Goal: Task Accomplishment & Management: Complete application form

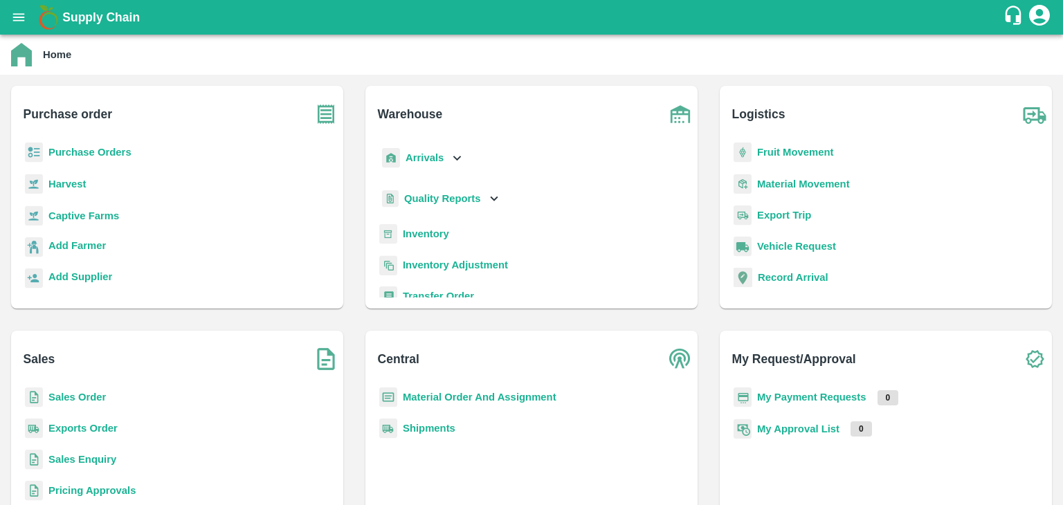
click at [87, 399] on b "Sales Order" at bounding box center [76, 397] width 57 height 11
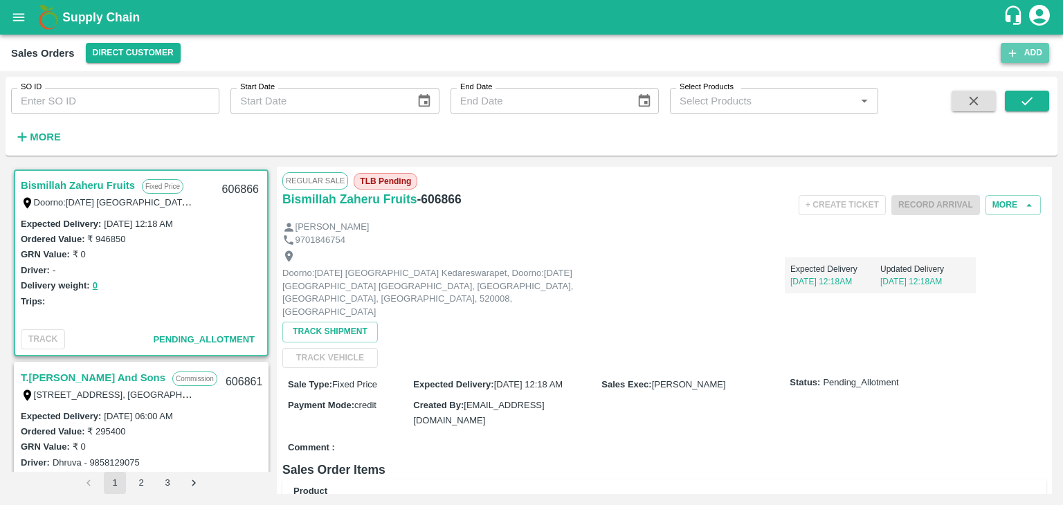
click at [1022, 54] on button "Add" at bounding box center [1025, 53] width 48 height 20
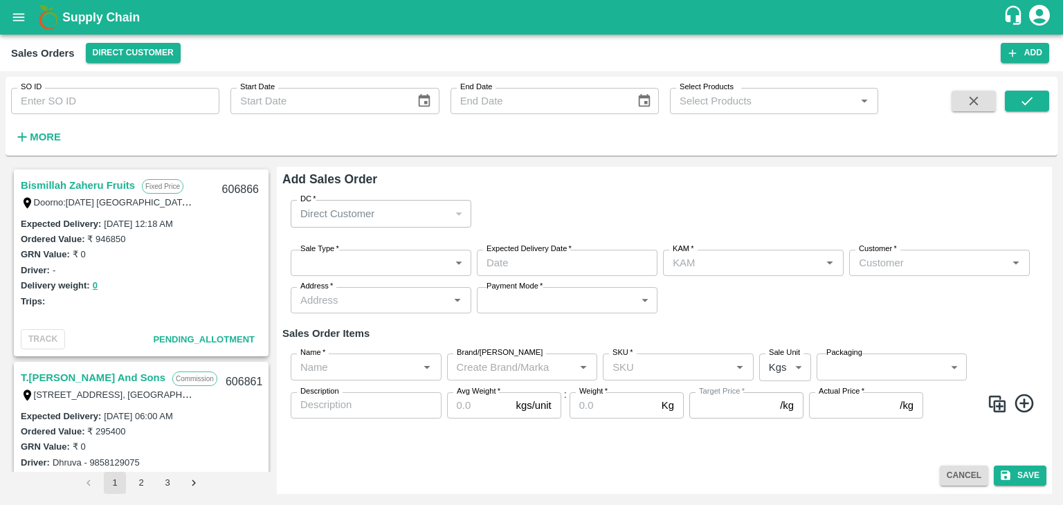
type input "[PERSON_NAME]"
click at [366, 271] on body "Supply Chain Sales Orders Direct Customer Add SO ID SO ID Start Date Start Date…" at bounding box center [531, 252] width 1063 height 505
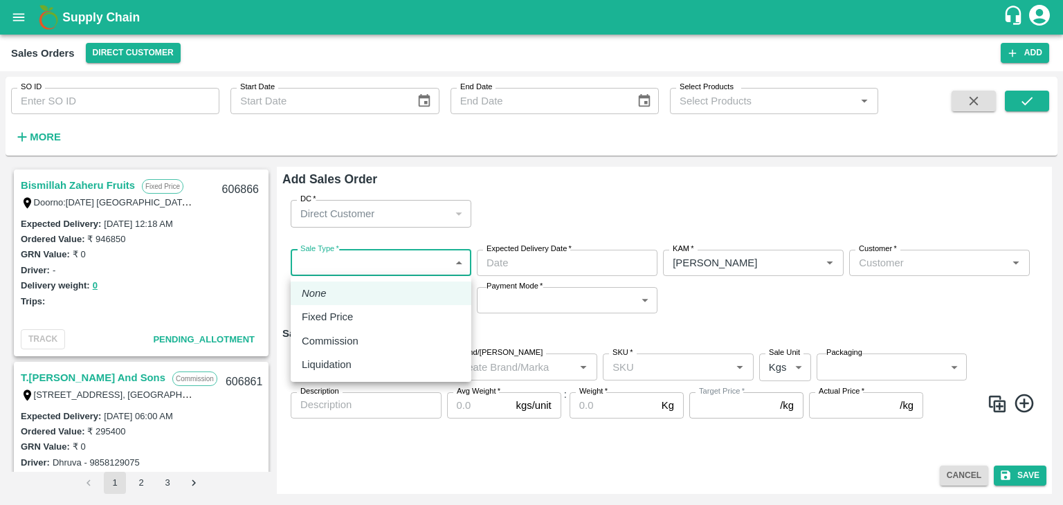
click at [338, 348] on p "Commission" at bounding box center [330, 341] width 57 height 15
type input "2"
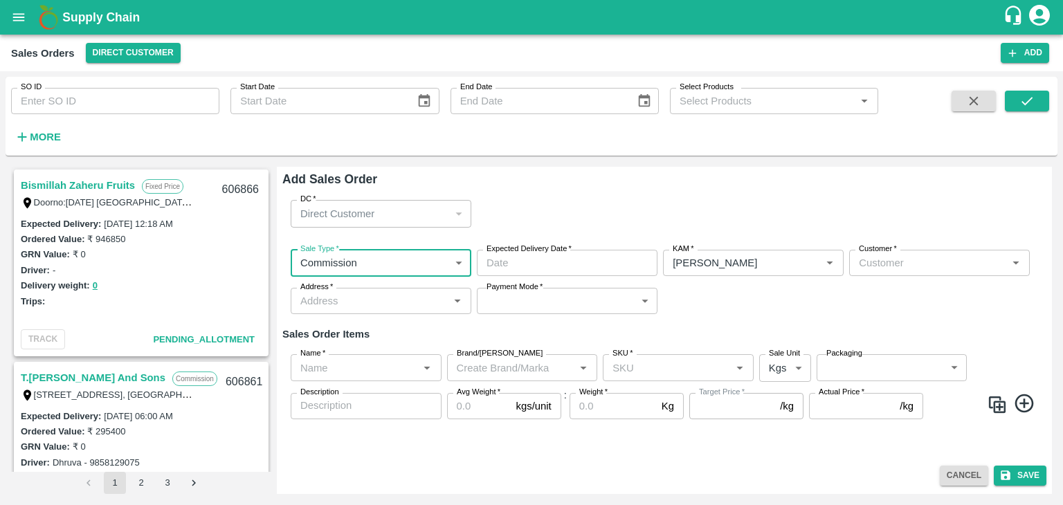
type input "DD/MM/YYYY hh:mm aa"
click at [526, 270] on input "DD/MM/YYYY hh:mm aa" at bounding box center [562, 263] width 171 height 26
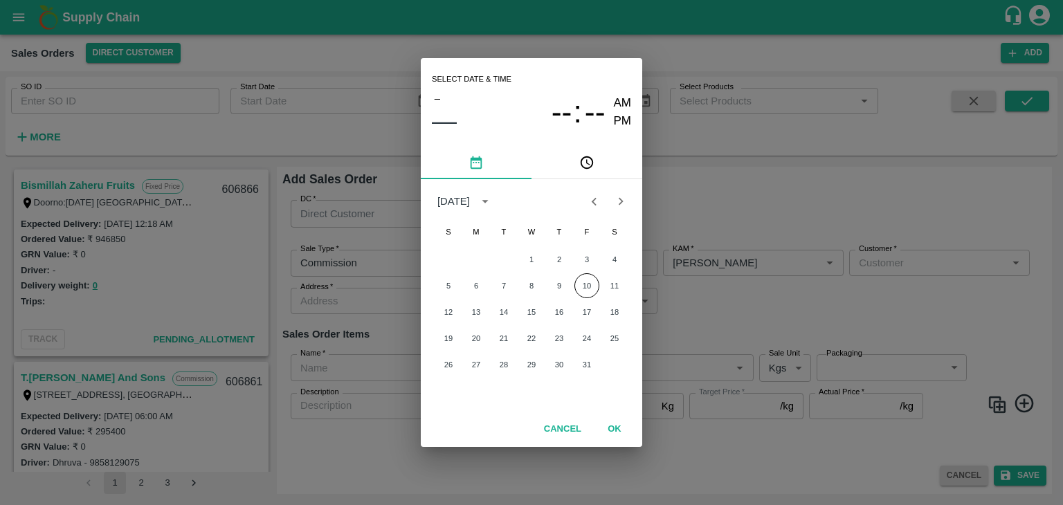
click at [734, 284] on div "Select date & time – –– -- : -- AM PM [DATE] S M T W T F S 1 2 3 4 5 6 7 8 9 10…" at bounding box center [531, 252] width 1063 height 505
type input "DD/MM/YYYY hh:mm aa"
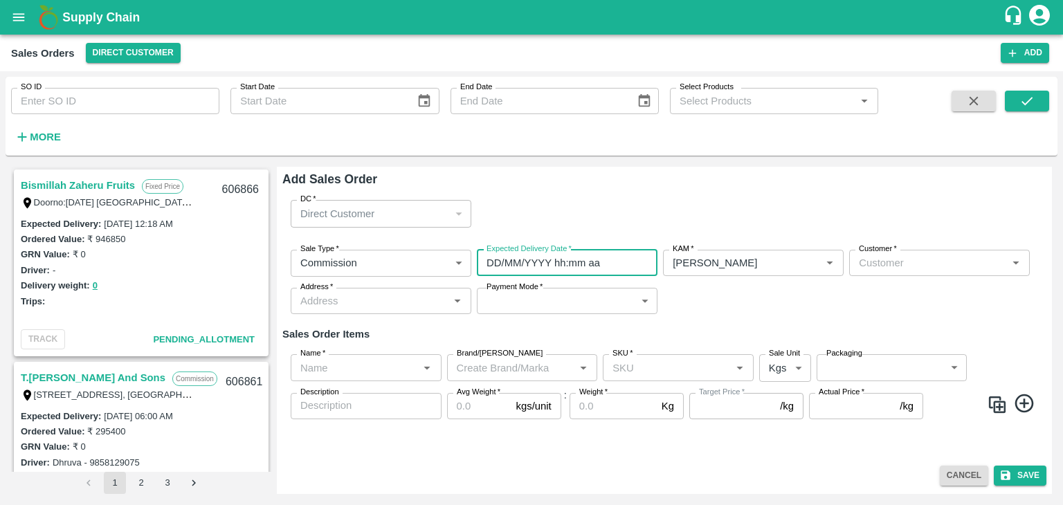
click at [513, 265] on input "DD/MM/YYYY hh:mm aa" at bounding box center [562, 263] width 171 height 26
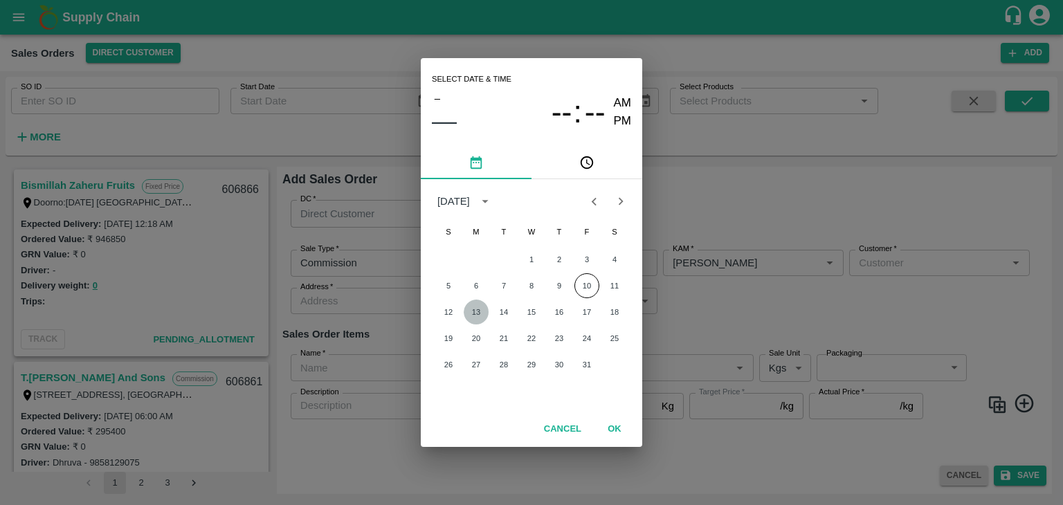
click at [474, 311] on button "13" at bounding box center [476, 312] width 25 height 25
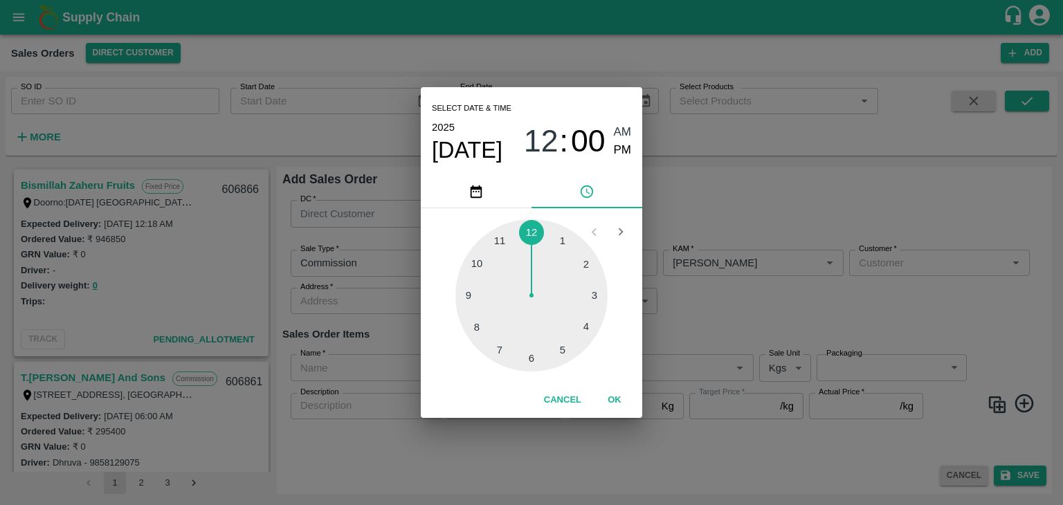
click at [532, 361] on div at bounding box center [532, 295] width 152 height 152
type input "[DATE] 06:00 AM"
click at [618, 400] on button "OK" at bounding box center [615, 400] width 44 height 24
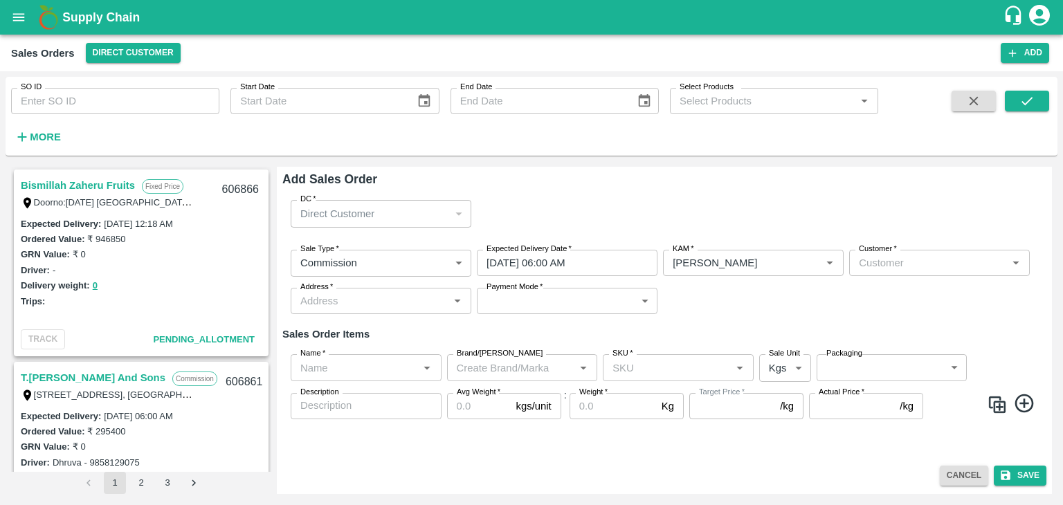
click at [742, 289] on div "Sale Type   * Commission 2 Sale Type Expected Delivery Date   * [DATE] 06:00 AM…" at bounding box center [664, 282] width 764 height 87
click at [903, 264] on input "Customer   *" at bounding box center [929, 263] width 150 height 18
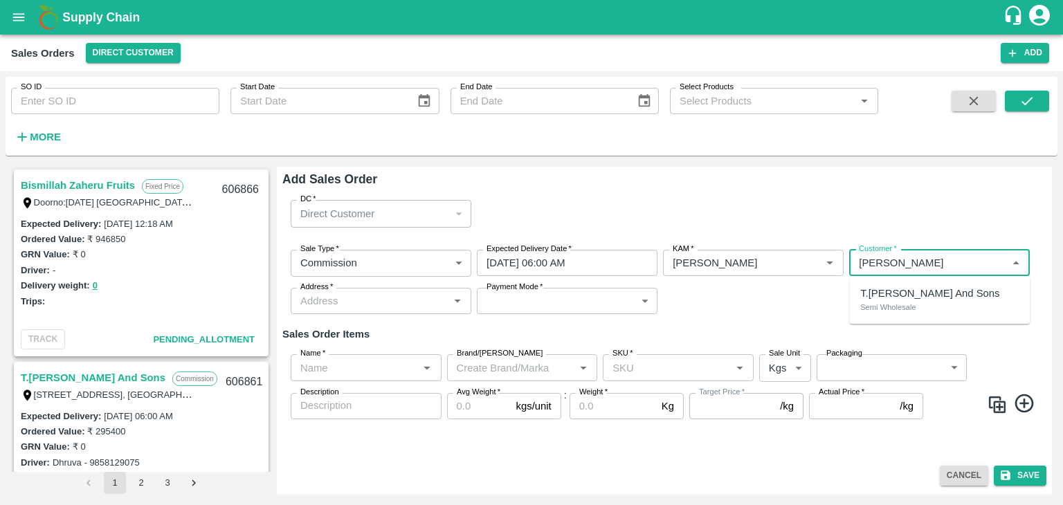
click at [903, 291] on p "T.[PERSON_NAME] And Sons" at bounding box center [930, 293] width 139 height 15
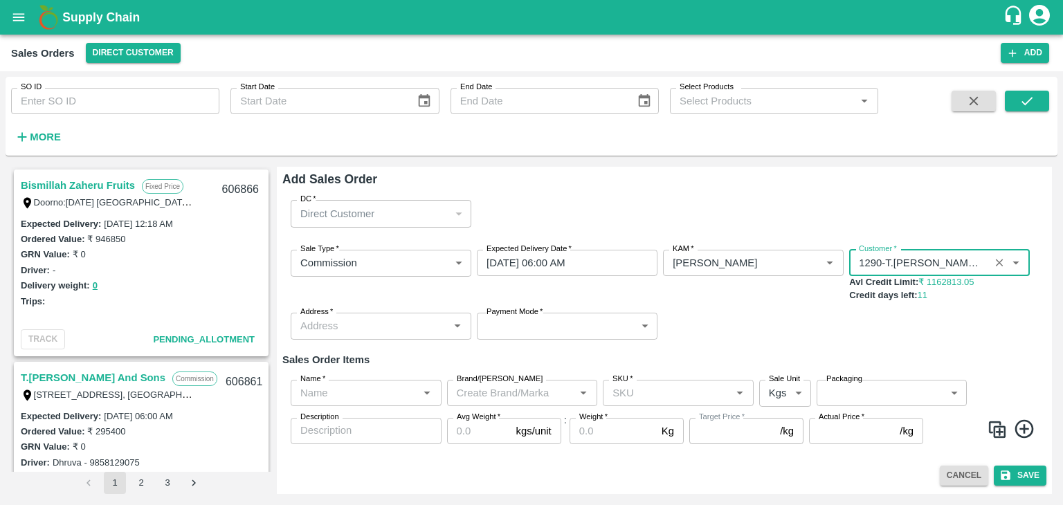
type input "1290-T.[PERSON_NAME] And Sons"
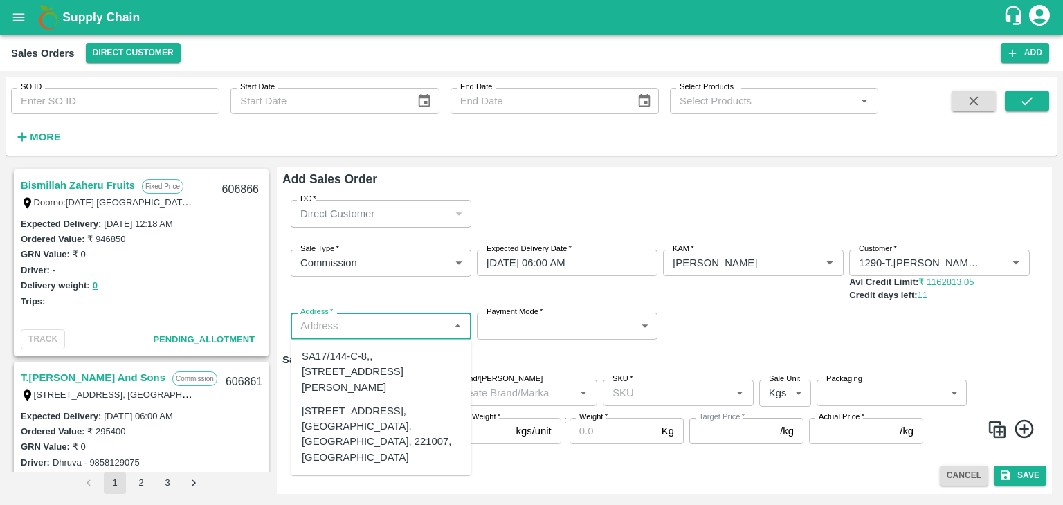
click at [411, 322] on input "Address   *" at bounding box center [370, 326] width 150 height 18
click at [383, 430] on div "[STREET_ADDRESS], [GEOGRAPHIC_DATA], [GEOGRAPHIC_DATA], 221007, [GEOGRAPHIC_DAT…" at bounding box center [381, 435] width 159 height 62
type input "[STREET_ADDRESS], [GEOGRAPHIC_DATA], [GEOGRAPHIC_DATA], 221007, [GEOGRAPHIC_DAT…"
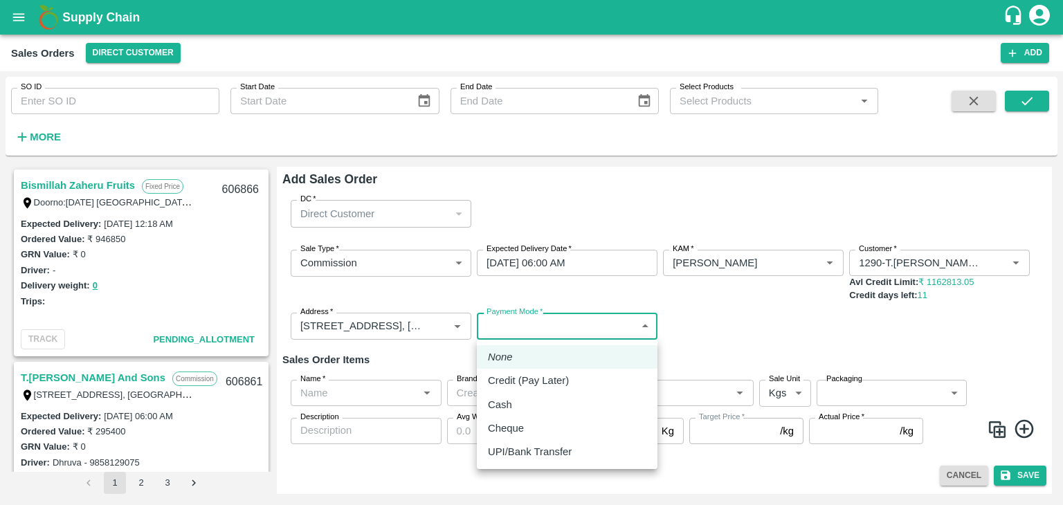
click at [570, 323] on body "Supply Chain Sales Orders Direct Customer Add SO ID SO ID Start Date Start Date…" at bounding box center [531, 252] width 1063 height 505
click at [550, 379] on p "Credit (Pay Later)" at bounding box center [528, 380] width 81 height 15
type input "credit"
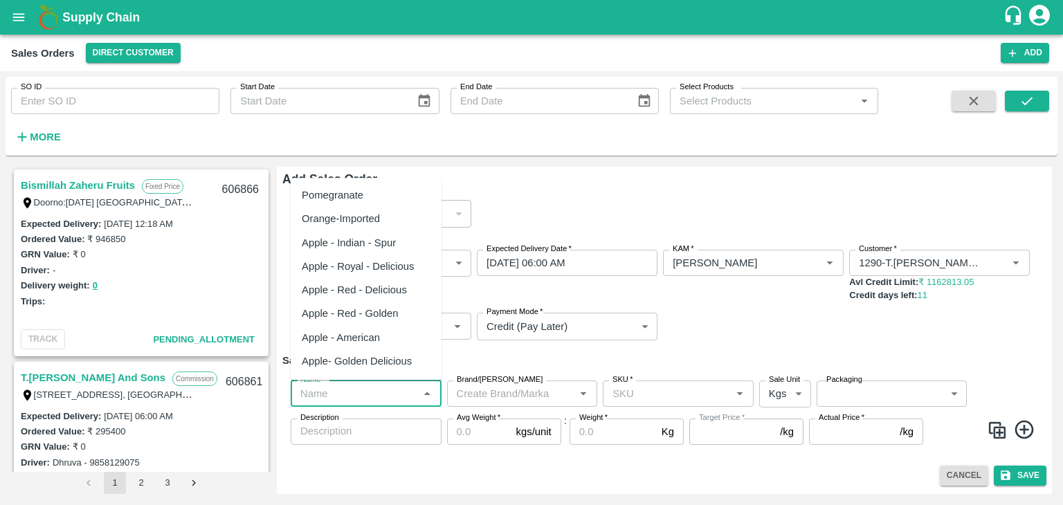
click at [361, 390] on input "Name   *" at bounding box center [355, 394] width 120 height 18
click at [393, 201] on div "Pomegranate" at bounding box center [366, 195] width 151 height 24
type input "Pomegranate"
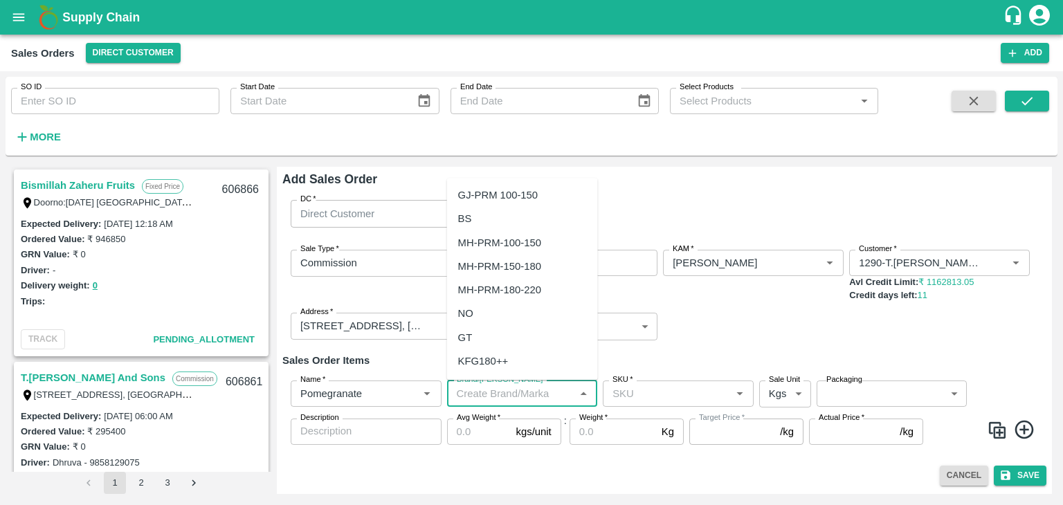
click at [487, 389] on input "Brand/[PERSON_NAME]" at bounding box center [511, 394] width 120 height 18
click at [490, 267] on div "TS" at bounding box center [522, 267] width 151 height 24
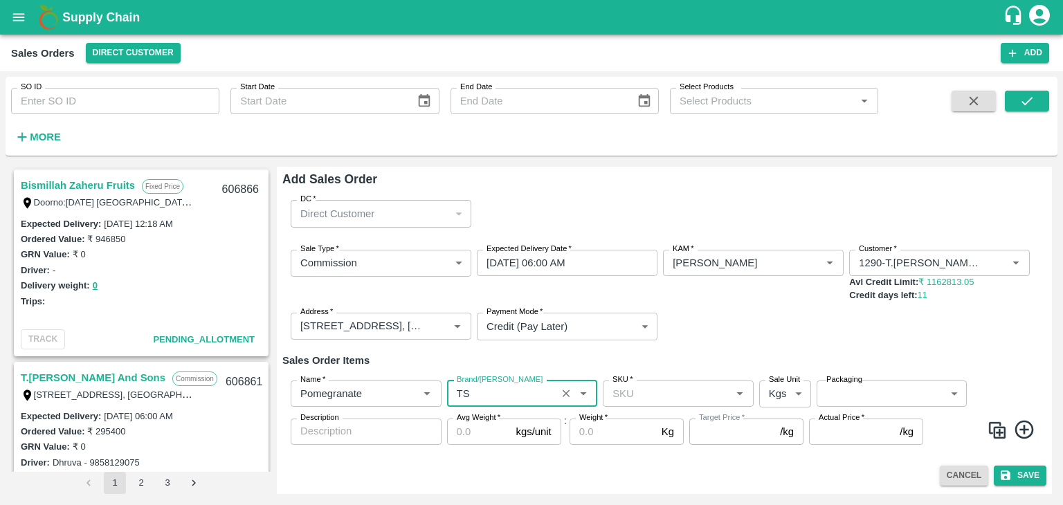
type input "TS"
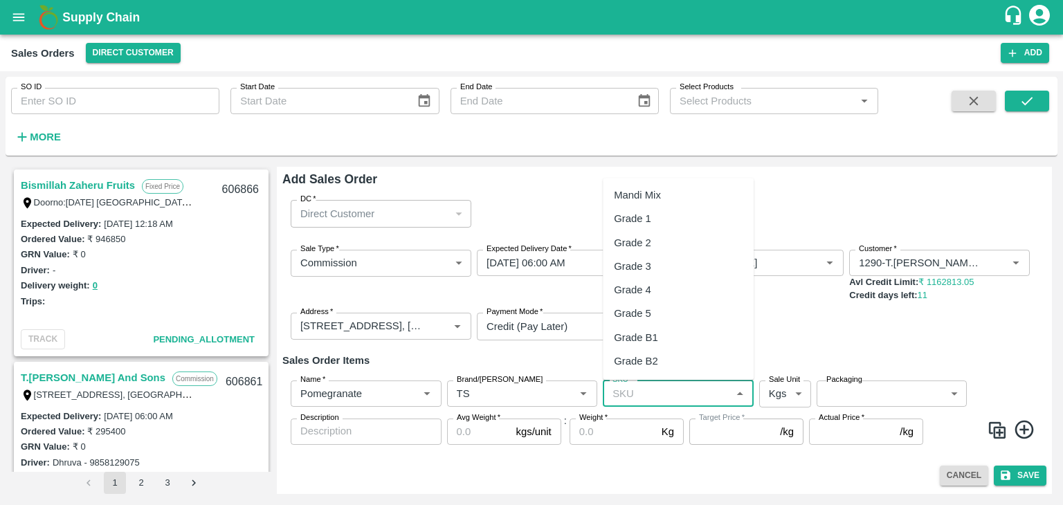
click at [685, 394] on input "SKU   *" at bounding box center [667, 394] width 120 height 18
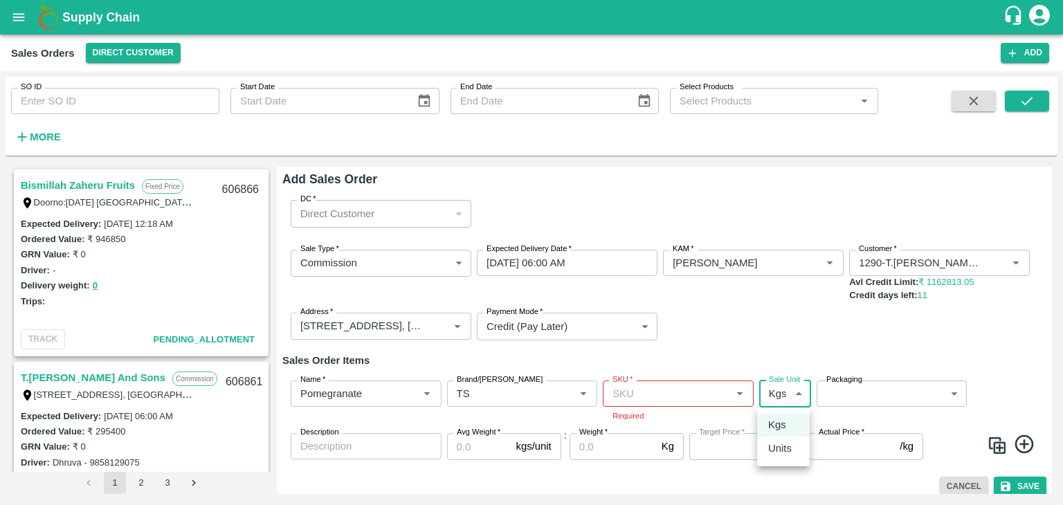
click at [773, 393] on body "Supply Chain Sales Orders Direct Customer Add SO ID SO ID Start Date Start Date…" at bounding box center [531, 252] width 1063 height 505
click at [771, 447] on p "Units" at bounding box center [780, 448] width 24 height 15
type input "2"
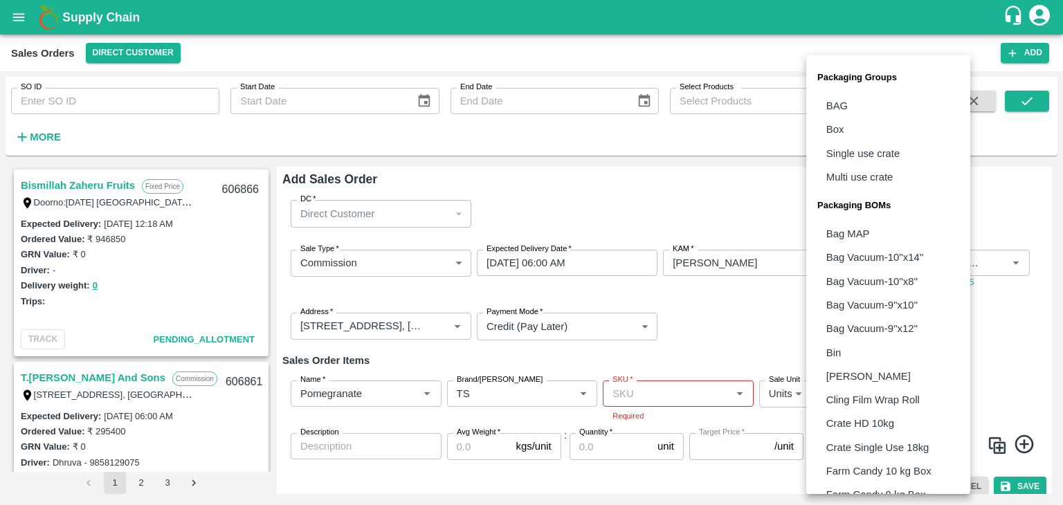
click at [872, 394] on body "Supply Chain Sales Orders Direct Customer Add SO ID SO ID Start Date Start Date…" at bounding box center [531, 252] width 1063 height 505
click at [881, 126] on li "Box" at bounding box center [889, 130] width 164 height 24
type input "GRP/1"
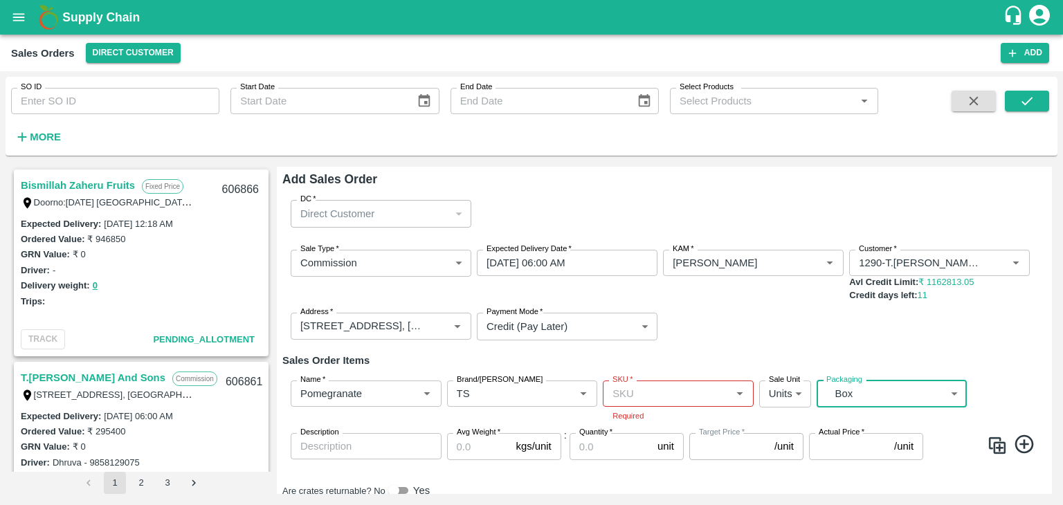
scroll to position [39, 0]
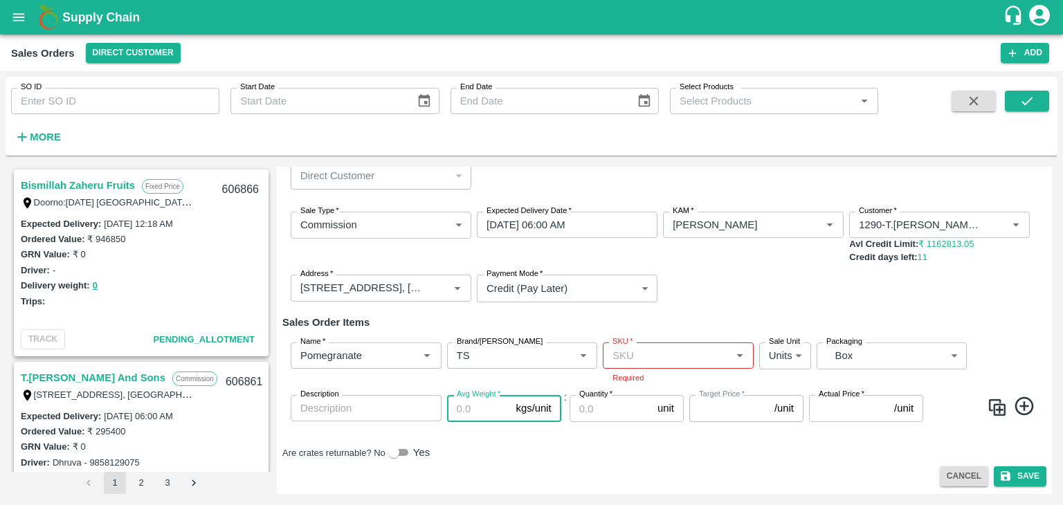
click at [471, 404] on input "Avg Weight   *" at bounding box center [479, 408] width 64 height 26
type input "10"
click at [599, 408] on input "Quantity   *" at bounding box center [611, 408] width 82 height 26
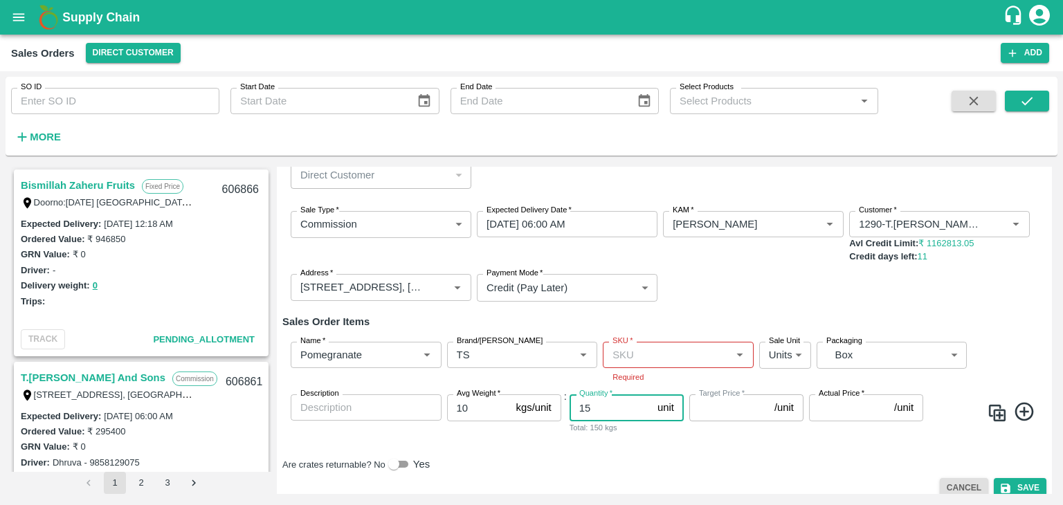
scroll to position [52, 0]
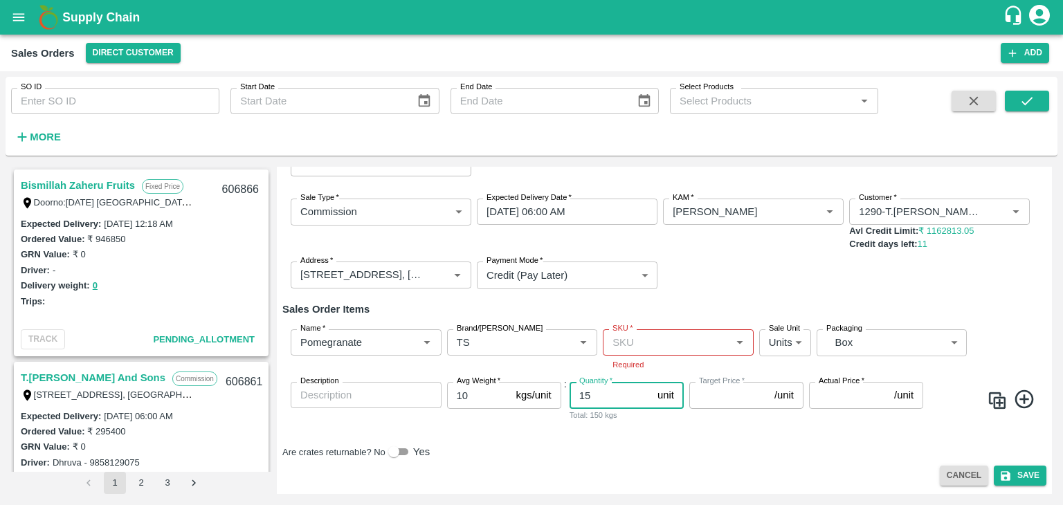
type input "15"
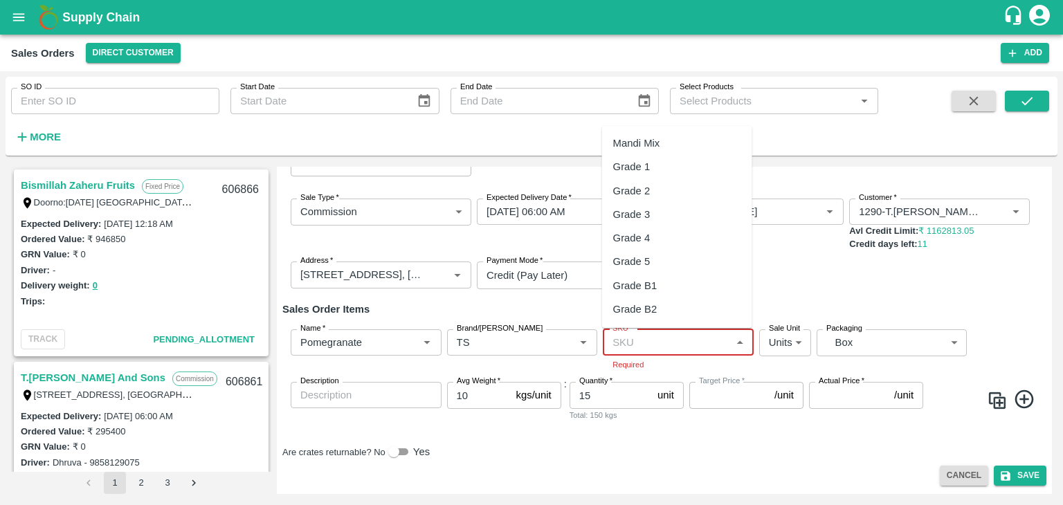
click at [684, 341] on input "SKU   *" at bounding box center [667, 343] width 120 height 18
click at [667, 312] on div "MH-RYL-250-300" at bounding box center [653, 309] width 80 height 15
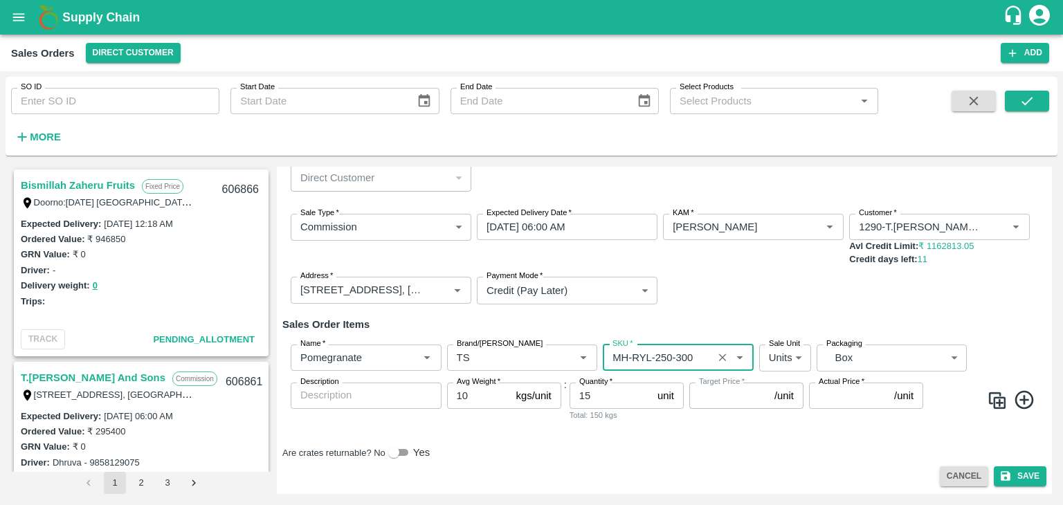
scroll to position [37, 0]
type input "MH-RYL-250-300"
click at [735, 393] on input "Target Price   *" at bounding box center [730, 396] width 80 height 26
type input "1200"
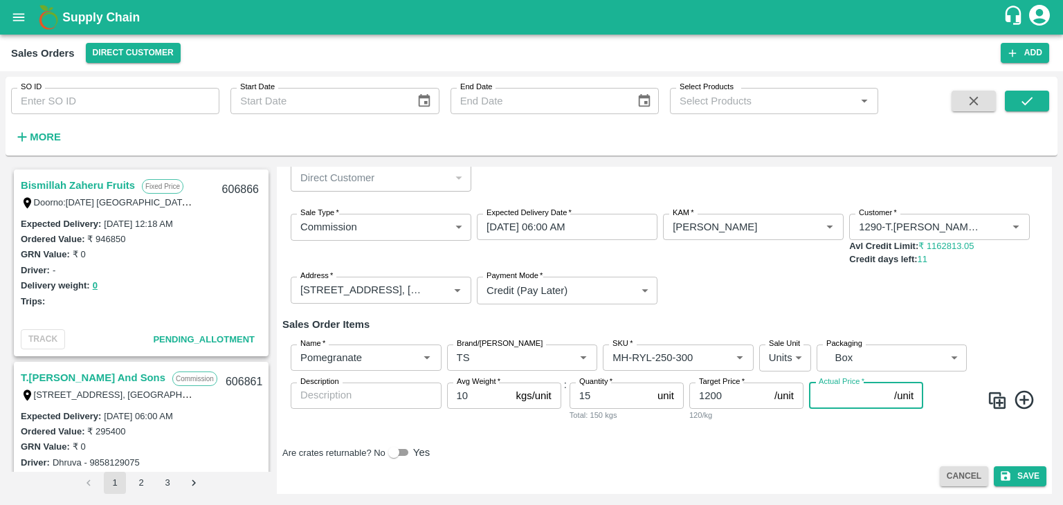
click at [845, 396] on input "Actual Price   *" at bounding box center [849, 396] width 80 height 26
type input "12"
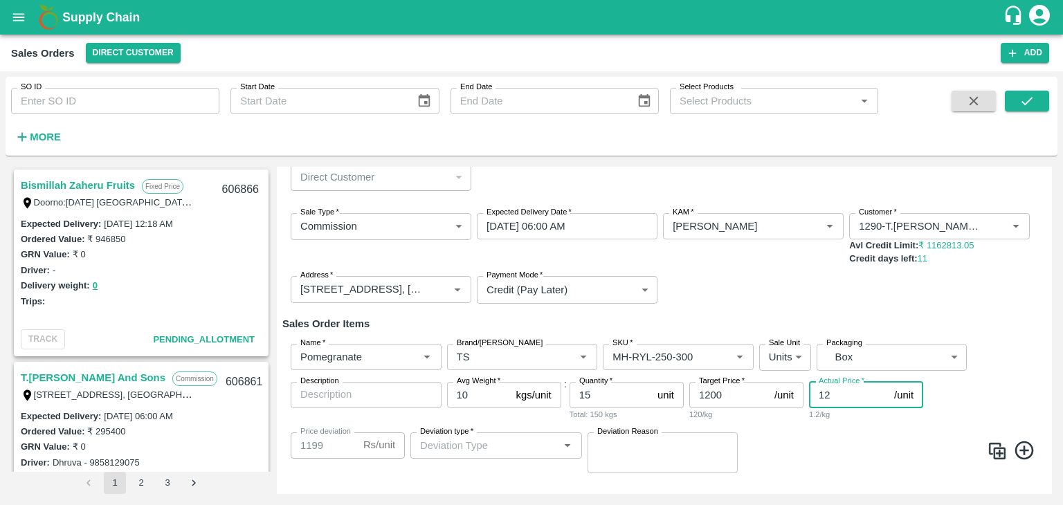
type input "1188"
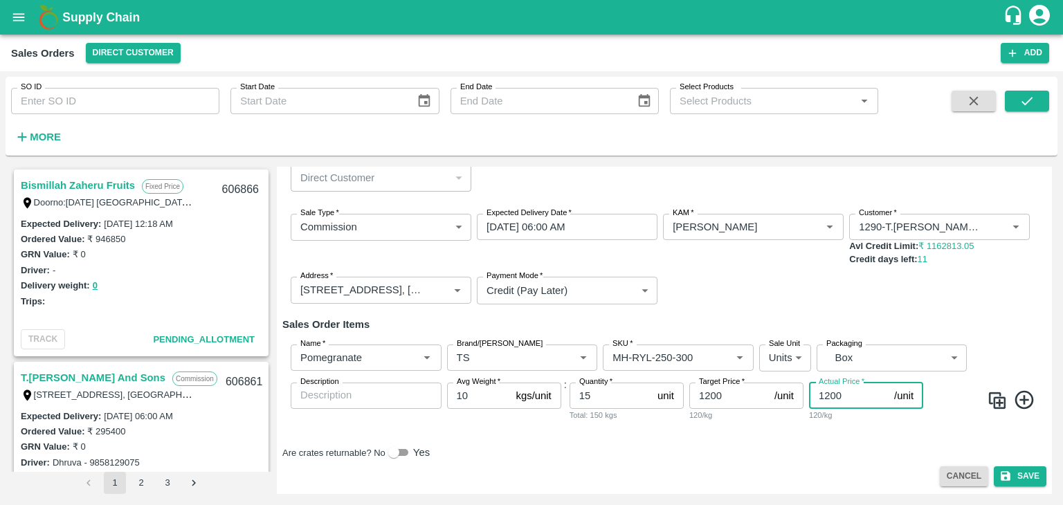
type input "1200"
click at [1018, 399] on icon at bounding box center [1024, 400] width 19 height 19
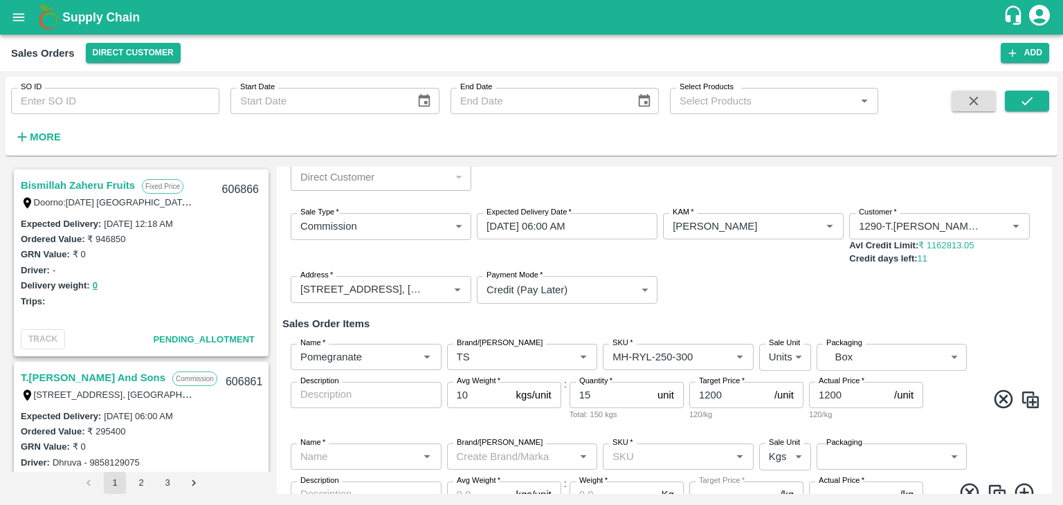
scroll to position [124, 0]
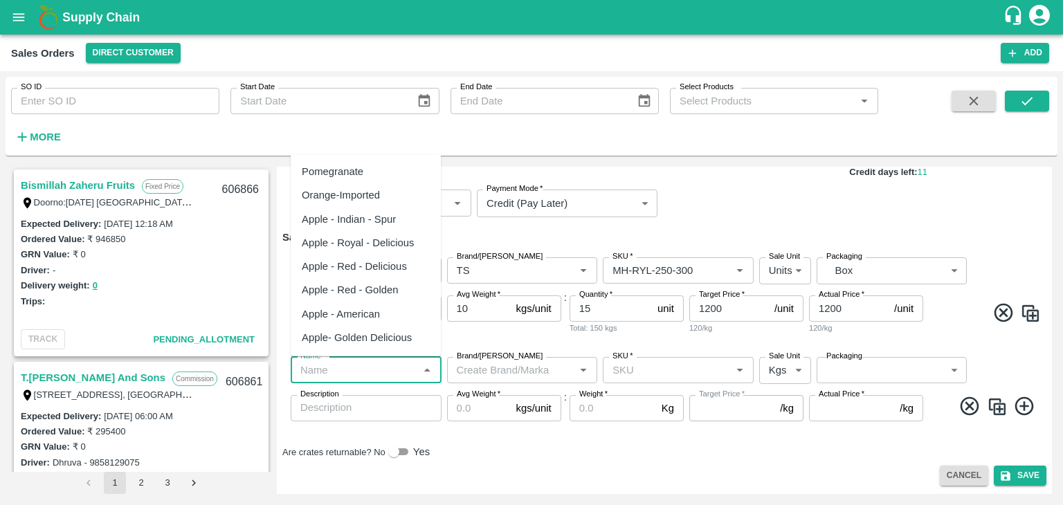
click at [390, 375] on input "Name   *" at bounding box center [355, 370] width 120 height 18
click at [366, 178] on div "Pomegranate" at bounding box center [366, 172] width 150 height 24
type input "Pomegranate"
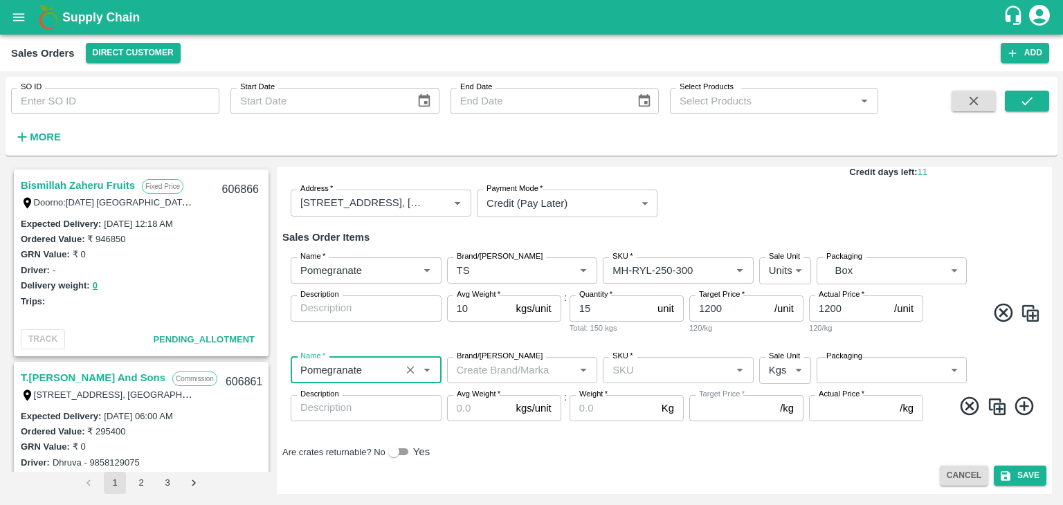
click at [507, 371] on input "Brand/[PERSON_NAME]" at bounding box center [511, 370] width 120 height 18
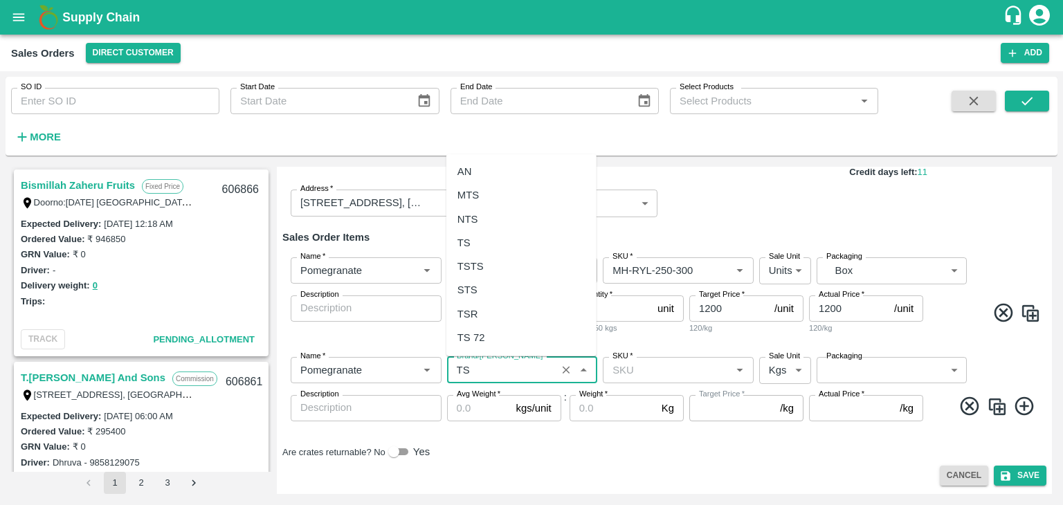
type input "T"
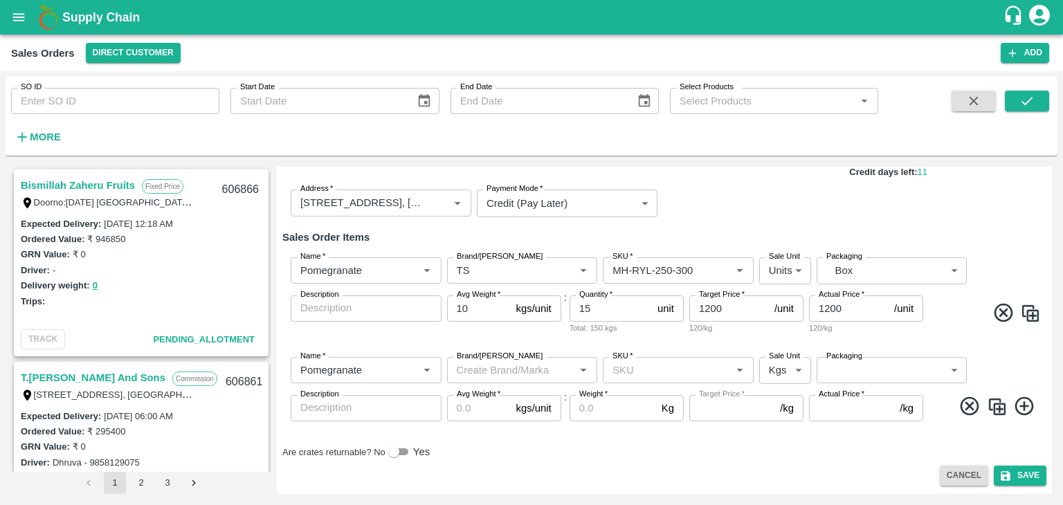
click at [728, 218] on div "Sale Type   * Commission 2 Sale Type Expected Delivery Date   * [DATE] 06:00 AM…" at bounding box center [664, 172] width 764 height 113
click at [1029, 316] on img at bounding box center [1030, 313] width 21 height 21
type input "TS"
type input "MH-RYL-250-300"
type input "2"
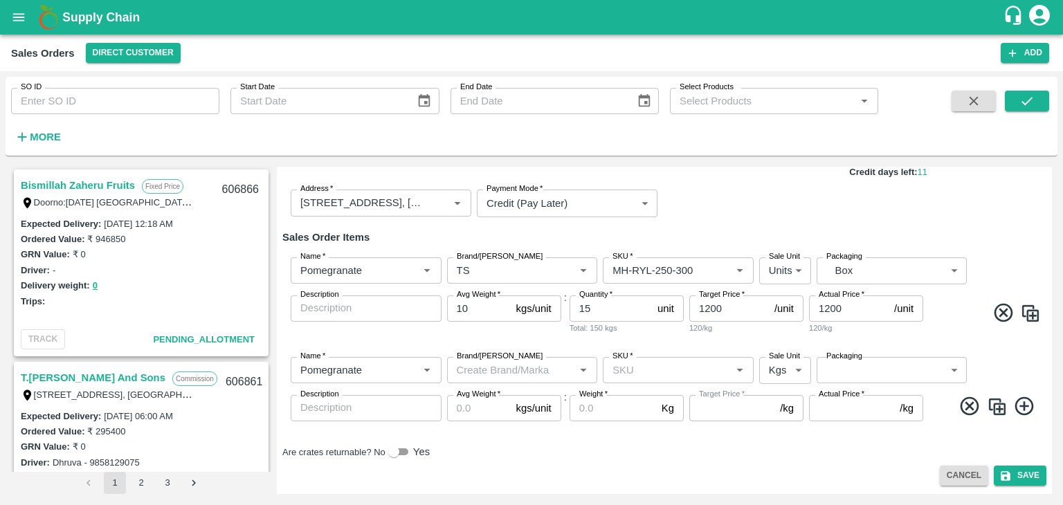
type input "GRP/1"
type input "10"
type input "1200"
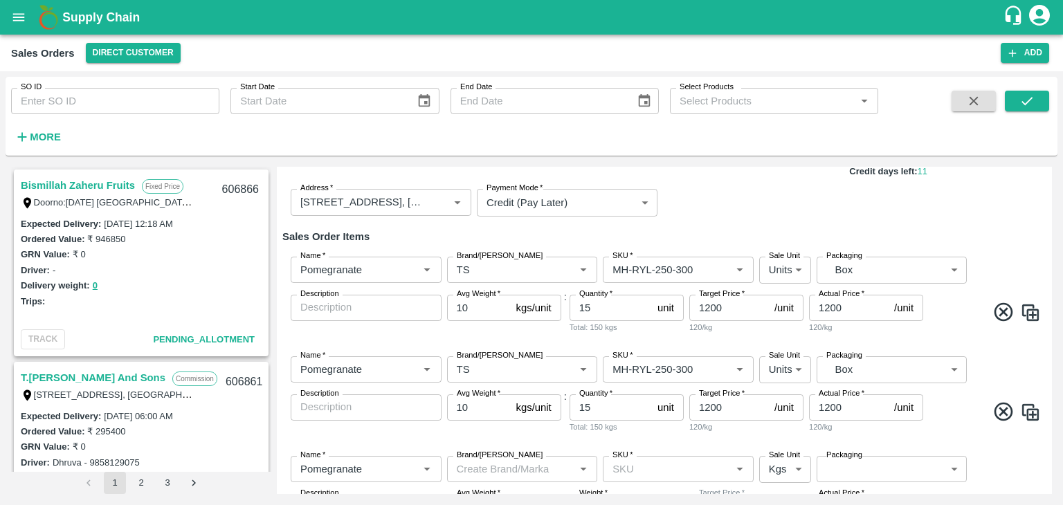
click at [1029, 316] on img at bounding box center [1030, 313] width 21 height 21
type input "TS"
type input "MH-RYL-250-300"
type input "2"
type input "GRP/1"
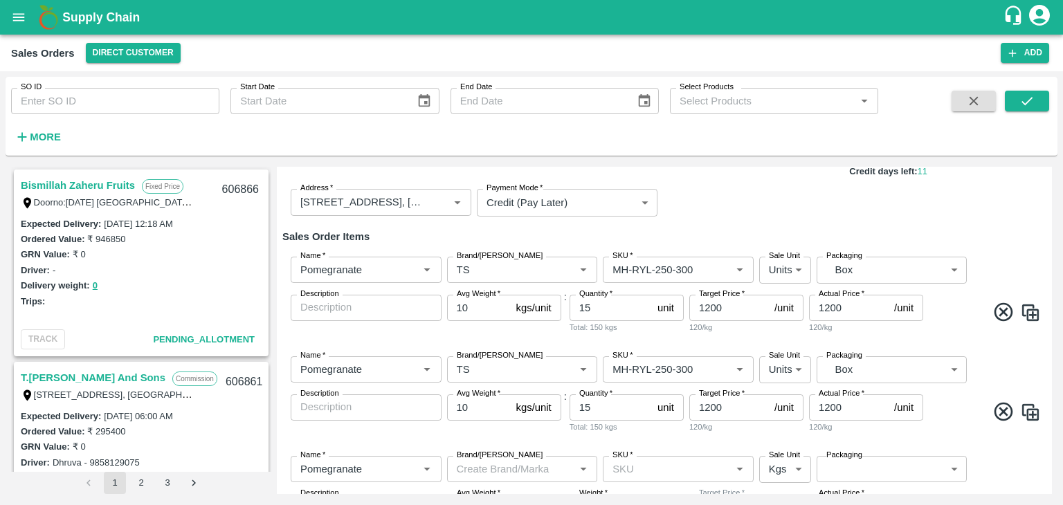
type input "10"
type input "1200"
click at [1029, 316] on img at bounding box center [1030, 313] width 21 height 21
type input "TS"
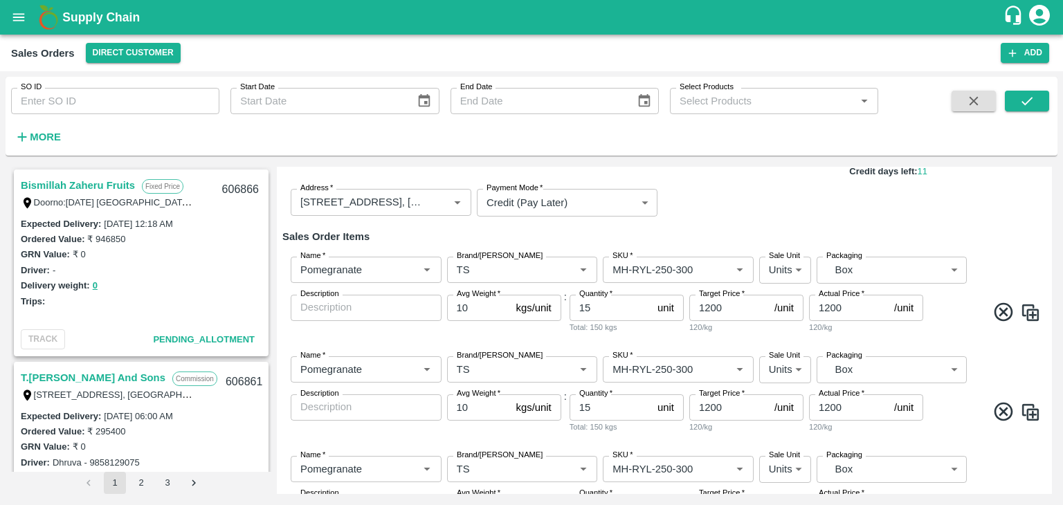
type input "MH-RYL-250-300"
type input "2"
type input "GRP/1"
type input "10"
type input "1200"
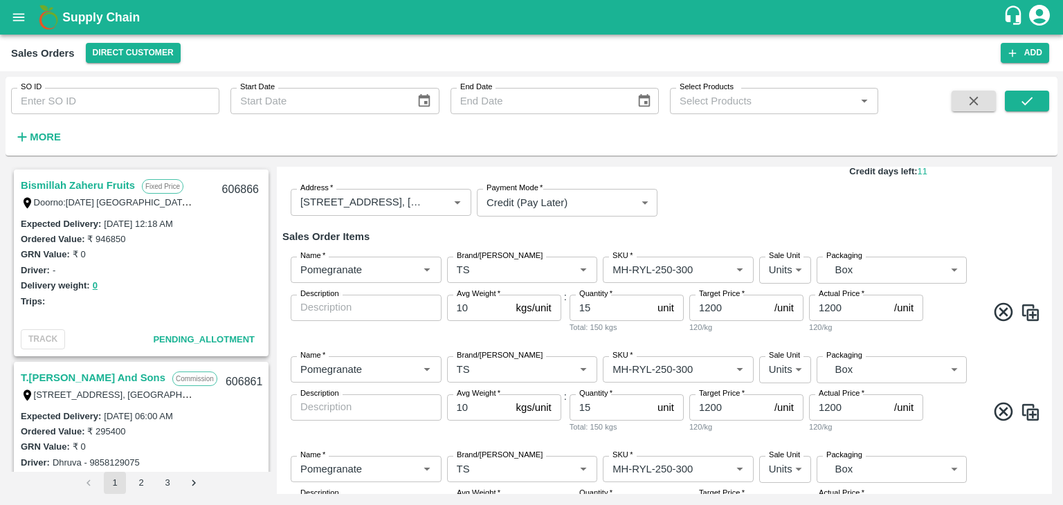
type input "1200"
click at [1029, 316] on img at bounding box center [1030, 313] width 21 height 21
type input "TS"
type input "MH-RYL-250-300"
type input "2"
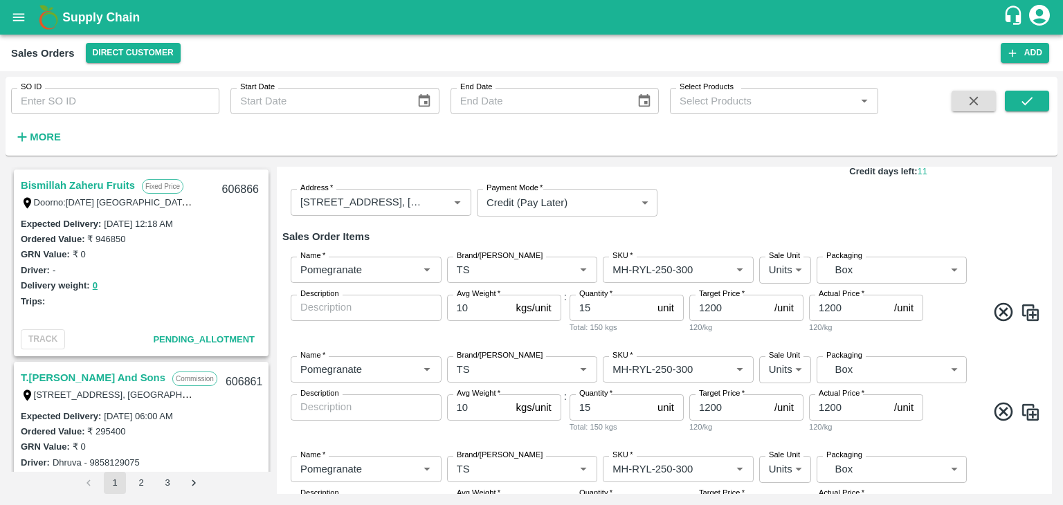
type input "GRP/1"
type input "10"
type input "1200"
click at [1029, 316] on img at bounding box center [1030, 313] width 21 height 21
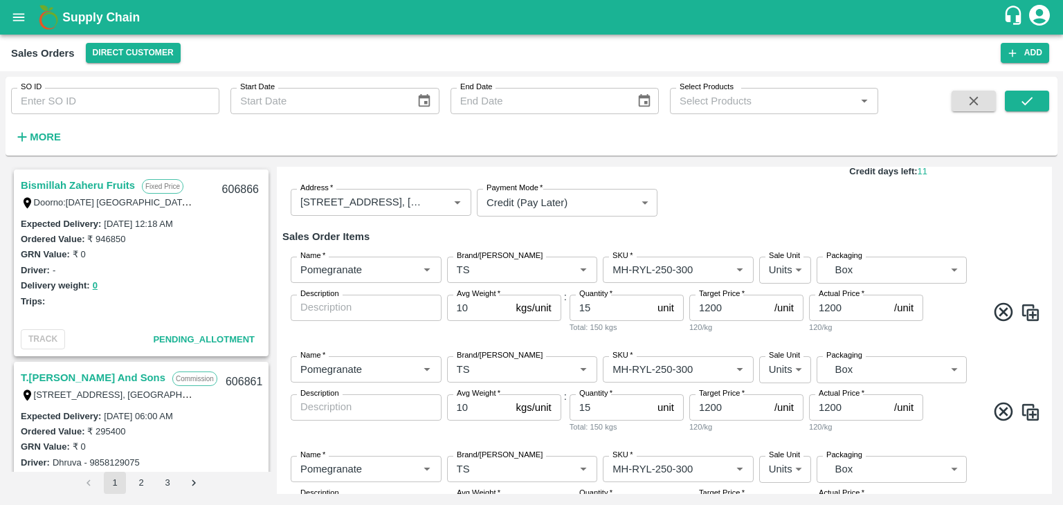
type input "TS"
type input "MH-RYL-250-300"
type input "2"
type input "GRP/1"
type input "10"
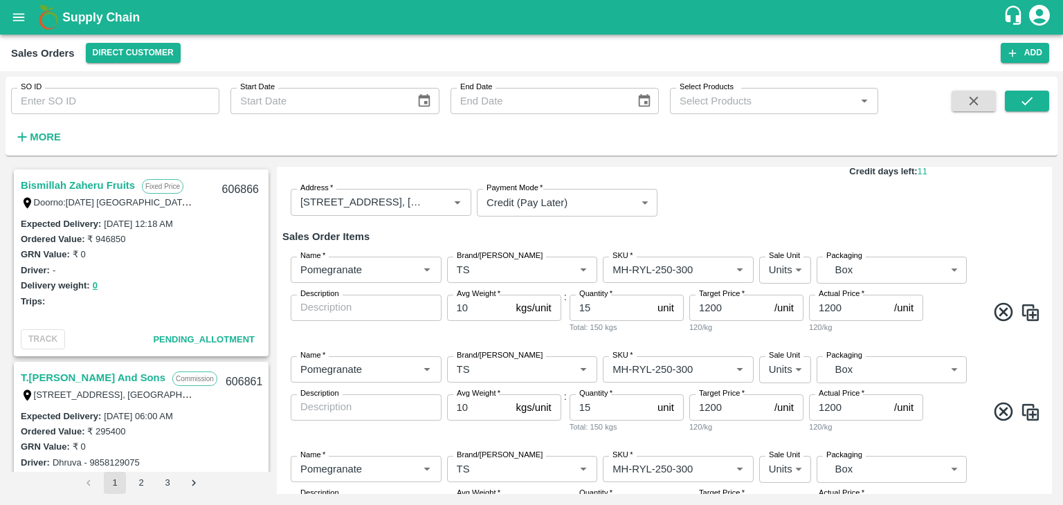
type input "1200"
click at [1029, 316] on img at bounding box center [1030, 313] width 21 height 21
type input "2"
type input "GRP/1"
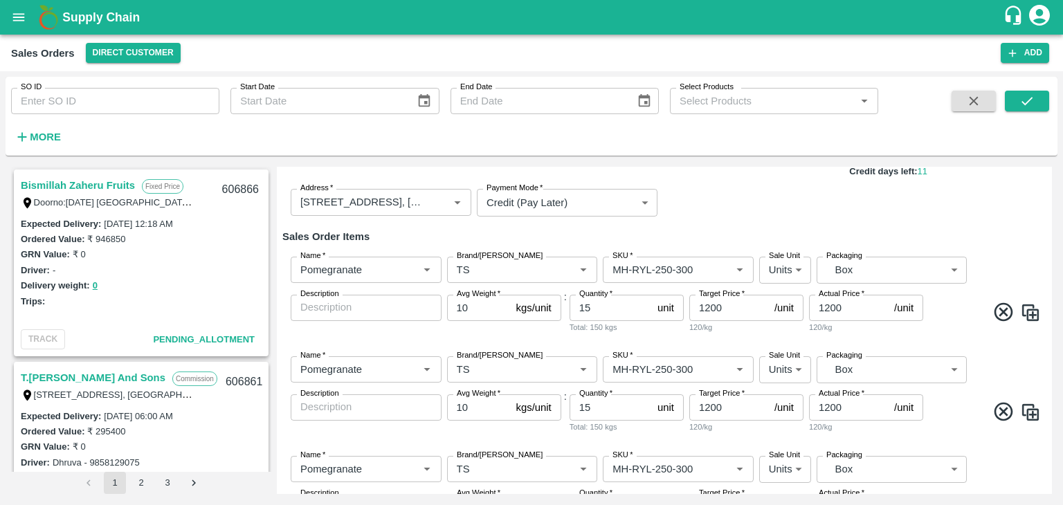
type input "10"
type input "1200"
click at [1029, 316] on img at bounding box center [1030, 313] width 21 height 21
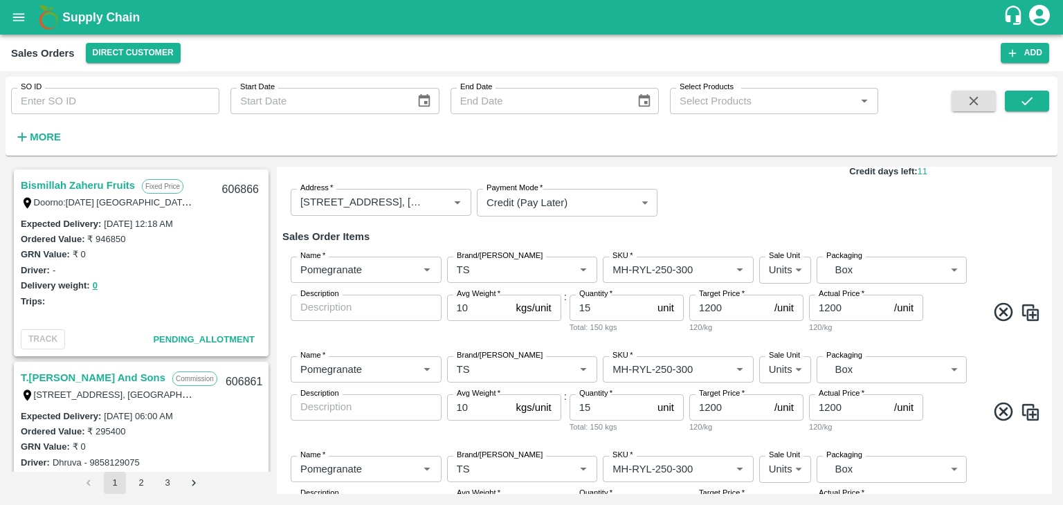
click at [1029, 316] on img at bounding box center [1030, 313] width 21 height 21
type input "TS"
type input "MH-RYL-250-300"
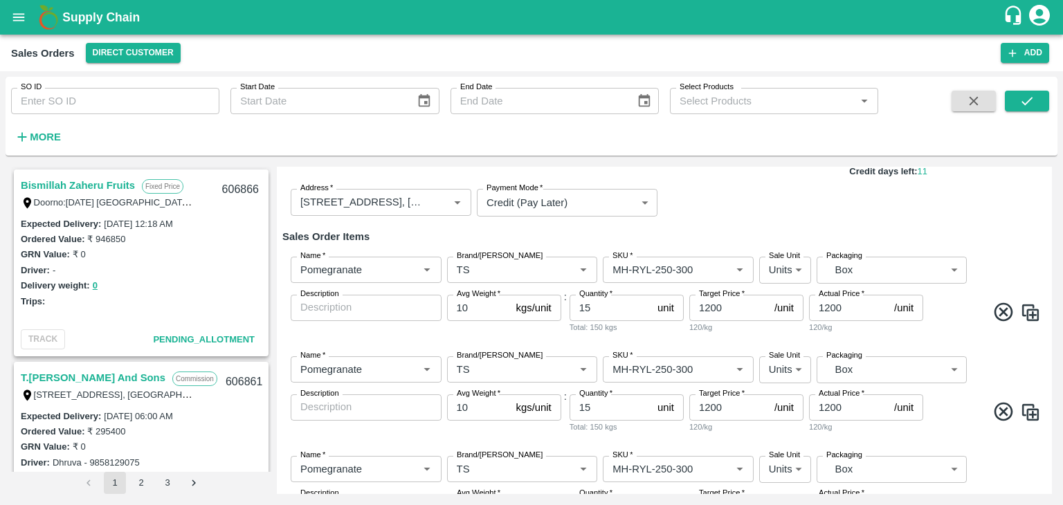
click at [1029, 316] on img at bounding box center [1030, 313] width 21 height 21
type input "TS"
type input "MH-RYL-250-300"
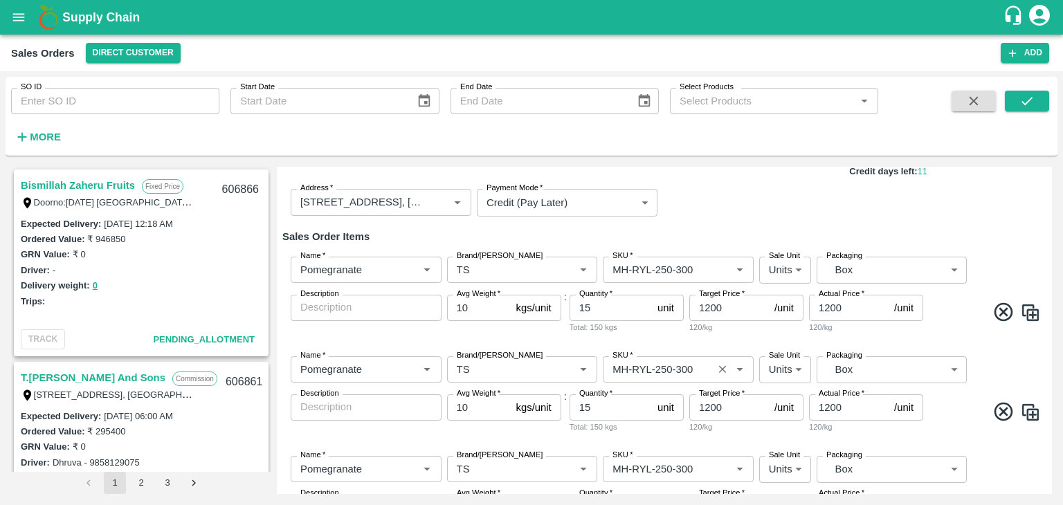
type input "Pomegranate"
type input "TS"
type input "MH-RYL-250-300"
type input "Pomegranate"
type input "TS"
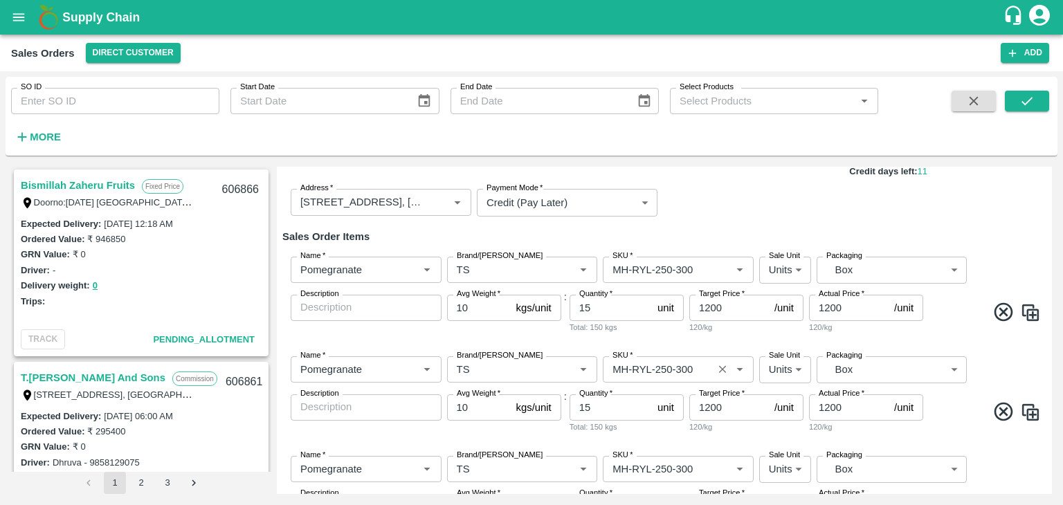
type input "MH-RYL-250-300"
type input "Pomegranate"
type input "TS"
type input "MH-RYL-250-300"
type input "Pomegranate"
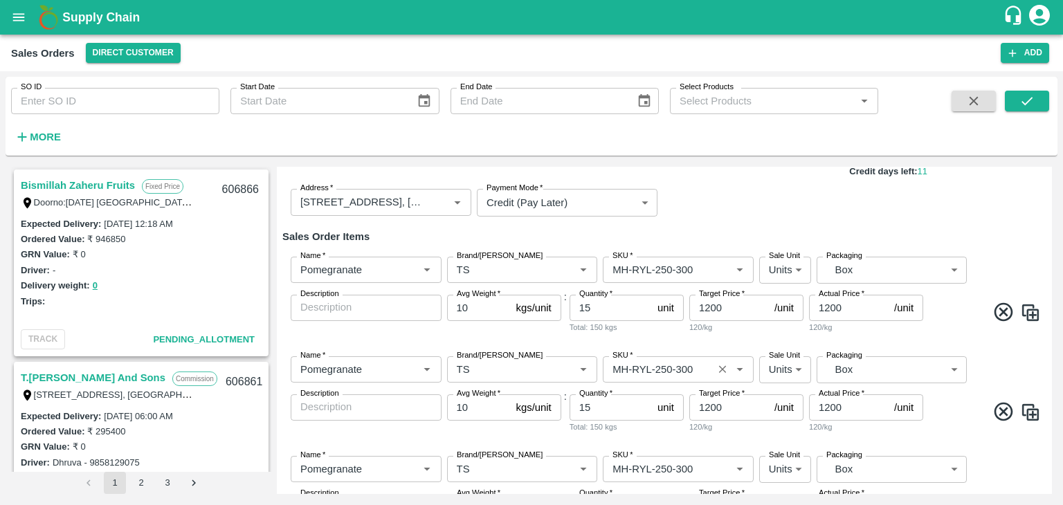
type input "TS"
type input "MH-RYL-250-300"
type input "Pomegranate"
type input "TS"
type input "MH-RYL-250-300"
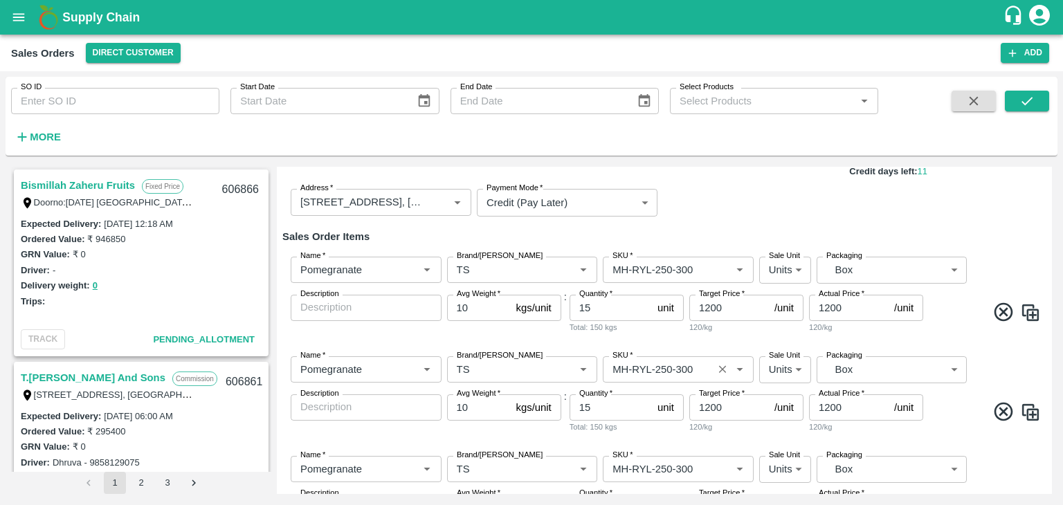
type input "2"
type input "GRP/1"
type input "10"
type input "1200"
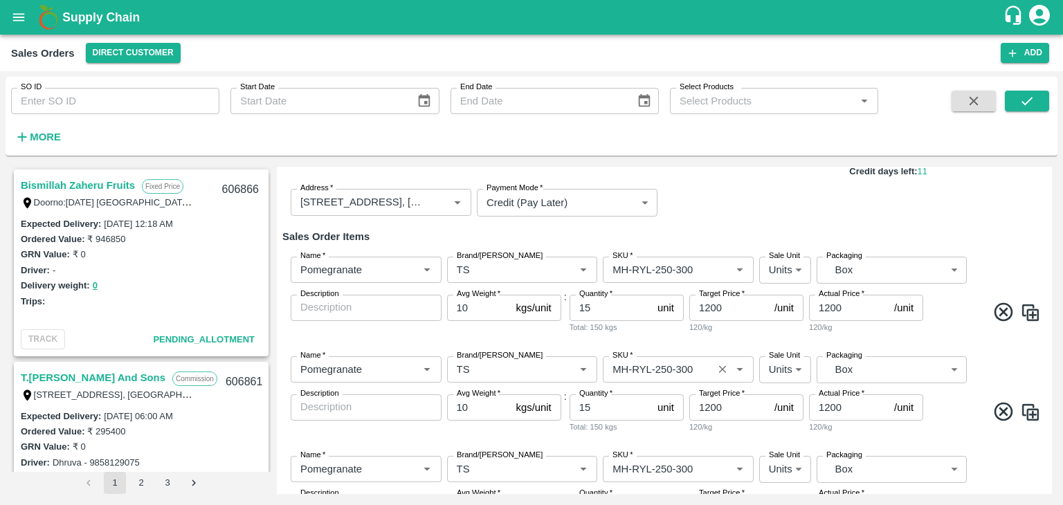
type input "Pomegranate"
type input "TS"
type input "MH-RYL-250-300"
type input "Pomegranate"
type input "TS"
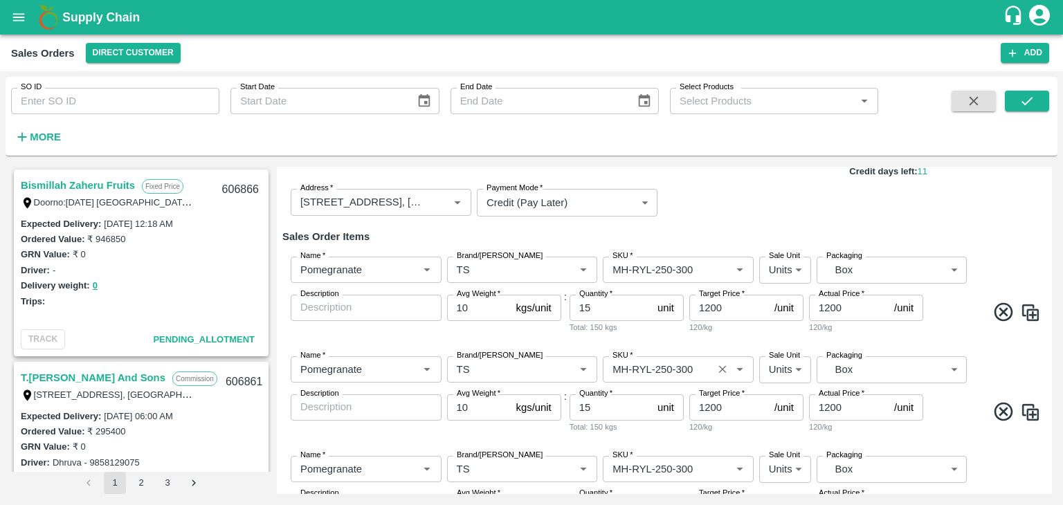
type input "MH-RYL-250-300"
type input "Pomegranate"
click at [611, 411] on input "15" at bounding box center [611, 408] width 82 height 26
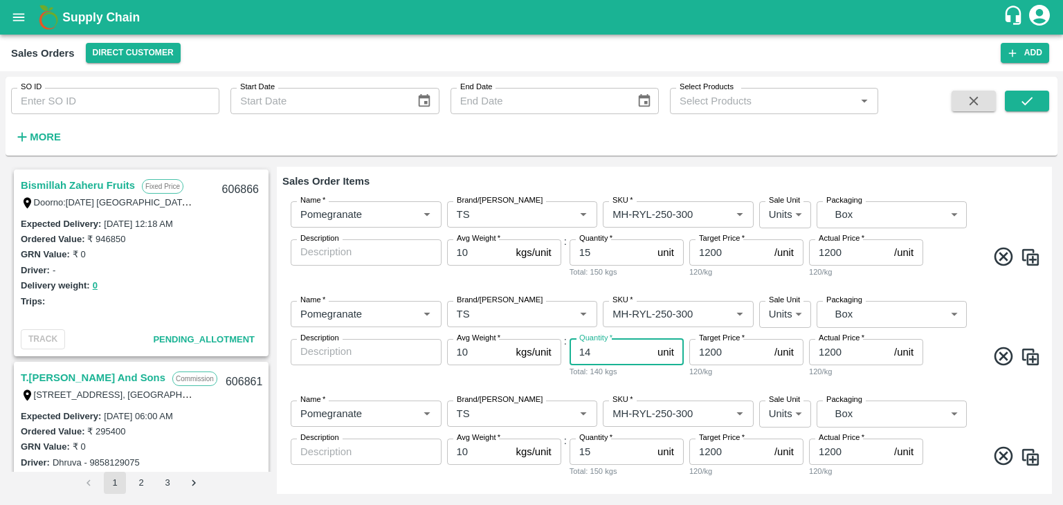
click at [607, 348] on input "14" at bounding box center [611, 352] width 82 height 26
type input "1"
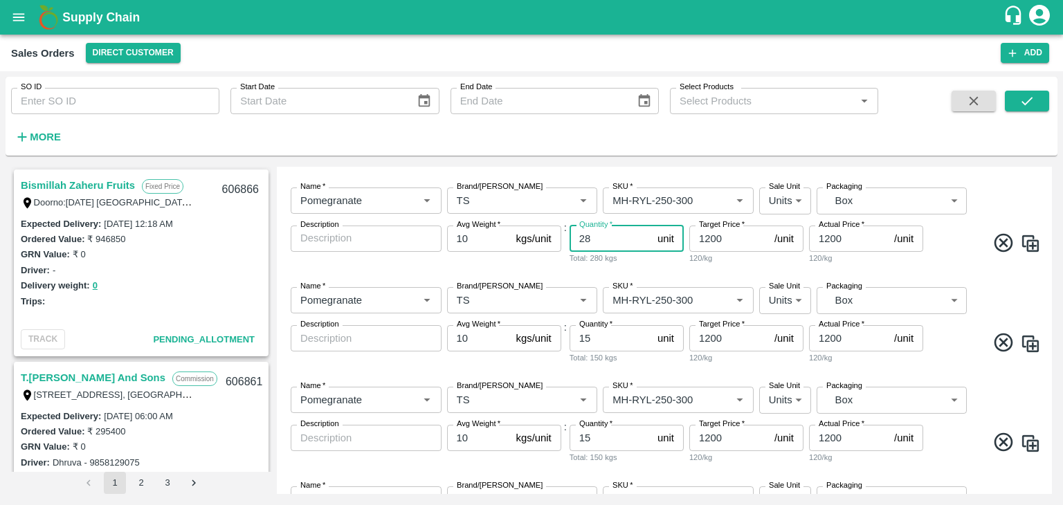
type input "28"
click at [597, 333] on input "15" at bounding box center [611, 338] width 82 height 26
type input "1"
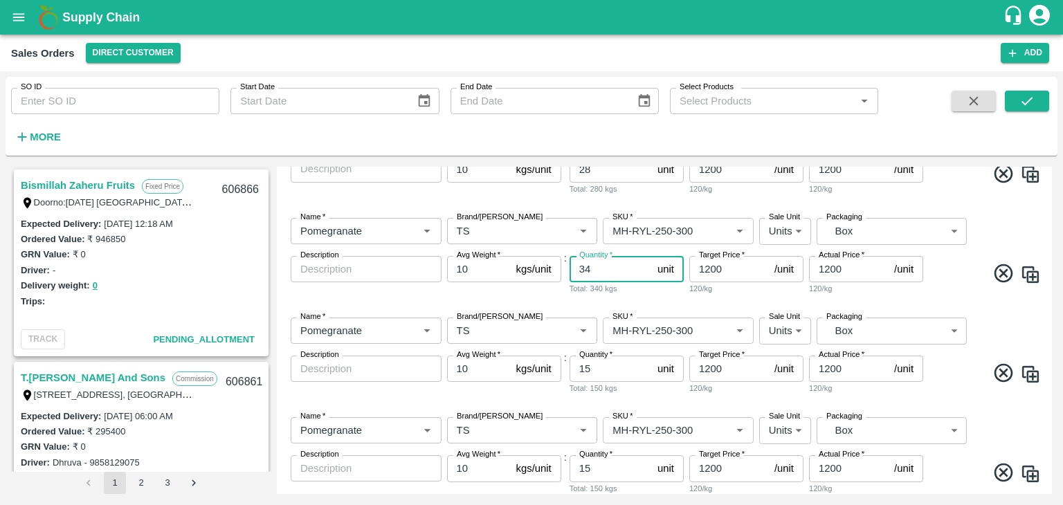
type input "34"
click at [610, 371] on input "15" at bounding box center [611, 369] width 82 height 26
type input "1"
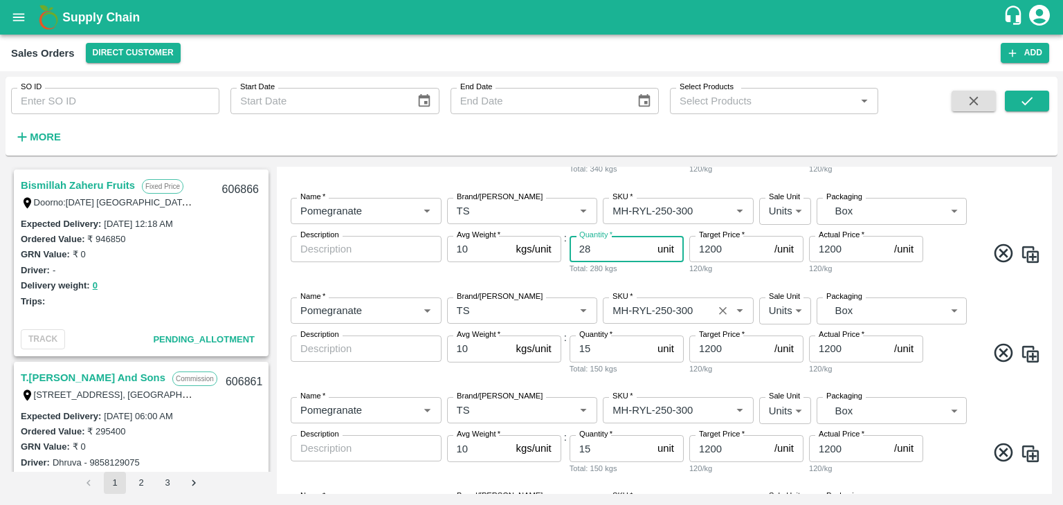
scroll to position [483, 0]
type input "28"
click at [597, 352] on input "15" at bounding box center [611, 348] width 82 height 26
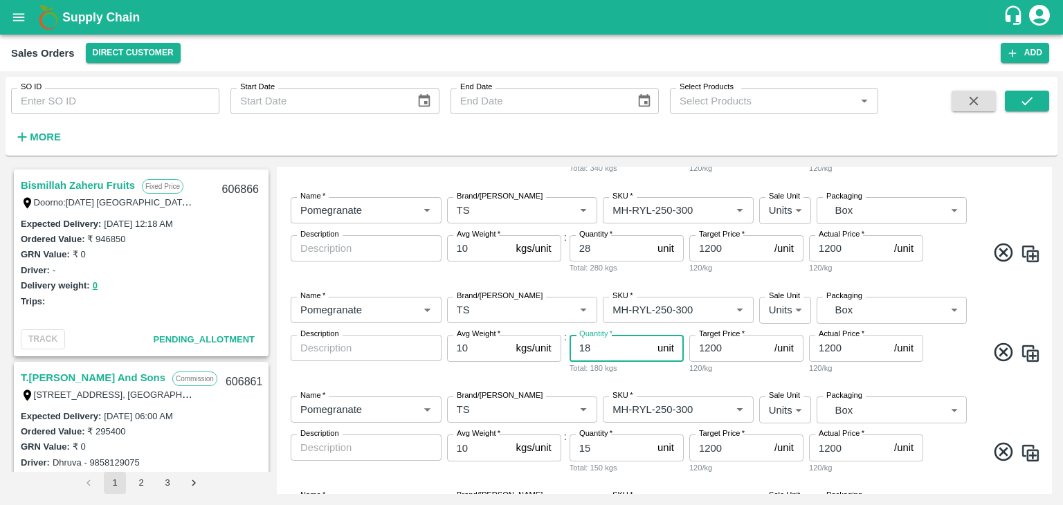
scroll to position [599, 0]
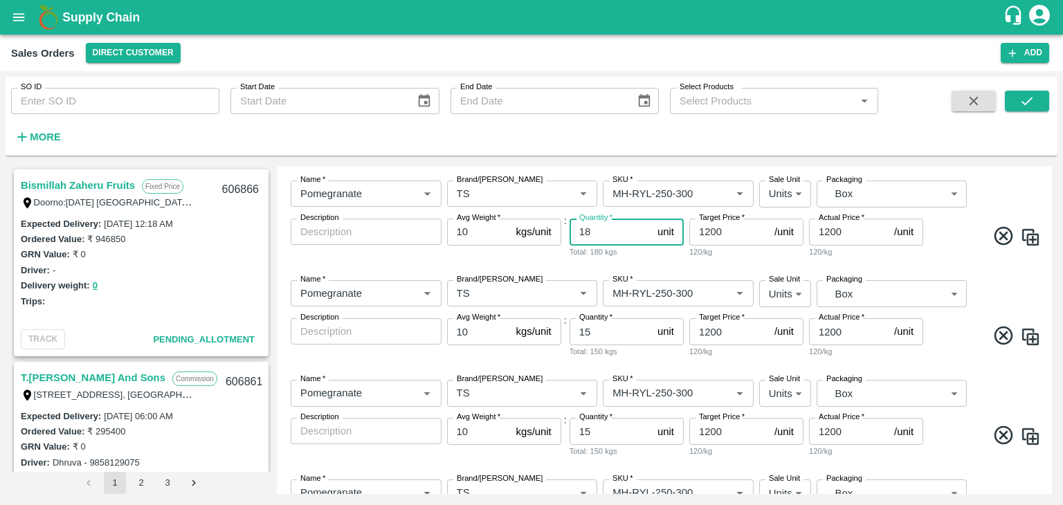
type input "18"
click at [594, 333] on input "15" at bounding box center [611, 331] width 82 height 26
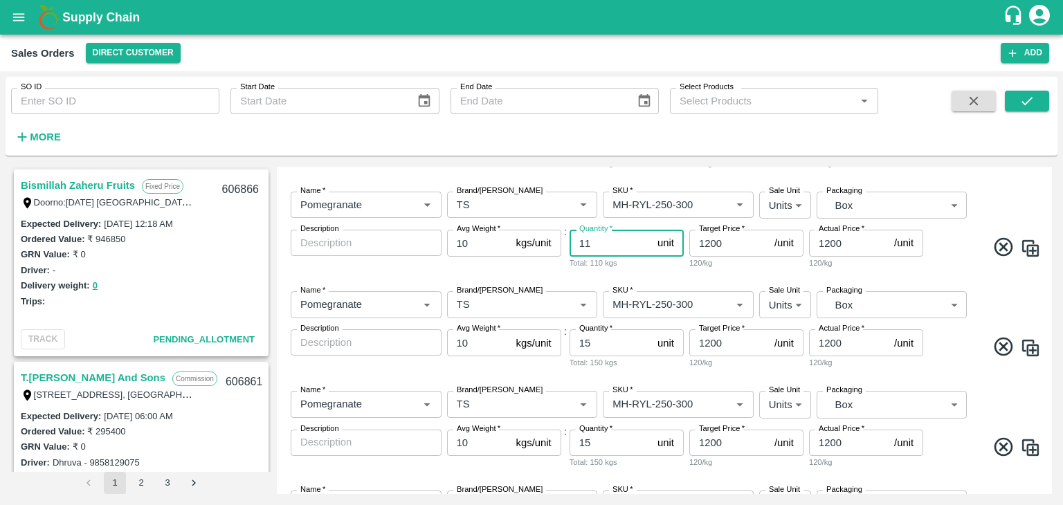
type input "11"
click at [597, 343] on input "15" at bounding box center [611, 343] width 82 height 26
type input "1"
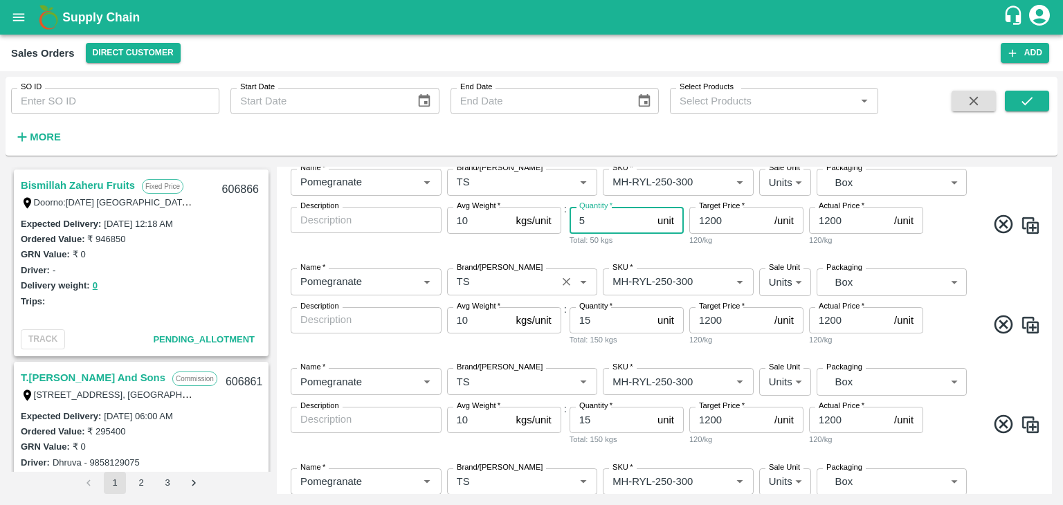
type input "5"
click at [496, 285] on input "Brand/[PERSON_NAME]" at bounding box center [502, 282] width 102 height 18
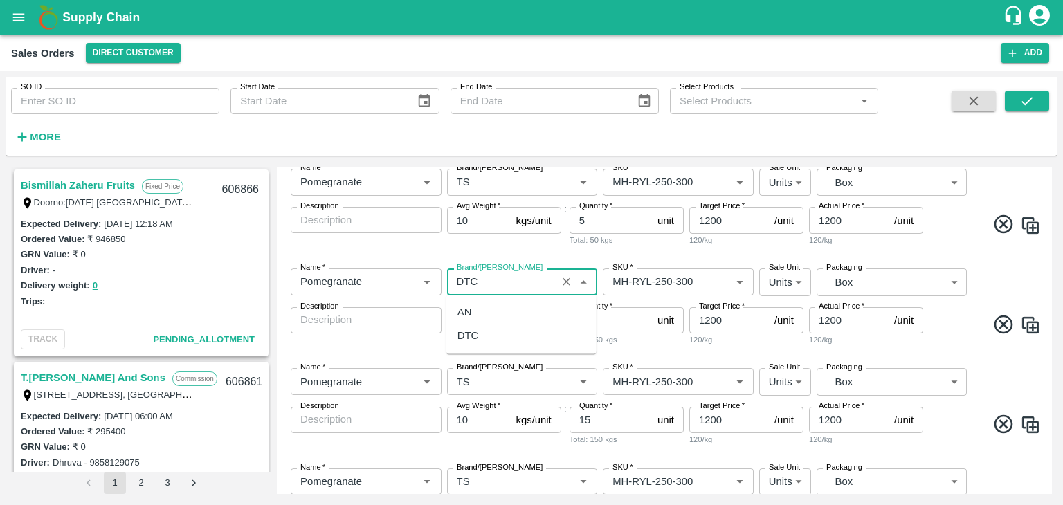
scroll to position [0, 0]
click at [484, 332] on div "DTC" at bounding box center [522, 337] width 150 height 24
type input "DTC"
click at [598, 319] on input "15" at bounding box center [611, 320] width 82 height 26
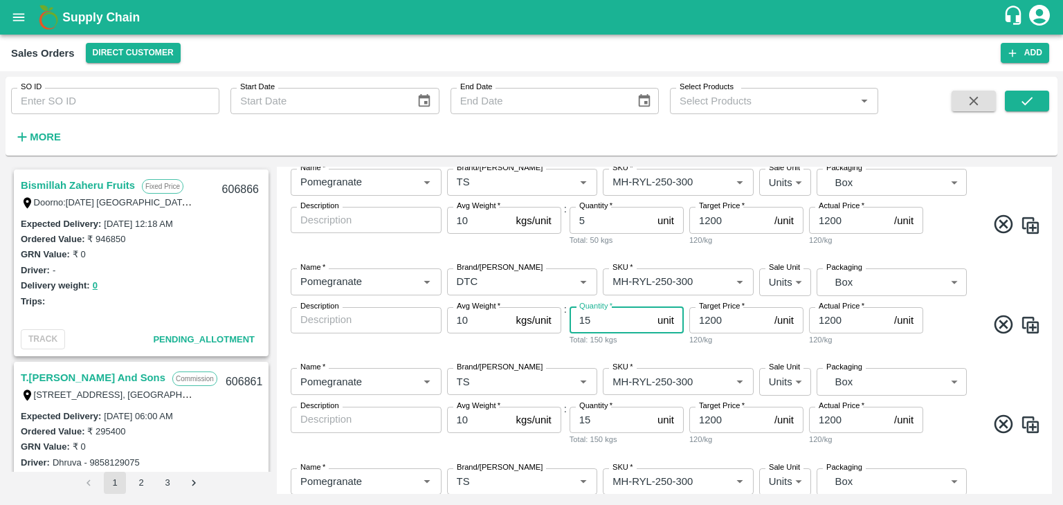
type input "1"
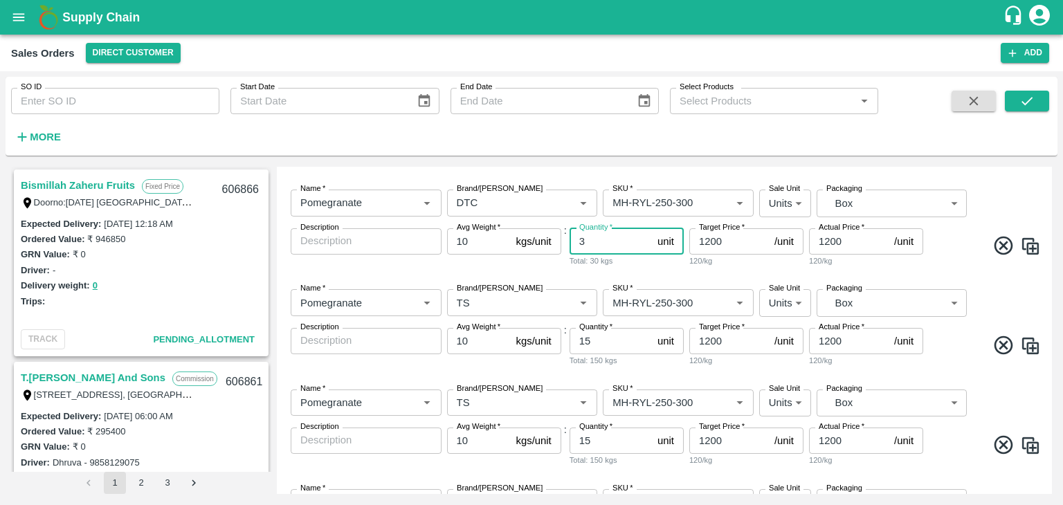
scroll to position [893, 0]
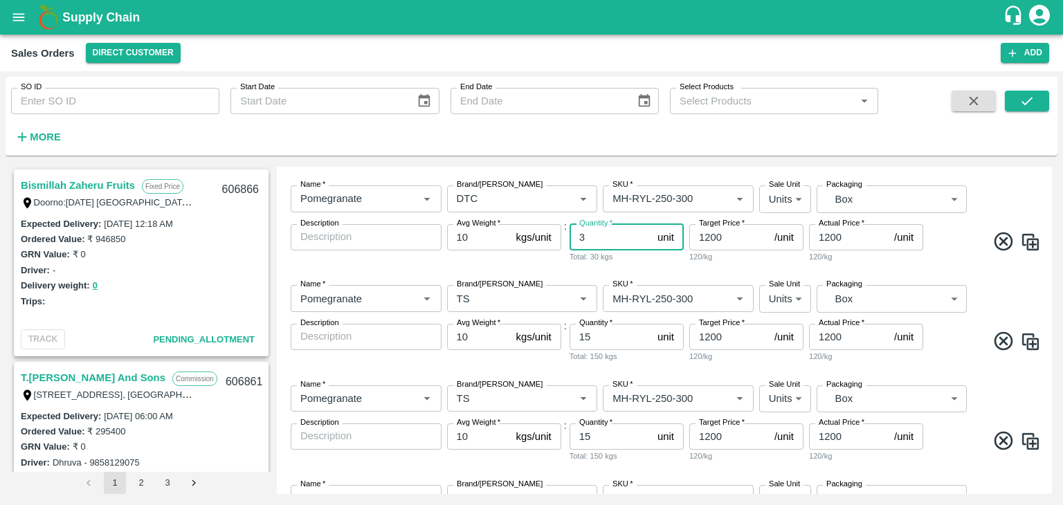
type input "3"
click at [600, 338] on input "15" at bounding box center [611, 337] width 82 height 26
type input "1"
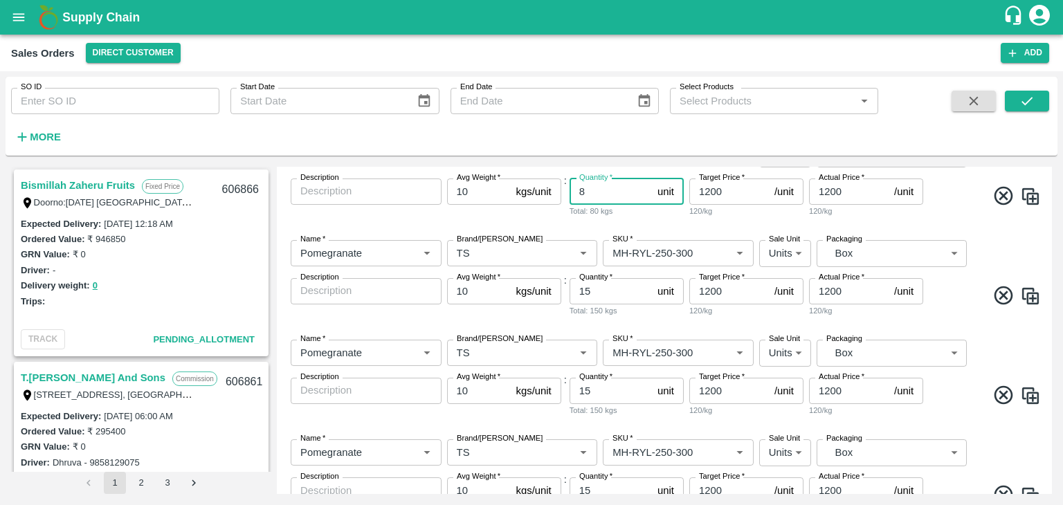
type input "8"
click at [600, 290] on input "15" at bounding box center [611, 291] width 82 height 26
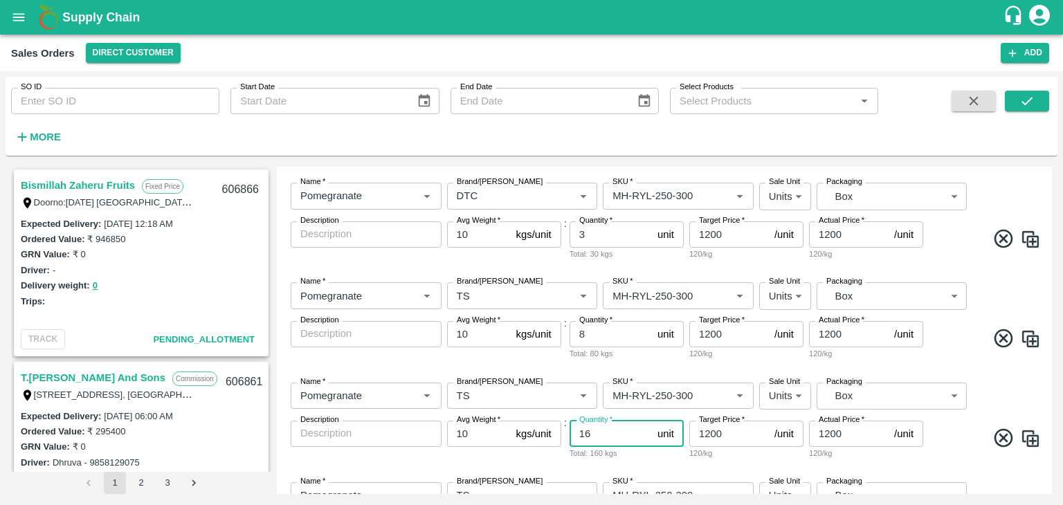
scroll to position [897, 0]
type input "16"
click at [593, 339] on input "8" at bounding box center [611, 334] width 82 height 26
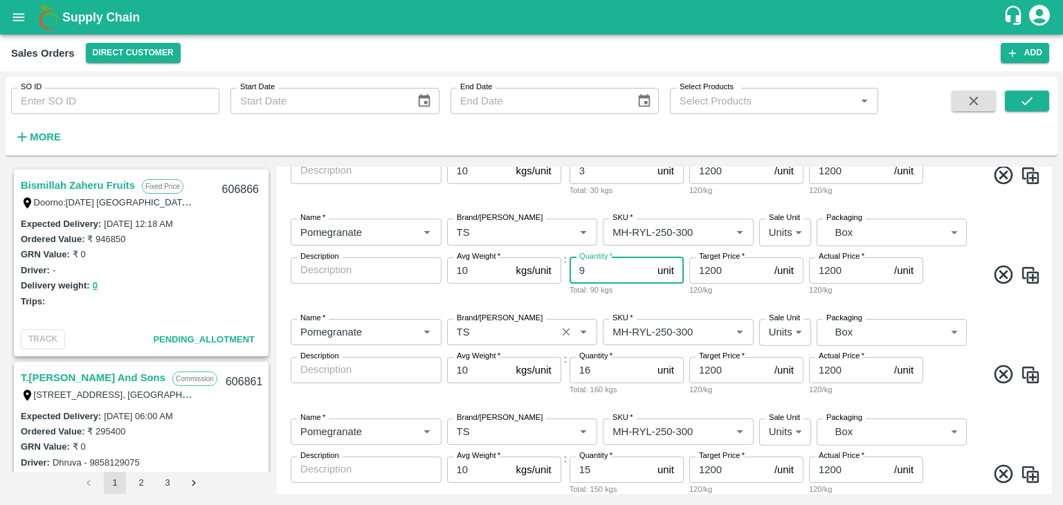
scroll to position [969, 0]
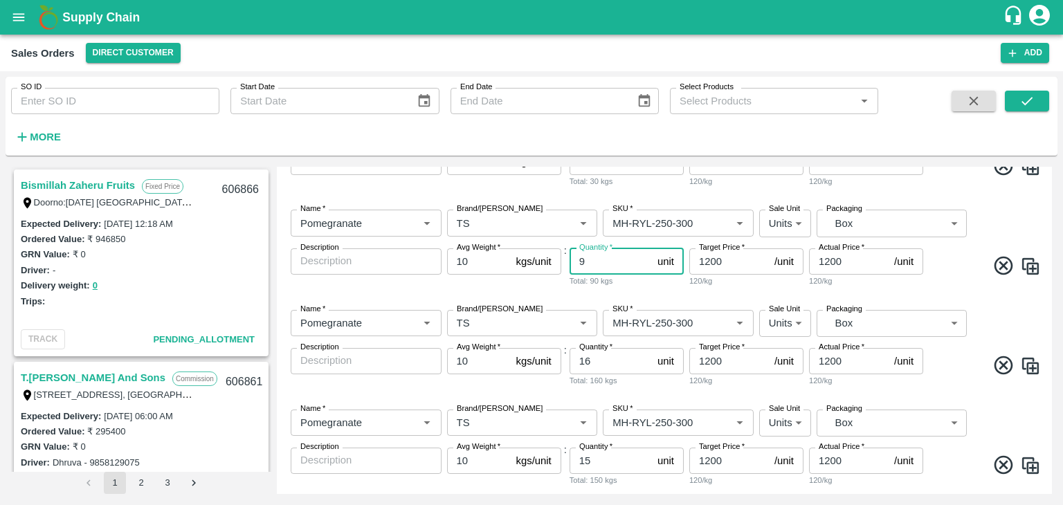
type input "9"
click at [601, 361] on input "16" at bounding box center [611, 361] width 82 height 26
type input "1"
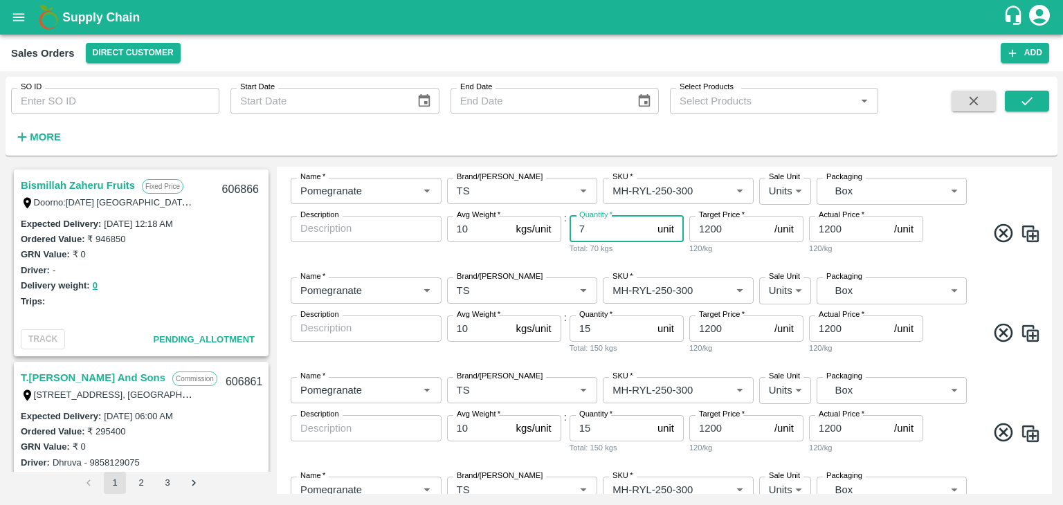
type input "7"
click at [601, 361] on div "Name   * Name   * Brand/[PERSON_NAME]/[PERSON_NAME]   * SKU   * Sale Unit Units…" at bounding box center [664, 317] width 764 height 100
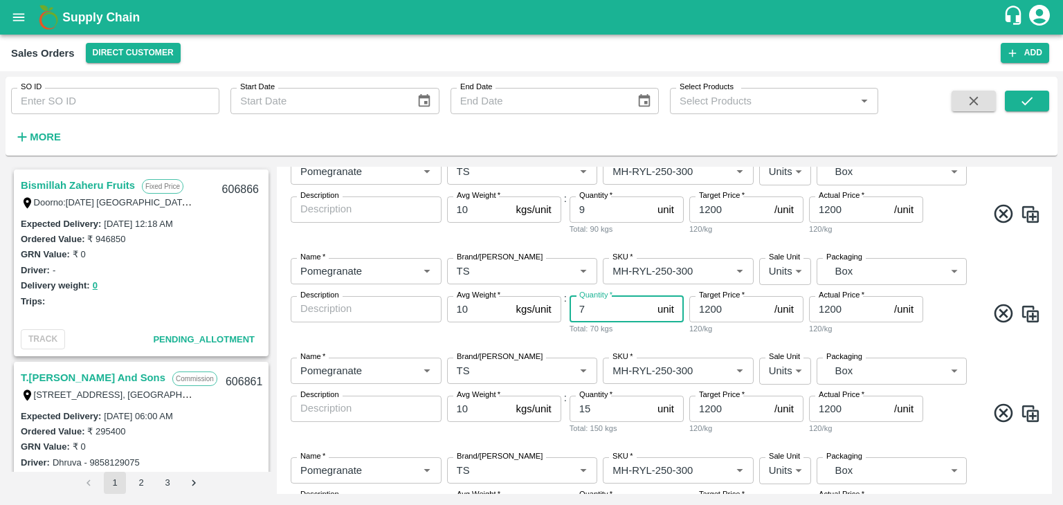
click at [598, 307] on input "7" at bounding box center [611, 309] width 82 height 26
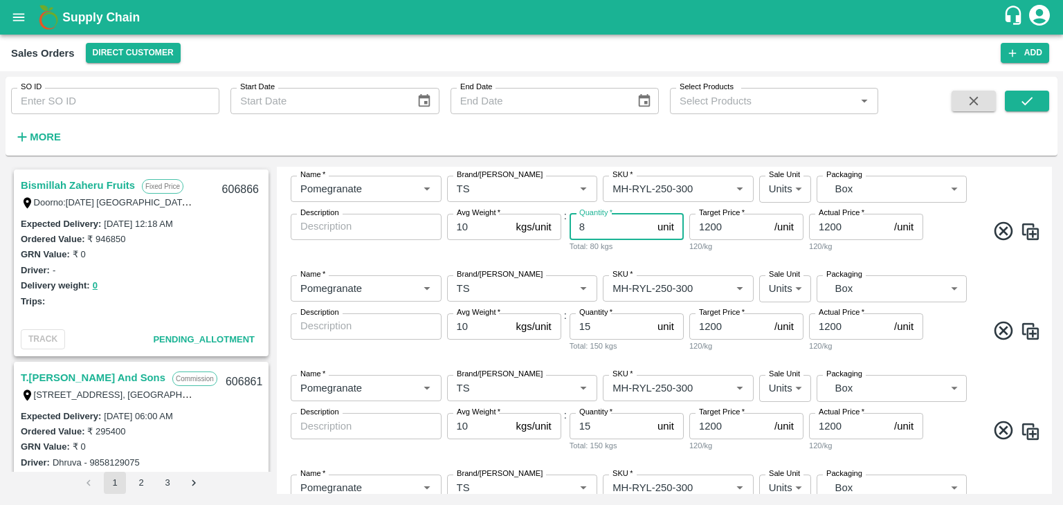
scroll to position [1104, 0]
type input "8"
click at [604, 322] on input "15" at bounding box center [611, 325] width 82 height 26
type input "1"
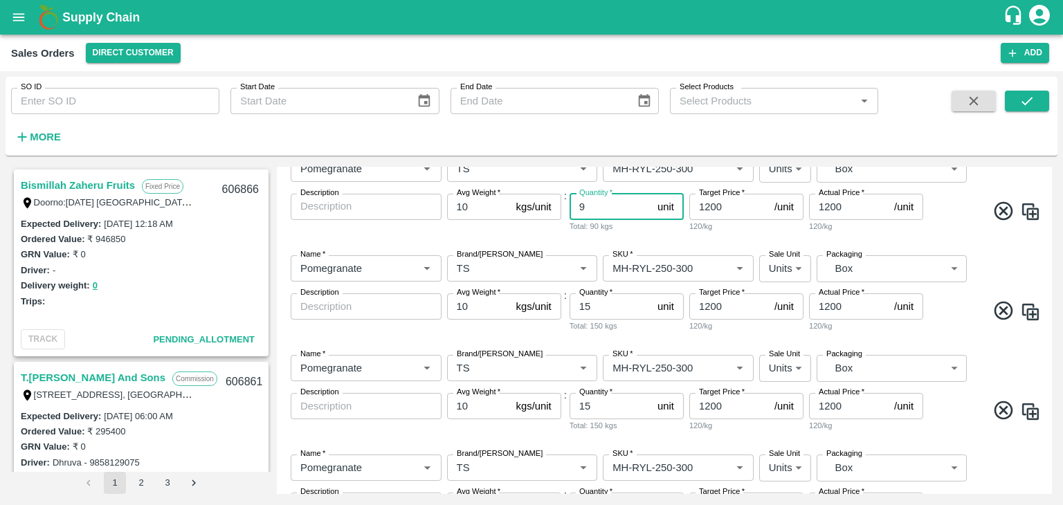
type input "9"
click at [606, 303] on input "15" at bounding box center [611, 307] width 82 height 26
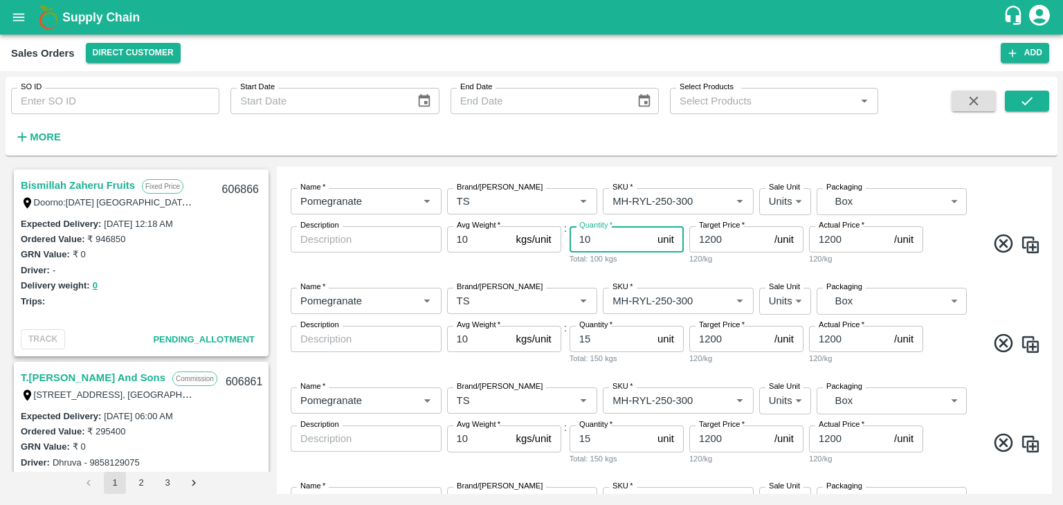
scroll to position [1282, 0]
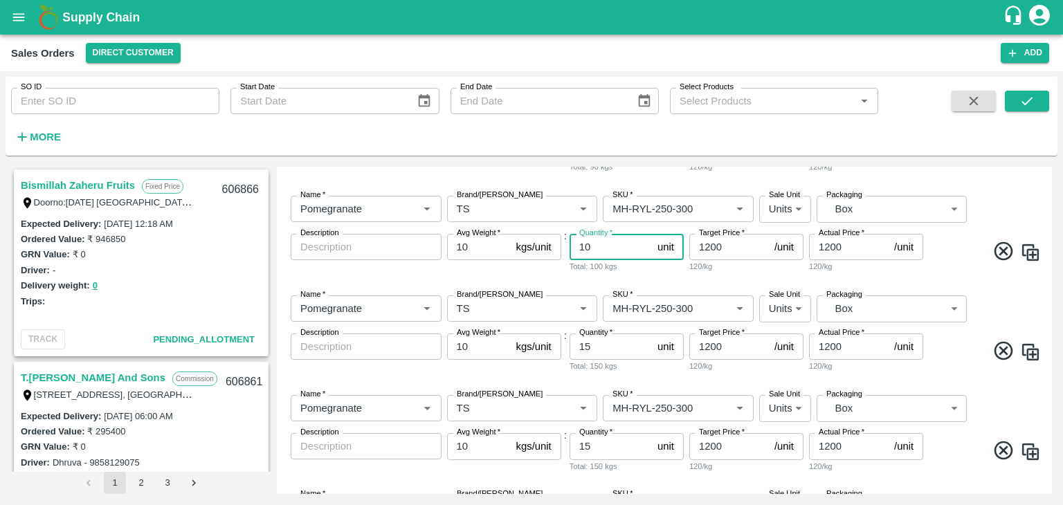
click at [597, 242] on input "10" at bounding box center [611, 247] width 82 height 26
type input "11"
click at [598, 343] on input "15" at bounding box center [611, 347] width 82 height 26
type input "13"
click at [601, 447] on input "15" at bounding box center [611, 446] width 82 height 26
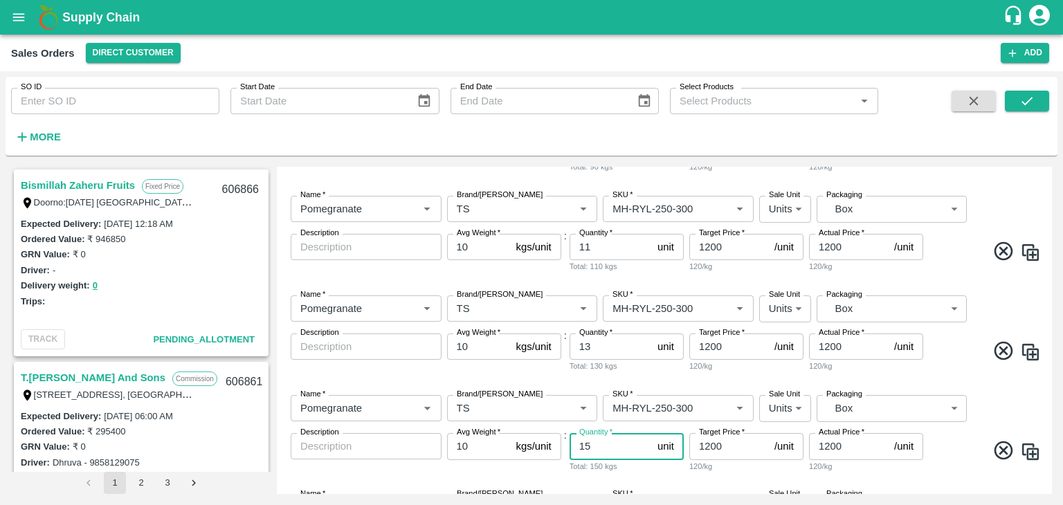
type input "1"
type input "8"
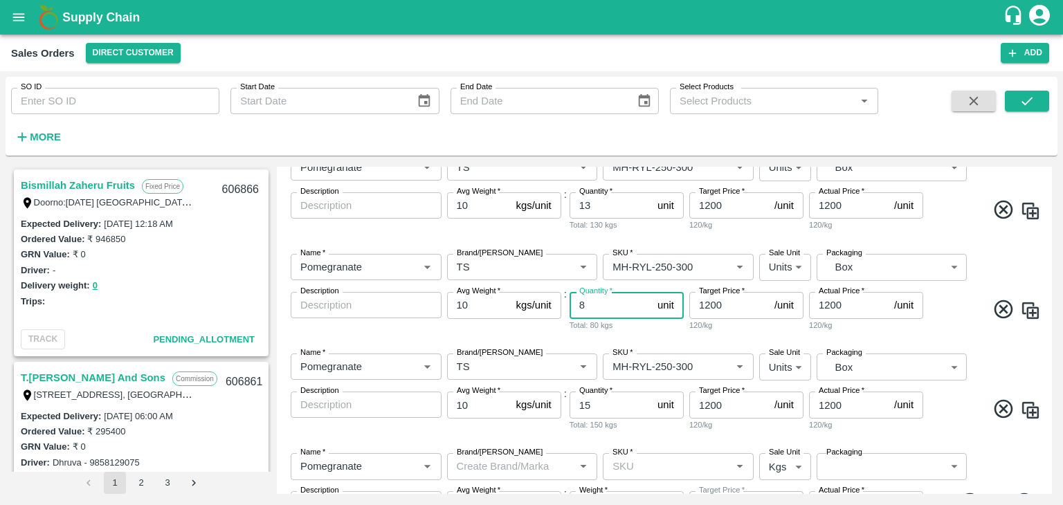
scroll to position [1421, 0]
type input "9"
click at [996, 411] on icon at bounding box center [1004, 411] width 23 height 23
type input "1"
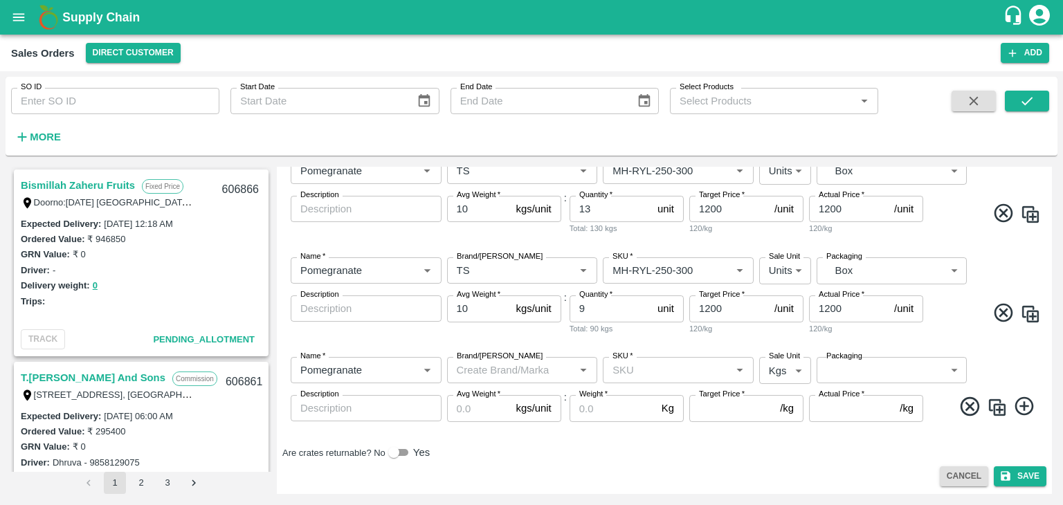
scroll to position [1421, 0]
click at [965, 407] on icon at bounding box center [970, 406] width 19 height 19
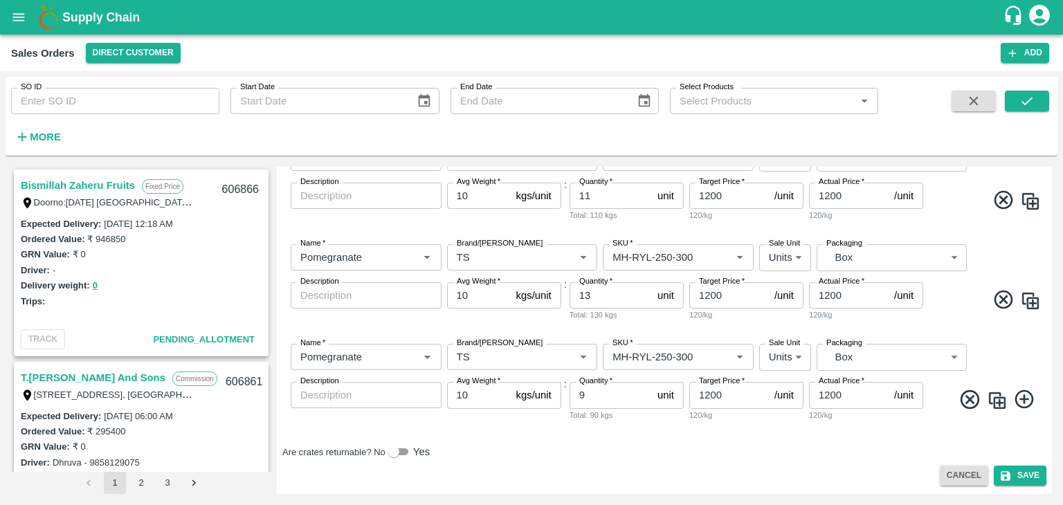
scroll to position [1334, 0]
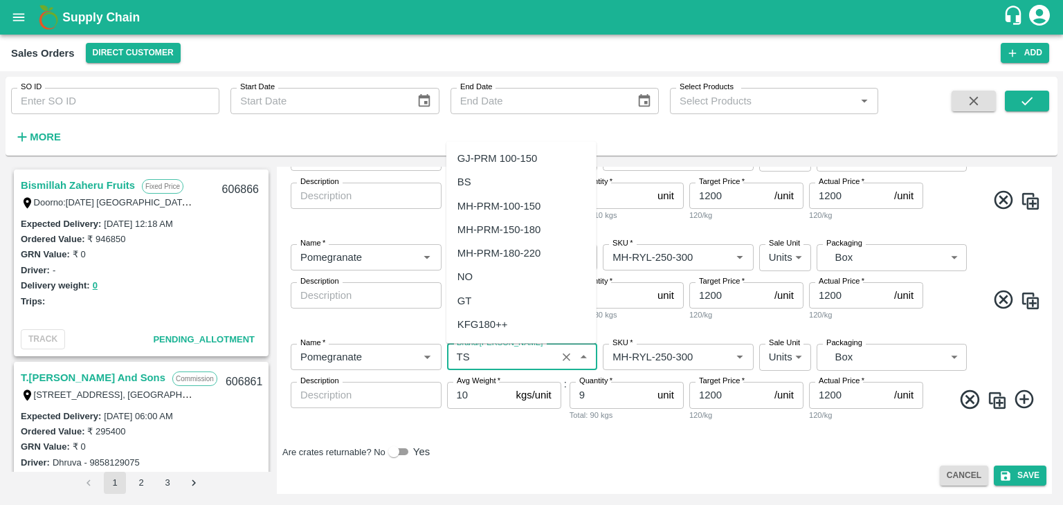
click at [479, 355] on input "Brand/[PERSON_NAME]" at bounding box center [502, 357] width 102 height 18
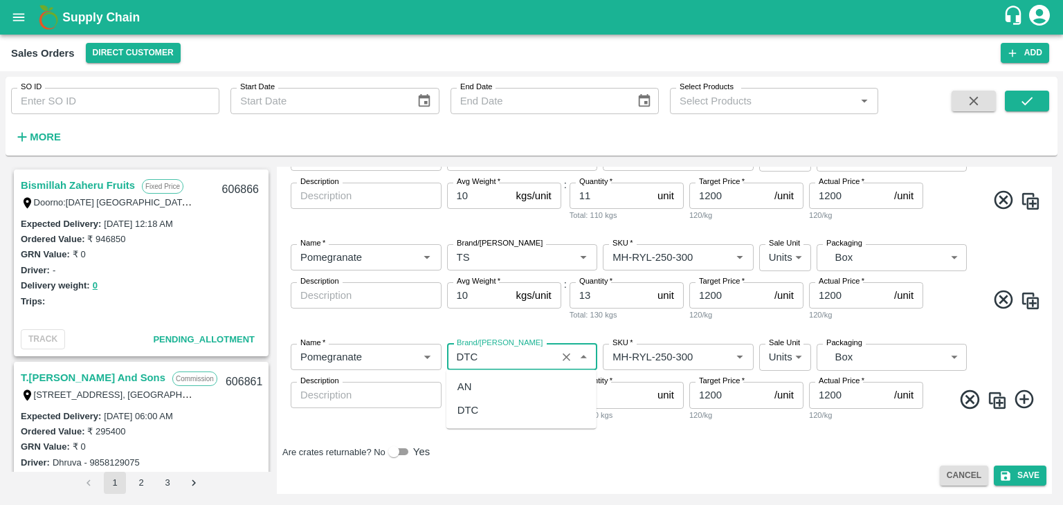
scroll to position [0, 0]
click at [485, 413] on div "DTC" at bounding box center [522, 411] width 150 height 24
type input "DTC"
click at [472, 253] on input "Brand/[PERSON_NAME]" at bounding box center [502, 258] width 102 height 18
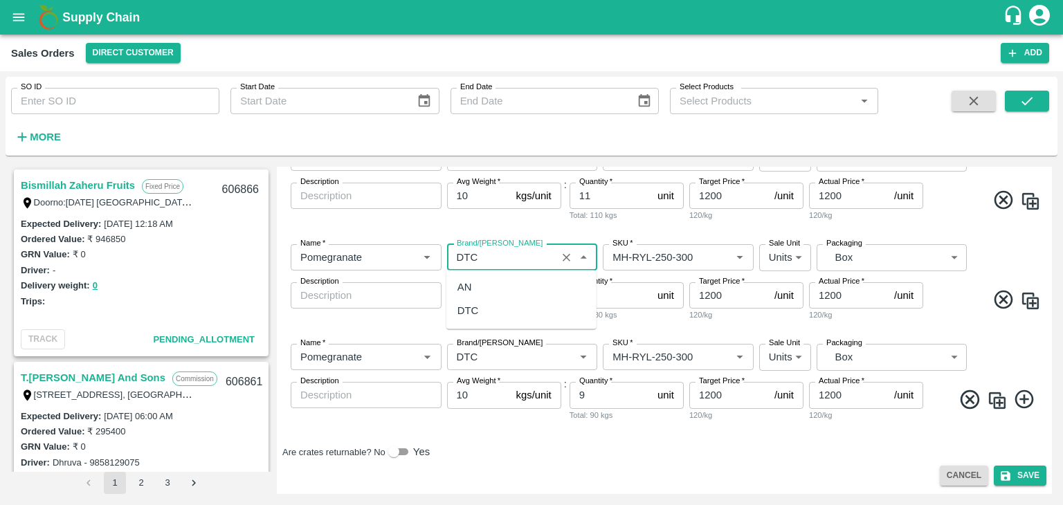
click at [474, 314] on div "DTC" at bounding box center [468, 311] width 21 height 15
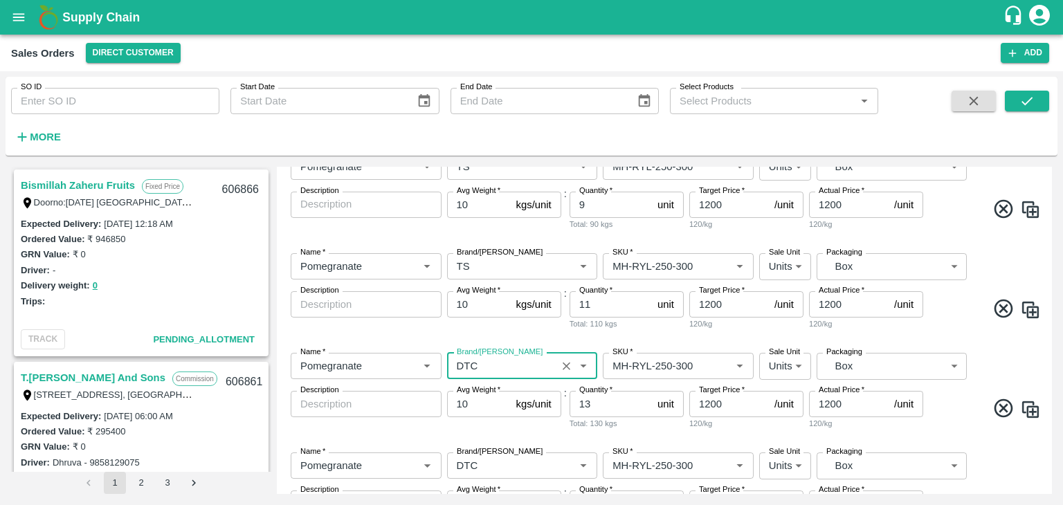
scroll to position [1223, 0]
type input "DTC"
click at [481, 271] on input "Brand/[PERSON_NAME]" at bounding box center [502, 268] width 102 height 18
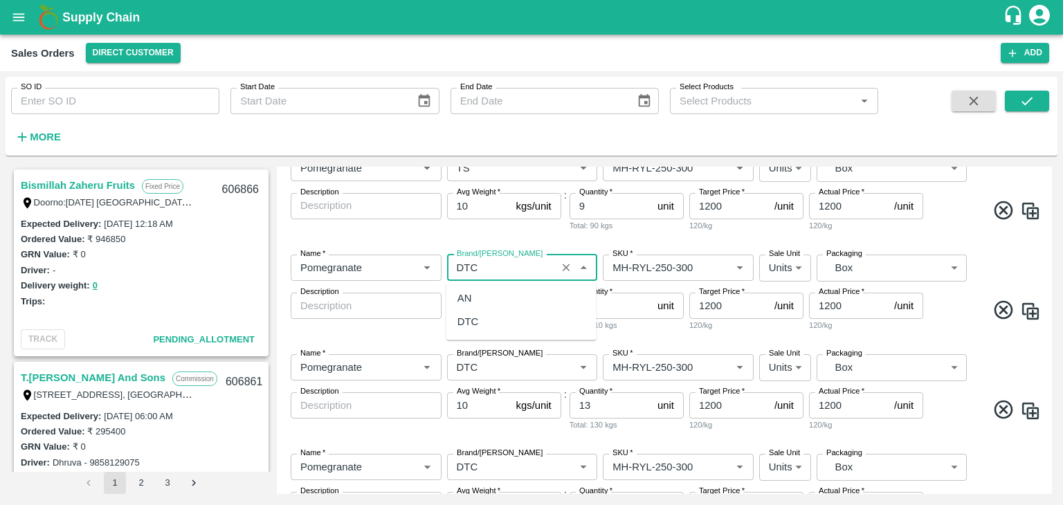
scroll to position [0, 0]
click at [476, 318] on div "DTC" at bounding box center [468, 322] width 21 height 15
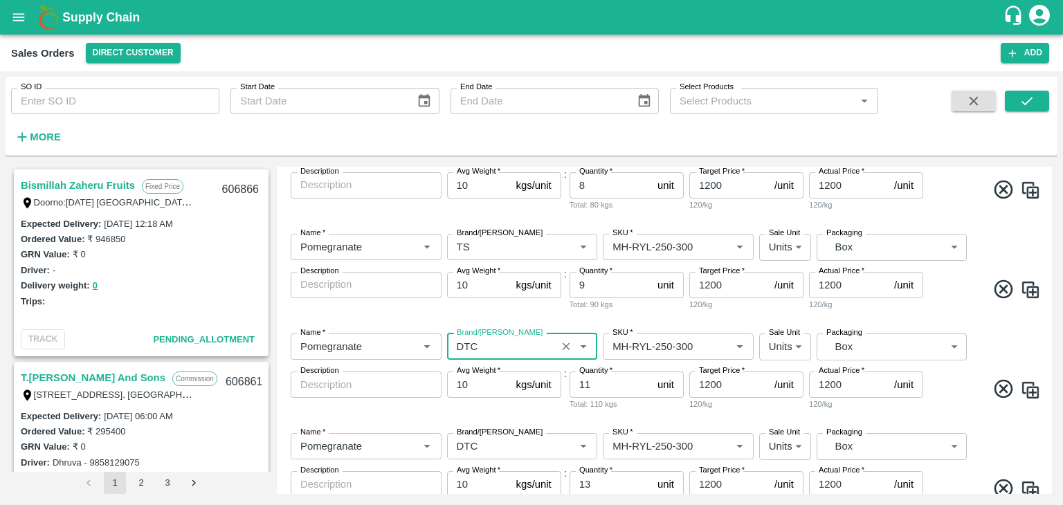
scroll to position [1135, 0]
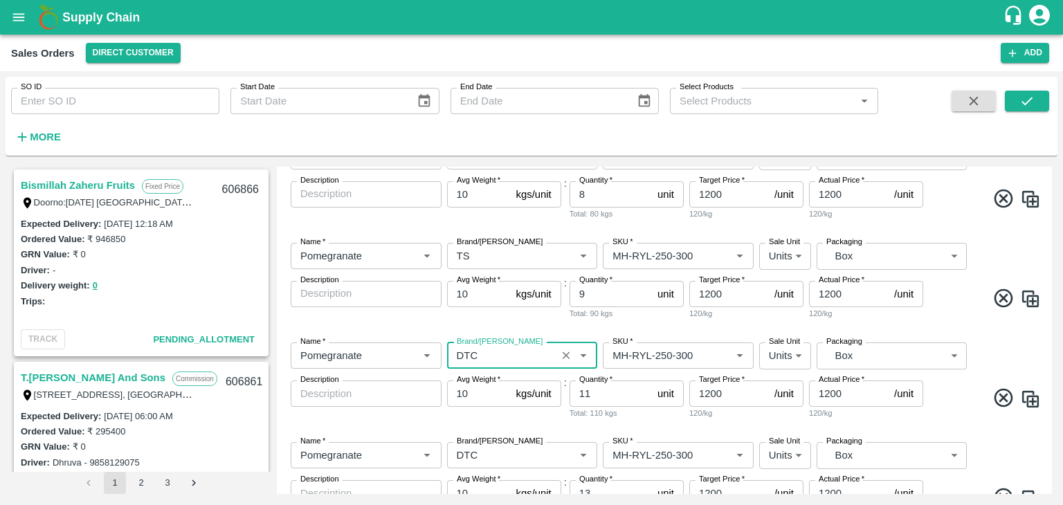
type input "DTC"
click at [496, 261] on input "Brand/[PERSON_NAME]" at bounding box center [502, 256] width 102 height 18
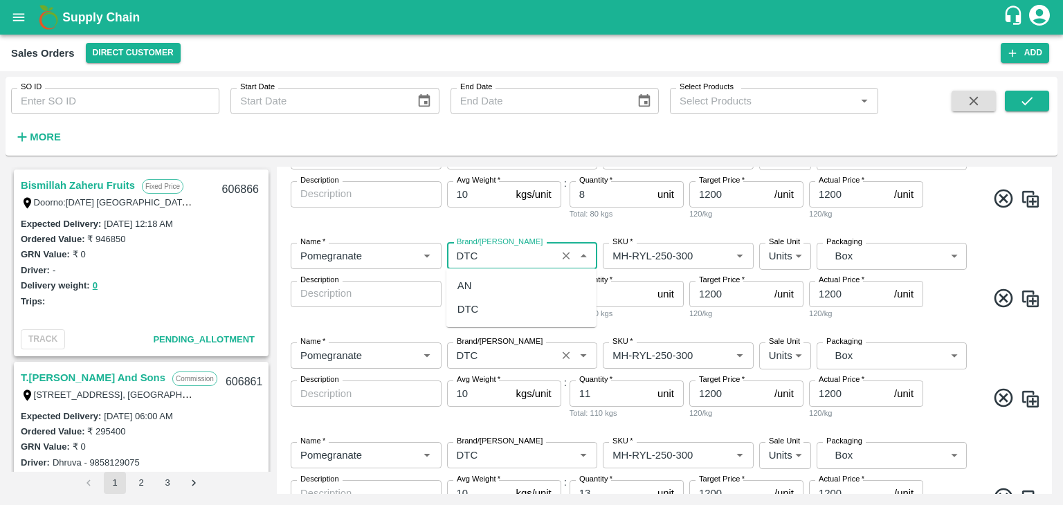
scroll to position [0, 0]
click at [482, 305] on div "DTC" at bounding box center [522, 310] width 150 height 24
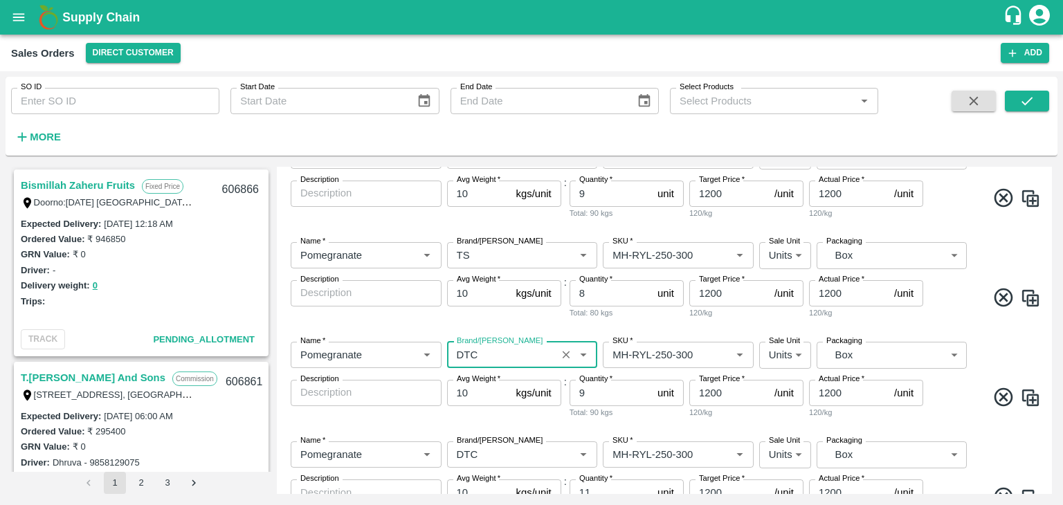
scroll to position [1036, 0]
type input "DTC"
click at [499, 249] on input "Brand/[PERSON_NAME]" at bounding box center [502, 256] width 102 height 18
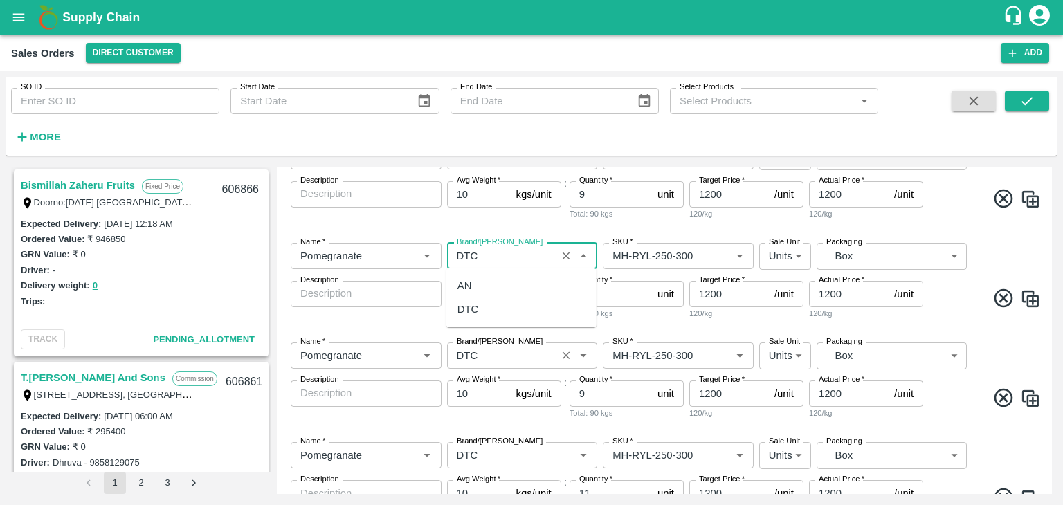
scroll to position [0, 0]
click at [483, 305] on div "DTC" at bounding box center [522, 310] width 150 height 24
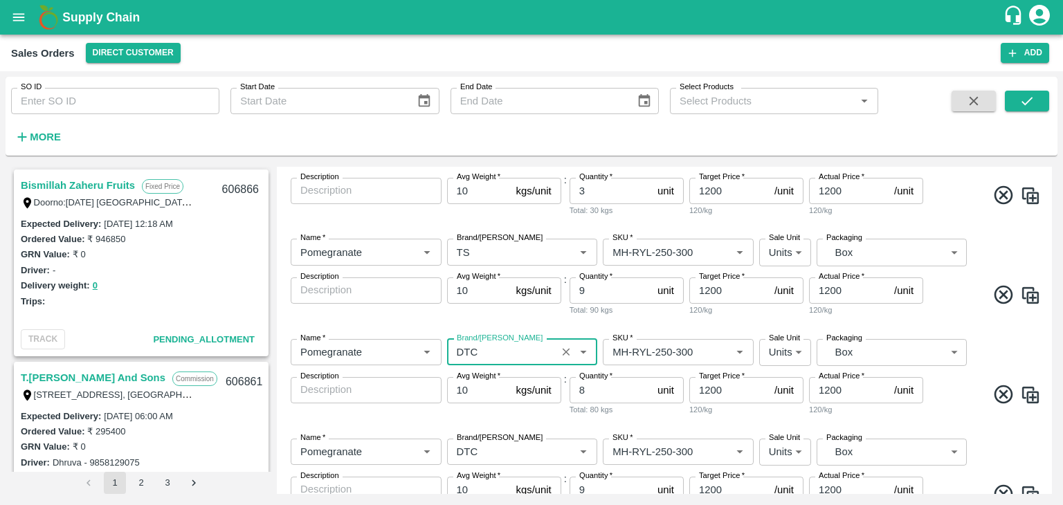
scroll to position [939, 0]
type input "DTC"
click at [491, 254] on input "Brand/[PERSON_NAME]" at bounding box center [502, 253] width 102 height 18
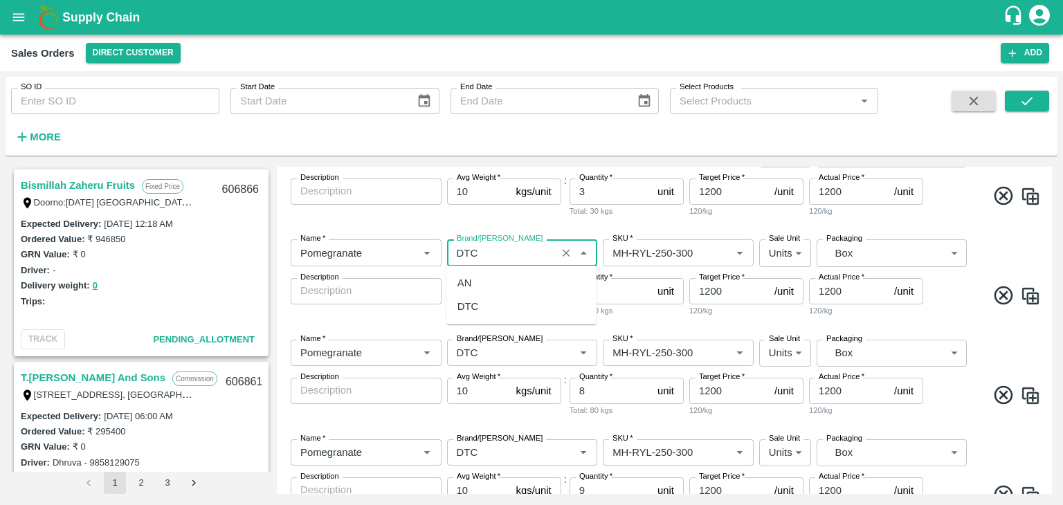
scroll to position [0, 0]
click at [478, 305] on div "DTC" at bounding box center [468, 306] width 21 height 15
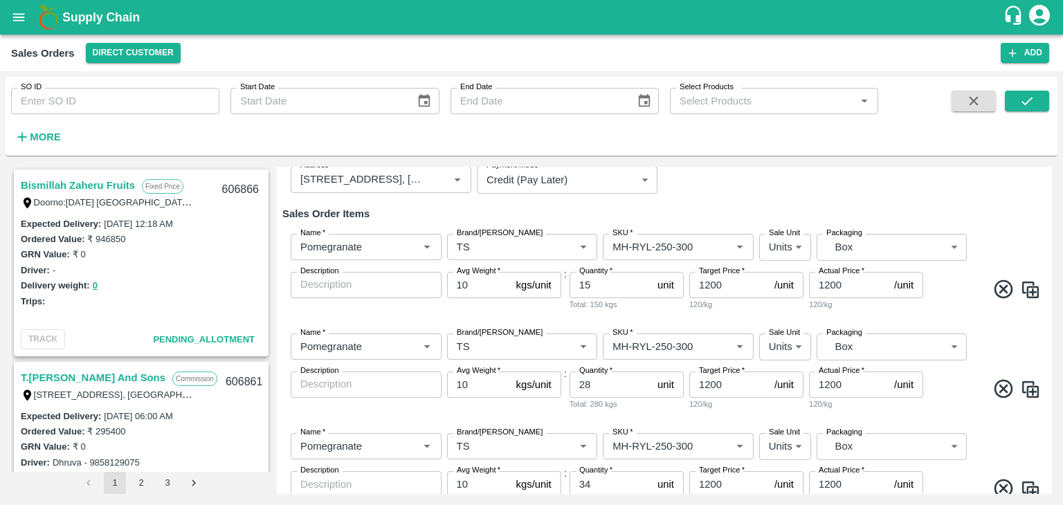
scroll to position [166, 0]
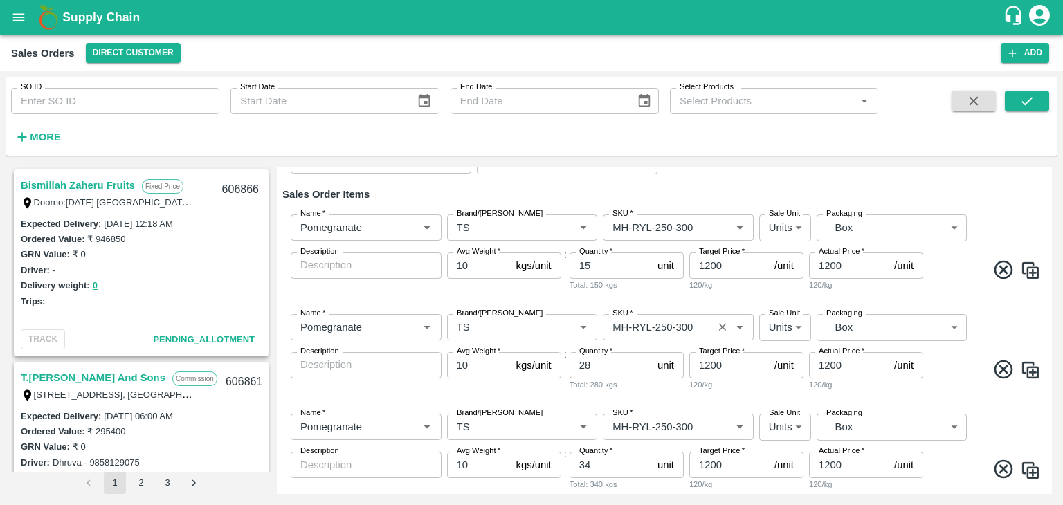
type input "DTC"
click at [676, 324] on input "SKU   *" at bounding box center [658, 327] width 102 height 18
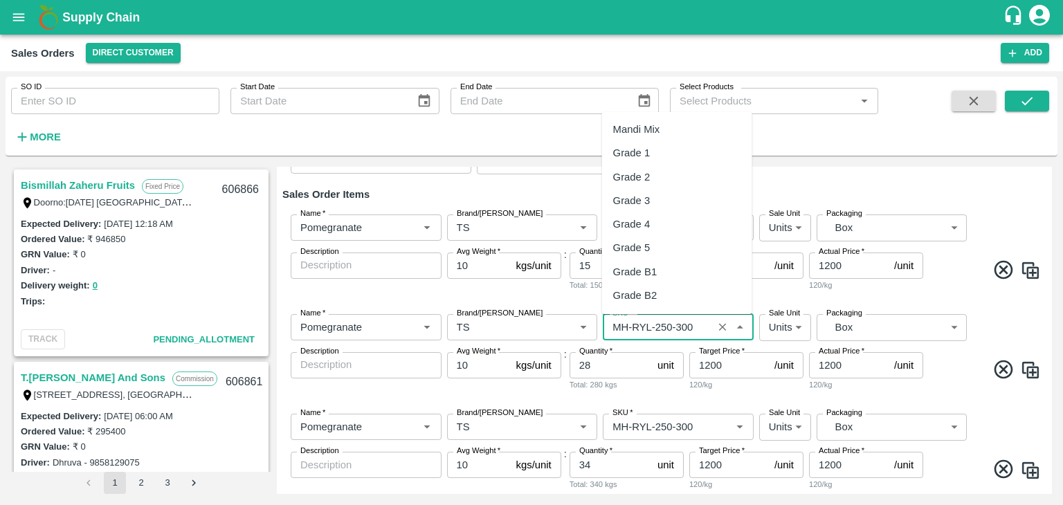
scroll to position [586, 0]
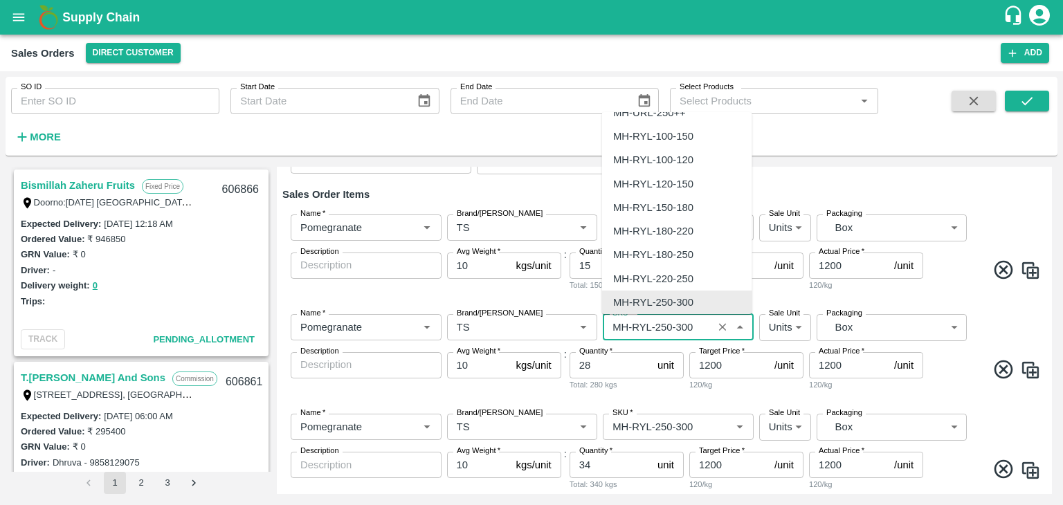
click at [662, 331] on input "SKU   *" at bounding box center [658, 327] width 102 height 18
click at [673, 330] on input "SKU   *" at bounding box center [658, 327] width 102 height 18
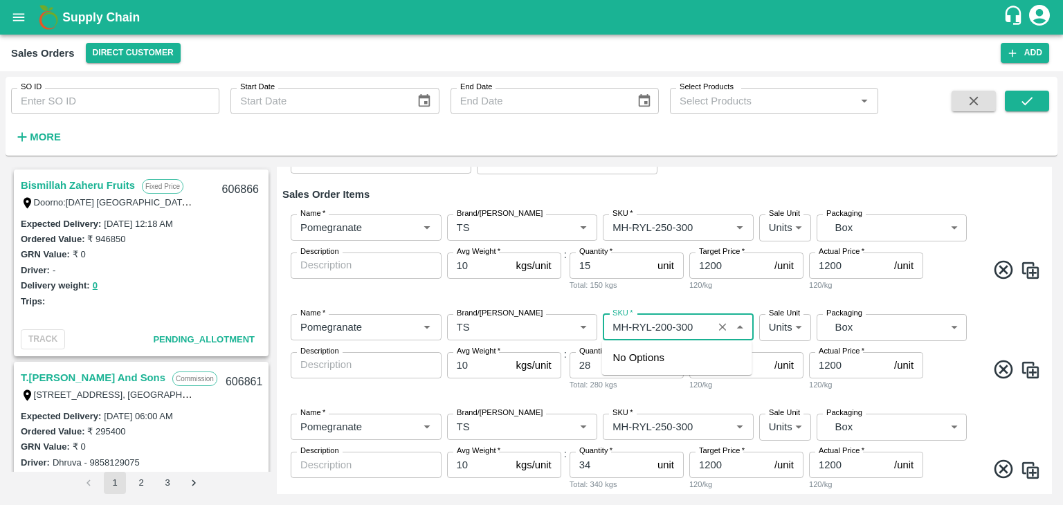
click at [695, 325] on input "SKU   *" at bounding box center [658, 327] width 102 height 18
click at [686, 355] on div "MH-RYL-200-250" at bounding box center [653, 357] width 80 height 15
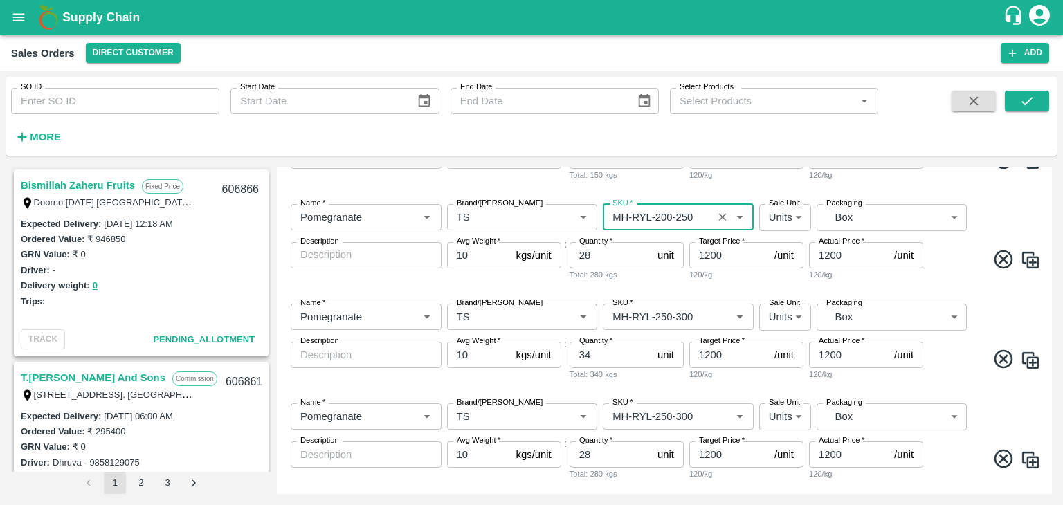
scroll to position [277, 0]
type input "MH-RYL-200-250"
click at [650, 320] on input "SKU   *" at bounding box center [658, 316] width 102 height 18
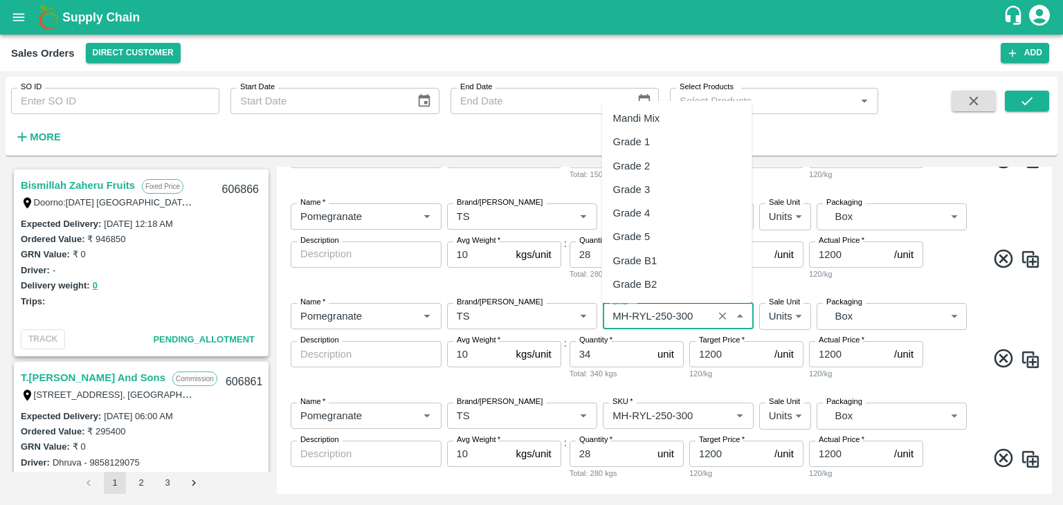
scroll to position [586, 0]
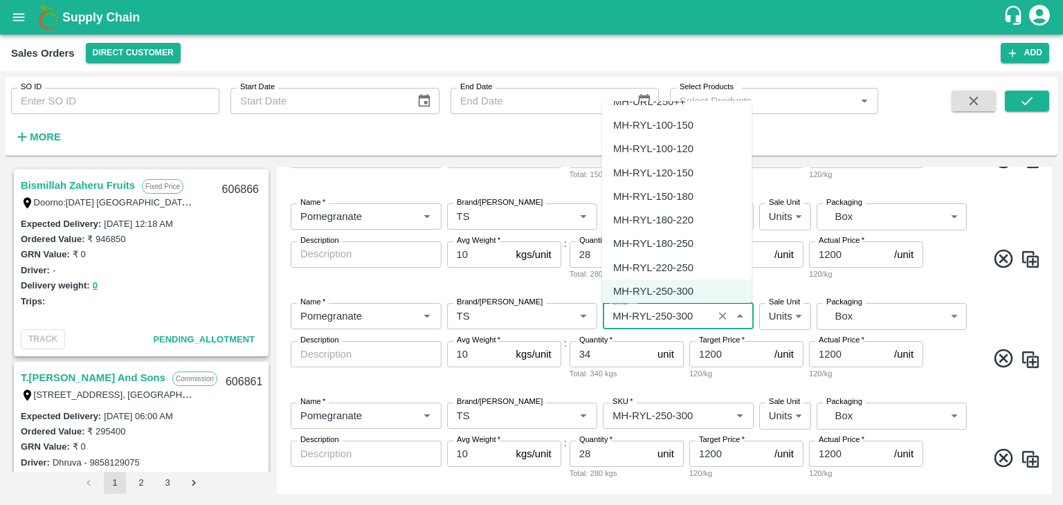
click at [690, 218] on div "MH-RYL-180-220" at bounding box center [653, 220] width 80 height 15
type input "MH-RYL-180-220"
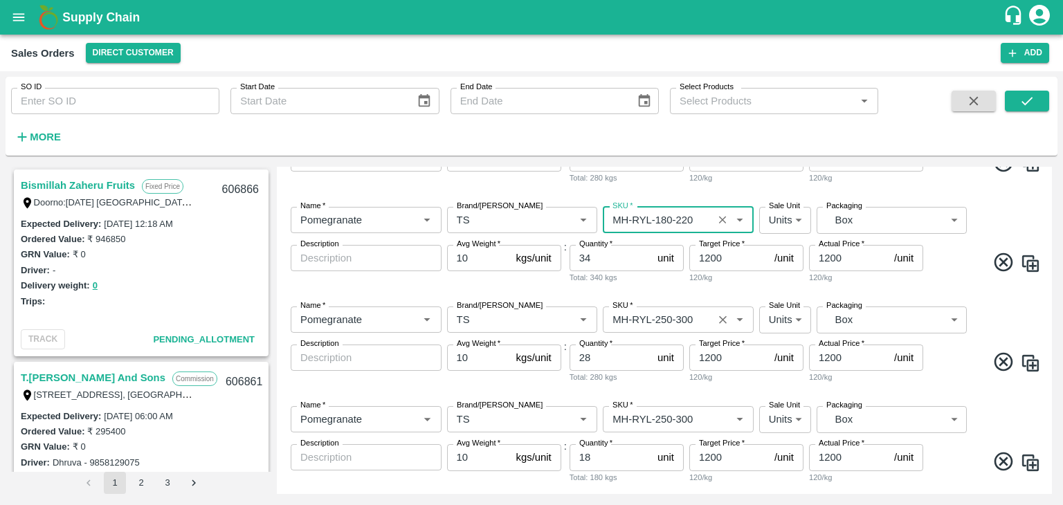
scroll to position [379, 0]
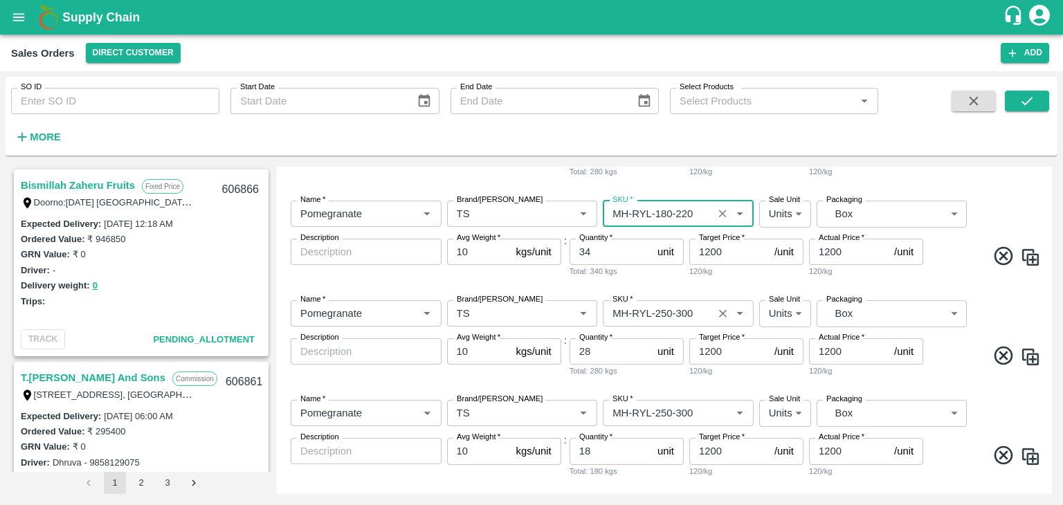
click at [670, 311] on input "SKU   *" at bounding box center [658, 314] width 102 height 18
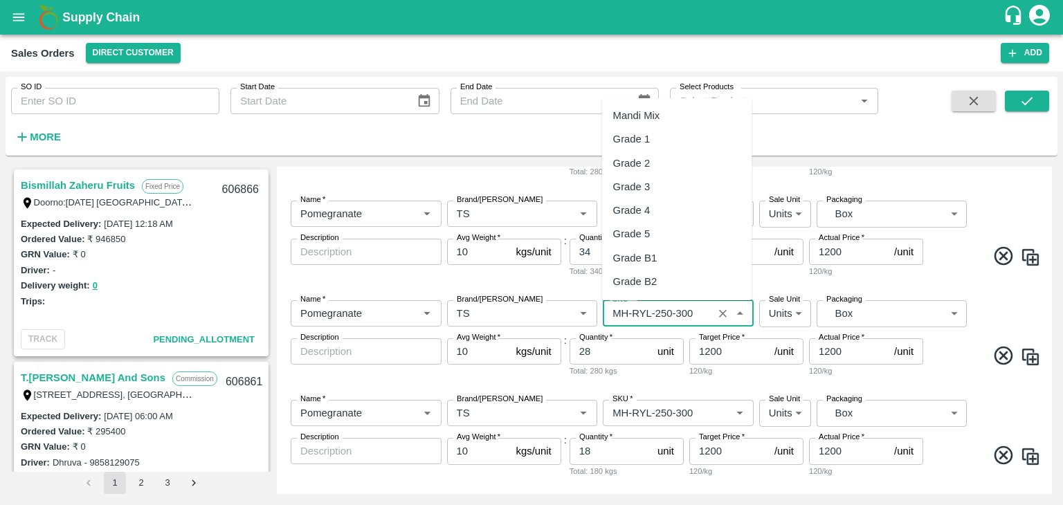
scroll to position [586, 0]
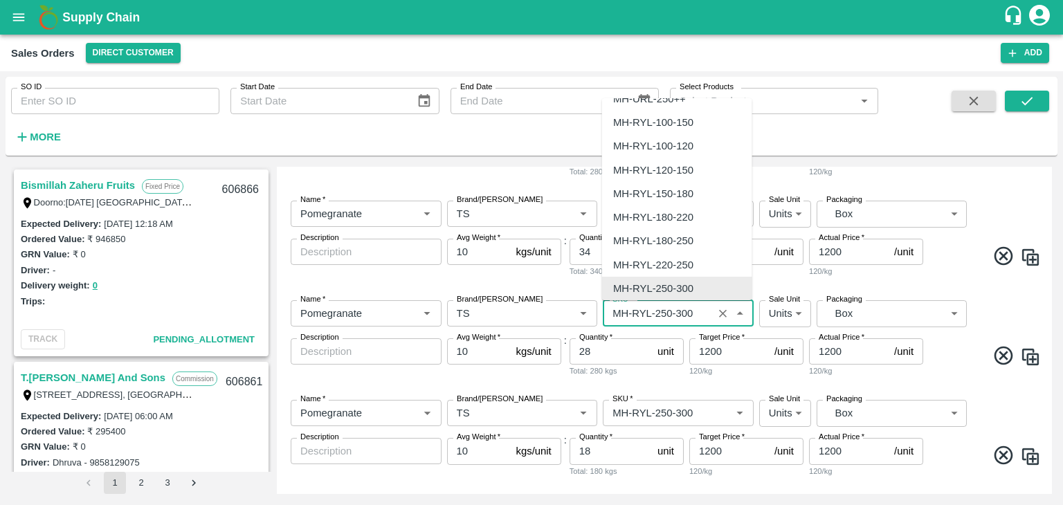
click at [667, 315] on input "SKU   *" at bounding box center [658, 314] width 102 height 18
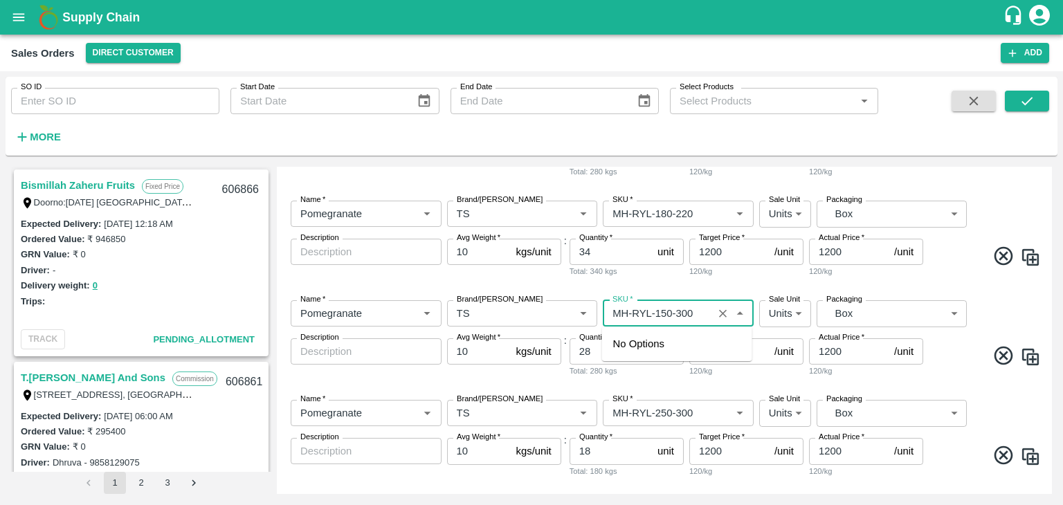
click at [695, 309] on input "SKU   *" at bounding box center [658, 314] width 102 height 18
click at [690, 344] on div "MH-RYL-150-200" at bounding box center [653, 343] width 80 height 15
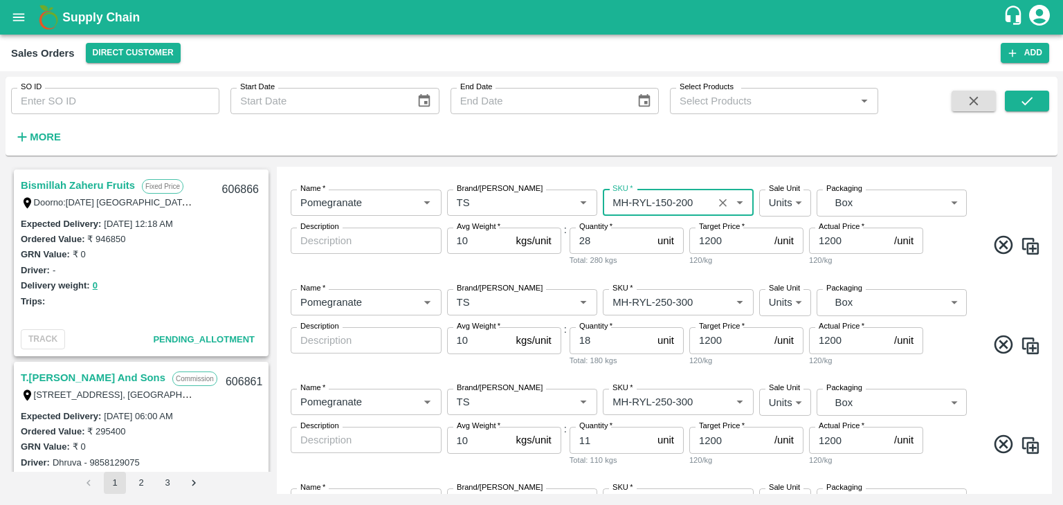
scroll to position [496, 0]
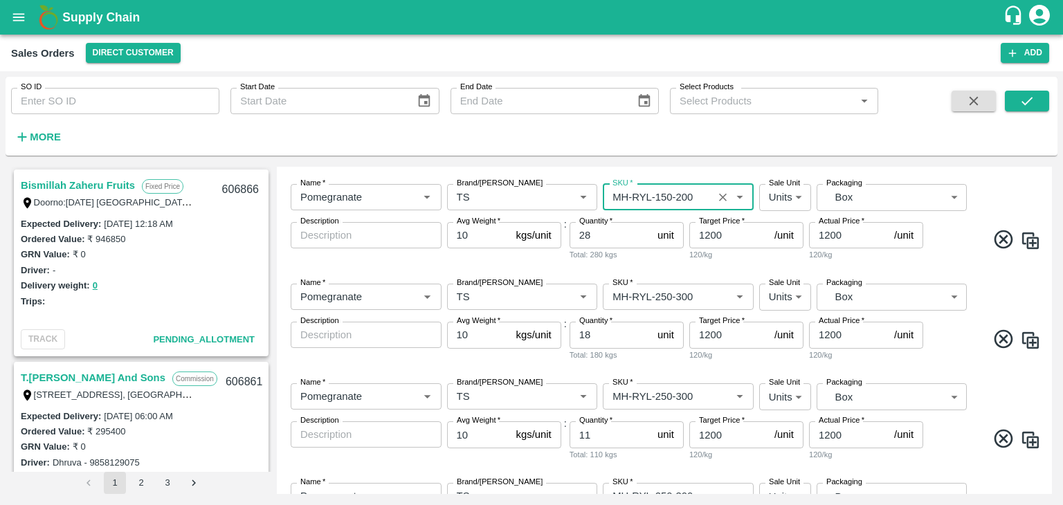
type input "MH-RYL-150-200"
click at [603, 333] on input "18" at bounding box center [611, 335] width 82 height 26
type input "19"
click at [671, 296] on input "SKU   *" at bounding box center [658, 297] width 102 height 18
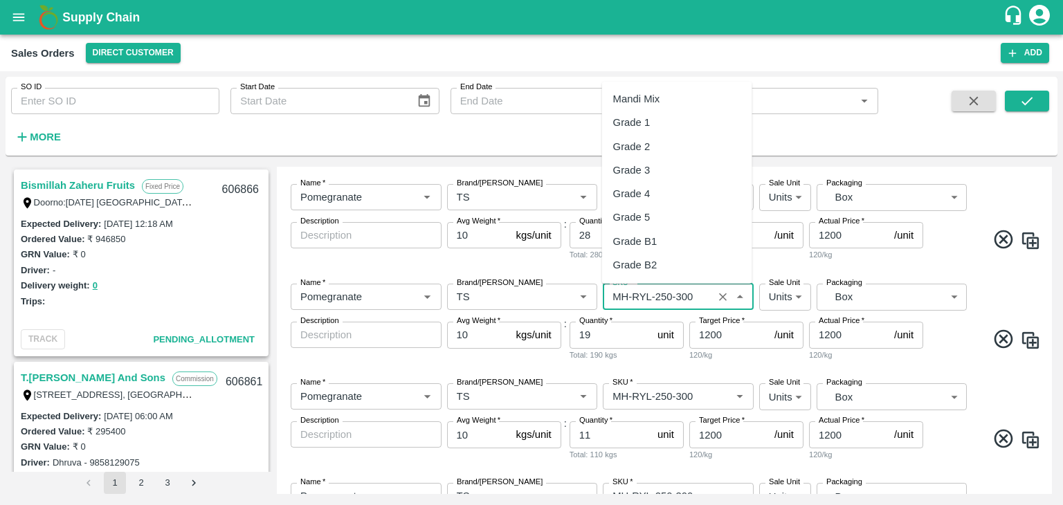
scroll to position [586, 0]
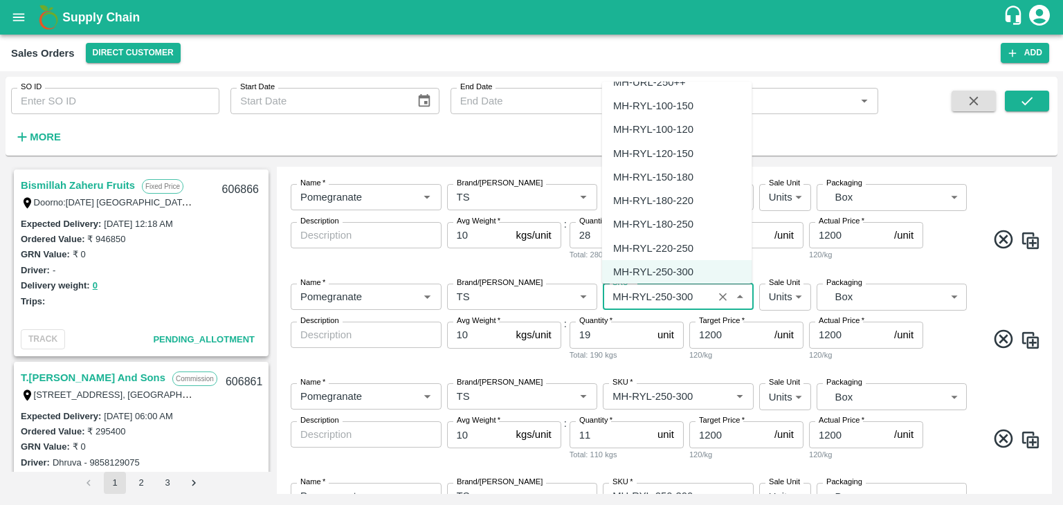
click at [687, 155] on div "MH-RYL-120-150" at bounding box center [653, 153] width 80 height 15
type input "MH-RYL-120-150"
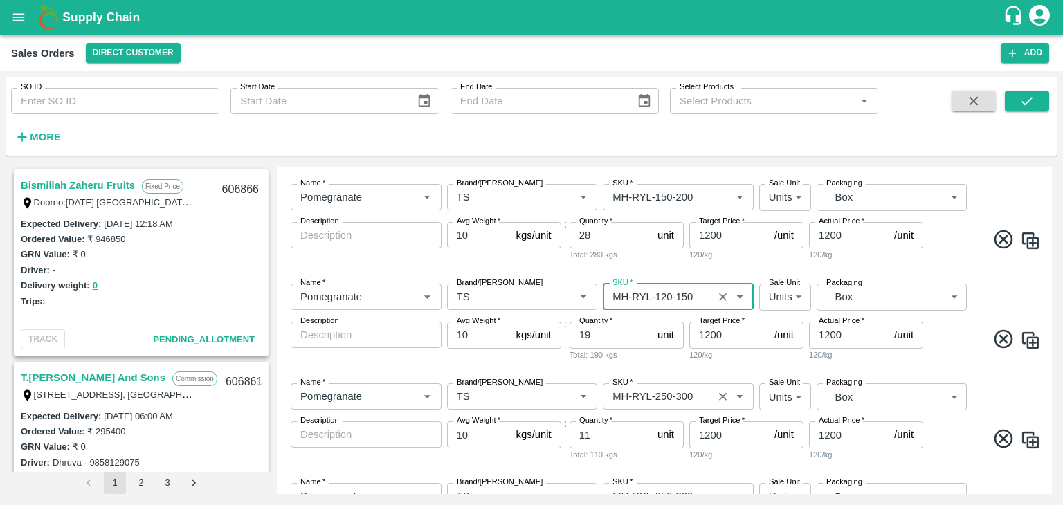
click at [650, 397] on input "SKU   *" at bounding box center [658, 397] width 102 height 18
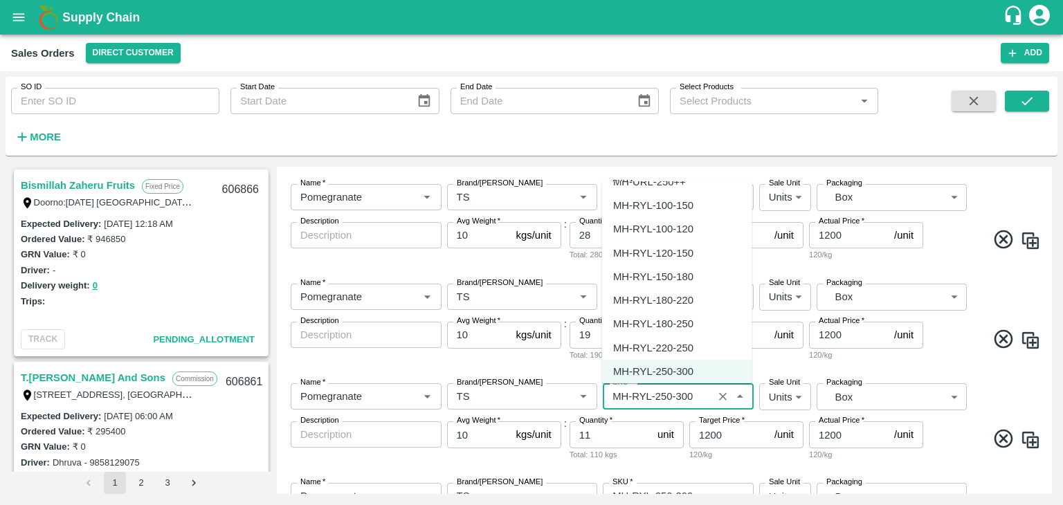
click at [686, 227] on div "MH-RYL-100-120" at bounding box center [653, 229] width 80 height 15
type input "MH-RYL-100-120"
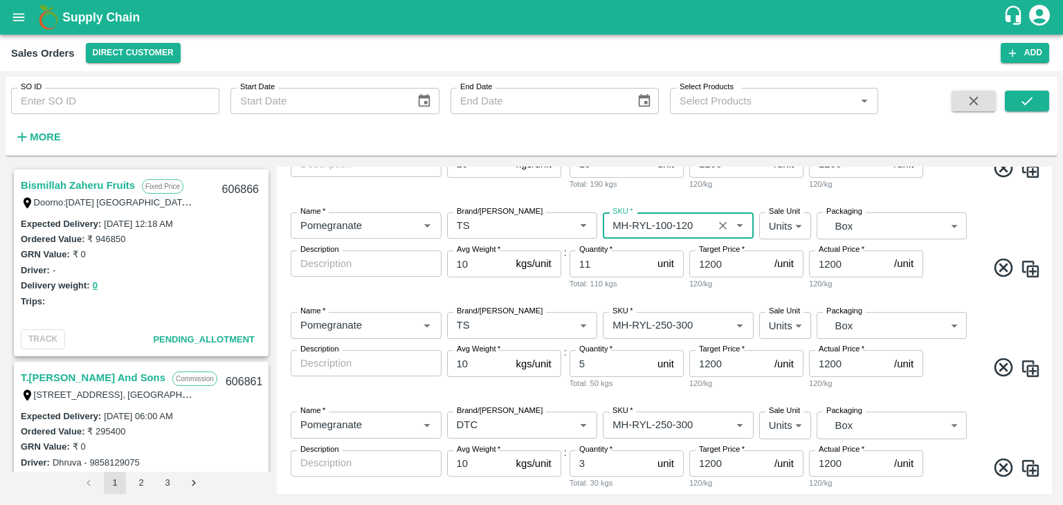
scroll to position [667, 0]
click at [591, 363] on input "5" at bounding box center [611, 363] width 82 height 26
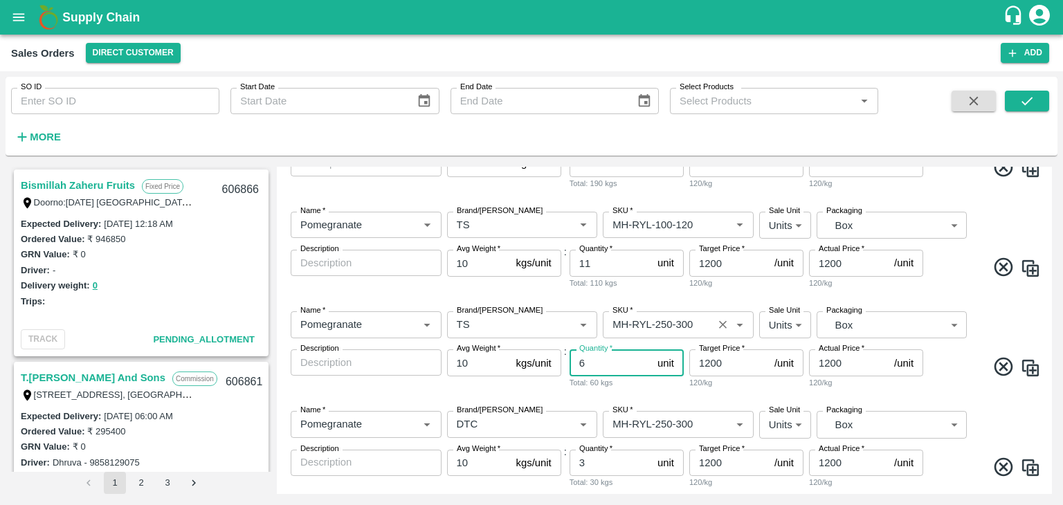
type input "6"
click at [644, 318] on input "SKU   *" at bounding box center [658, 325] width 102 height 18
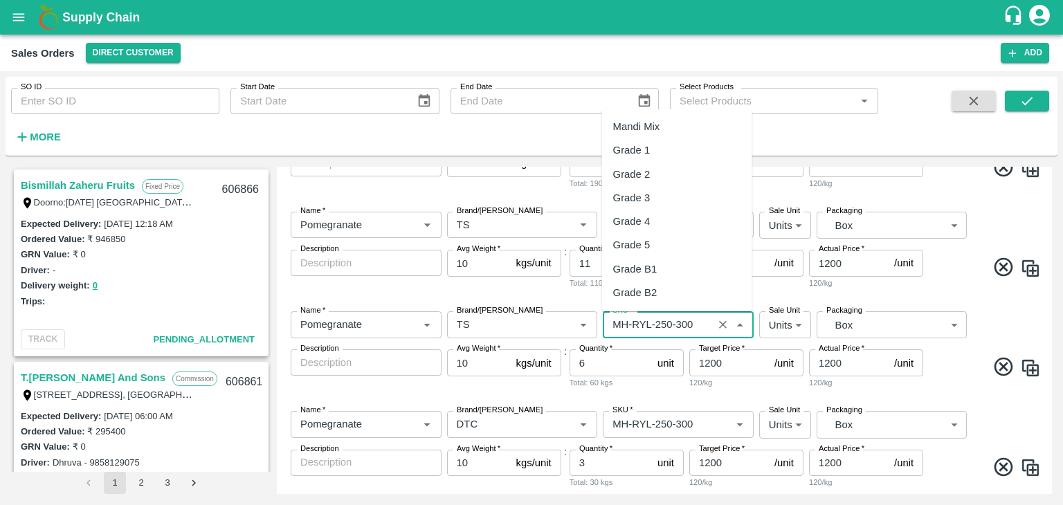
scroll to position [586, 0]
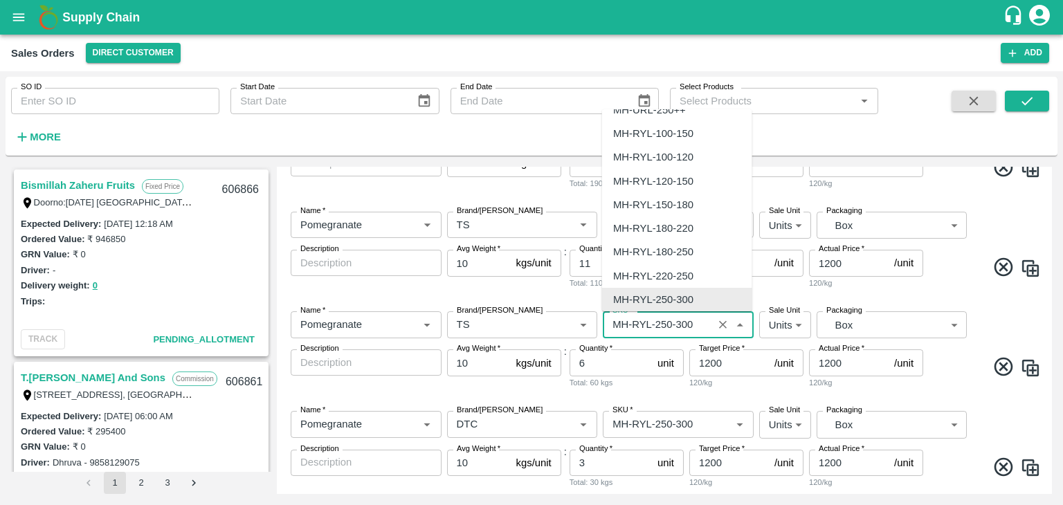
click at [694, 329] on input "SKU   *" at bounding box center [658, 325] width 102 height 18
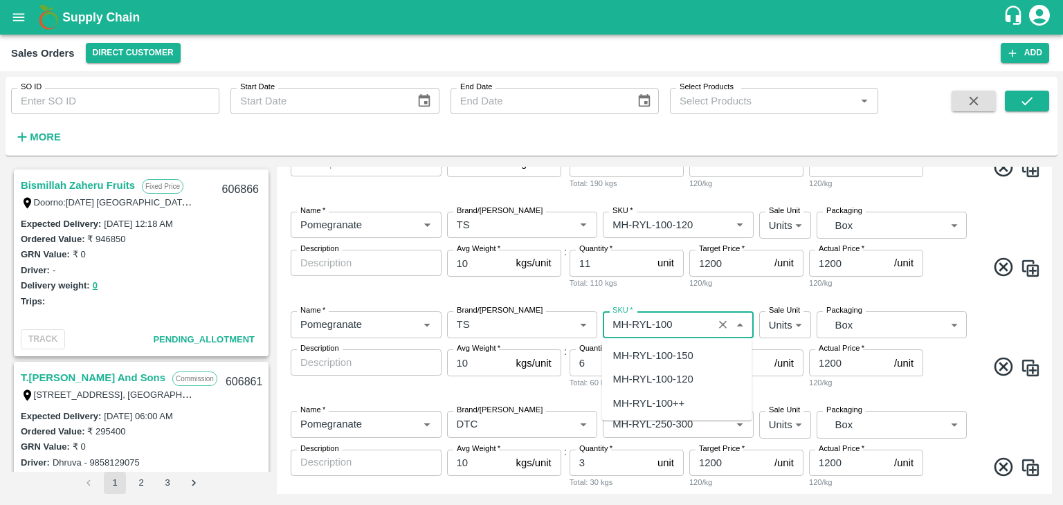
click at [688, 401] on div "MH-RYL-100++" at bounding box center [677, 403] width 150 height 24
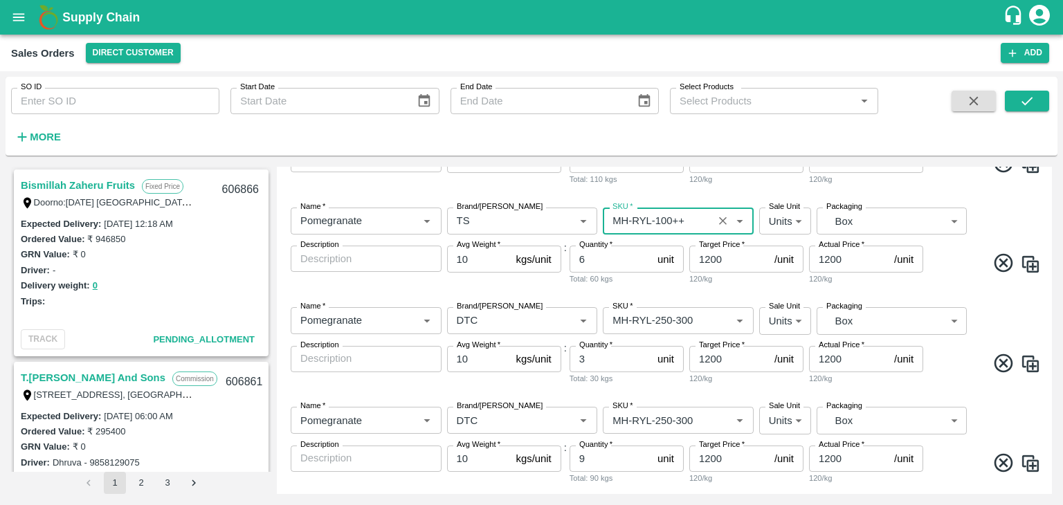
scroll to position [810, 0]
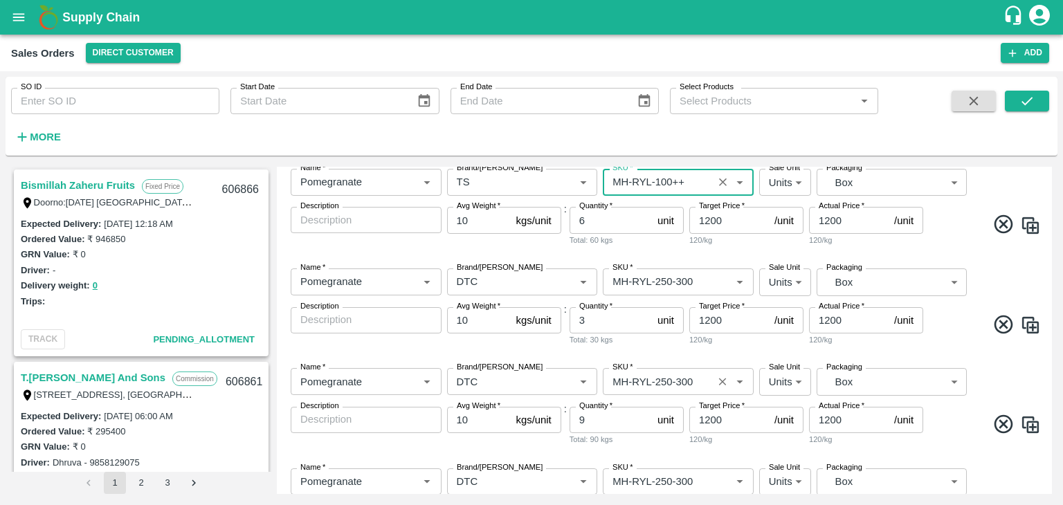
type input "MH-RYL-100++"
click at [660, 385] on input "SKU   *" at bounding box center [658, 381] width 102 height 18
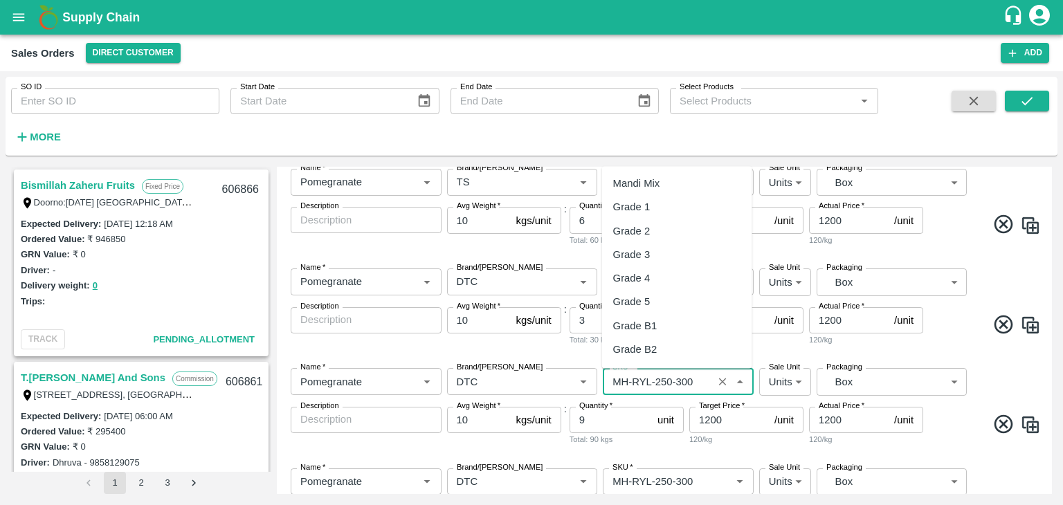
scroll to position [586, 0]
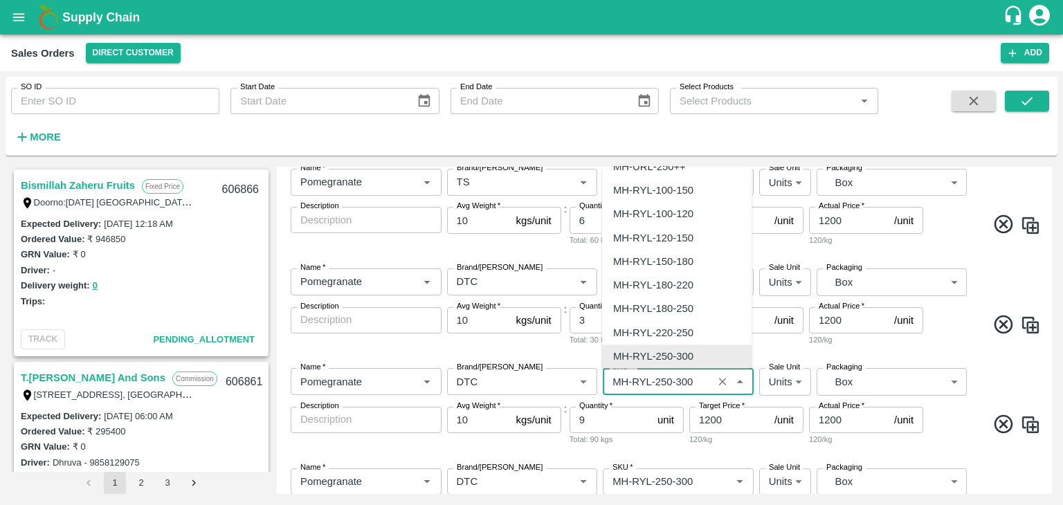
click at [669, 383] on input "SKU   *" at bounding box center [658, 381] width 102 height 18
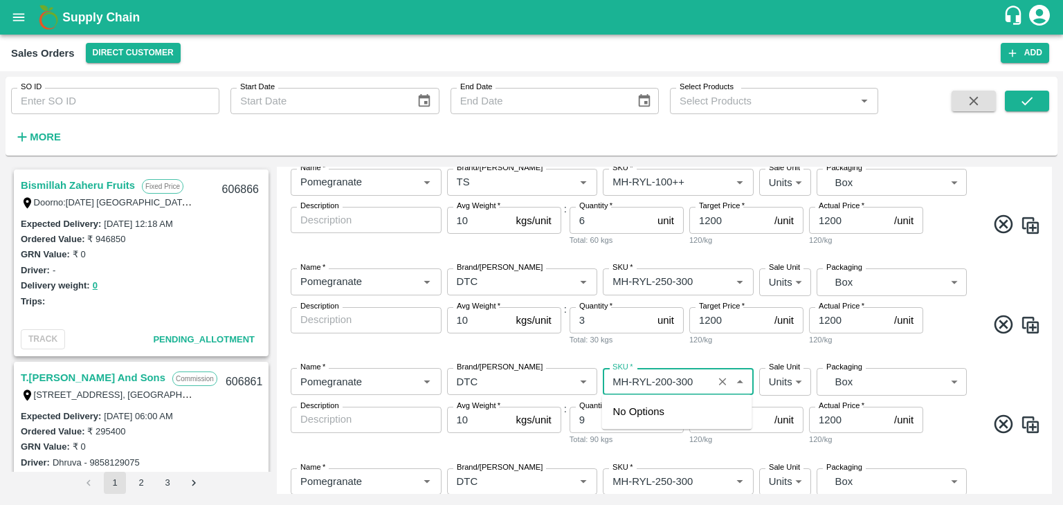
click at [696, 383] on input "SKU   *" at bounding box center [658, 381] width 102 height 18
click at [692, 413] on div "MH-RYL-200-250" at bounding box center [653, 411] width 80 height 15
type input "MH-RYL-200-250"
click at [669, 487] on input "SKU   *" at bounding box center [658, 482] width 102 height 18
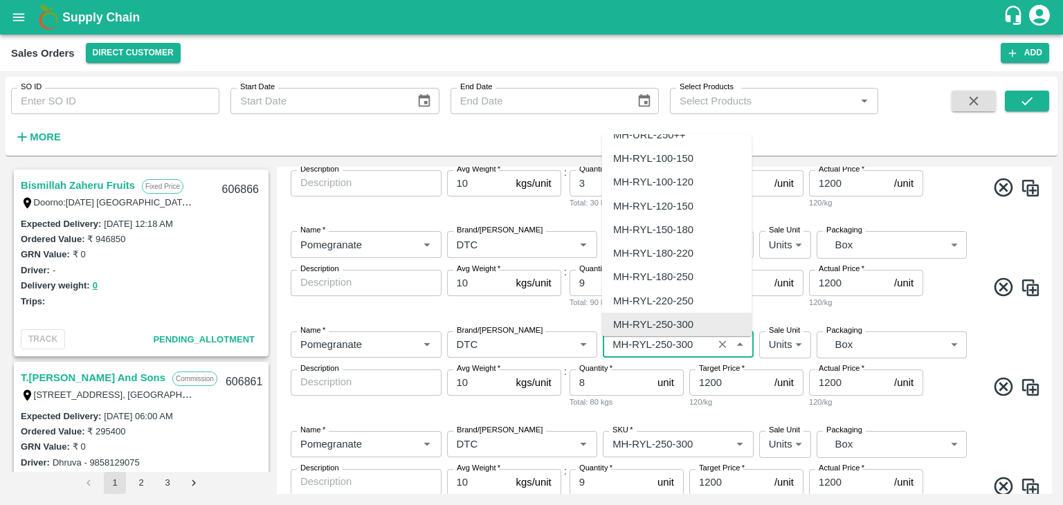
scroll to position [950, 0]
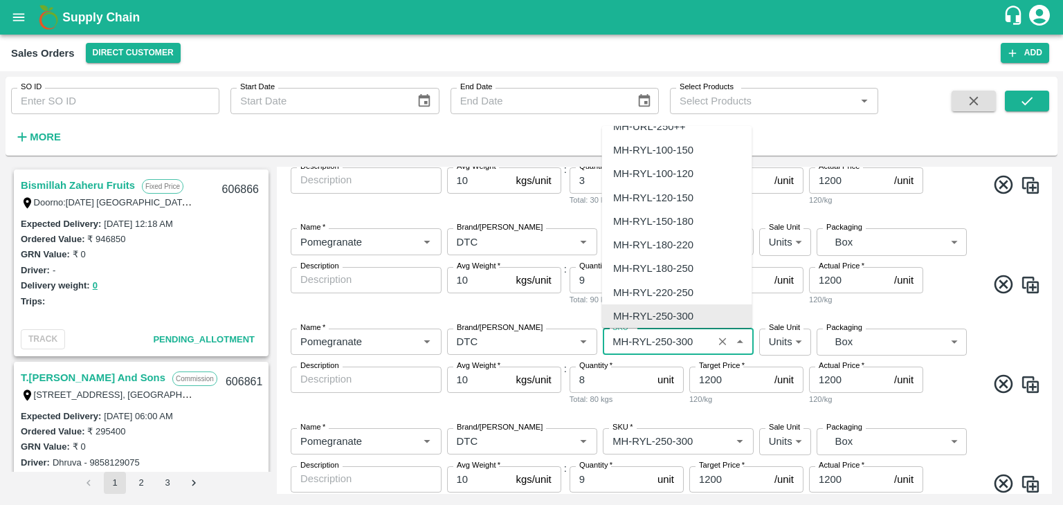
click at [699, 341] on input "SKU   *" at bounding box center [658, 342] width 102 height 18
click at [766, 303] on div "120/kg" at bounding box center [747, 300] width 114 height 12
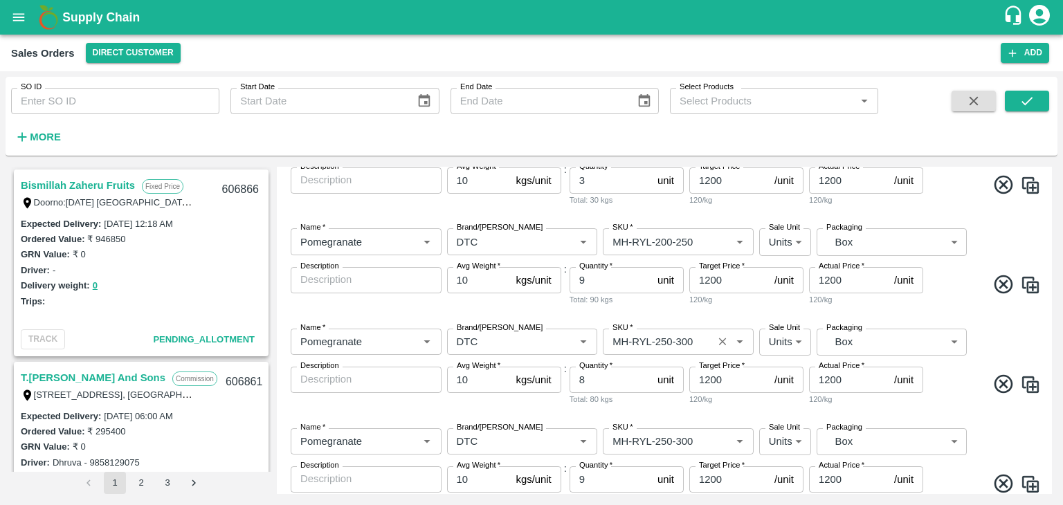
click at [670, 345] on input "SKU   *" at bounding box center [658, 342] width 102 height 18
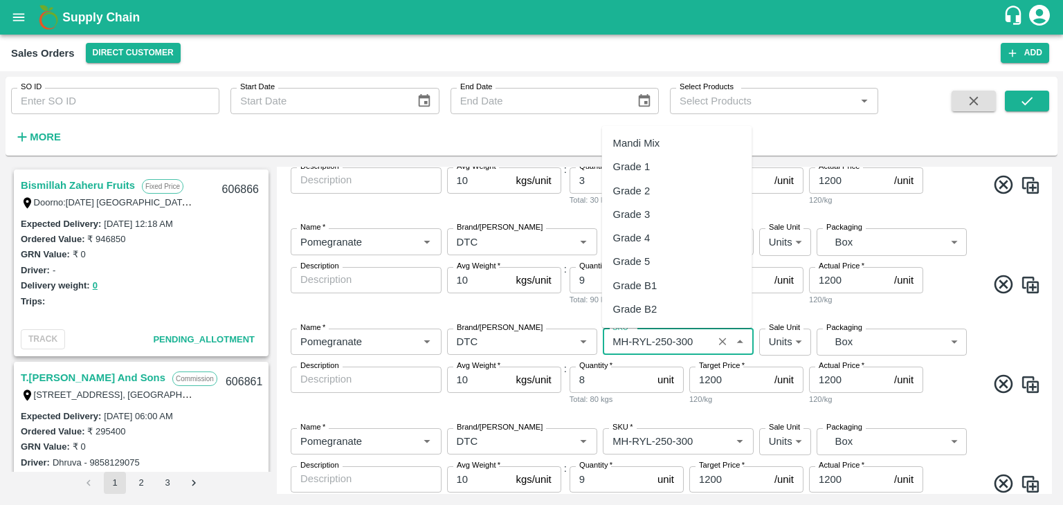
scroll to position [586, 0]
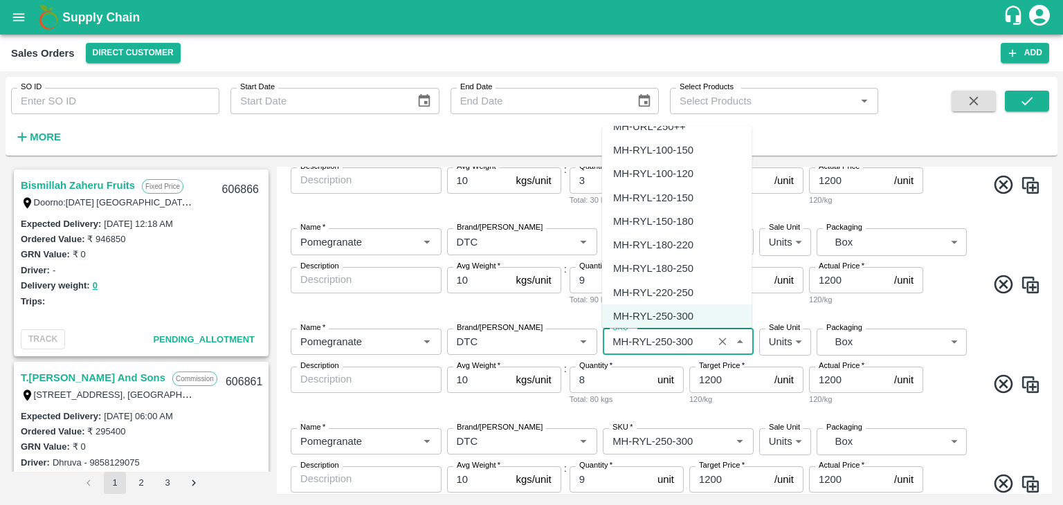
click at [675, 245] on div "MH-RYL-180-220" at bounding box center [653, 244] width 80 height 15
type input "MH-RYL-180-220"
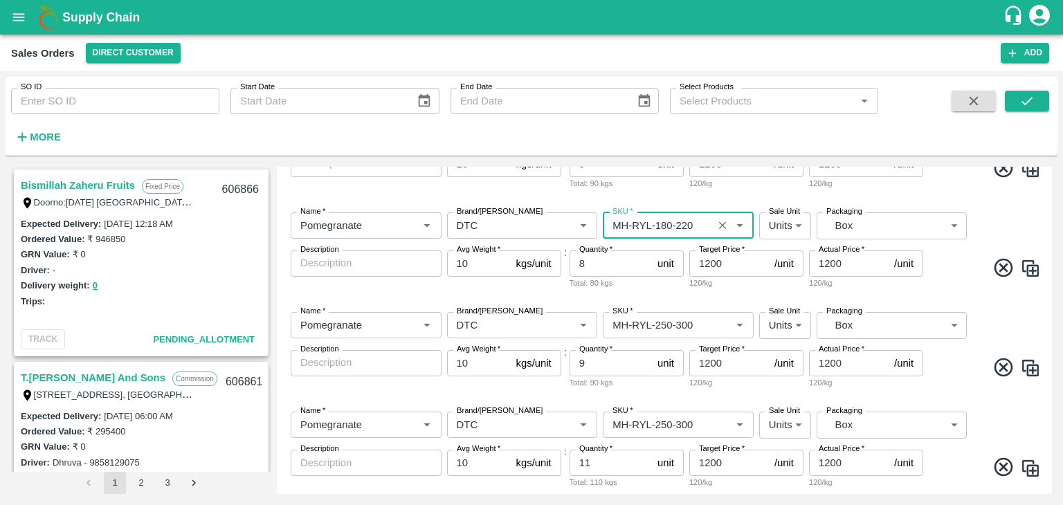
scroll to position [1081, 0]
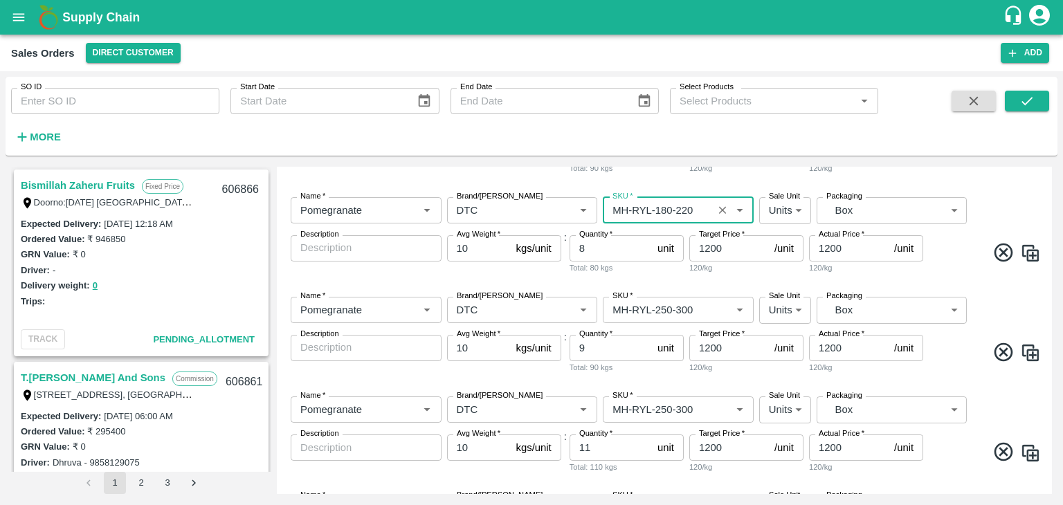
click at [609, 354] on input "9" at bounding box center [611, 348] width 82 height 26
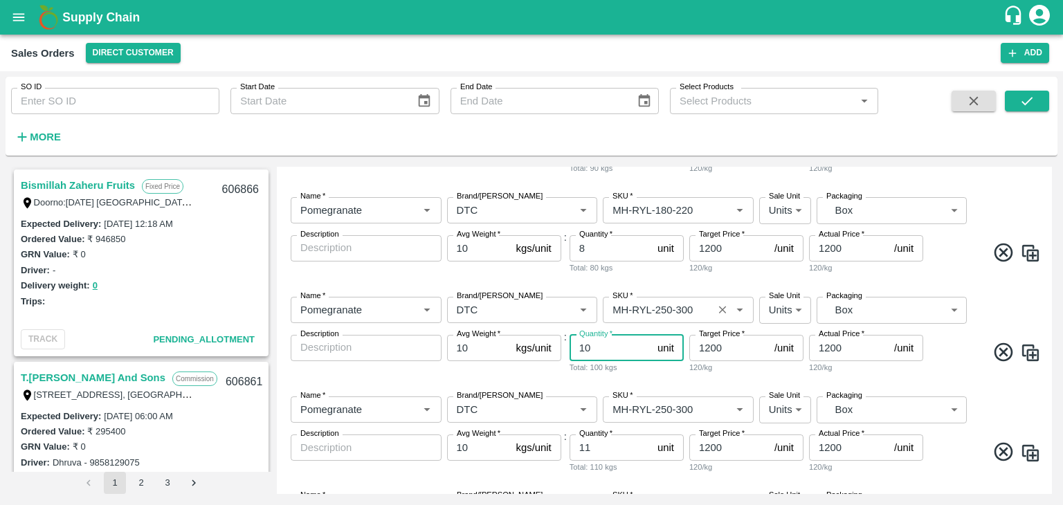
type input "10"
click at [659, 308] on input "SKU   *" at bounding box center [658, 310] width 102 height 18
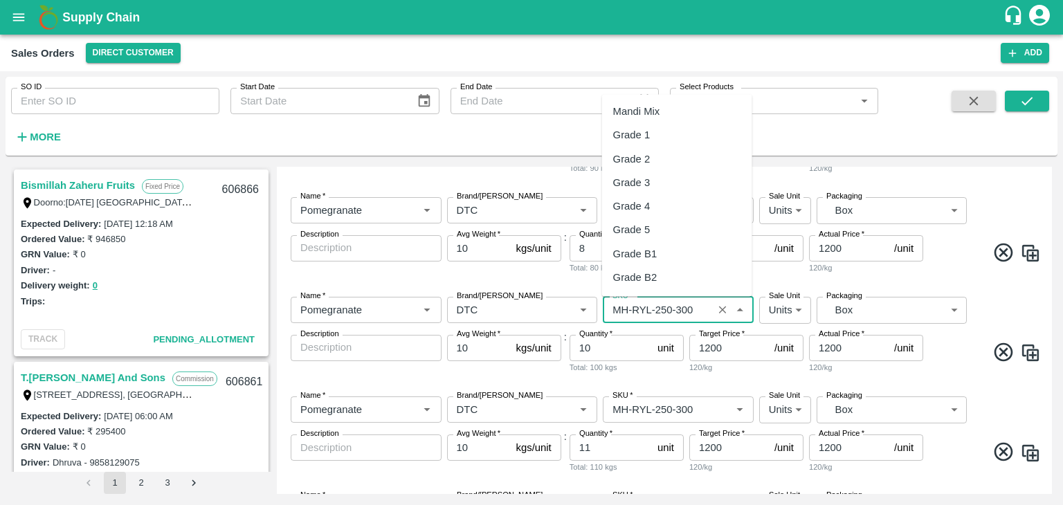
scroll to position [586, 0]
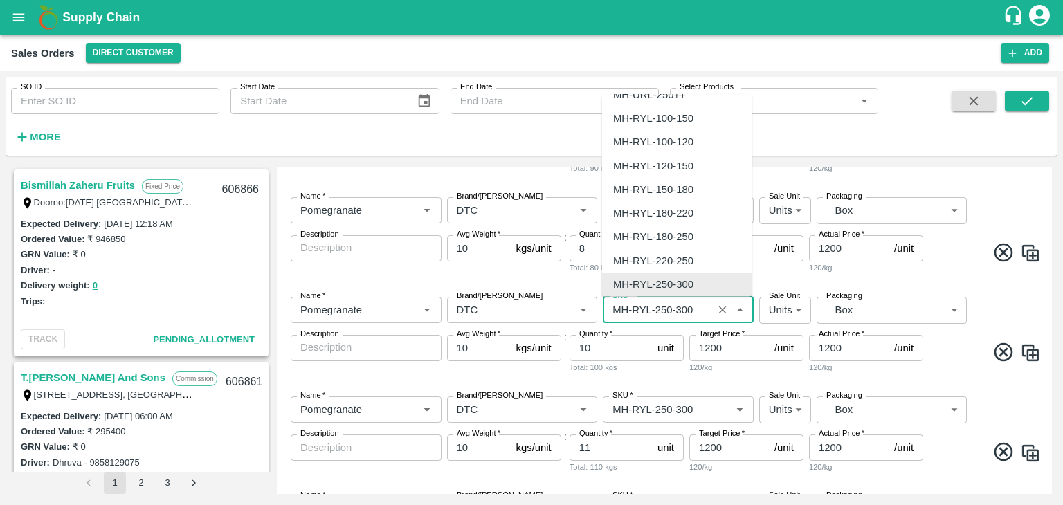
click at [669, 312] on input "SKU   *" at bounding box center [658, 310] width 102 height 18
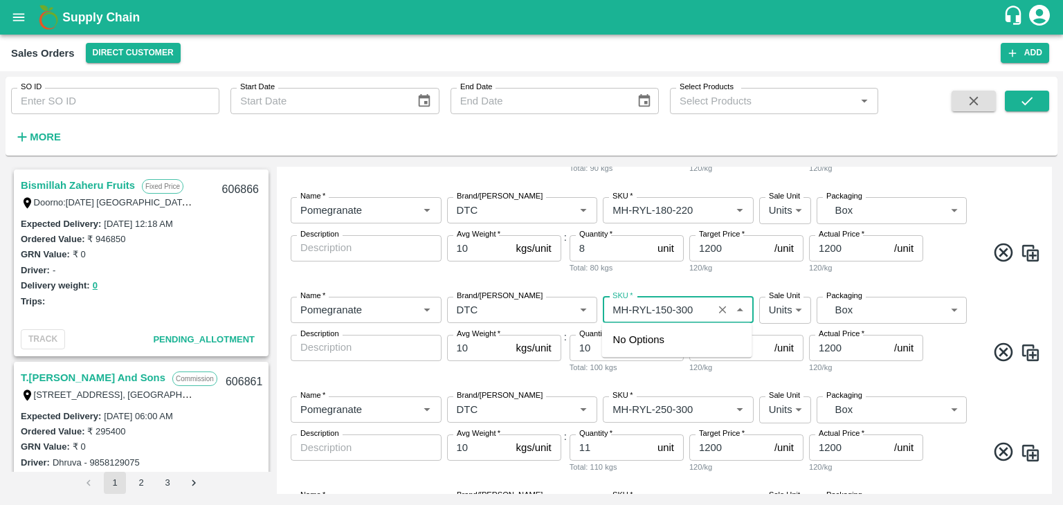
click at [683, 311] on input "SKU   *" at bounding box center [658, 310] width 102 height 18
click at [680, 341] on div "MH-RYL-150-200" at bounding box center [653, 339] width 80 height 15
type input "MH-RYL-150-200"
click at [672, 413] on input "SKU   *" at bounding box center [658, 410] width 102 height 18
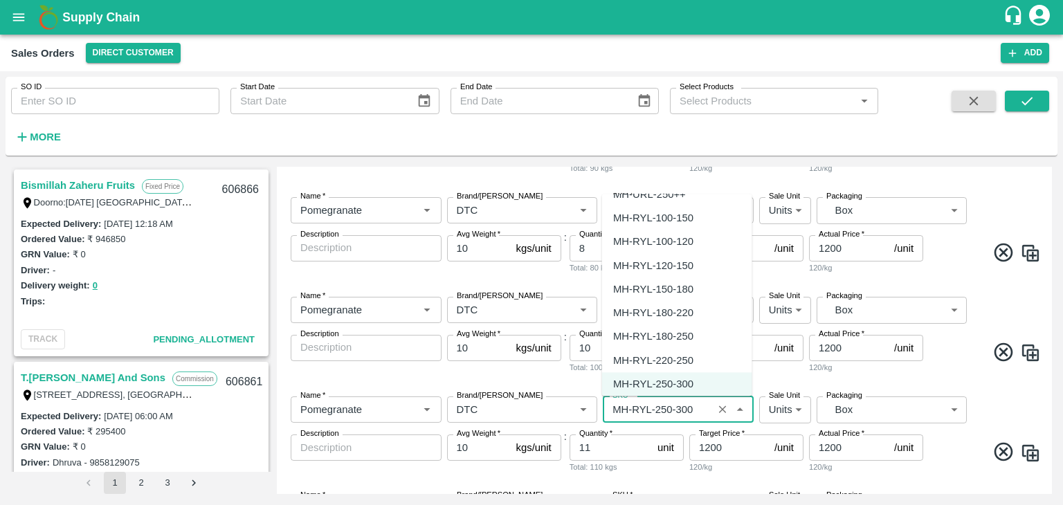
click at [684, 262] on div "MH-RYL-120-150" at bounding box center [653, 265] width 80 height 15
type input "MH-RYL-120-150"
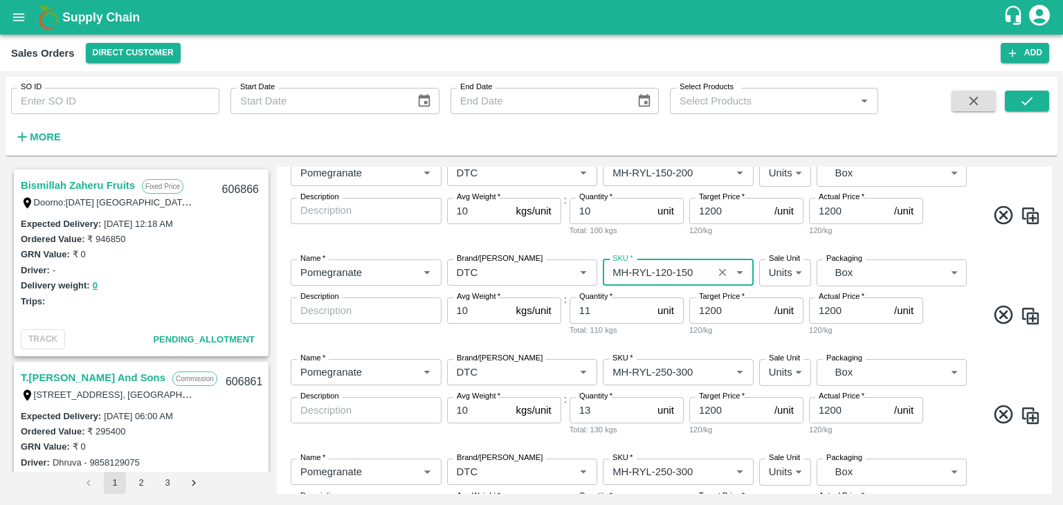
scroll to position [1224, 0]
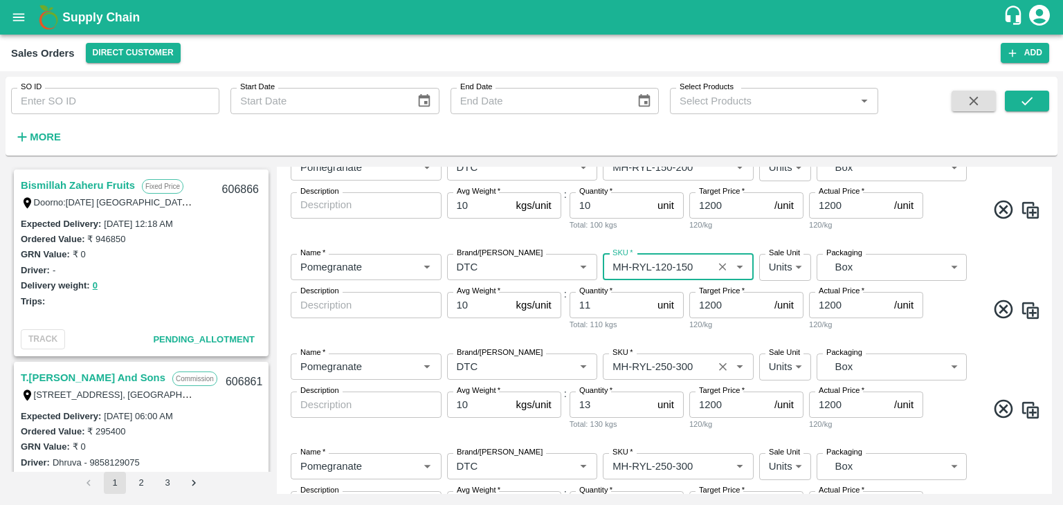
click at [674, 361] on input "SKU   *" at bounding box center [658, 367] width 102 height 18
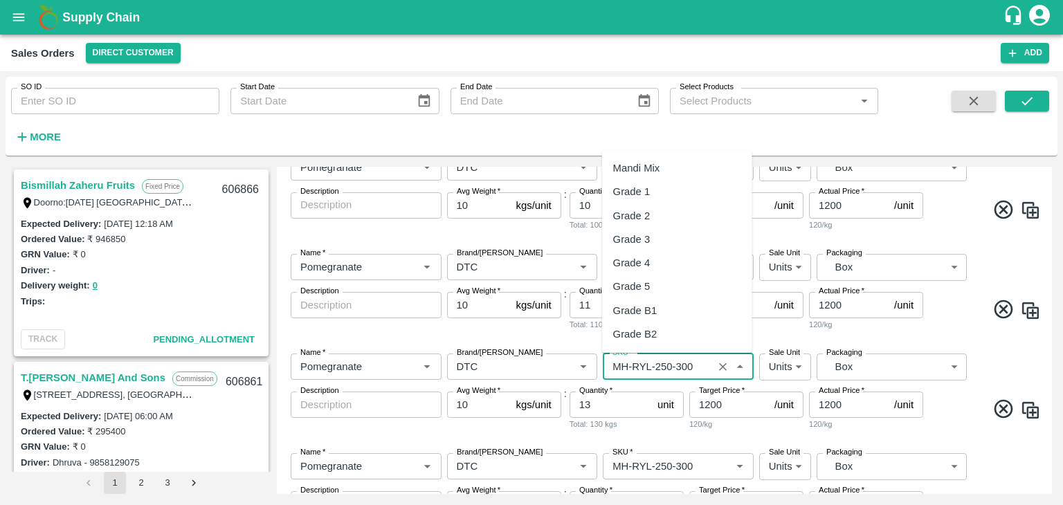
scroll to position [586, 0]
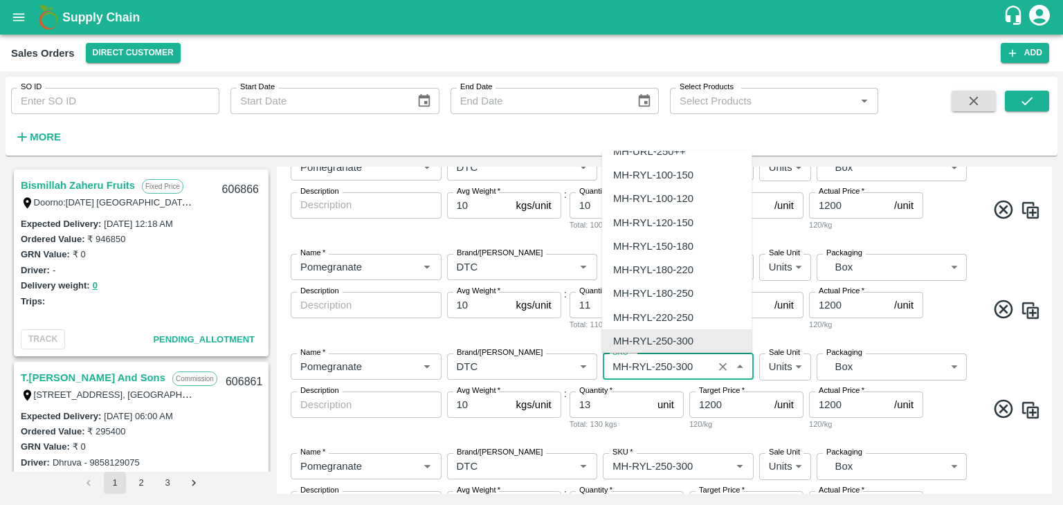
click at [672, 366] on input "SKU   *" at bounding box center [658, 367] width 102 height 18
click at [694, 197] on div "MH-RYL-100-120" at bounding box center [677, 199] width 150 height 24
type input "MH-RYL-100-120"
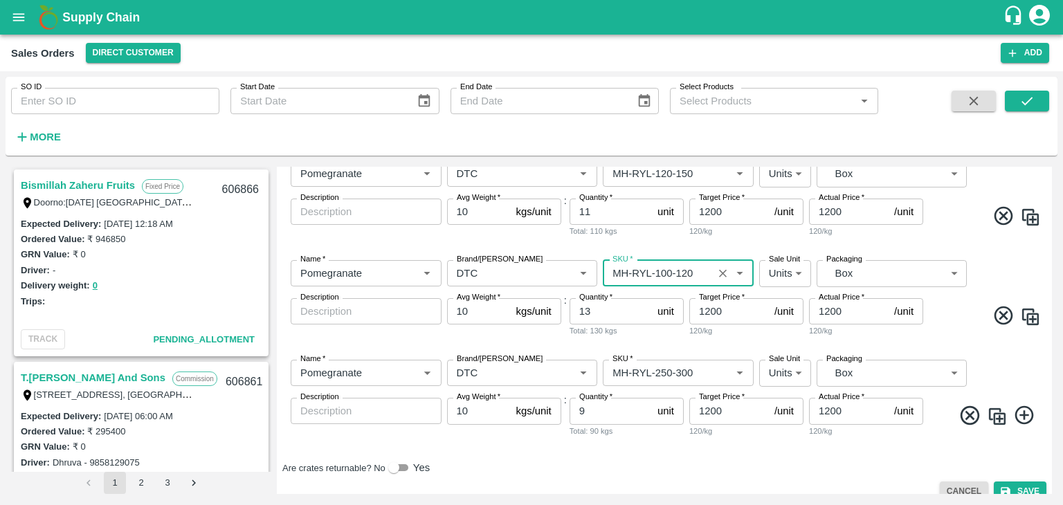
scroll to position [1334, 0]
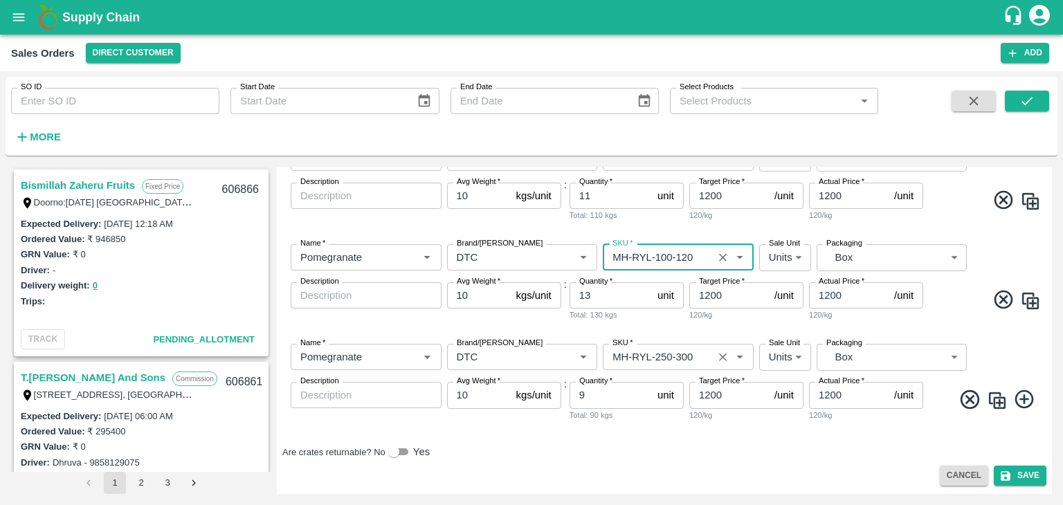
click at [681, 352] on input "SKU   *" at bounding box center [658, 357] width 102 height 18
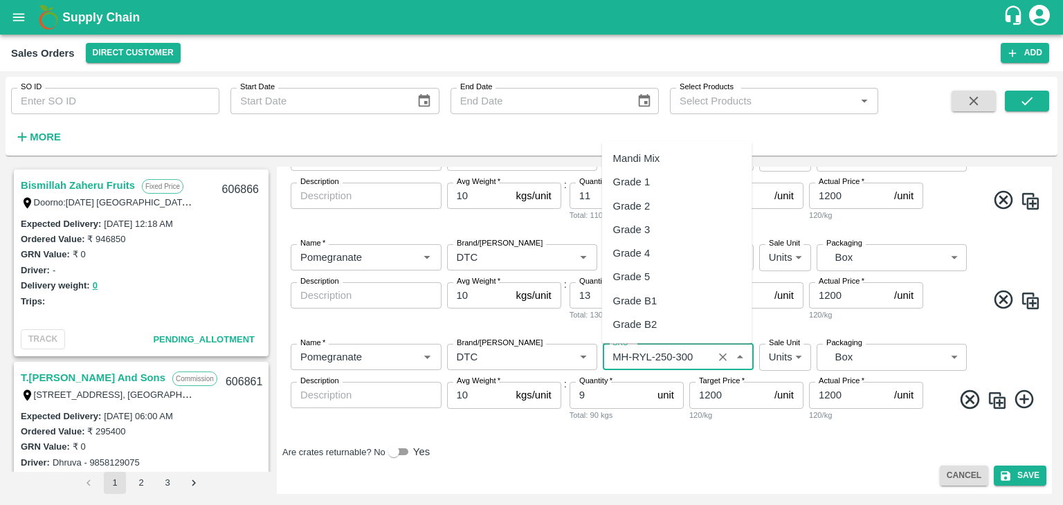
scroll to position [586, 0]
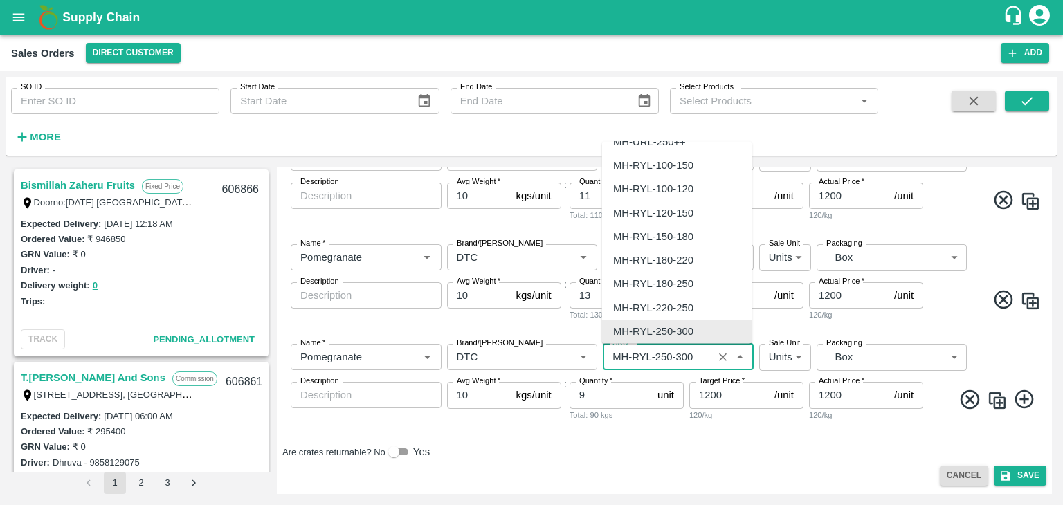
click at [699, 355] on input "SKU   *" at bounding box center [658, 357] width 102 height 18
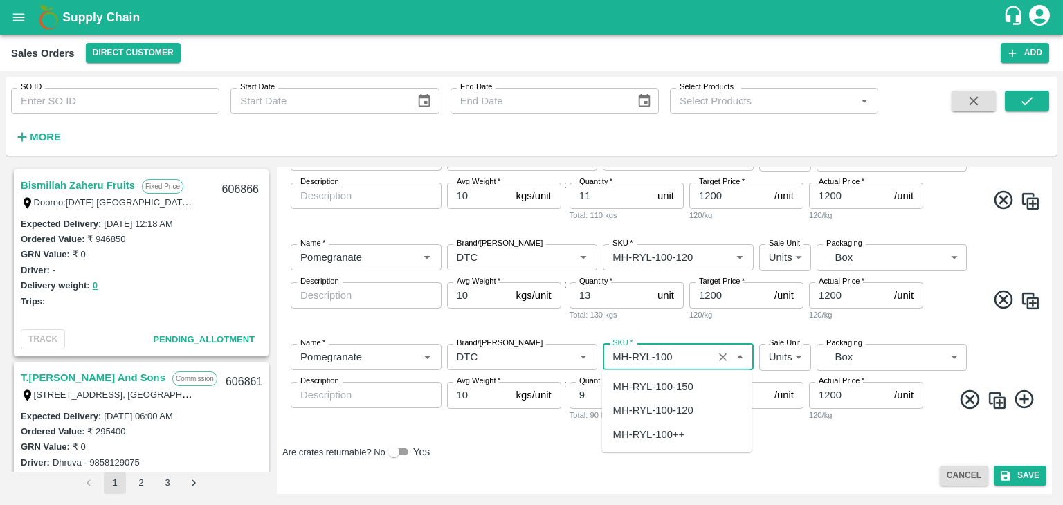
click at [694, 439] on div "MH-RYL-100++" at bounding box center [677, 435] width 150 height 24
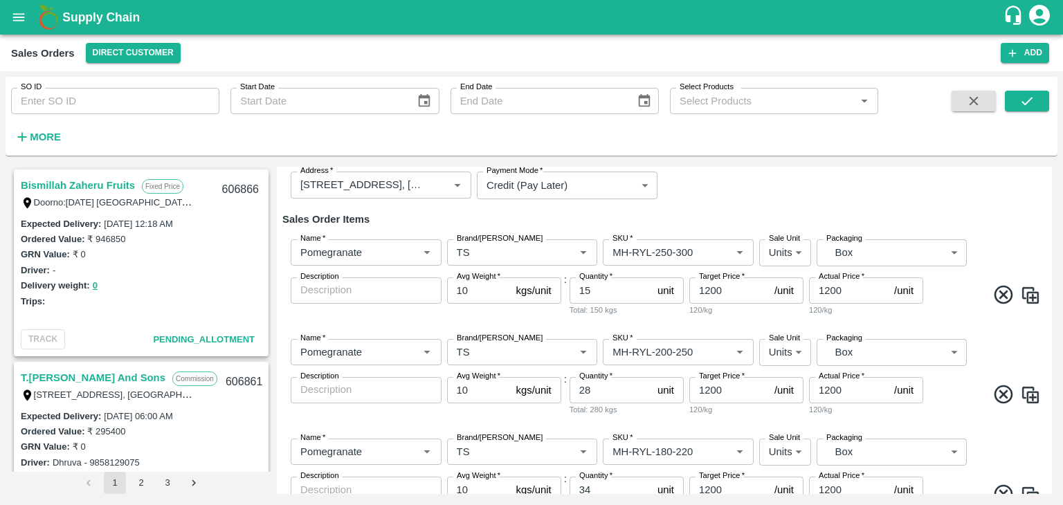
scroll to position [154, 0]
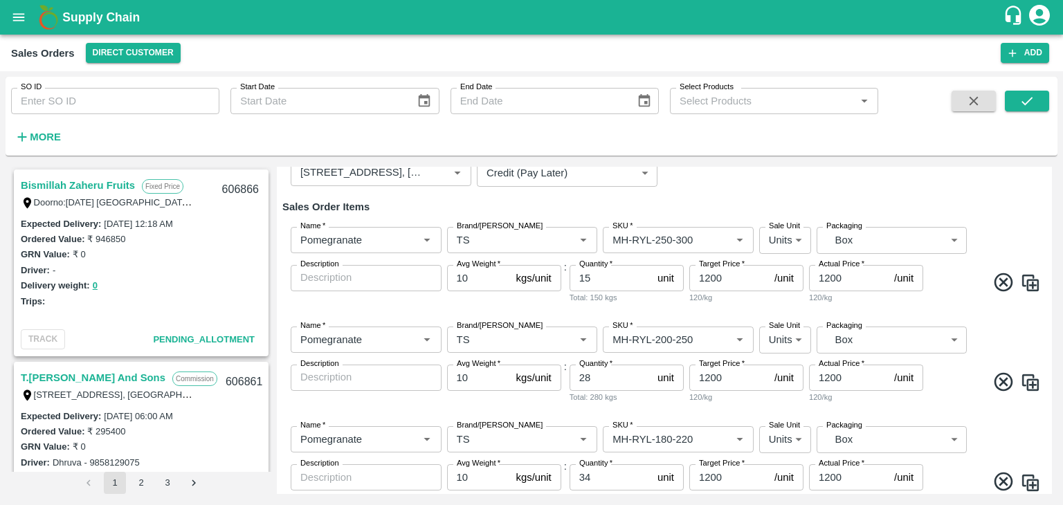
type input "MH-RYL-100++"
click at [730, 377] on input "1200" at bounding box center [730, 378] width 80 height 26
type input "1"
type input "1150"
click at [847, 381] on input "1200" at bounding box center [849, 378] width 80 height 26
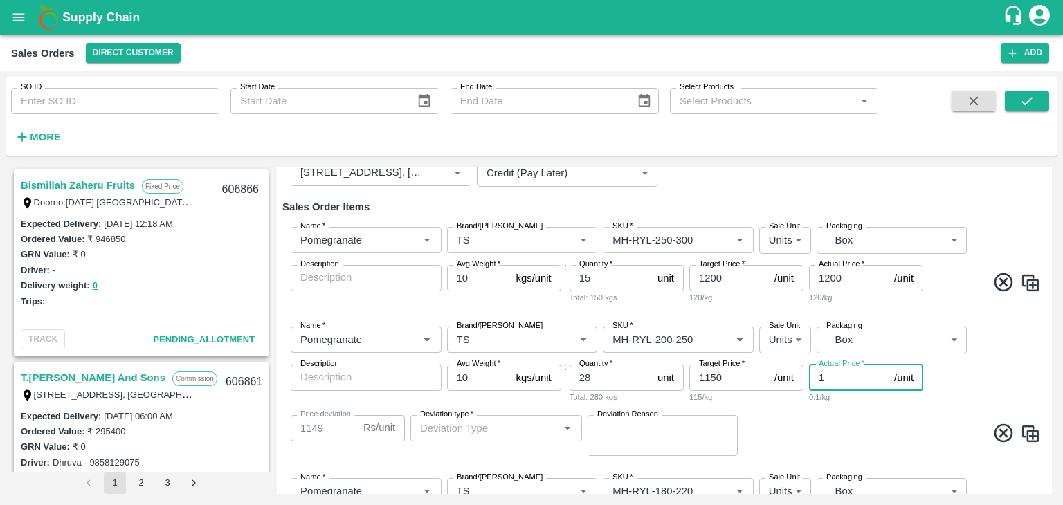
type input "11"
type input "1139"
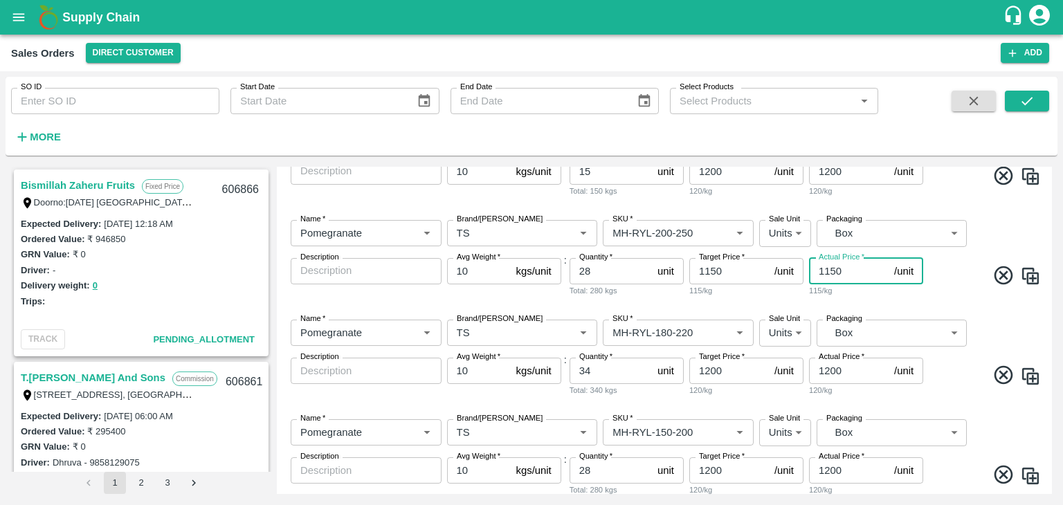
scroll to position [263, 0]
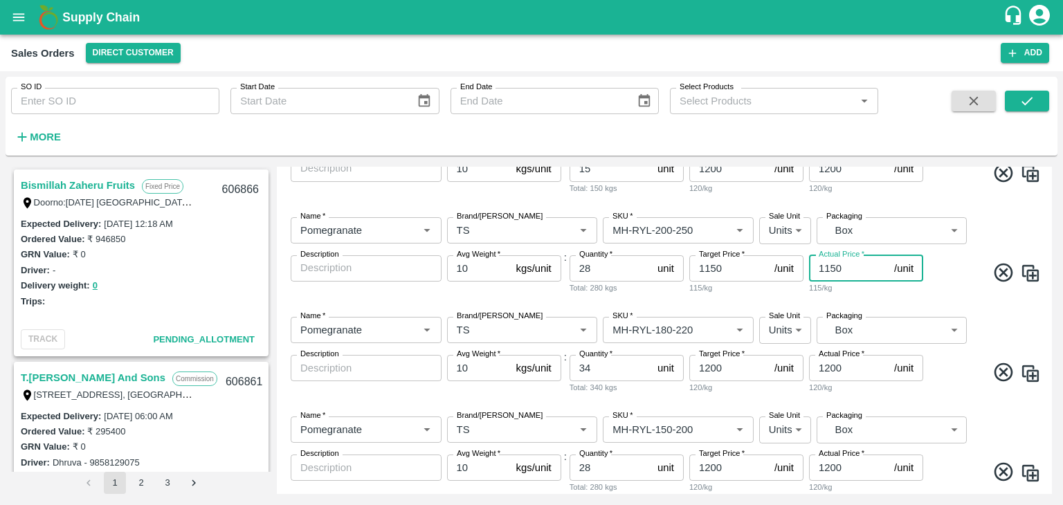
type input "1150"
click at [734, 366] on input "1200" at bounding box center [730, 368] width 80 height 26
type input "1"
click at [723, 366] on input "1000" at bounding box center [730, 368] width 80 height 26
type input "1"
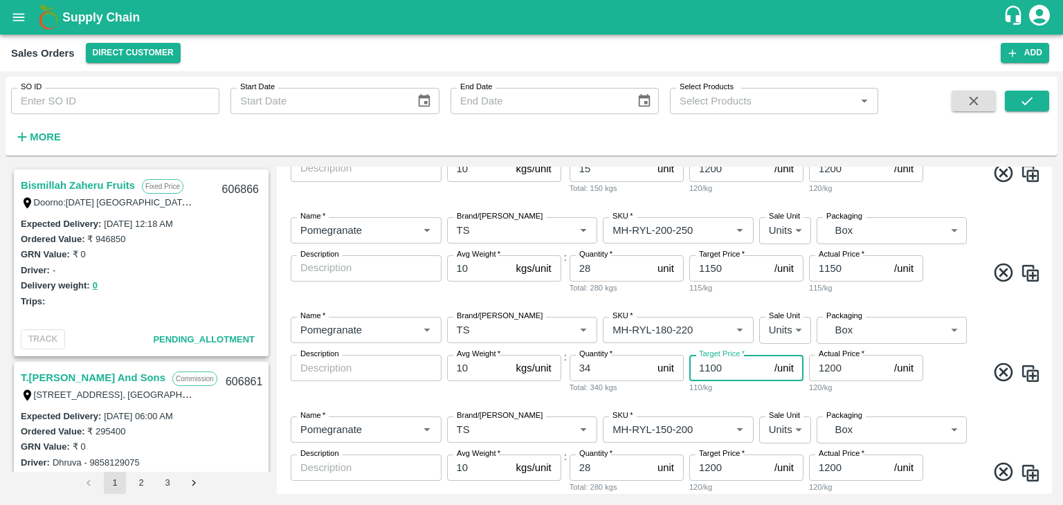
type input "1100"
click at [844, 370] on input "1200" at bounding box center [849, 368] width 80 height 26
type input "1"
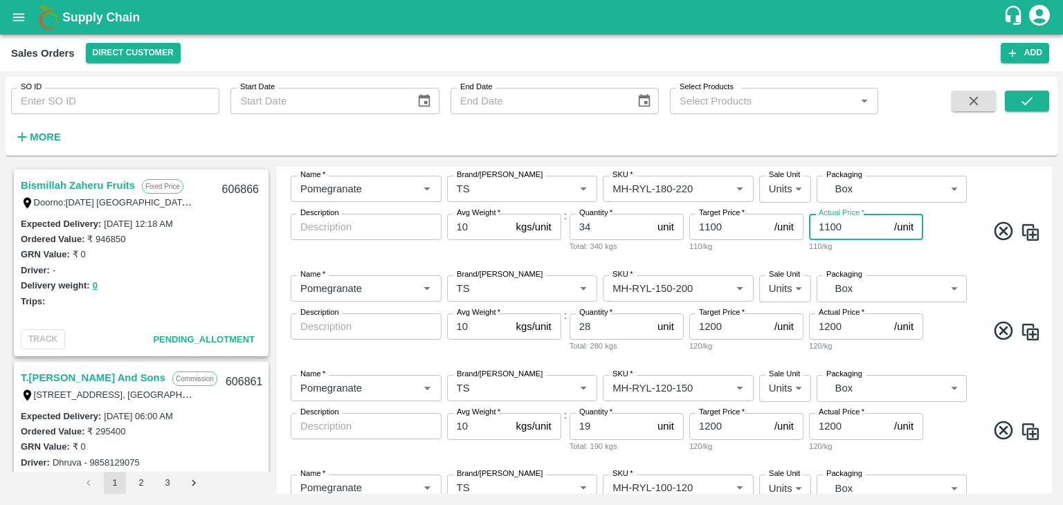
scroll to position [404, 0]
type input "1100"
click at [729, 321] on input "1200" at bounding box center [730, 327] width 80 height 26
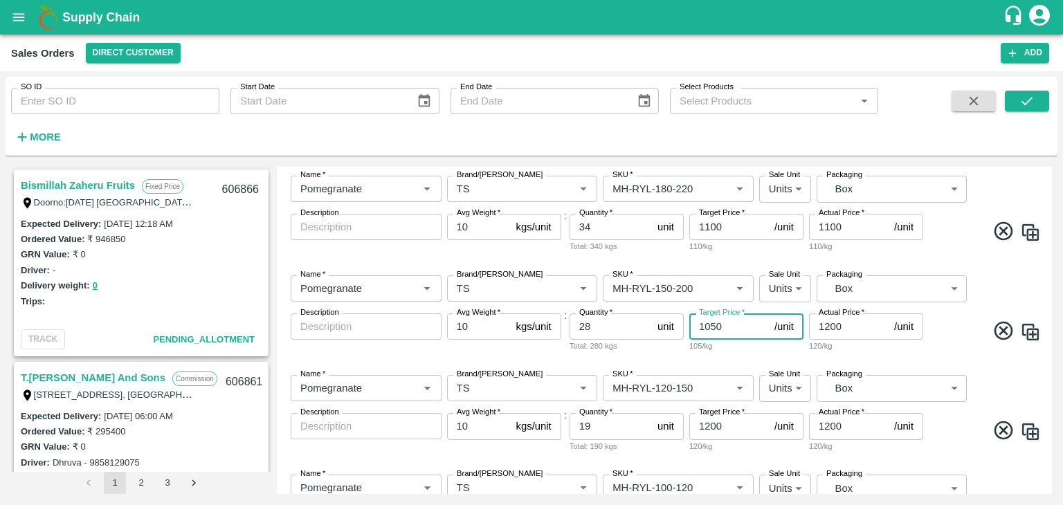
type input "1050"
click at [847, 332] on input "1200" at bounding box center [849, 327] width 80 height 26
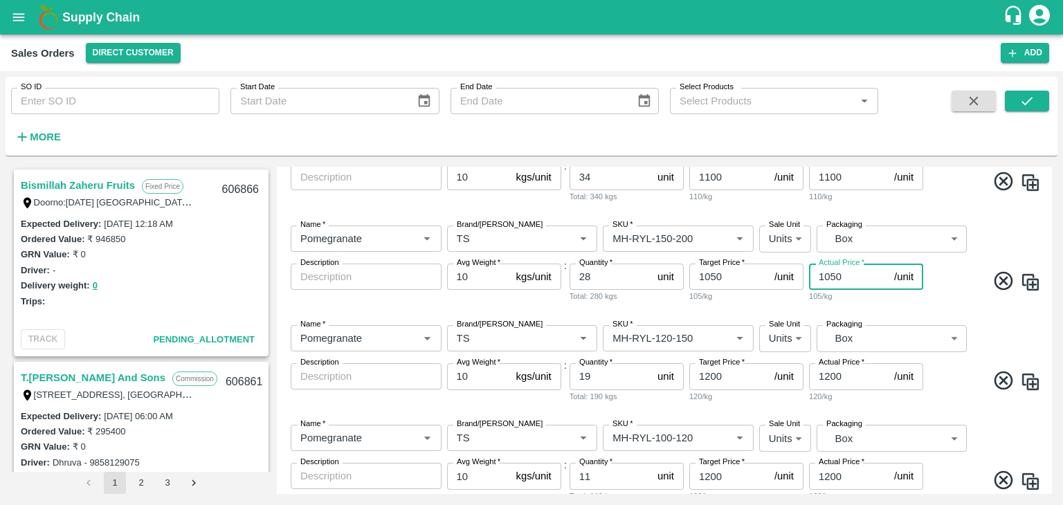
scroll to position [465, 0]
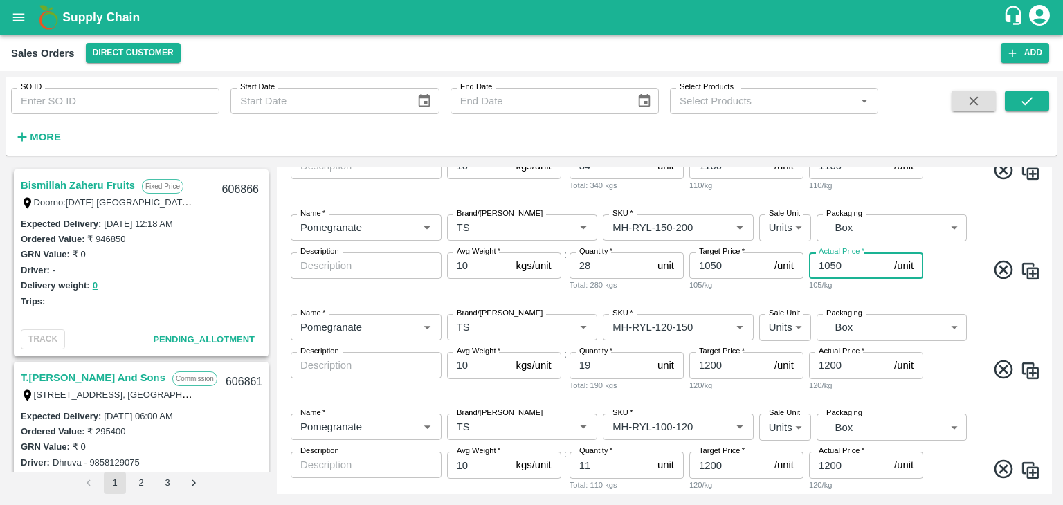
type input "1050"
click at [729, 372] on input "1200" at bounding box center [730, 365] width 80 height 26
type input "1"
type input "900"
click at [850, 363] on input "1200" at bounding box center [849, 365] width 80 height 26
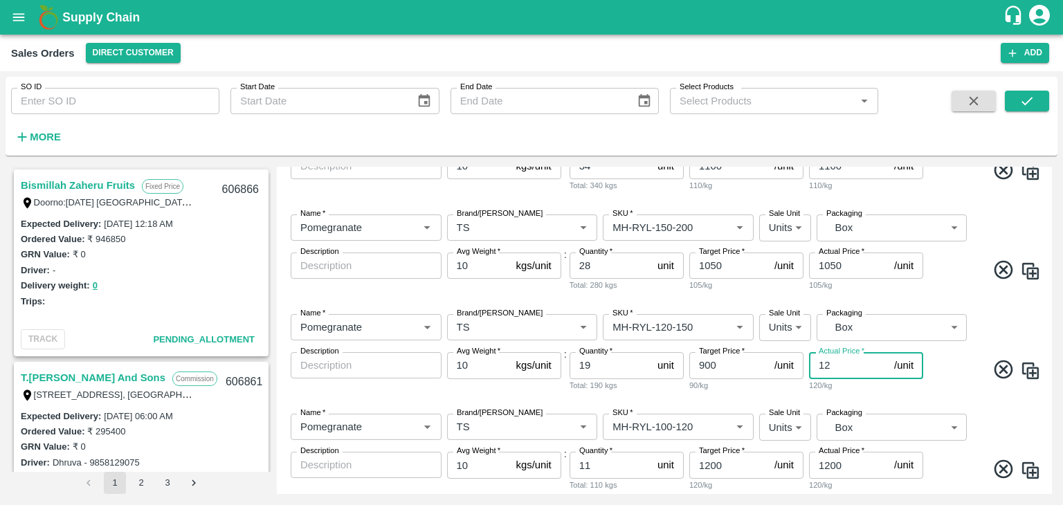
type input "1"
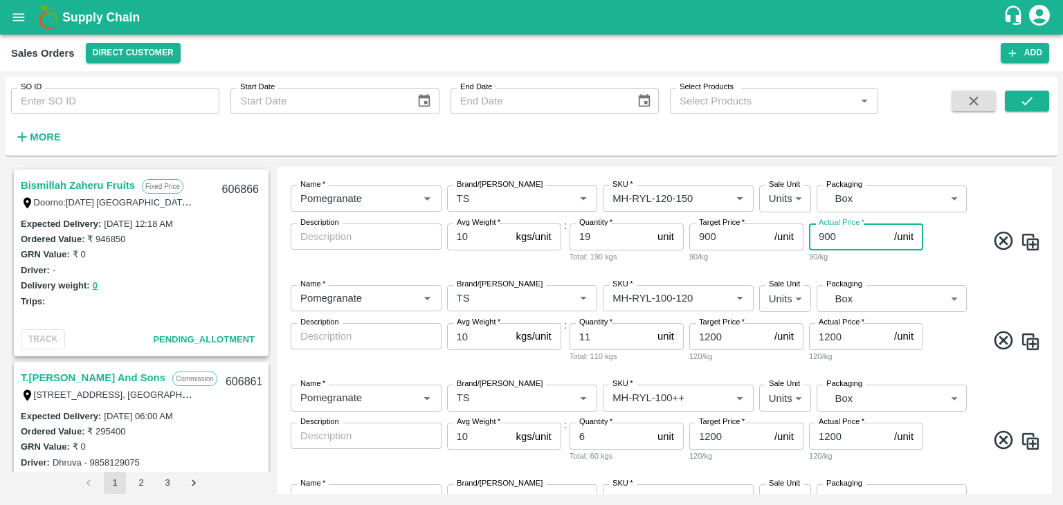
scroll to position [595, 0]
type input "900"
click at [737, 336] on input "1200" at bounding box center [730, 335] width 80 height 26
type input "1"
type input "800"
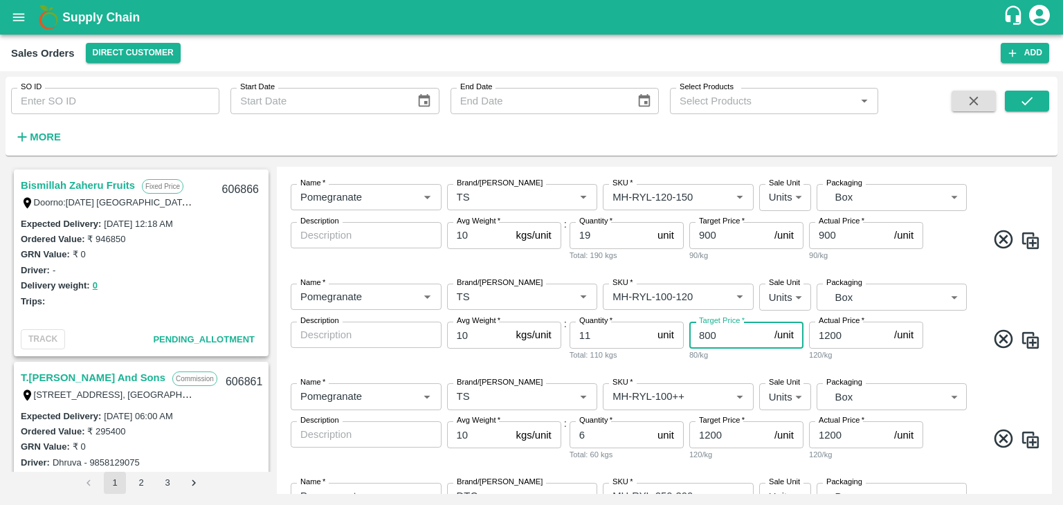
click at [858, 332] on input "1200" at bounding box center [849, 335] width 80 height 26
type input "1"
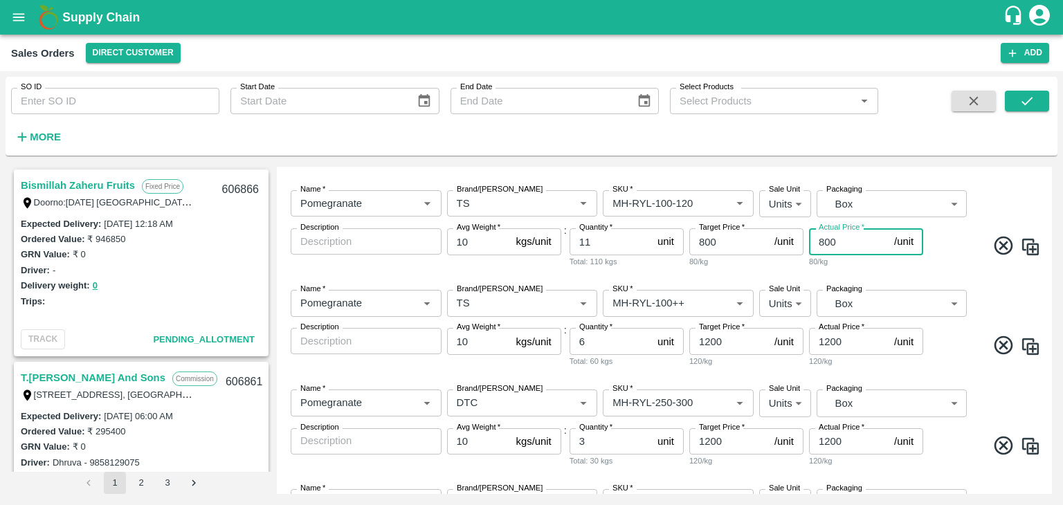
scroll to position [703, 0]
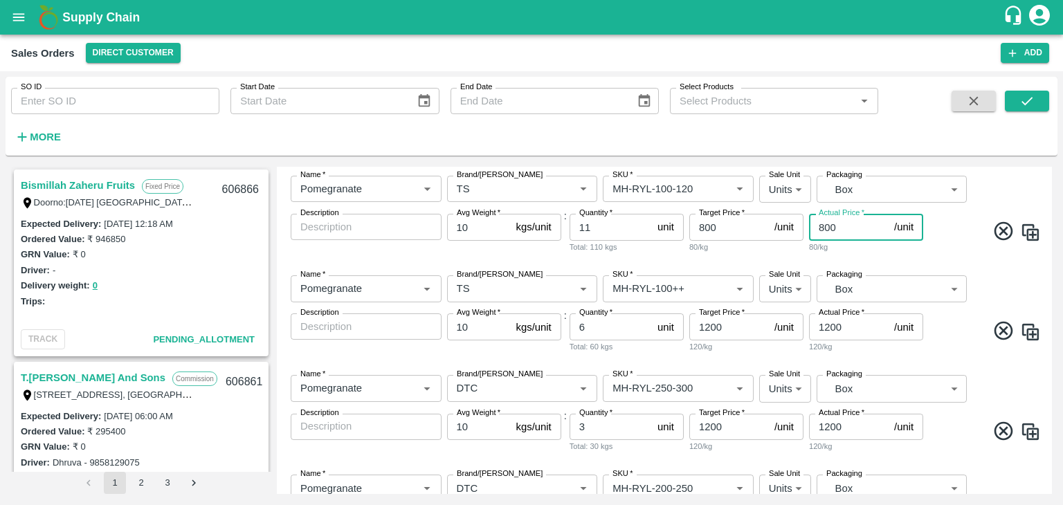
type input "800"
click at [738, 332] on input "1200" at bounding box center [730, 327] width 80 height 26
type input "1"
type input "600"
click at [862, 327] on input "1200" at bounding box center [849, 327] width 80 height 26
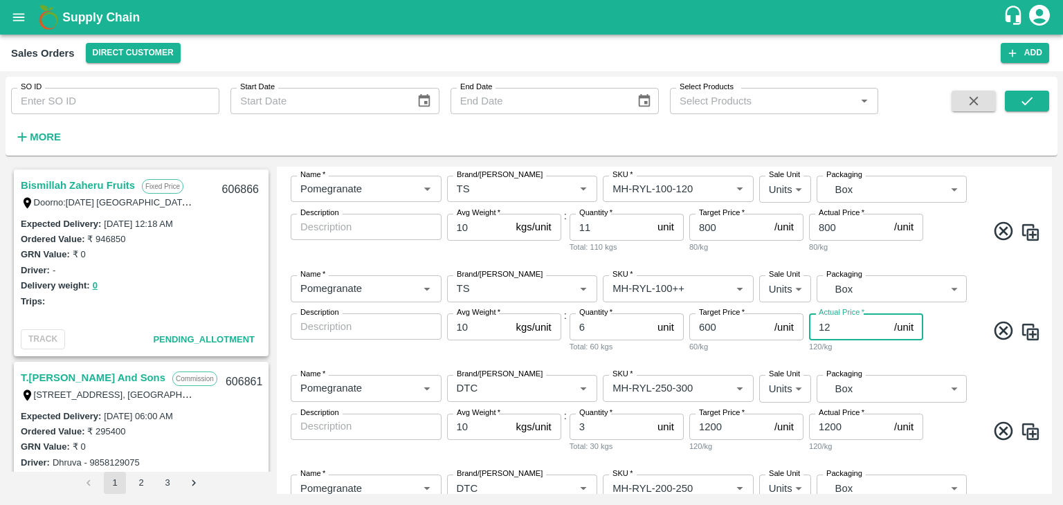
type input "1"
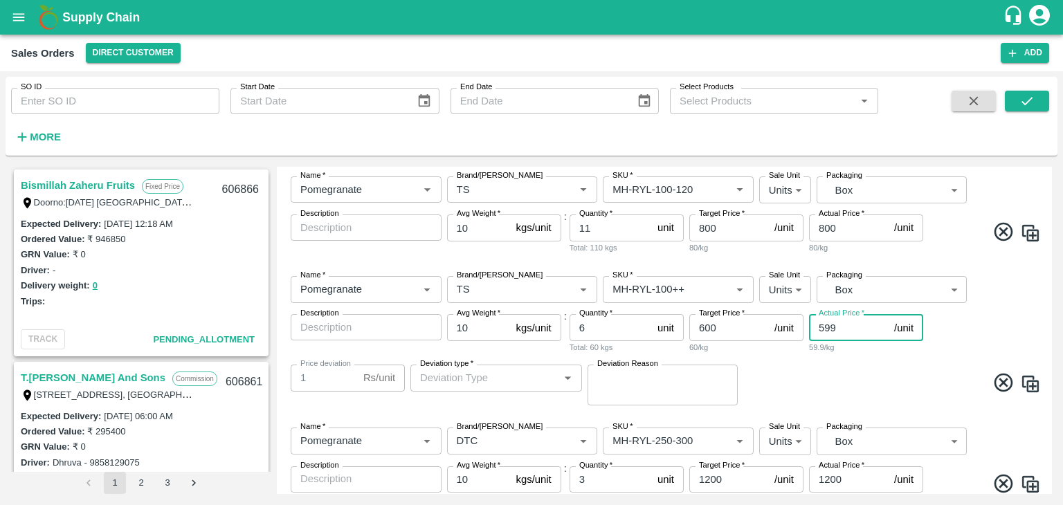
scroll to position [694, 0]
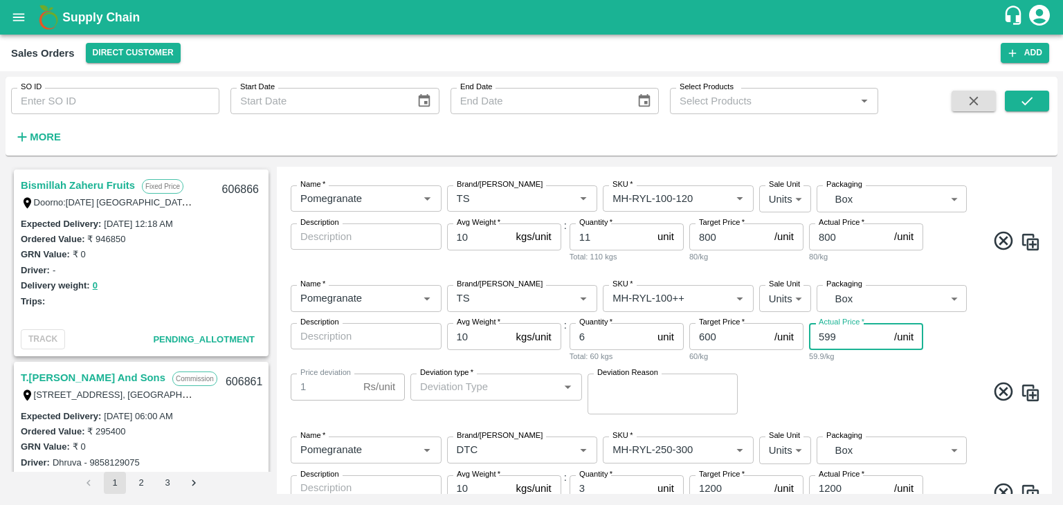
click at [841, 340] on input "599" at bounding box center [849, 336] width 80 height 26
type input "5"
type input "595"
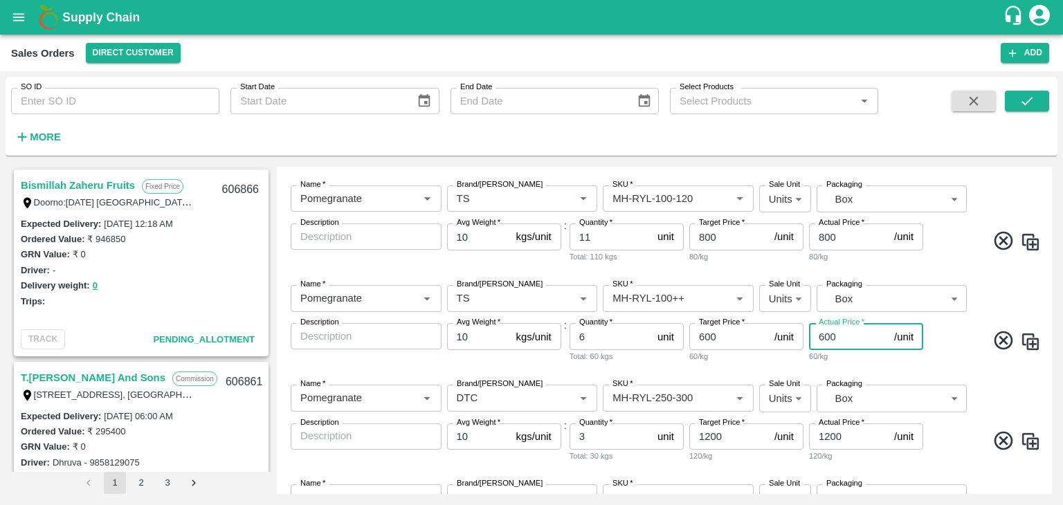
type input "600"
click at [964, 350] on span at bounding box center [983, 343] width 115 height 27
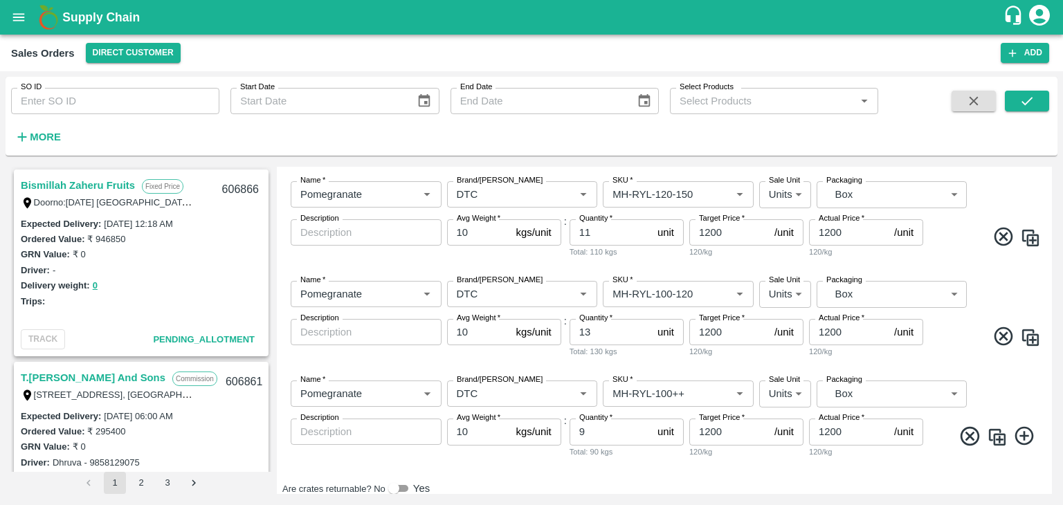
scroll to position [1334, 0]
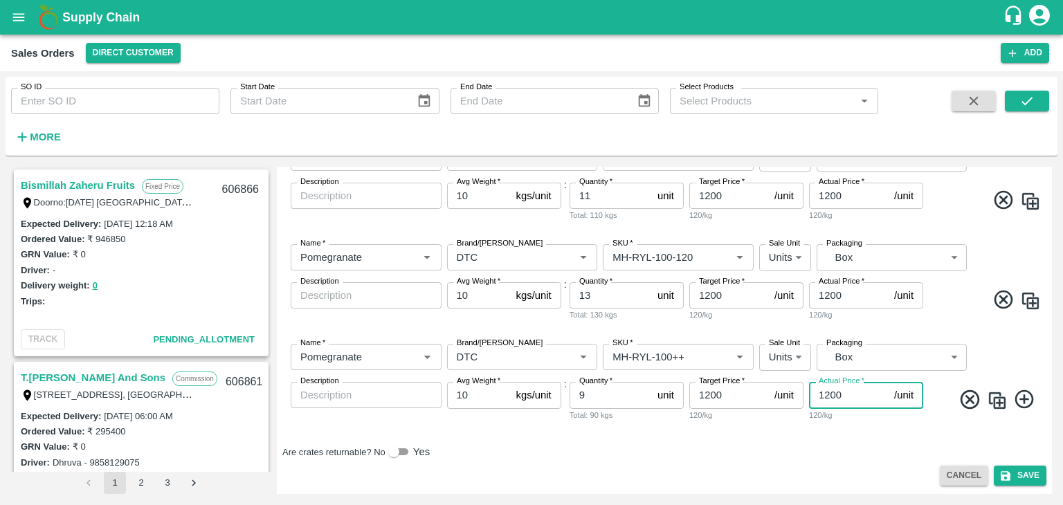
click at [850, 388] on input "1200" at bounding box center [849, 395] width 80 height 26
type input "1"
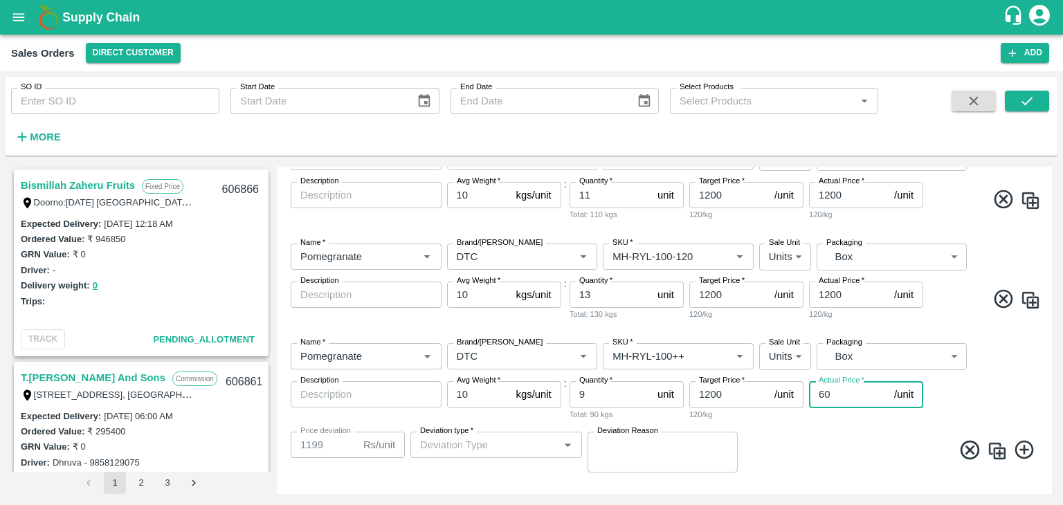
type input "600"
click at [724, 388] on input "1200" at bounding box center [730, 394] width 80 height 26
type input "1"
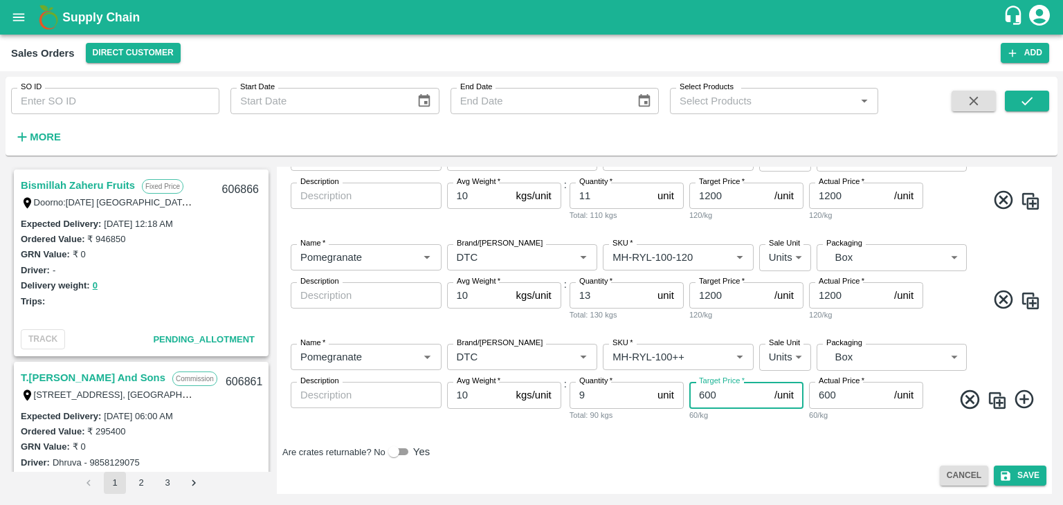
type input "600"
click at [737, 298] on input "1200" at bounding box center [730, 295] width 80 height 26
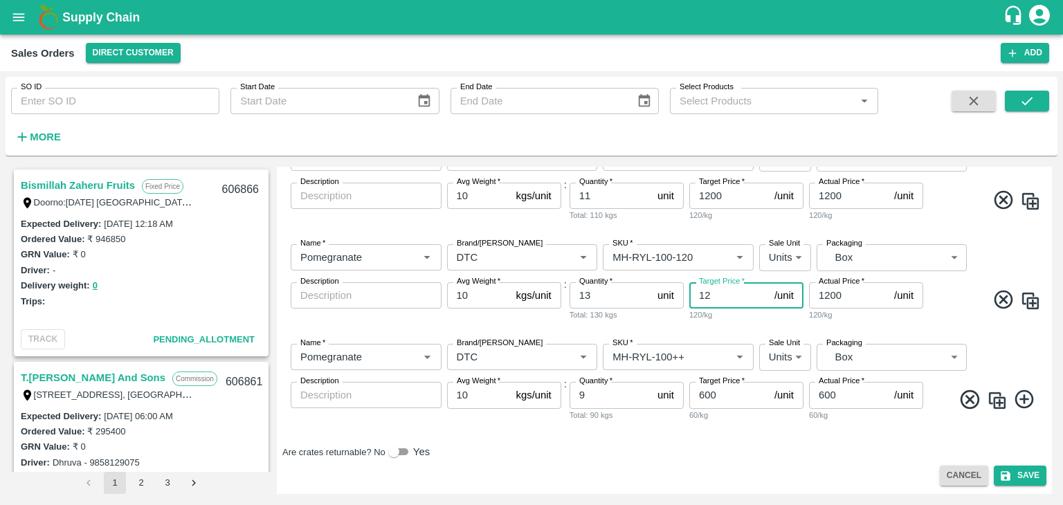
type input "1"
type input "800"
click at [858, 294] on input "1200" at bounding box center [849, 295] width 80 height 26
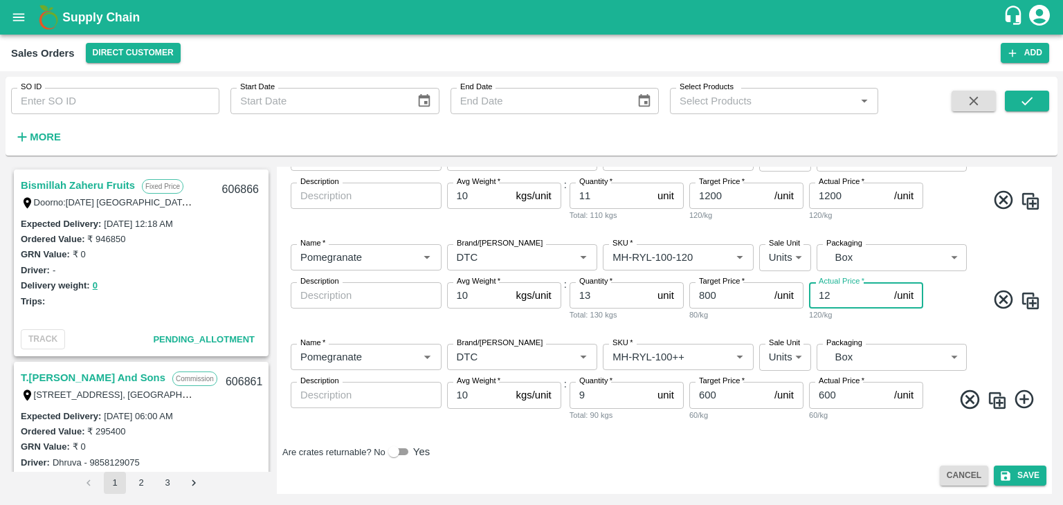
type input "1"
type input "800"
click at [743, 197] on input "1200" at bounding box center [730, 196] width 80 height 26
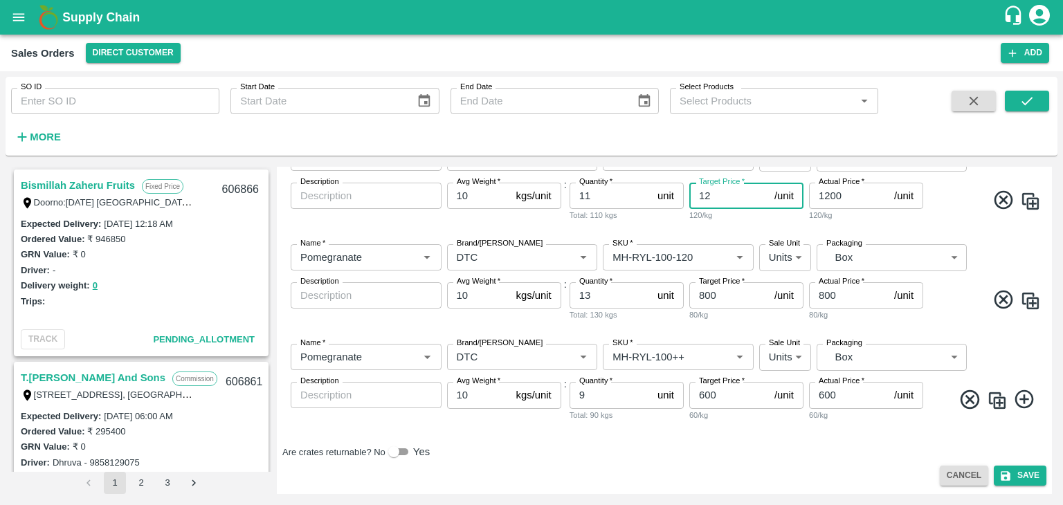
type input "1"
type input "900"
click at [840, 195] on input "1200" at bounding box center [849, 196] width 80 height 26
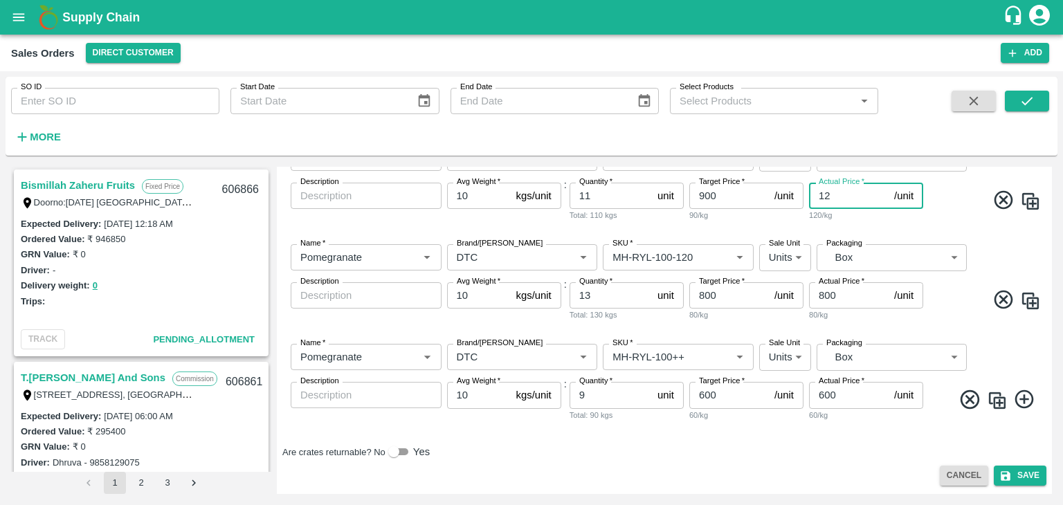
type input "1"
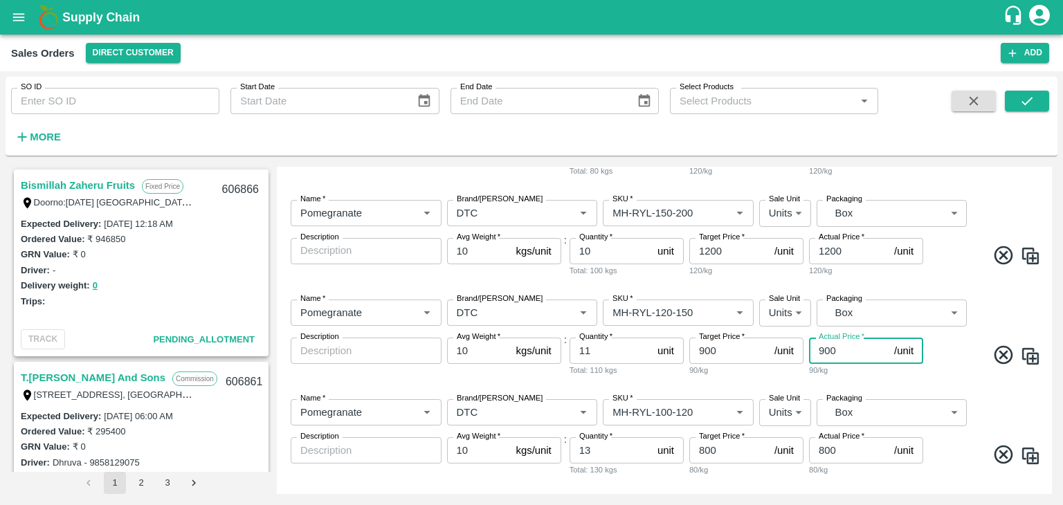
scroll to position [1173, 0]
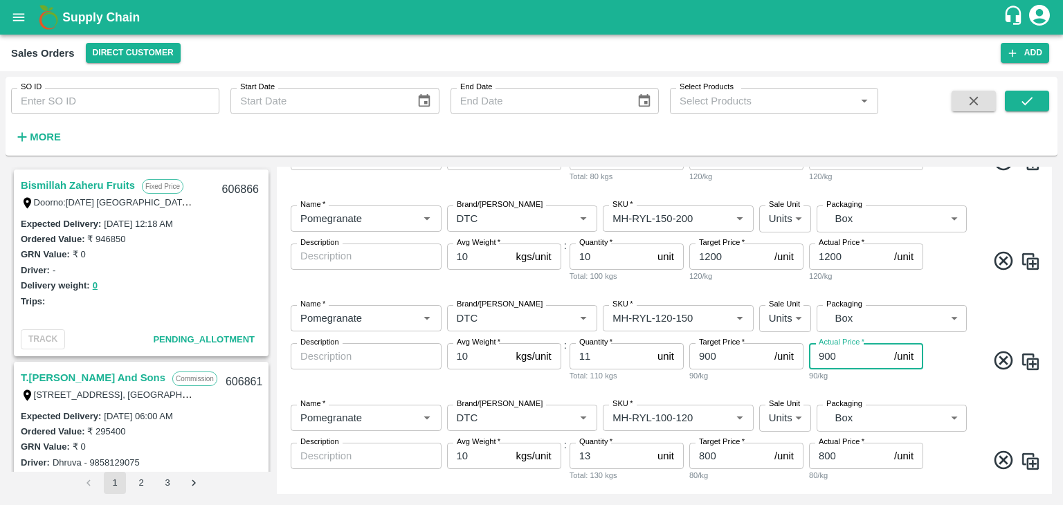
type input "900"
click at [947, 275] on span at bounding box center [983, 263] width 115 height 27
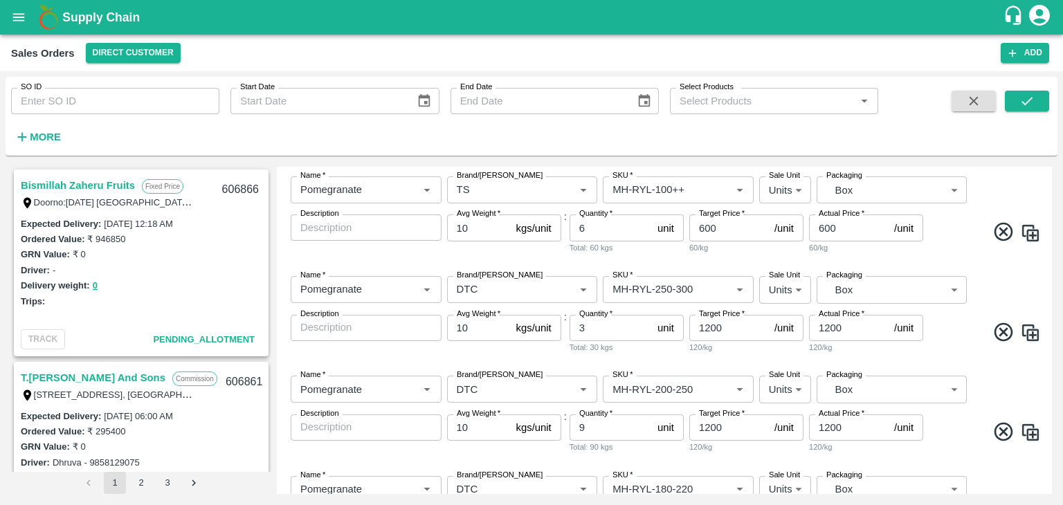
scroll to position [805, 0]
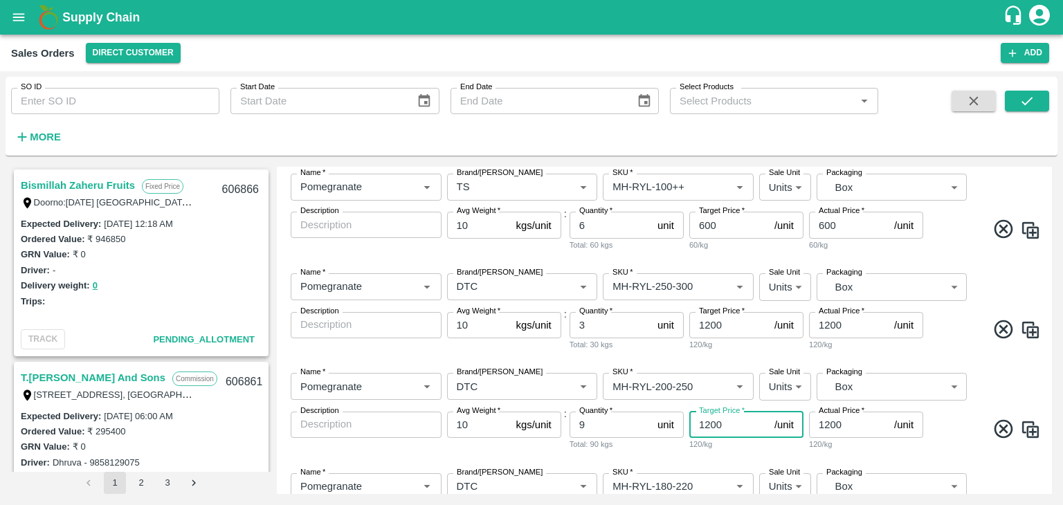
click at [737, 430] on input "1200" at bounding box center [730, 425] width 80 height 26
type input "1"
type input "1150"
click at [850, 426] on input "1200" at bounding box center [849, 425] width 80 height 26
type input "1"
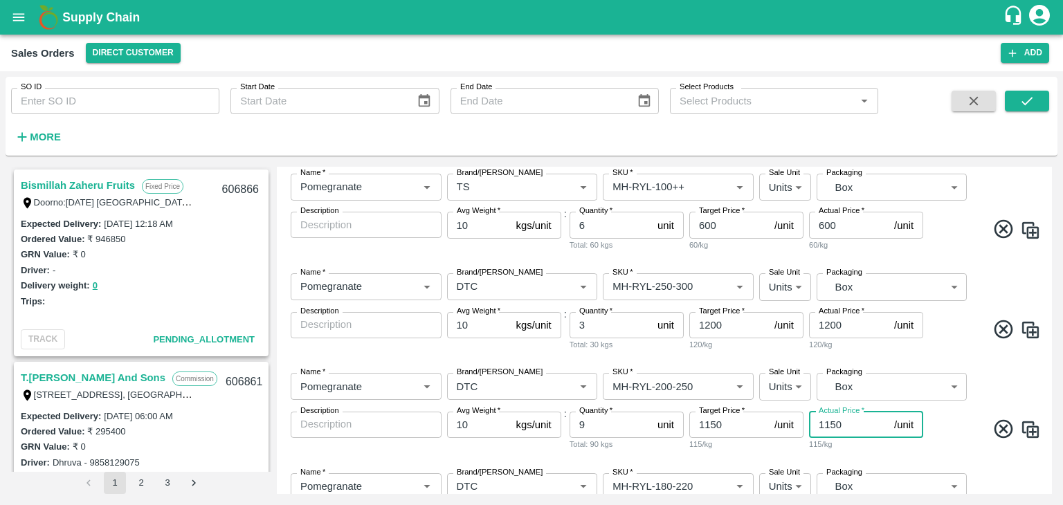
type input "1150"
click at [951, 433] on span at bounding box center [983, 431] width 115 height 27
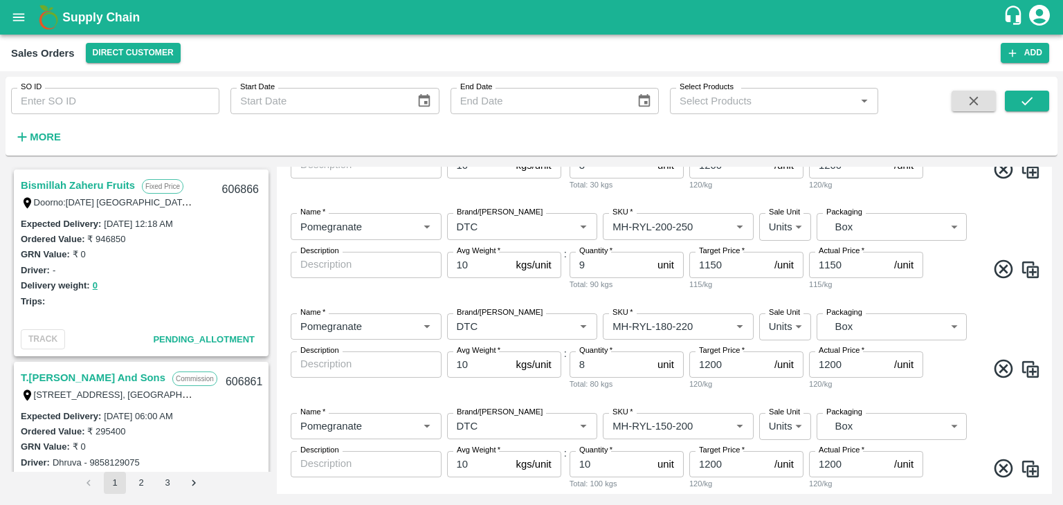
scroll to position [968, 0]
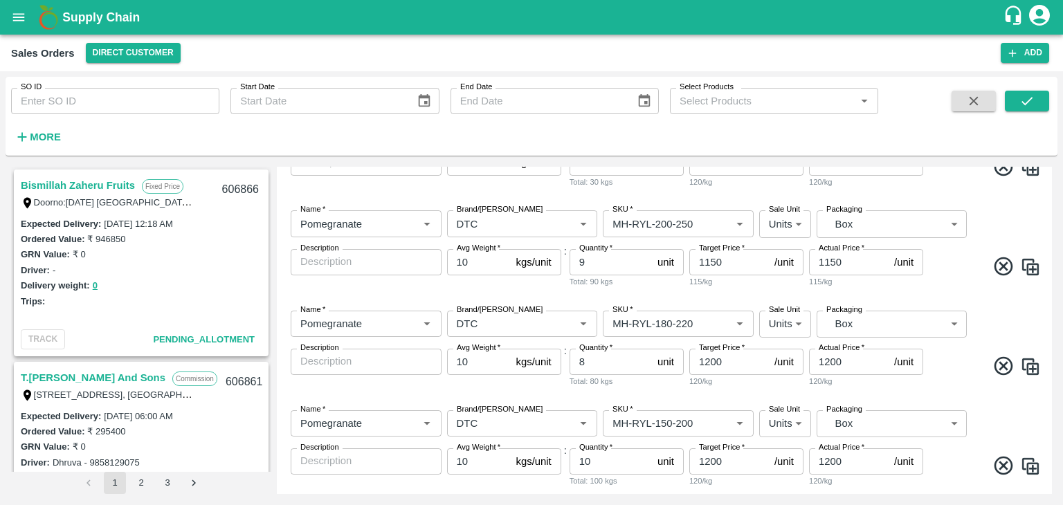
click at [733, 360] on input "1200" at bounding box center [730, 362] width 80 height 26
type input "1"
type input "1100"
click at [853, 360] on input "1200" at bounding box center [849, 362] width 80 height 26
type input "1"
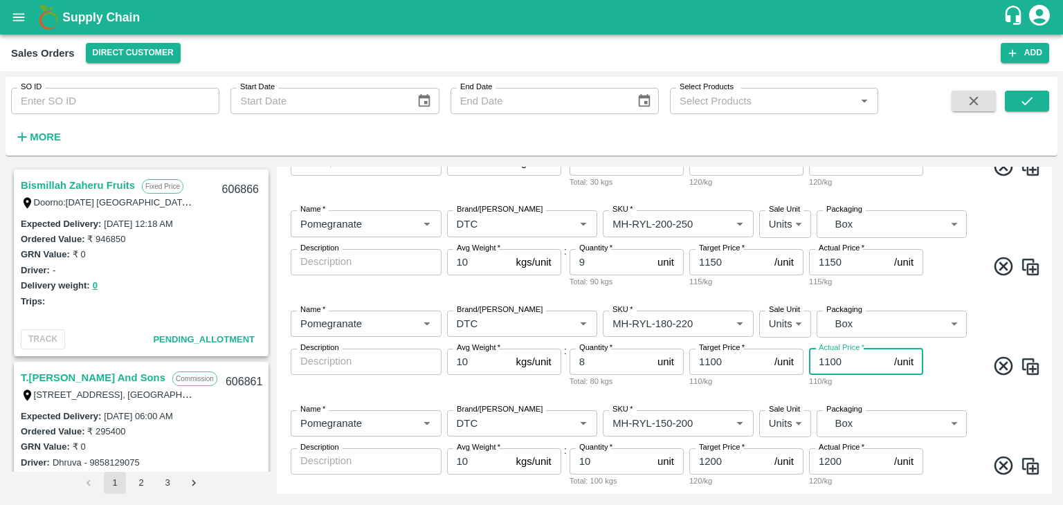
type input "1100"
click at [961, 373] on span at bounding box center [983, 368] width 115 height 27
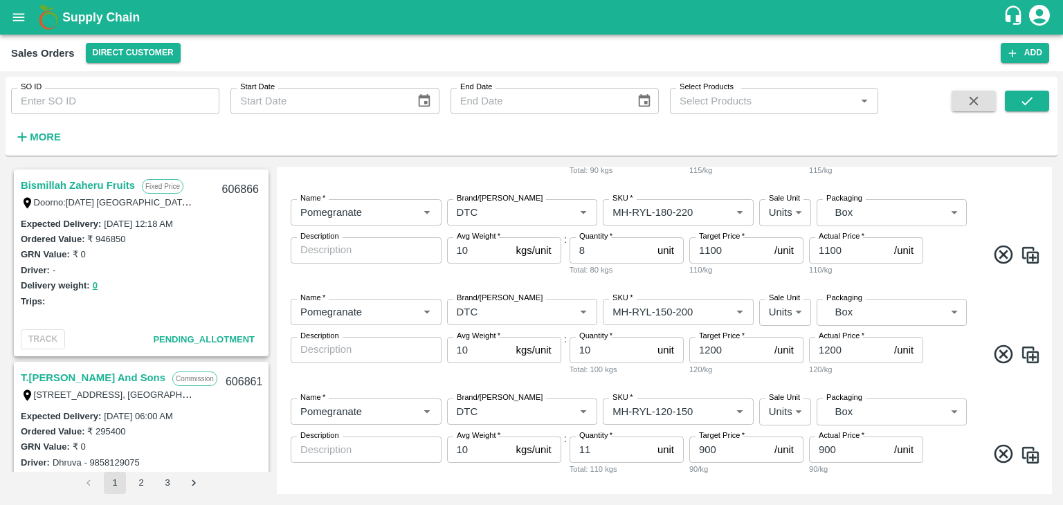
scroll to position [1081, 0]
click at [745, 347] on input "1200" at bounding box center [730, 349] width 80 height 26
type input "1"
type input "1050"
click at [849, 352] on input "1200" at bounding box center [849, 349] width 80 height 26
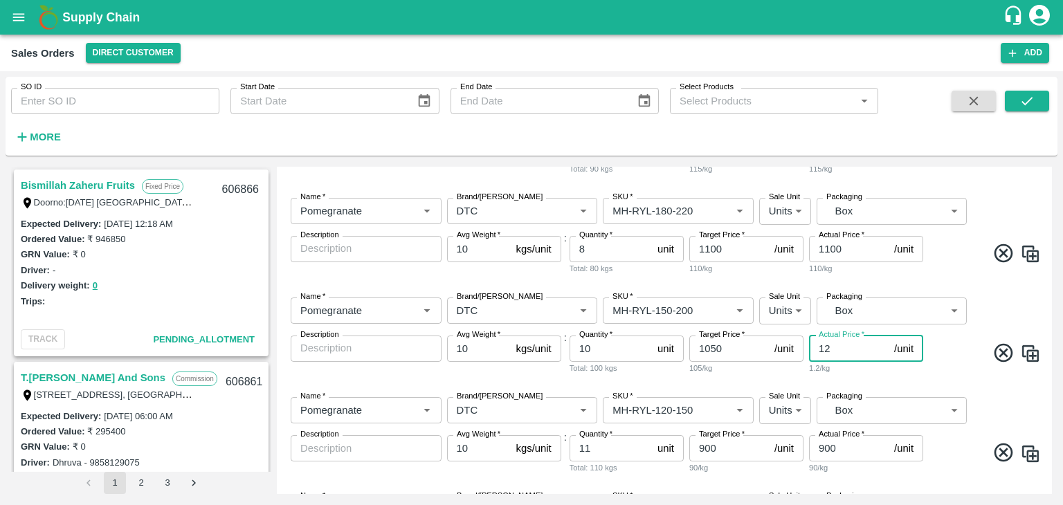
type input "1"
type input "1050"
click at [963, 341] on div "Name   * Name   * Brand/[PERSON_NAME]/[PERSON_NAME]   * SKU   * Sale Unit Units…" at bounding box center [664, 337] width 764 height 100
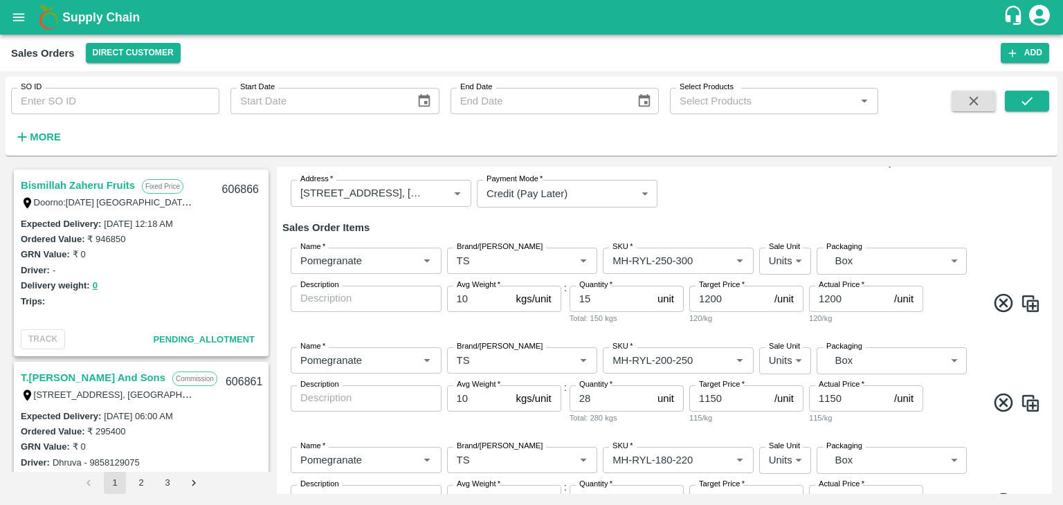
scroll to position [134, 0]
click at [953, 309] on span at bounding box center [983, 304] width 115 height 27
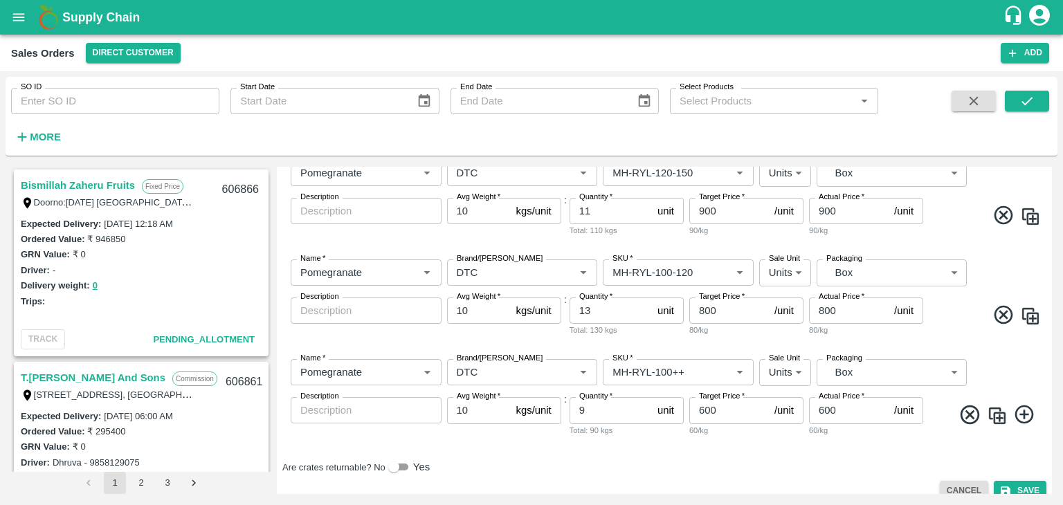
scroll to position [1334, 0]
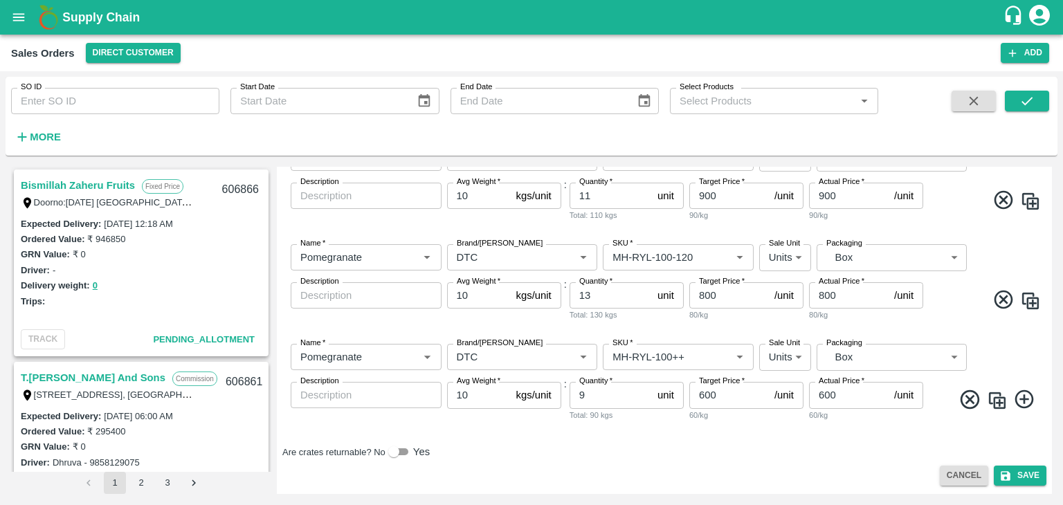
click at [908, 452] on div "Are crates returnable? No Yes" at bounding box center [664, 452] width 764 height 17
click at [834, 451] on div "Are crates returnable? No Yes" at bounding box center [664, 452] width 764 height 17
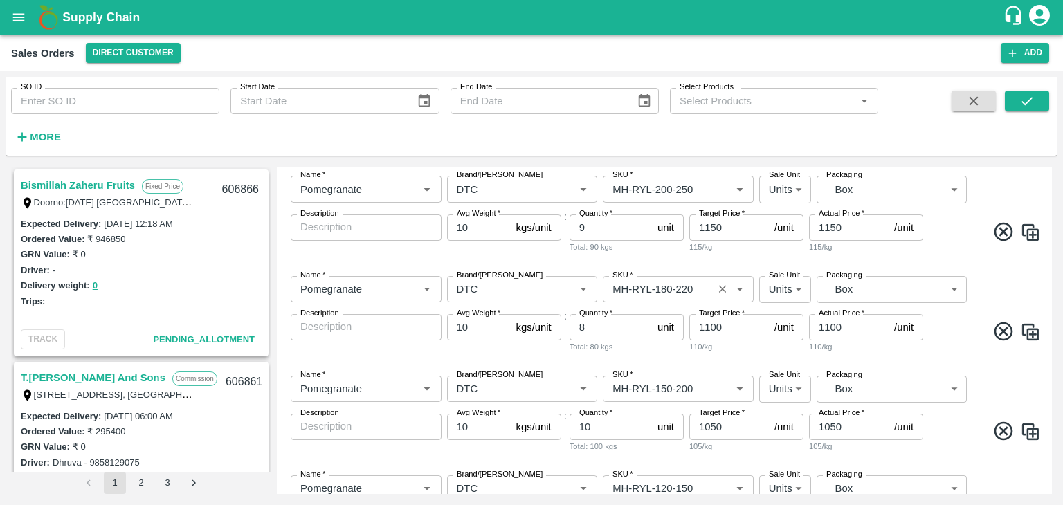
scroll to position [1005, 0]
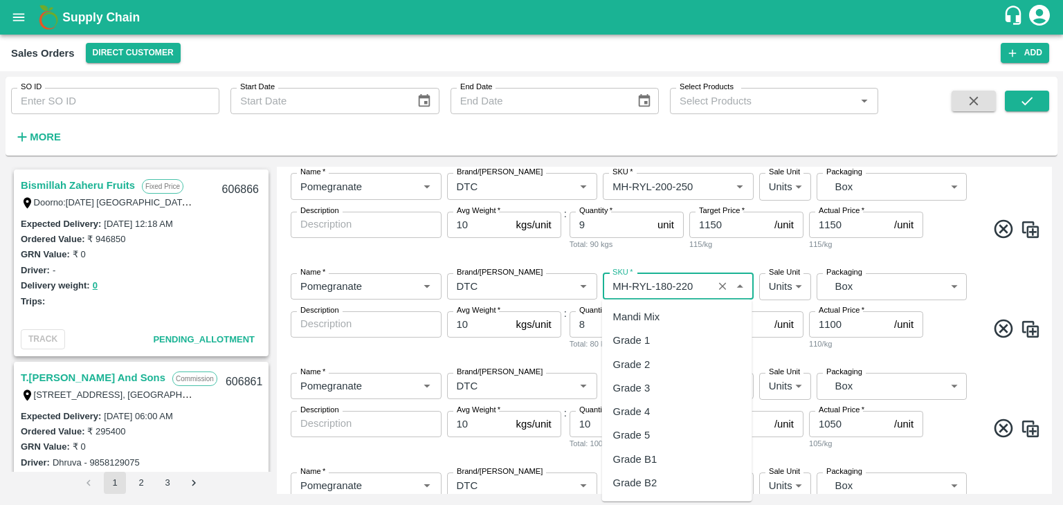
click at [701, 286] on input "SKU   *" at bounding box center [658, 287] width 102 height 18
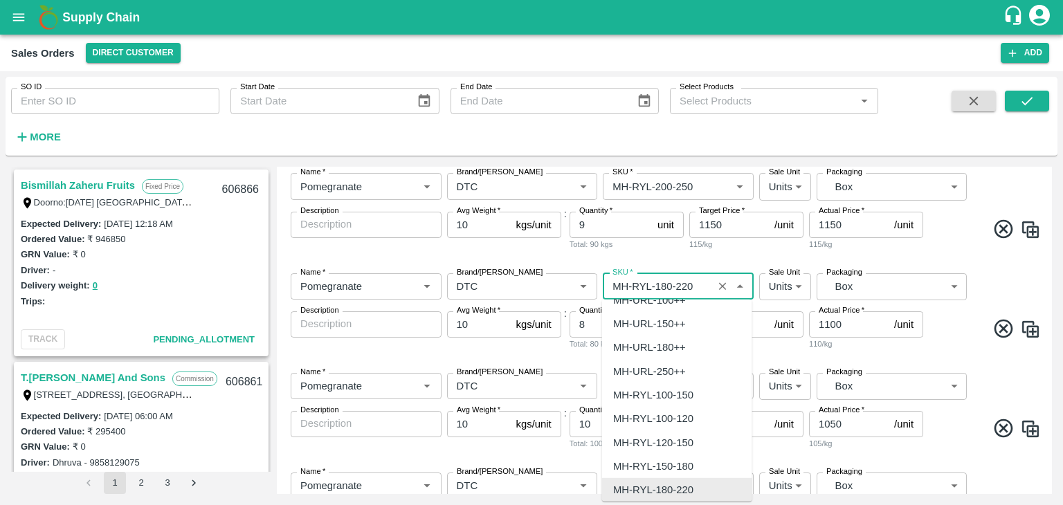
click at [701, 286] on input "SKU   *" at bounding box center [658, 287] width 102 height 18
click at [717, 261] on div "Name   * Name   * Brand/[PERSON_NAME]/[PERSON_NAME]   * SKU   * Sale Unit Units…" at bounding box center [664, 212] width 764 height 100
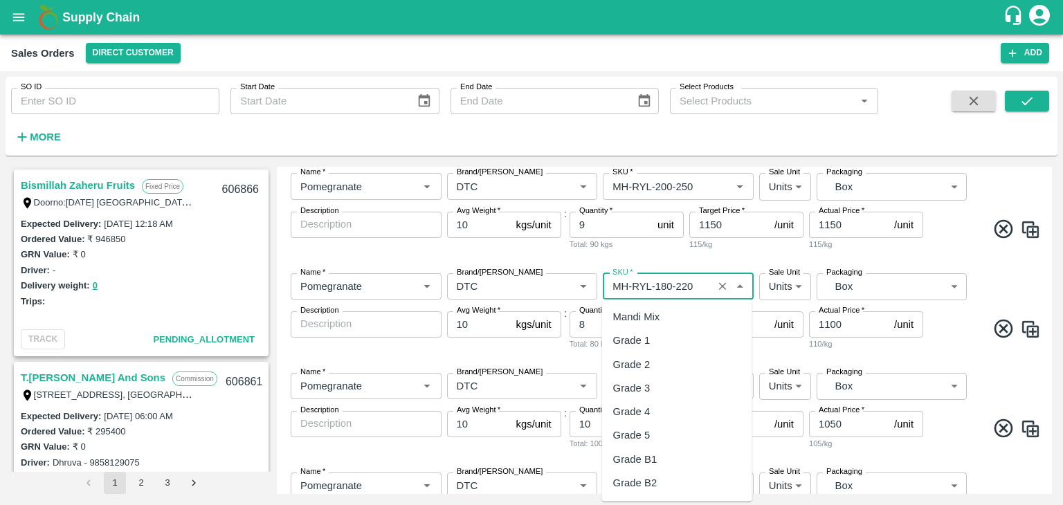
click at [672, 288] on input "SKU   *" at bounding box center [658, 287] width 102 height 18
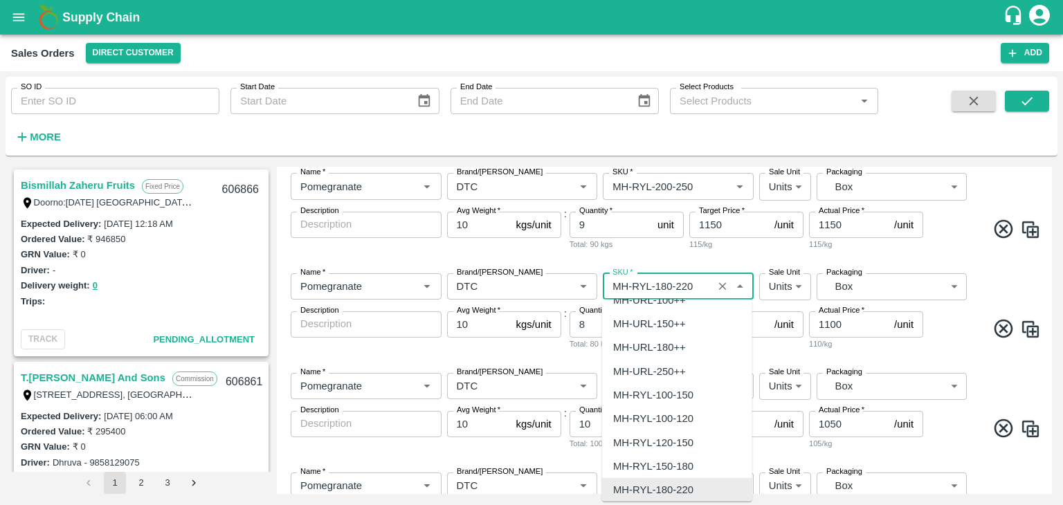
click at [701, 285] on input "SKU   *" at bounding box center [658, 287] width 102 height 18
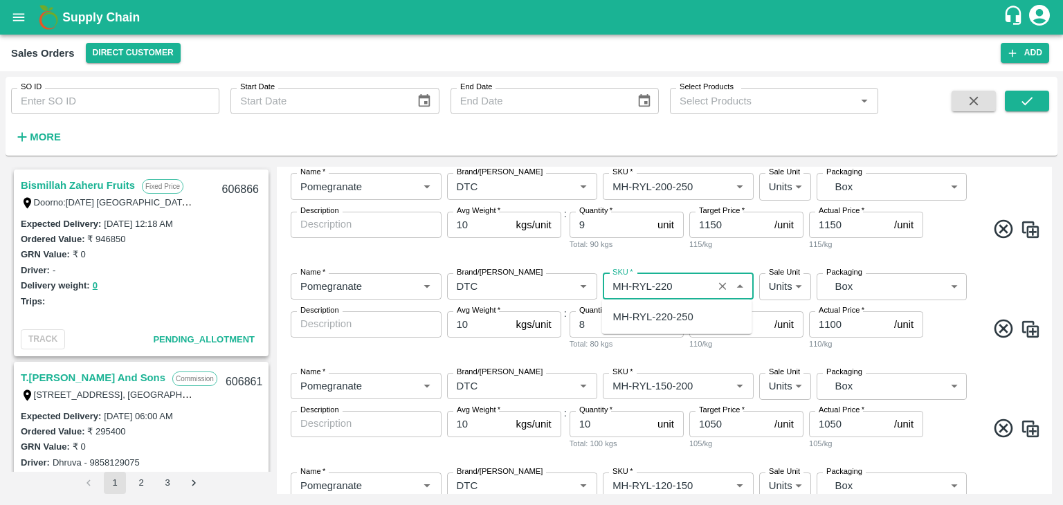
click at [676, 319] on div "MH-RYL-220-250" at bounding box center [653, 316] width 80 height 15
click at [678, 284] on input "SKU   *" at bounding box center [658, 287] width 102 height 18
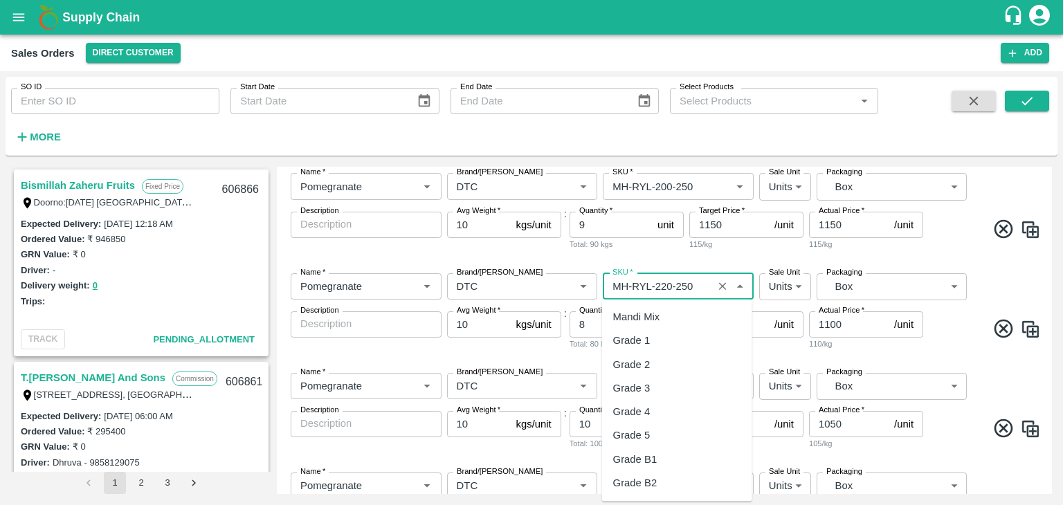
scroll to position [562, 0]
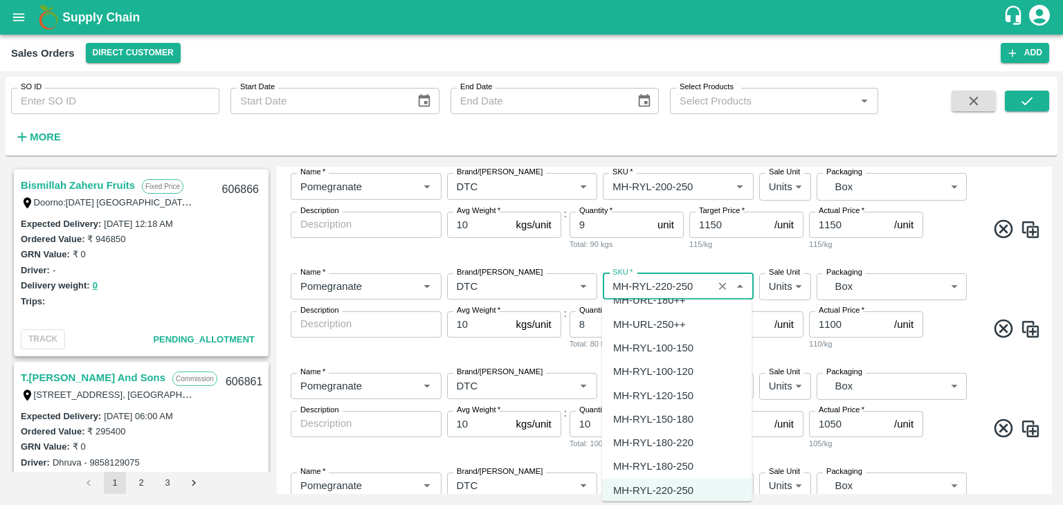
click at [666, 444] on div "MH-RYL-180-220" at bounding box center [653, 442] width 80 height 15
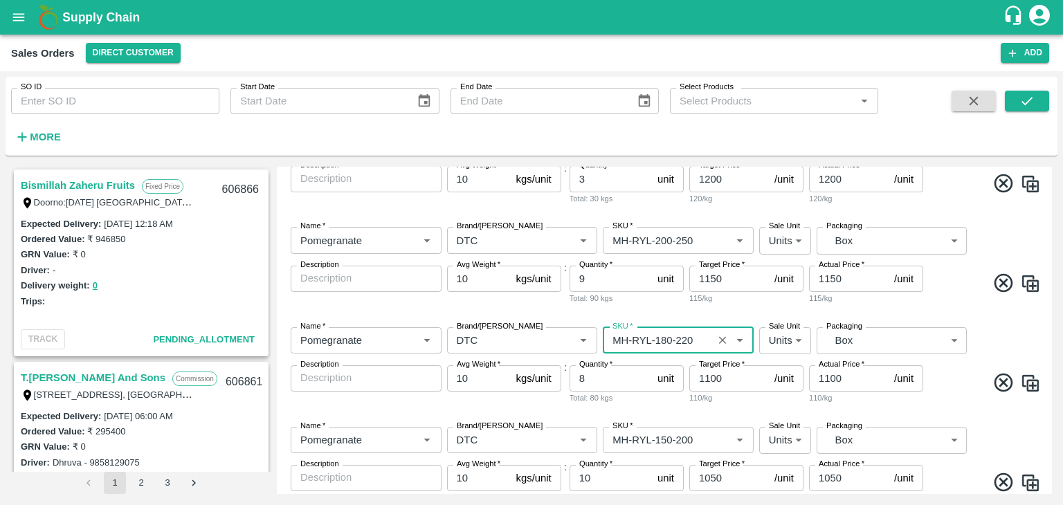
scroll to position [930, 0]
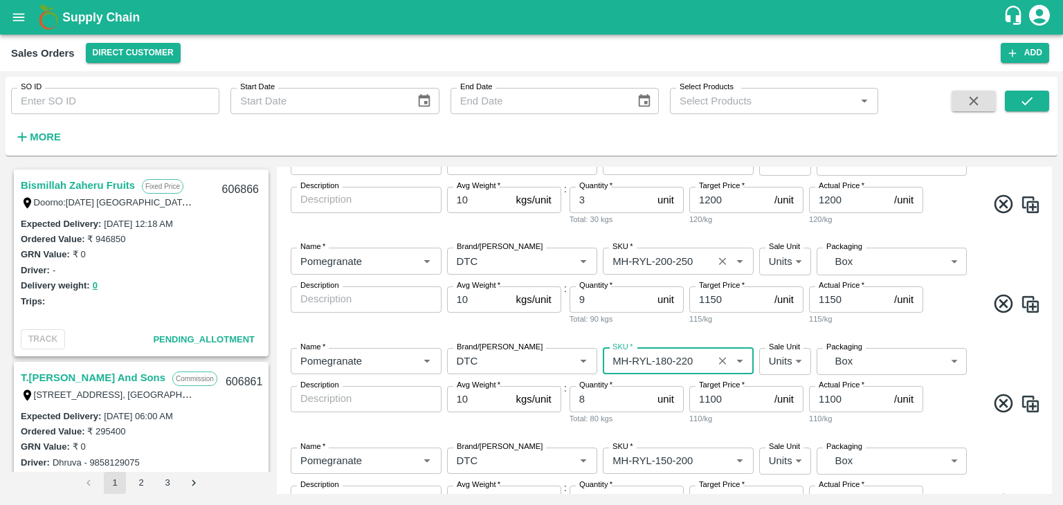
click at [670, 260] on input "SKU   *" at bounding box center [658, 261] width 102 height 18
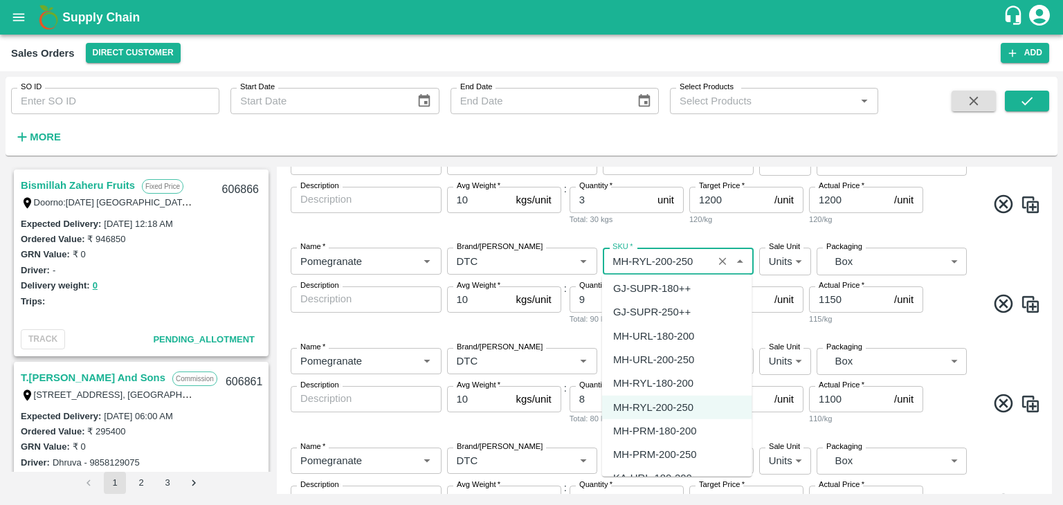
scroll to position [5416, 0]
click at [676, 452] on div "MH-PRM-200-250" at bounding box center [654, 453] width 83 height 15
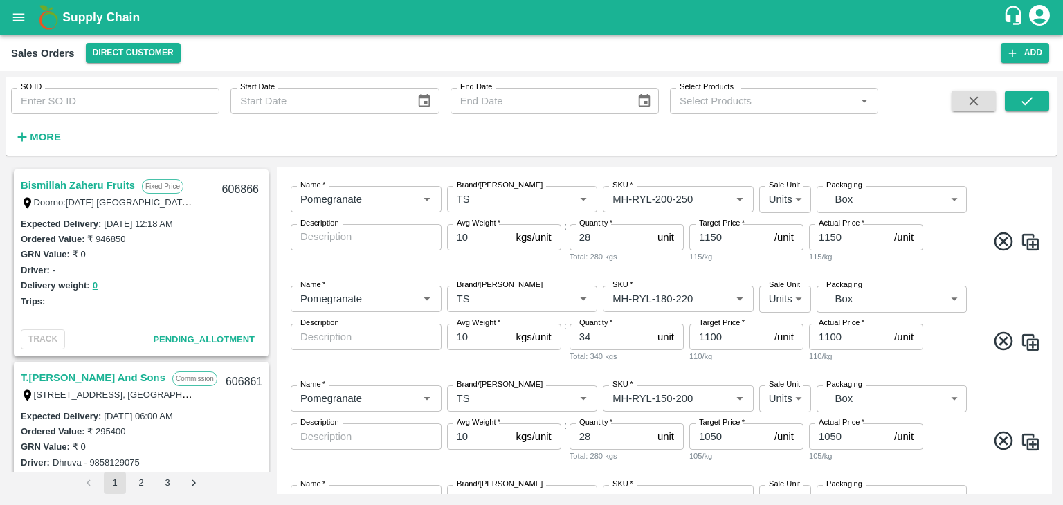
scroll to position [285, 0]
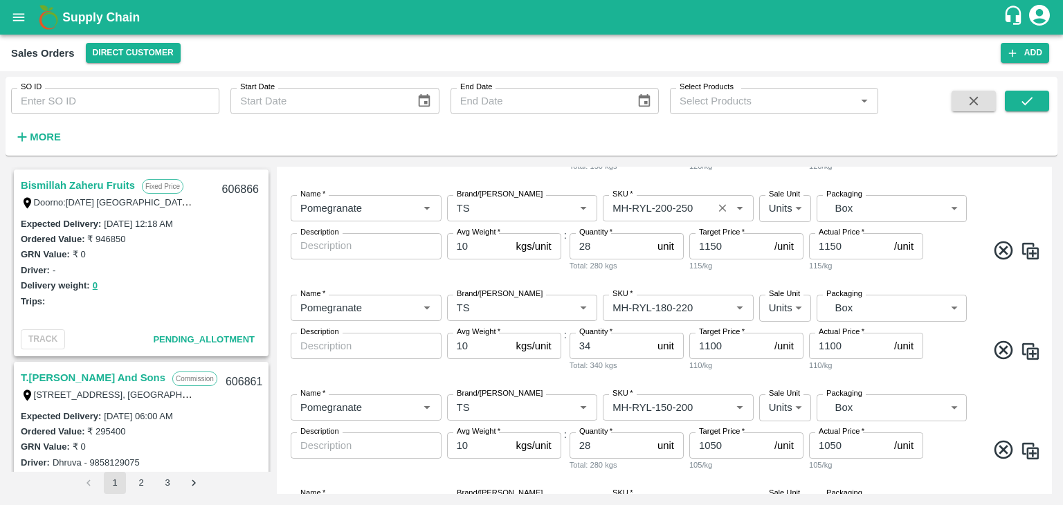
click at [672, 208] on input "SKU   *" at bounding box center [658, 208] width 102 height 18
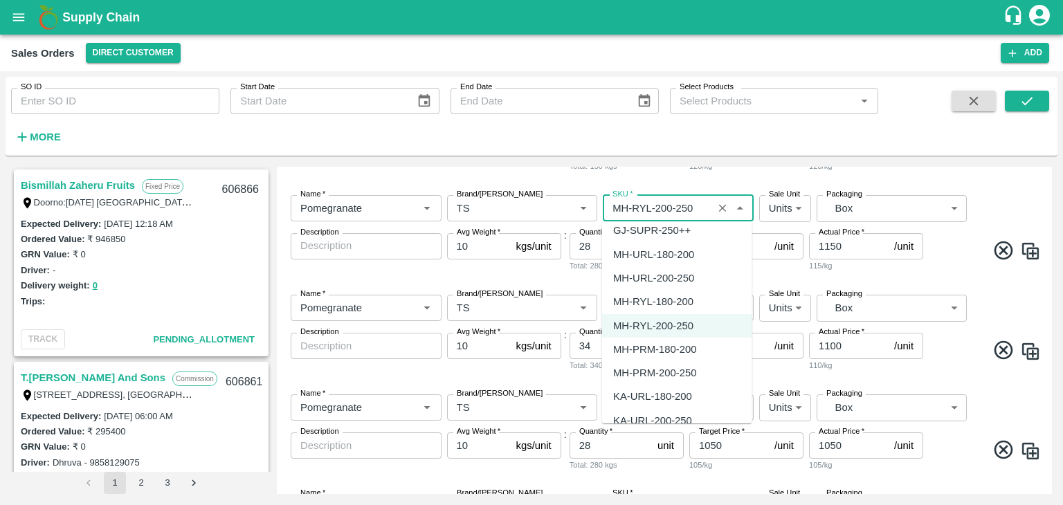
scroll to position [5446, 0]
click at [672, 206] on input "SKU   *" at bounding box center [658, 208] width 102 height 18
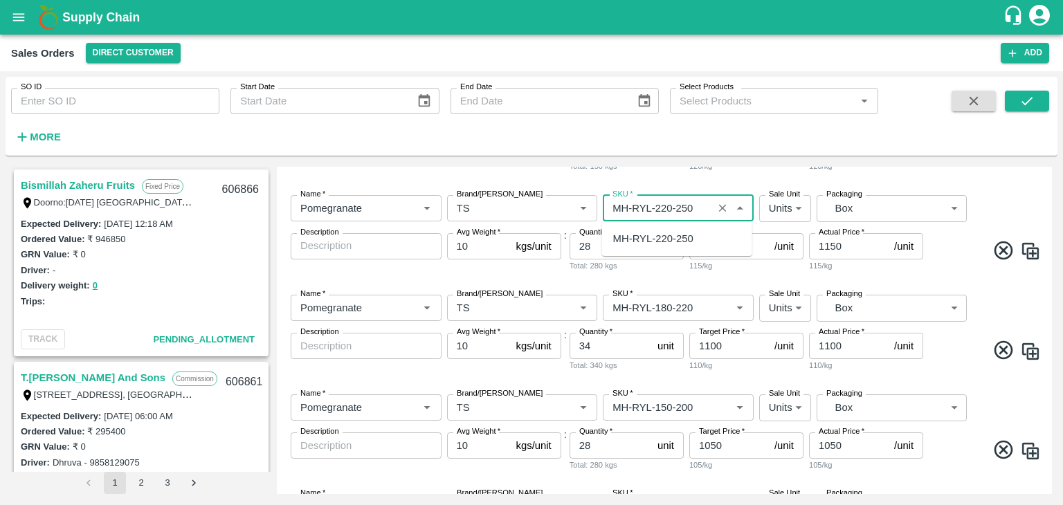
click at [692, 245] on div "MH-RYL-220-250" at bounding box center [653, 238] width 80 height 15
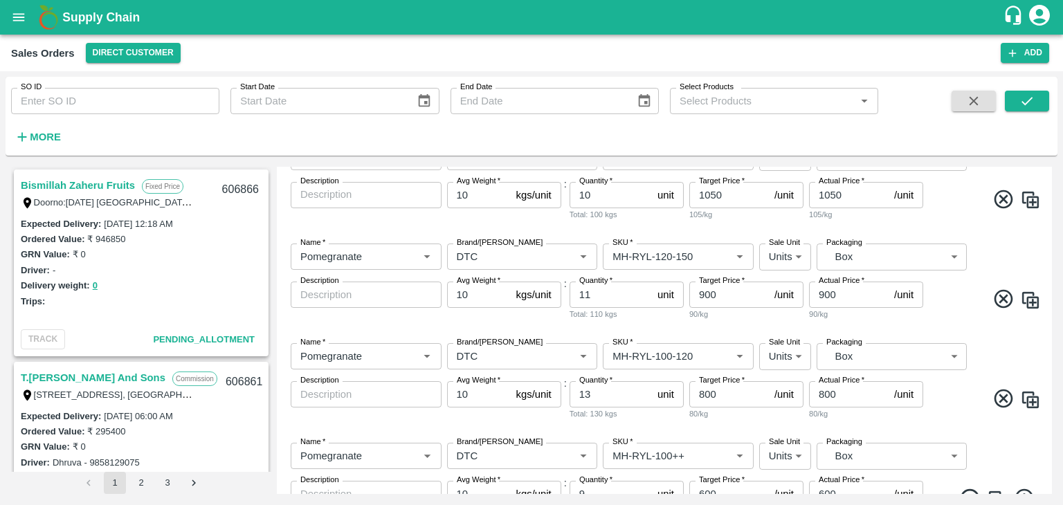
scroll to position [1334, 0]
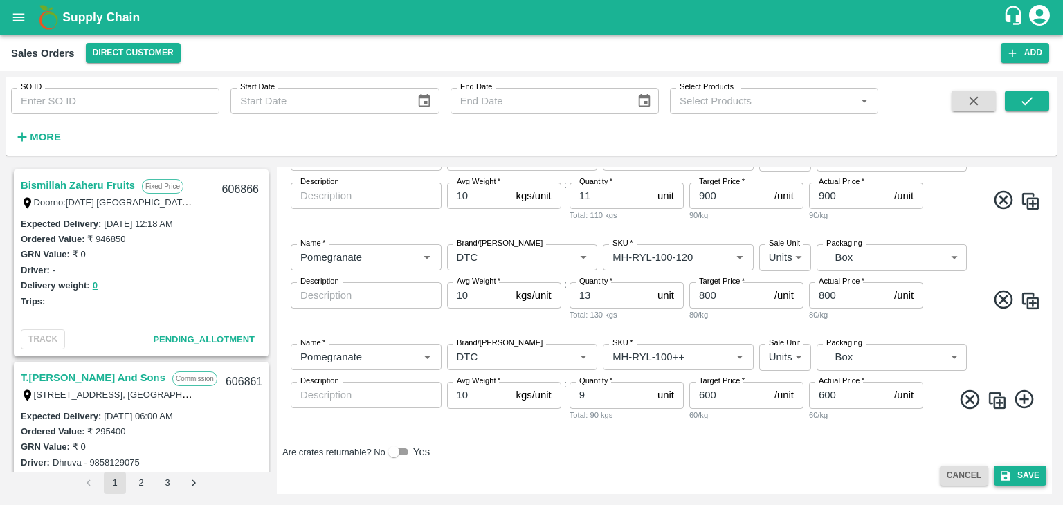
click at [1027, 471] on button "Save" at bounding box center [1020, 476] width 53 height 20
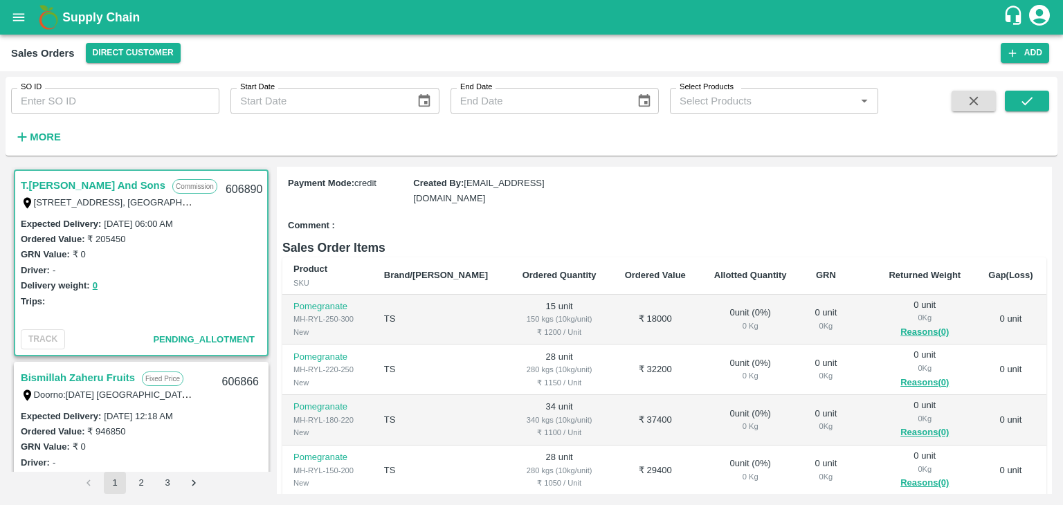
scroll to position [40, 0]
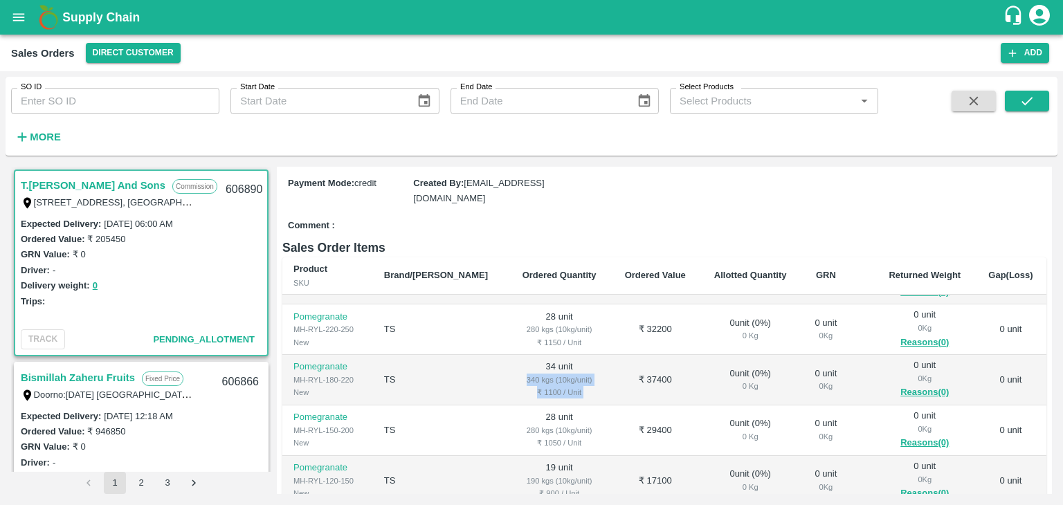
drag, startPoint x: 552, startPoint y: 355, endPoint x: 579, endPoint y: 358, distance: 27.1
click at [579, 358] on tr "Pomegranate MH-RYL-180-220 New TS 34 unit 340 kgs (10kg/unit) ₹ 1100 / Unit ₹ 3…" at bounding box center [664, 380] width 764 height 51
click at [611, 358] on td "₹ 37400" at bounding box center [655, 380] width 89 height 51
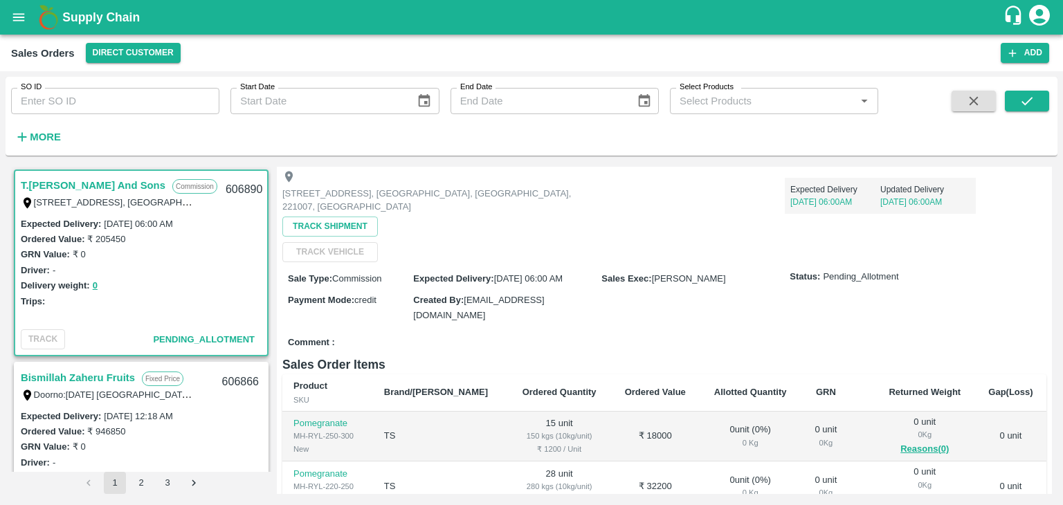
scroll to position [0, 0]
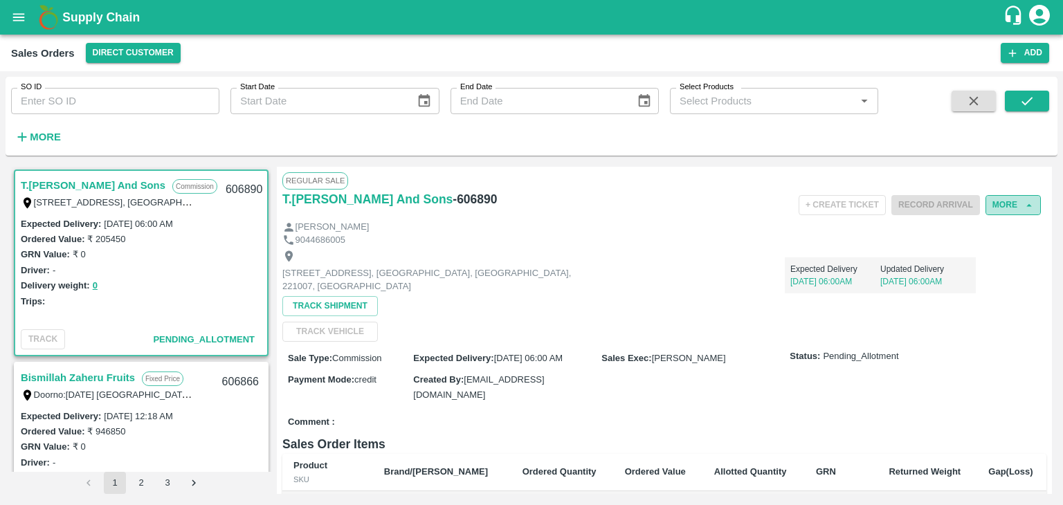
click at [1029, 206] on icon "button" at bounding box center [1029, 205] width 12 height 12
drag, startPoint x: 1029, startPoint y: 206, endPoint x: 713, endPoint y: 238, distance: 317.4
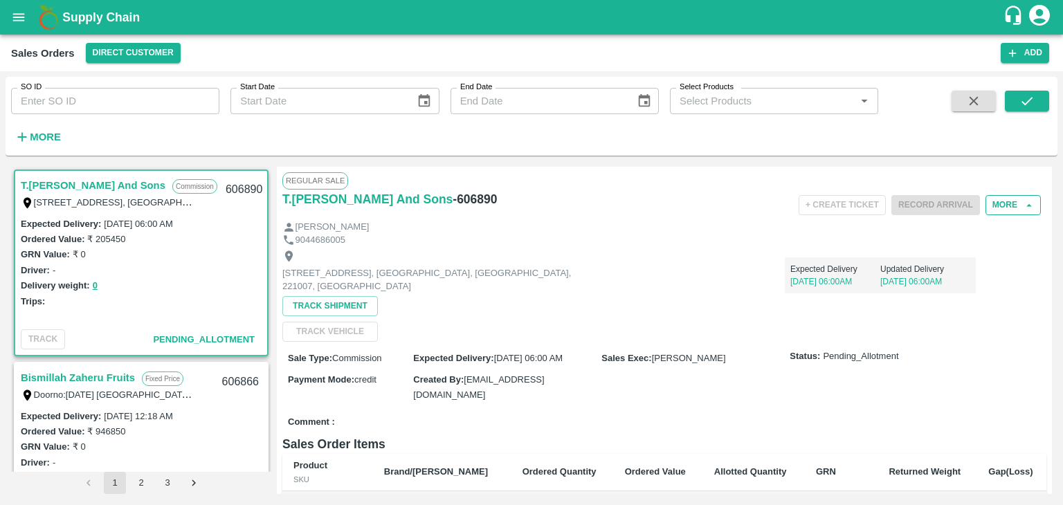
click at [713, 238] on div "9044686005" at bounding box center [664, 240] width 764 height 13
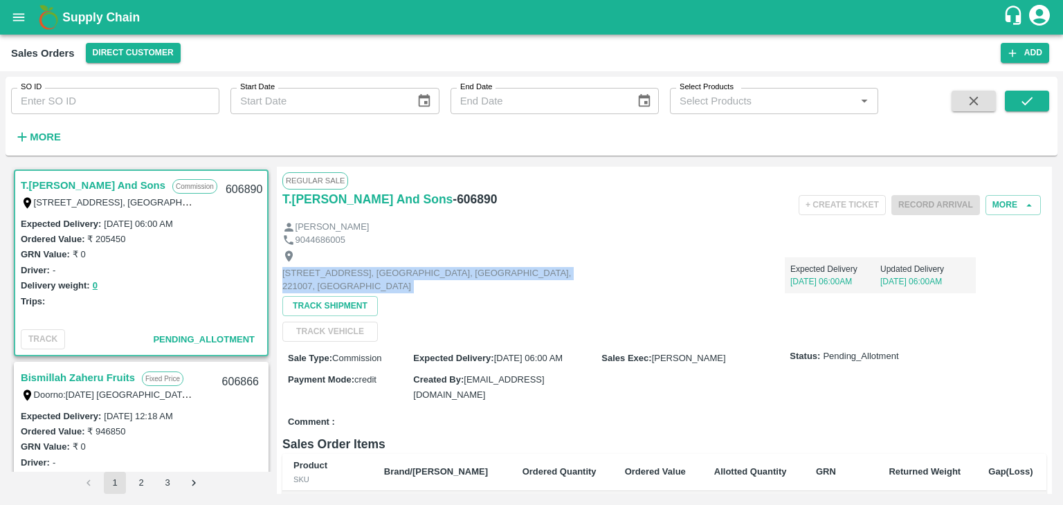
drag, startPoint x: 1027, startPoint y: 206, endPoint x: 1011, endPoint y: 236, distance: 34.4
click at [1011, 236] on div "Regular Sale T.[PERSON_NAME] And Sons - 606890 + Create Ticket Record Arrival M…" at bounding box center [664, 330] width 775 height 327
click at [1011, 236] on div "9044686005" at bounding box center [664, 240] width 764 height 13
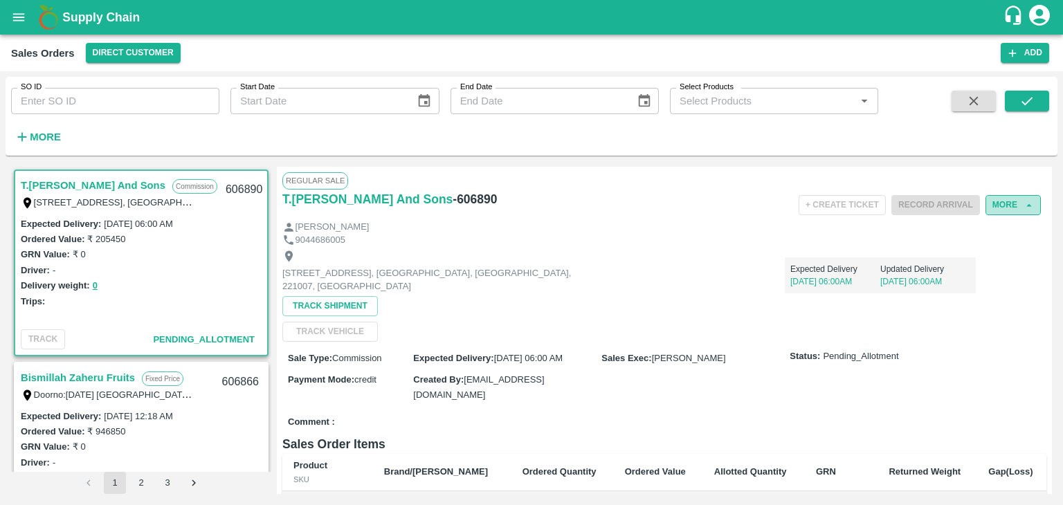
click at [1018, 203] on button "More" at bounding box center [1013, 205] width 55 height 20
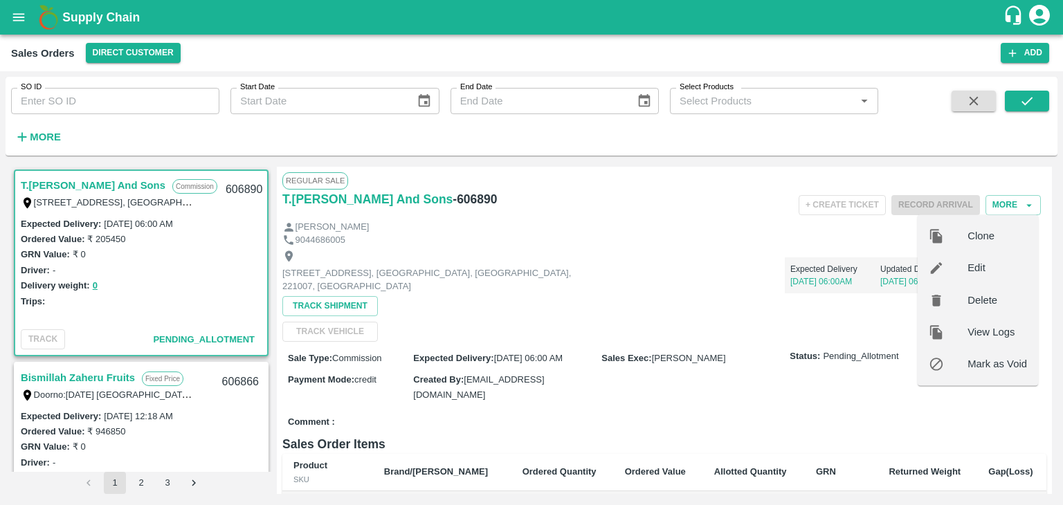
click at [668, 217] on div "+ Create Ticket Record Arrival More Clone Edit Delete View Logs Mark as Void" at bounding box center [792, 205] width 510 height 31
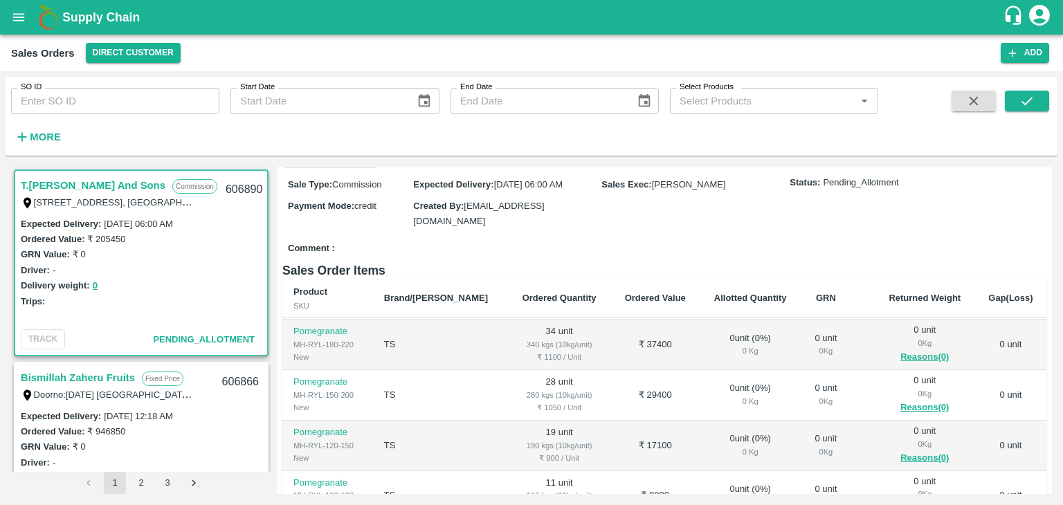
scroll to position [99, 0]
click at [1063, 231] on div "SO ID SO ID Start Date Start Date End Date End Date Select Products Select Prod…" at bounding box center [531, 288] width 1063 height 434
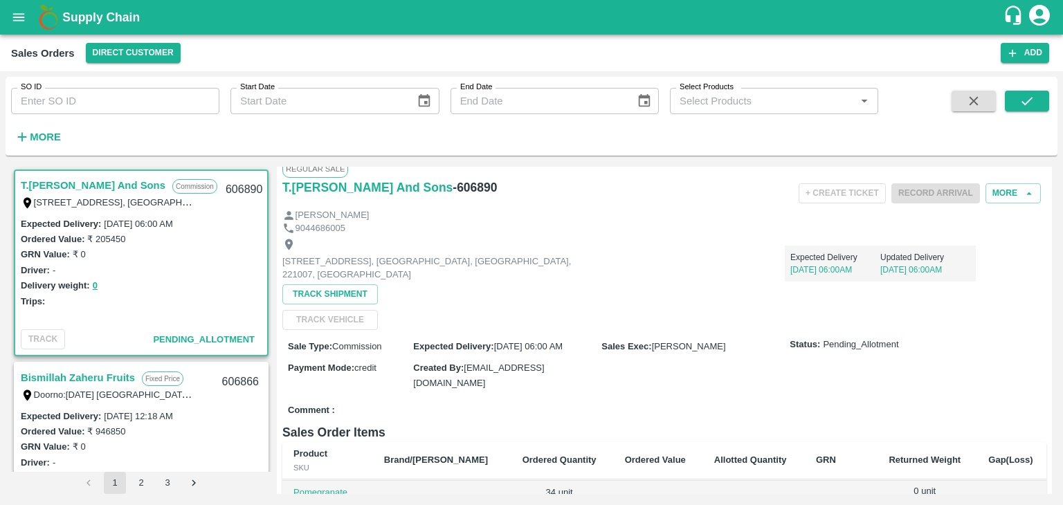
scroll to position [0, 0]
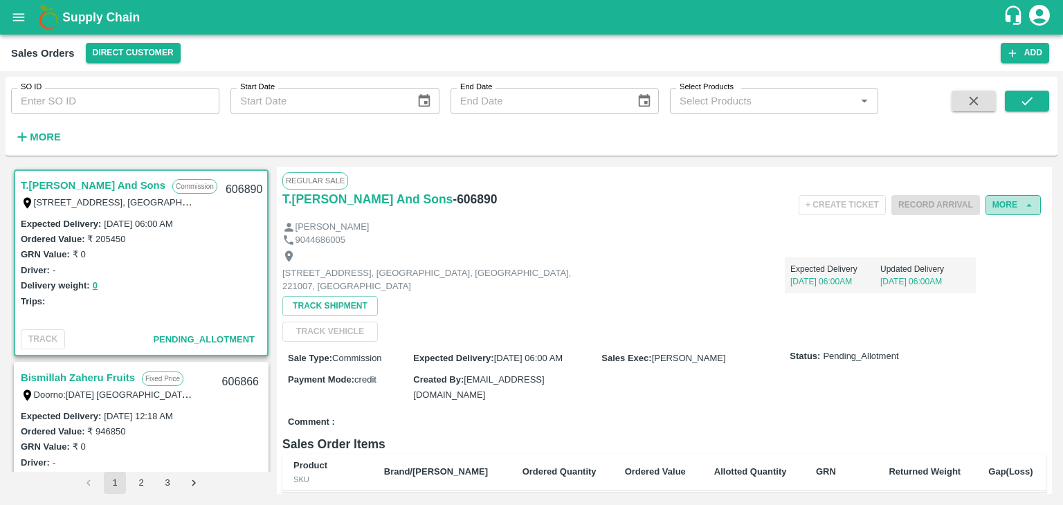
click at [1018, 204] on button "More" at bounding box center [1013, 205] width 55 height 20
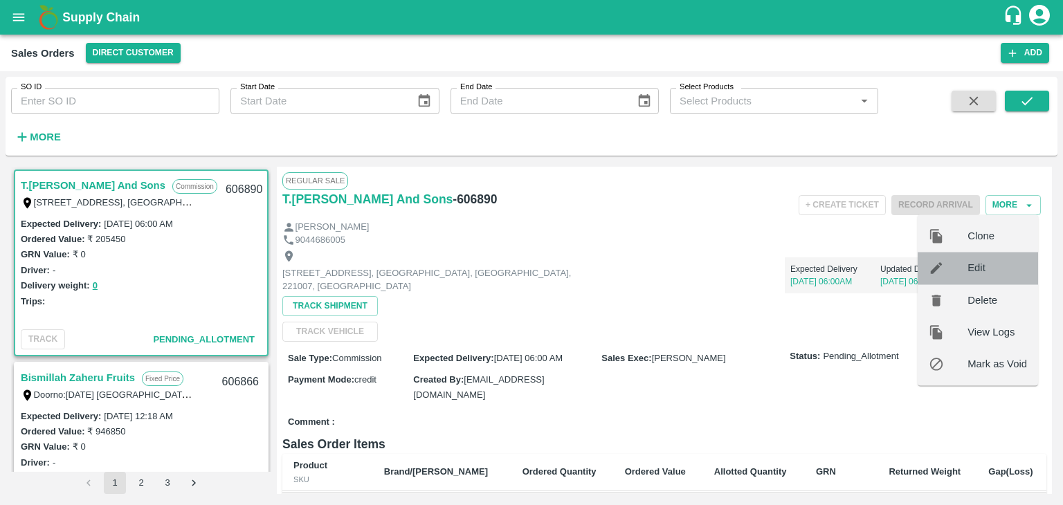
click at [977, 263] on span "Edit" at bounding box center [998, 268] width 60 height 15
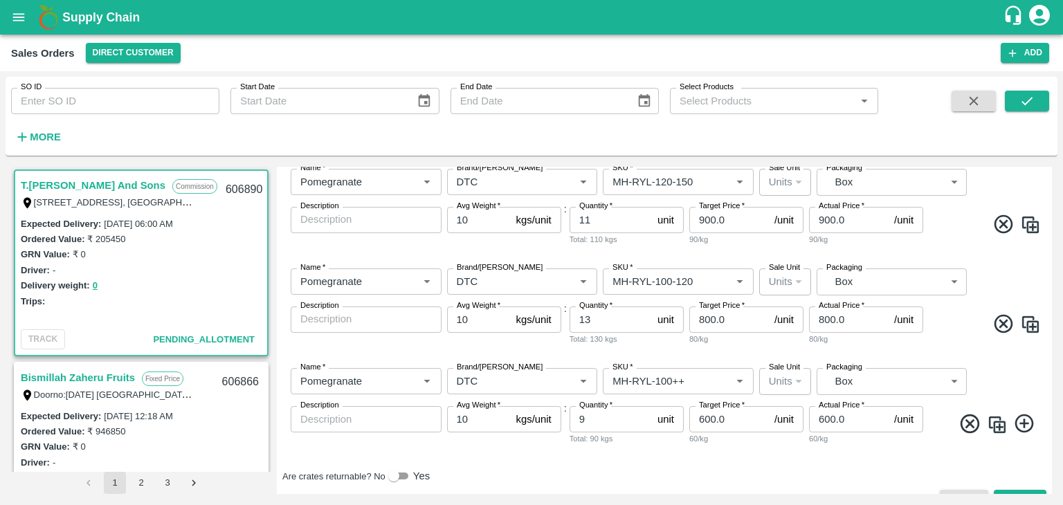
scroll to position [1308, 0]
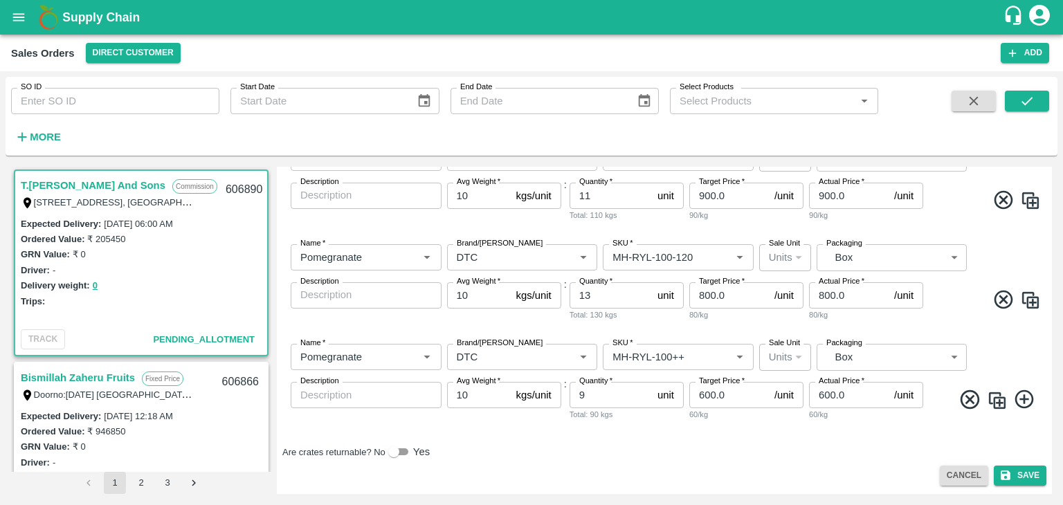
click at [969, 402] on icon at bounding box center [970, 399] width 19 height 19
click at [969, 402] on icon at bounding box center [970, 400] width 19 height 19
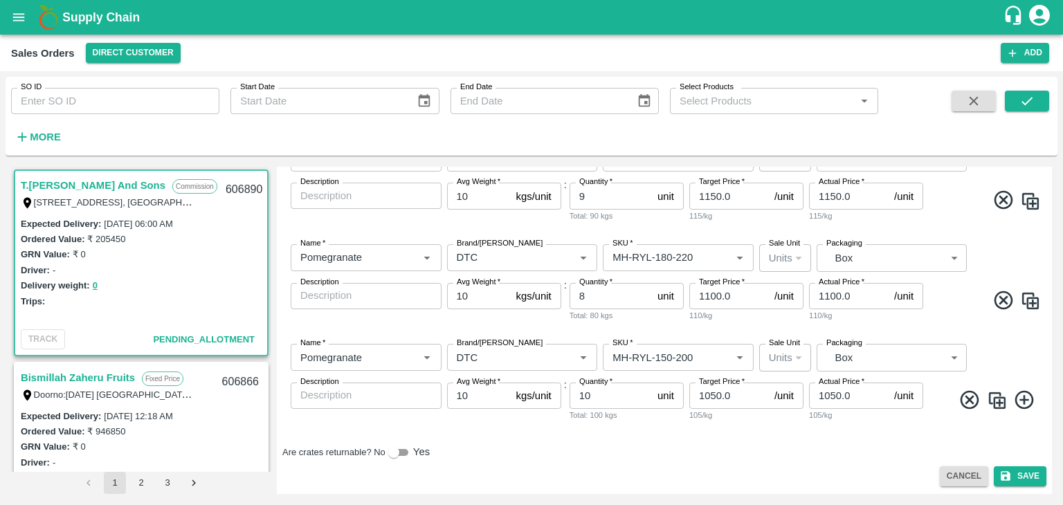
scroll to position [1009, 0]
click at [969, 402] on icon at bounding box center [970, 399] width 19 height 19
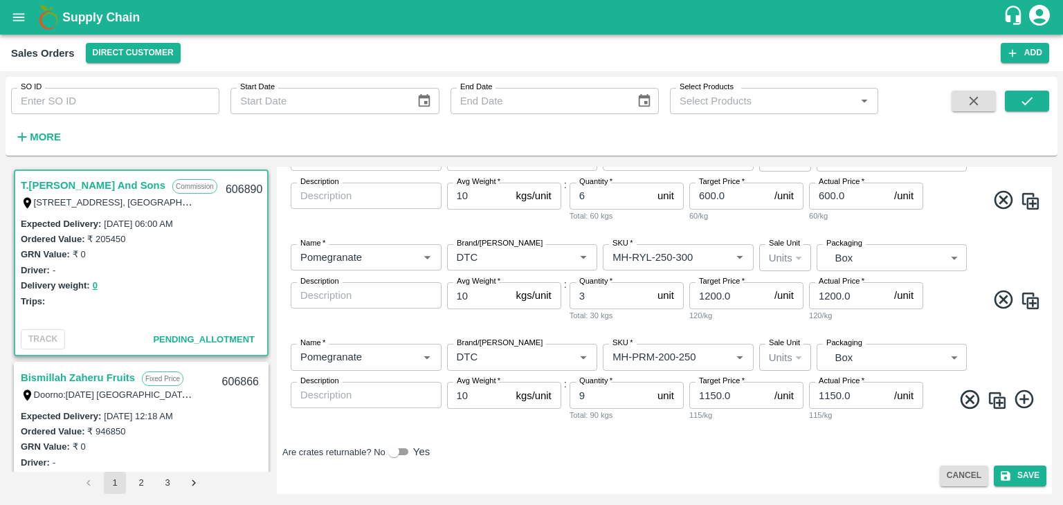
click at [969, 402] on icon at bounding box center [970, 399] width 19 height 19
click at [968, 399] on icon at bounding box center [970, 399] width 19 height 19
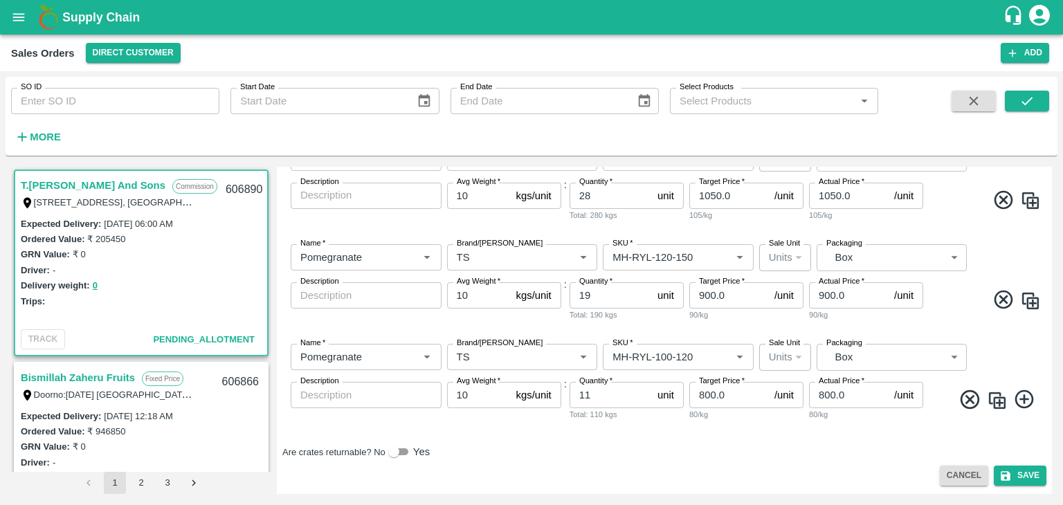
scroll to position [510, 0]
click at [1025, 403] on icon at bounding box center [1025, 399] width 23 height 23
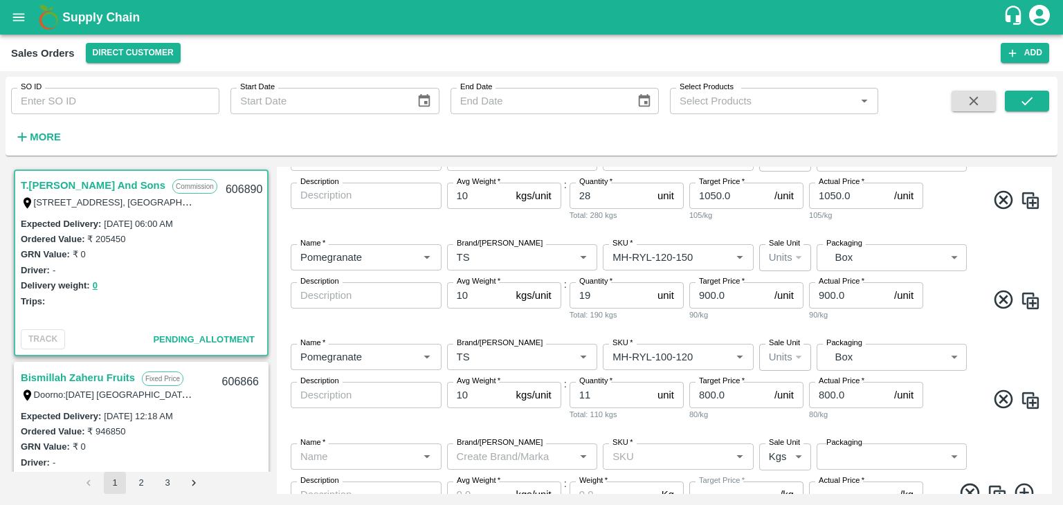
scroll to position [597, 0]
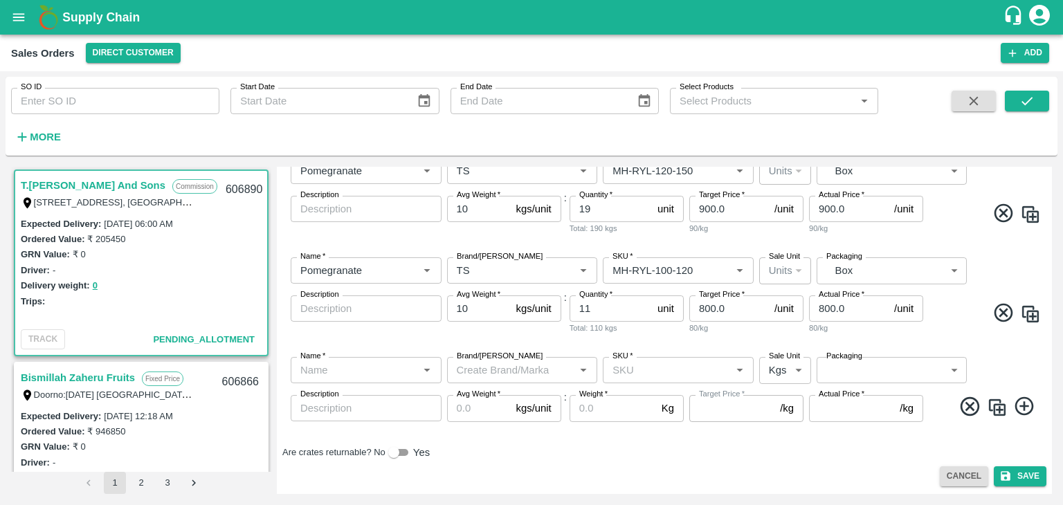
click at [1032, 314] on img at bounding box center [1030, 314] width 21 height 21
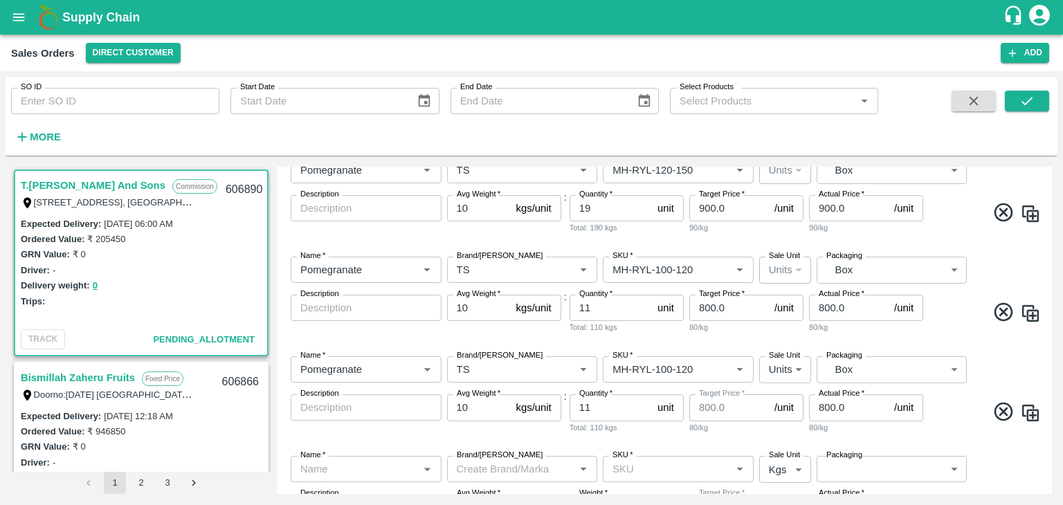
scroll to position [698, 0]
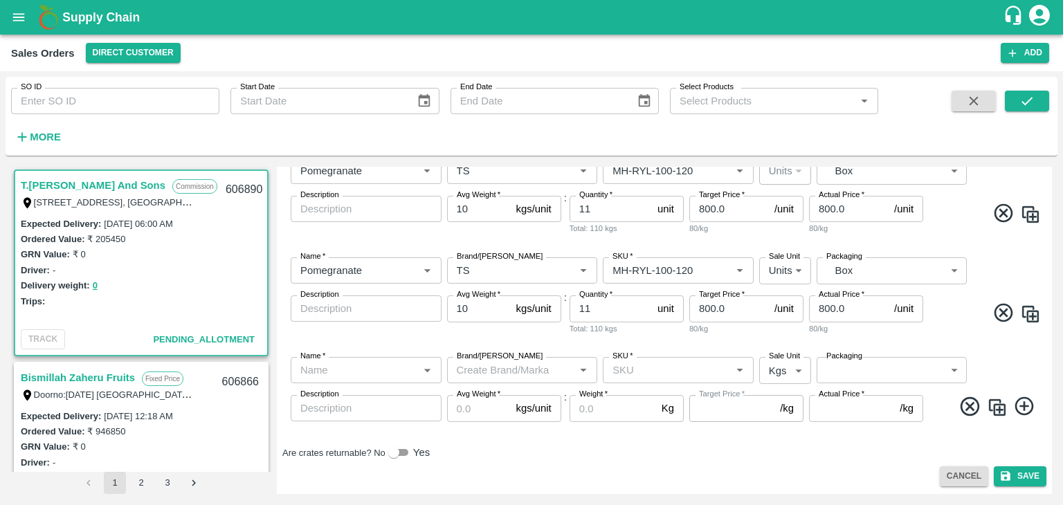
click at [962, 408] on icon at bounding box center [970, 406] width 23 height 23
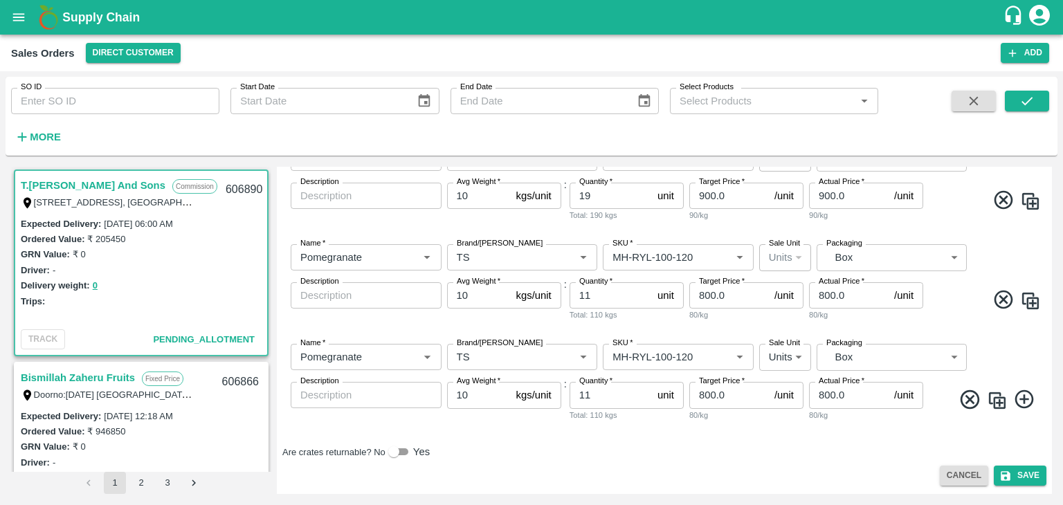
scroll to position [611, 0]
click at [737, 253] on icon "Open" at bounding box center [739, 257] width 15 height 15
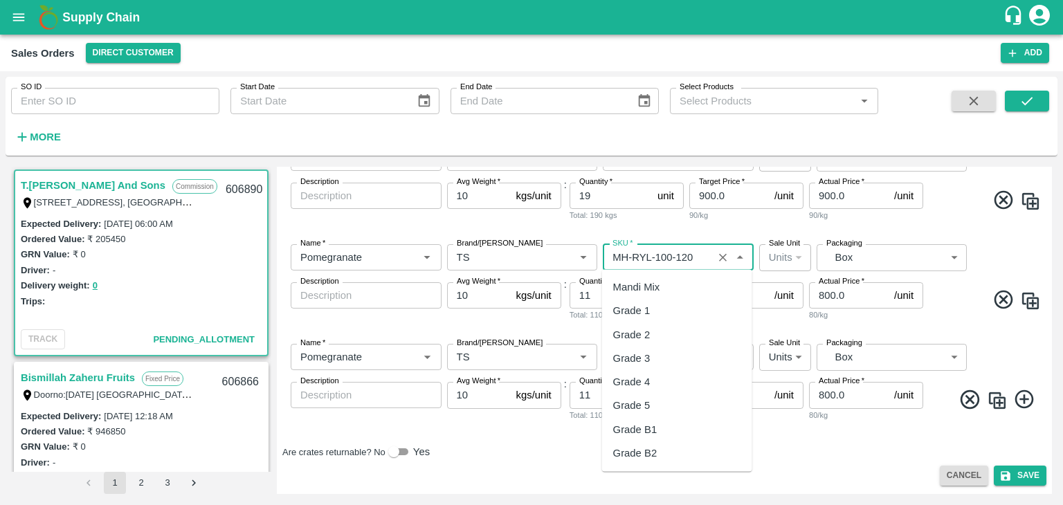
scroll to position [443, 0]
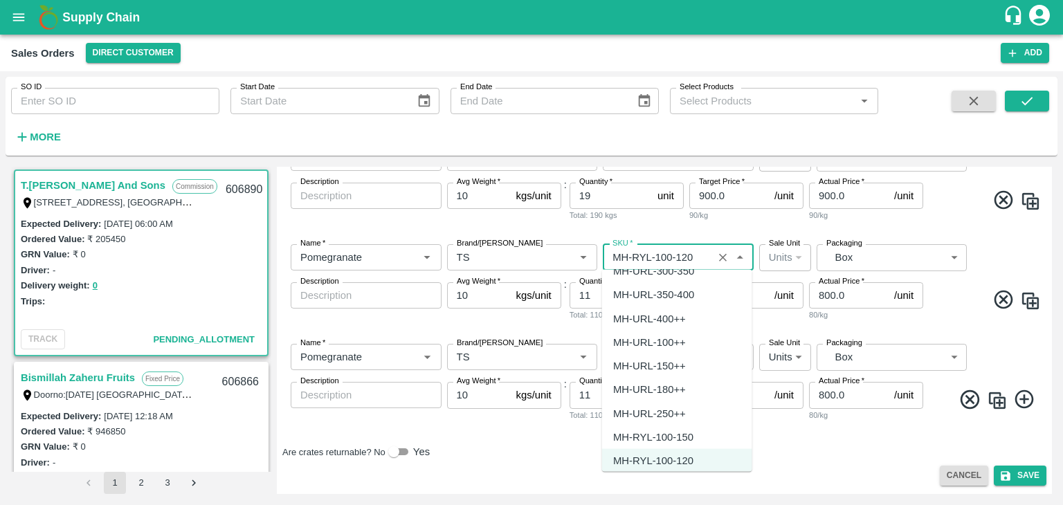
click at [748, 272] on div "MH-URL-300-350" at bounding box center [677, 272] width 150 height 24
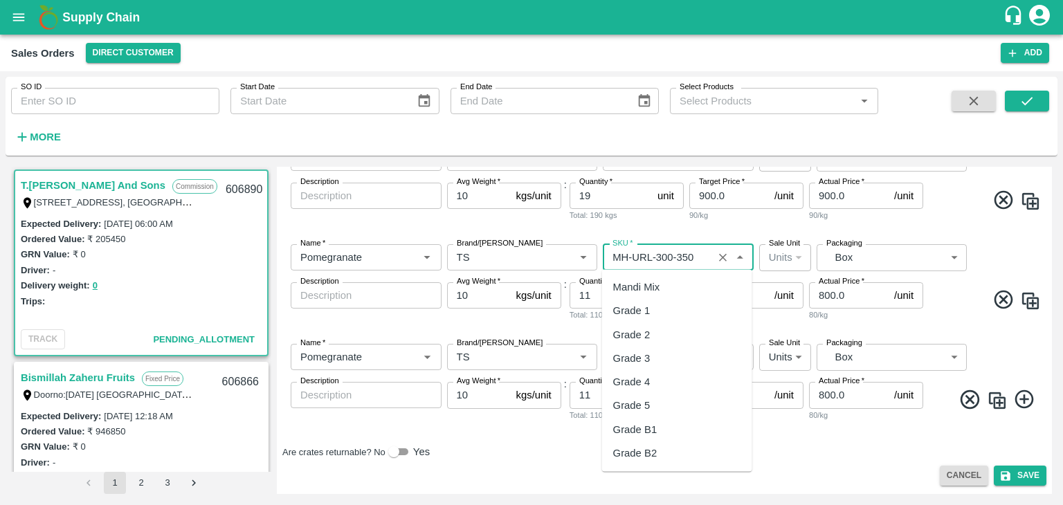
click at [650, 255] on input "SKU   *" at bounding box center [658, 258] width 102 height 18
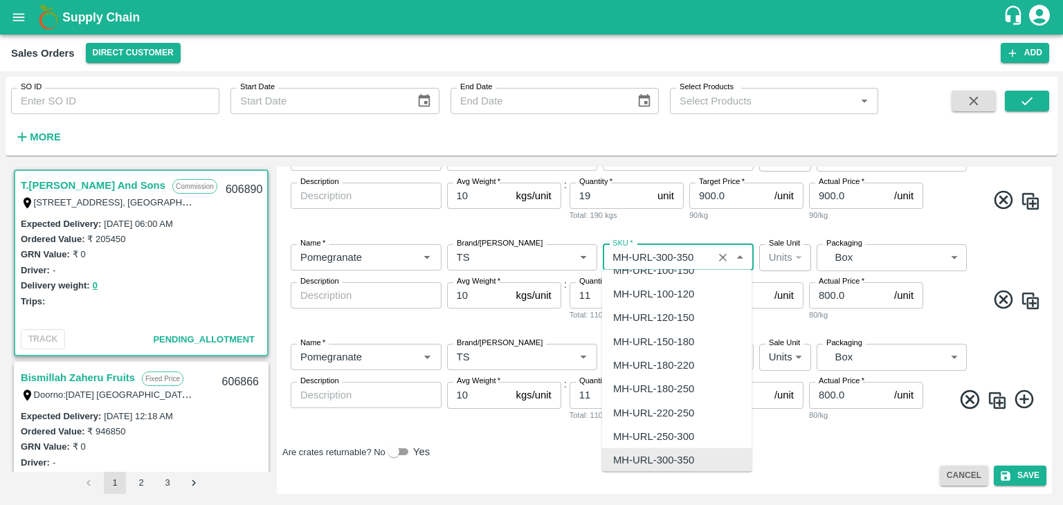
click at [650, 255] on input "SKU   *" at bounding box center [658, 258] width 102 height 18
click at [722, 255] on icon "Clear" at bounding box center [723, 258] width 8 height 8
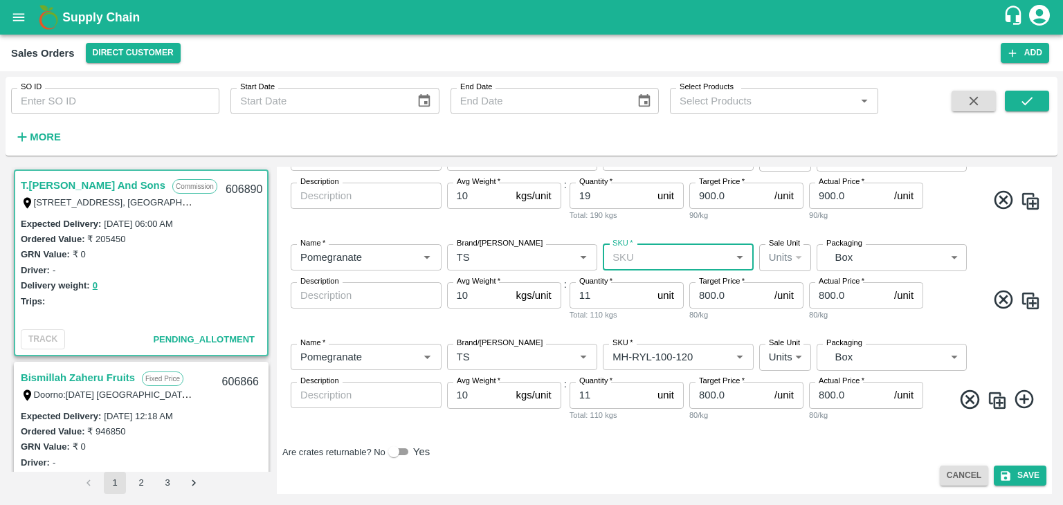
click at [693, 259] on input "SKU   *" at bounding box center [667, 258] width 120 height 18
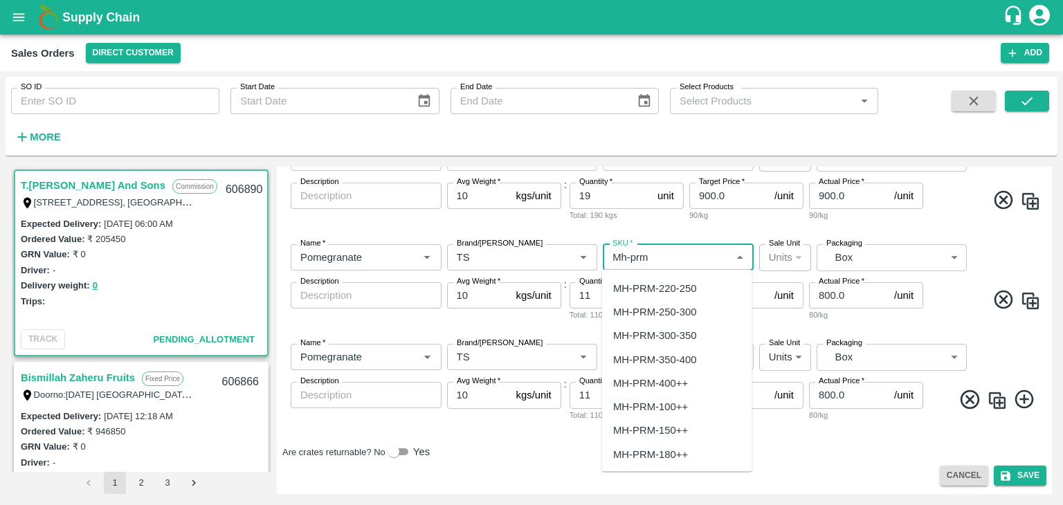
scroll to position [142, 0]
click at [673, 404] on div "MH-PRM-100++" at bounding box center [650, 406] width 75 height 15
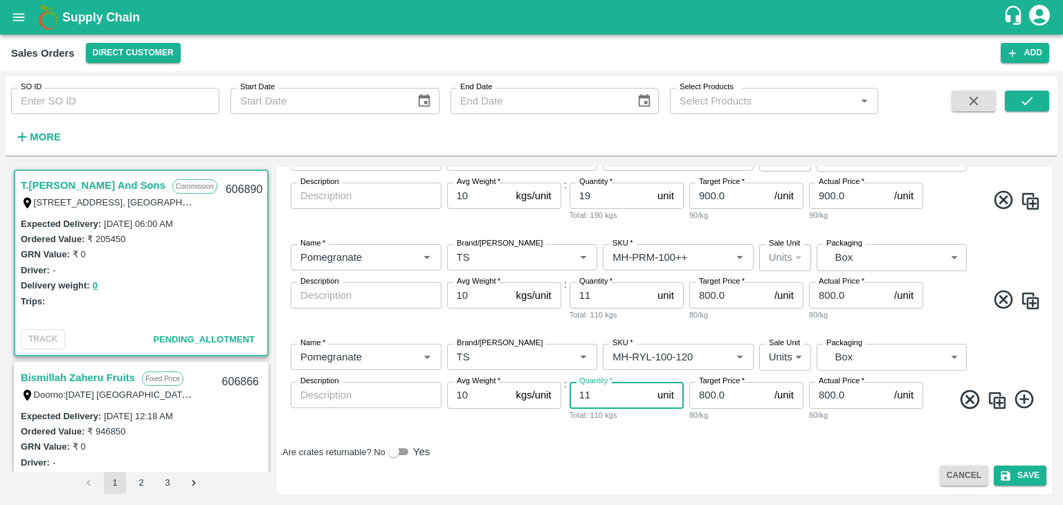
click at [629, 402] on input "11" at bounding box center [611, 395] width 82 height 26
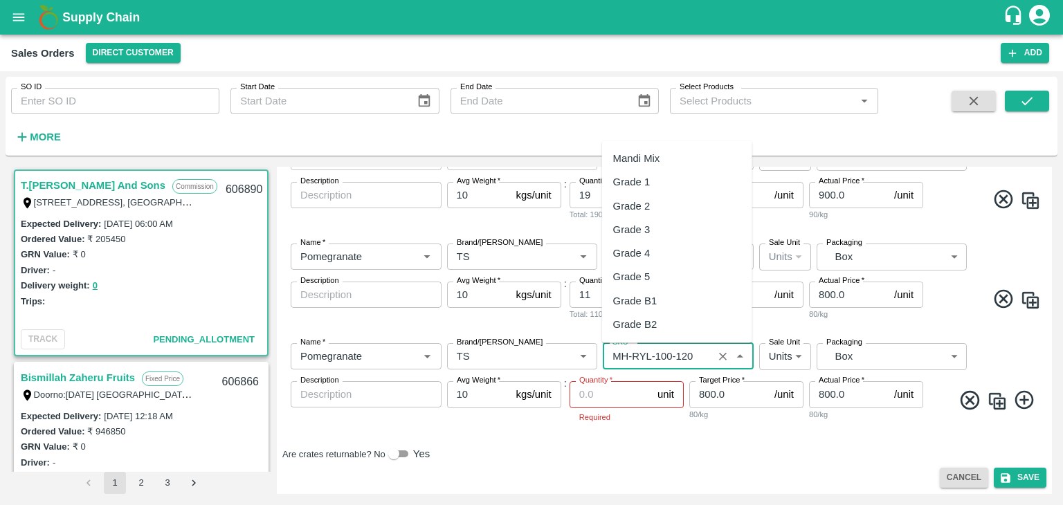
click at [672, 359] on input "SKU   *" at bounding box center [658, 357] width 102 height 18
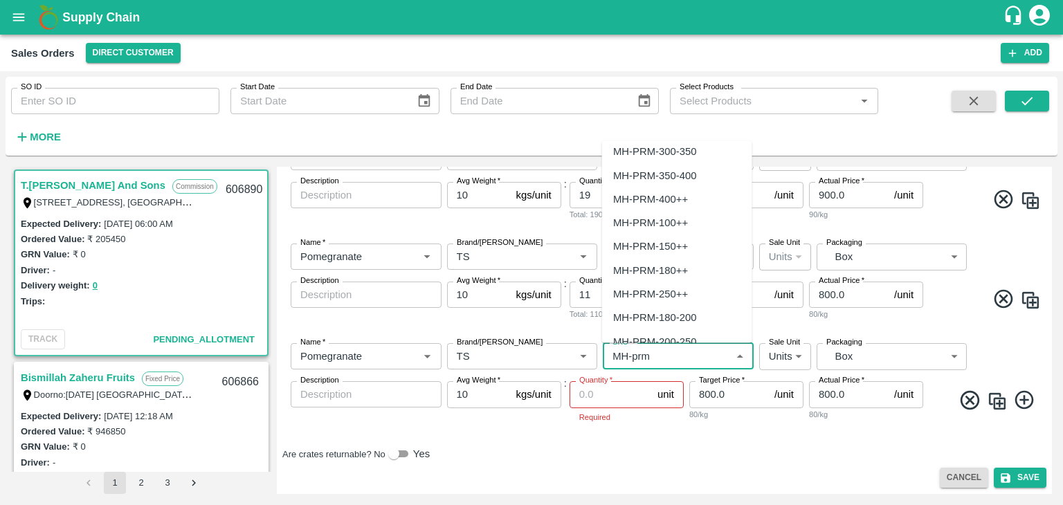
click at [673, 222] on div "MH-PRM-100++" at bounding box center [650, 222] width 75 height 15
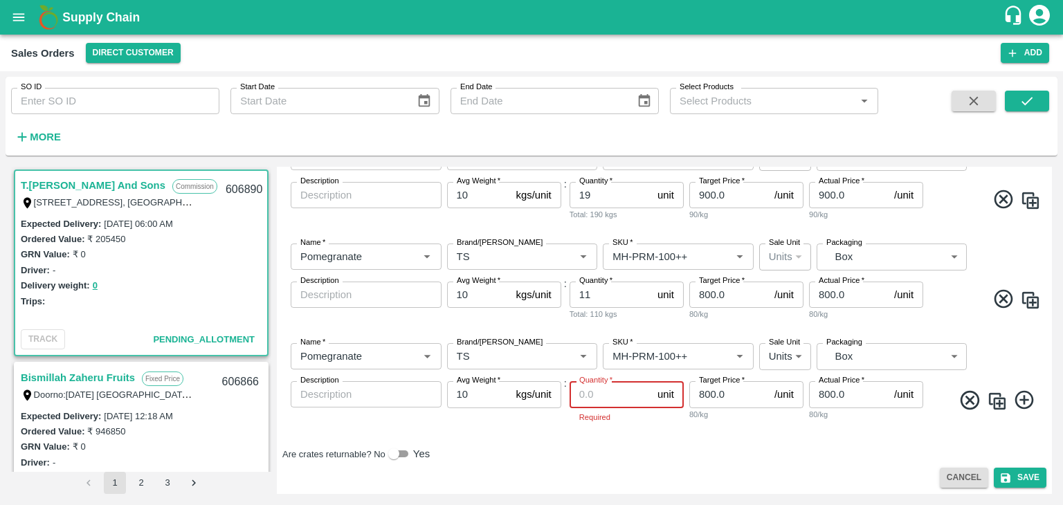
click at [598, 394] on input "Quantity   *" at bounding box center [611, 394] width 82 height 26
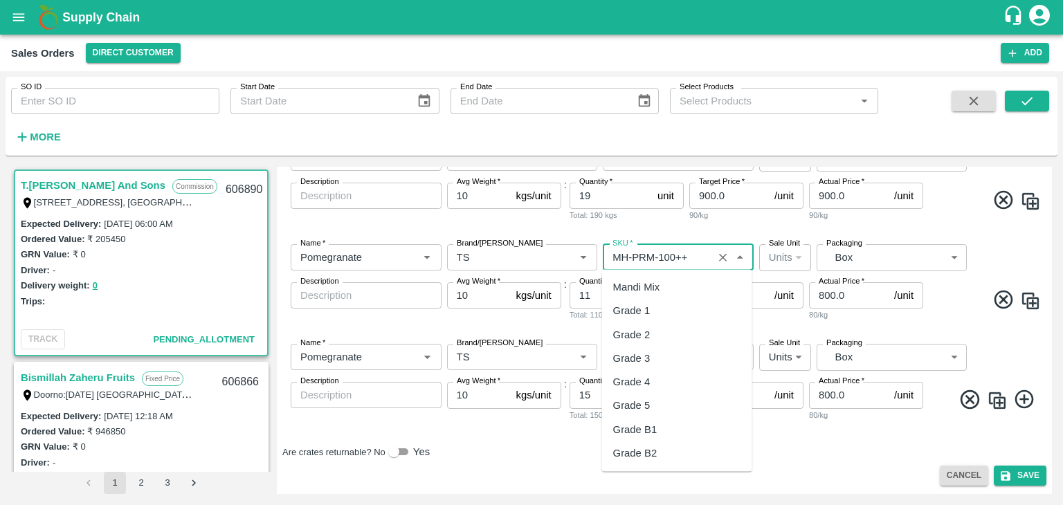
click at [689, 253] on input "SKU   *" at bounding box center [658, 258] width 102 height 18
click at [676, 448] on div "MH-PRM-100-120" at bounding box center [654, 450] width 83 height 15
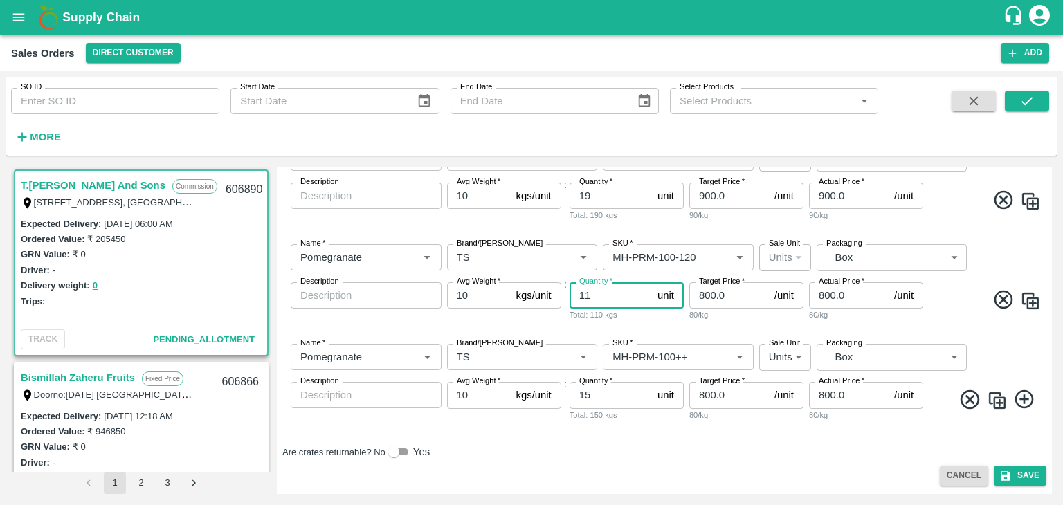
click at [615, 298] on input "11" at bounding box center [611, 295] width 82 height 26
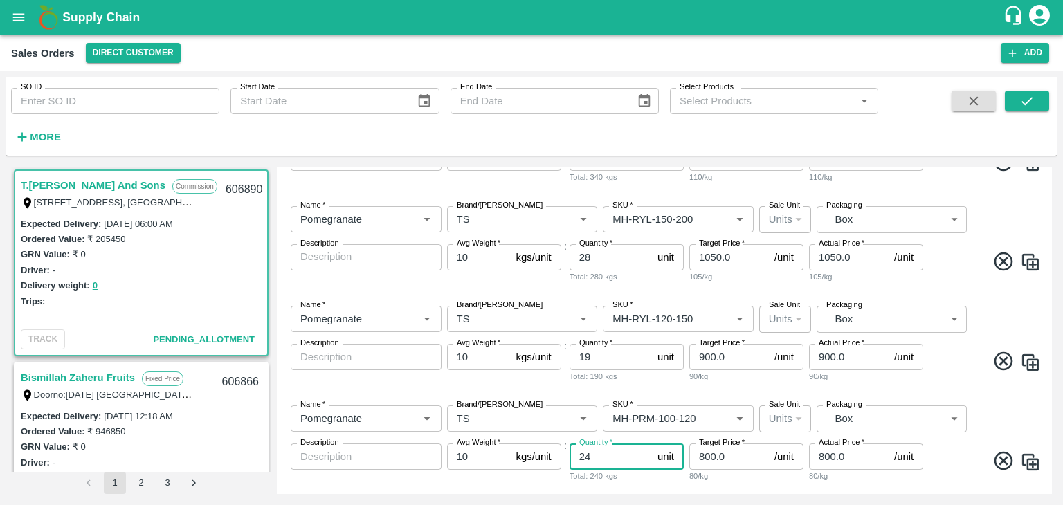
scroll to position [442, 0]
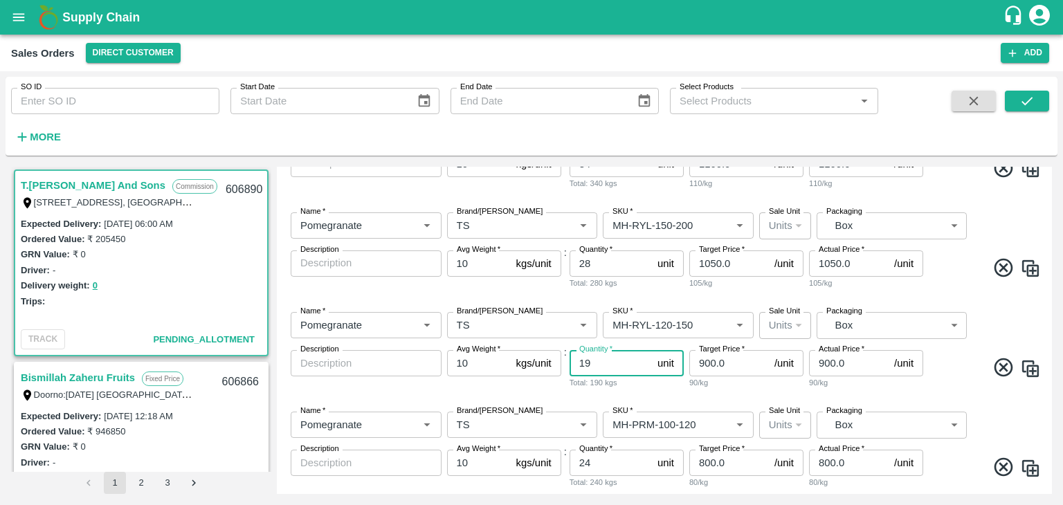
click at [599, 363] on input "19" at bounding box center [611, 363] width 82 height 26
click at [601, 269] on input "28" at bounding box center [611, 264] width 82 height 26
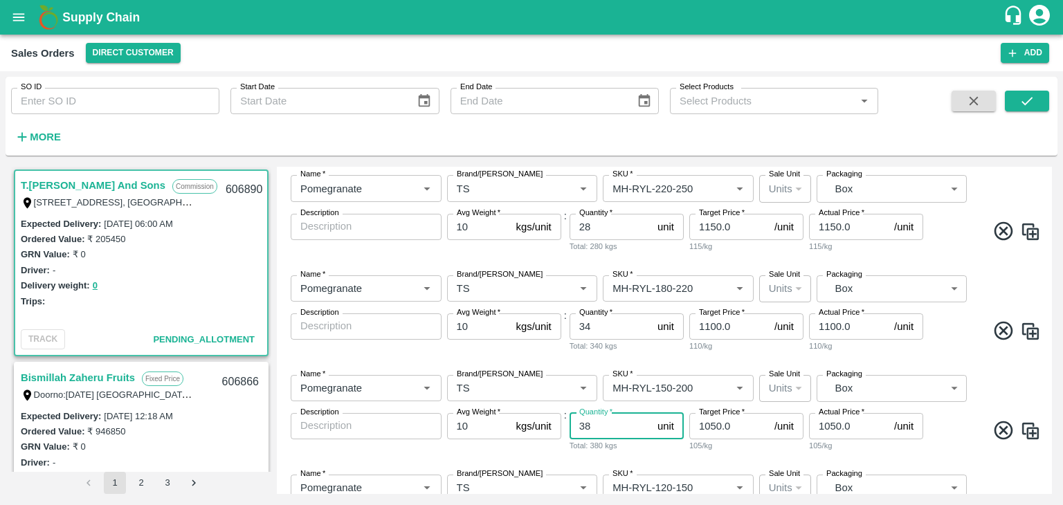
scroll to position [275, 0]
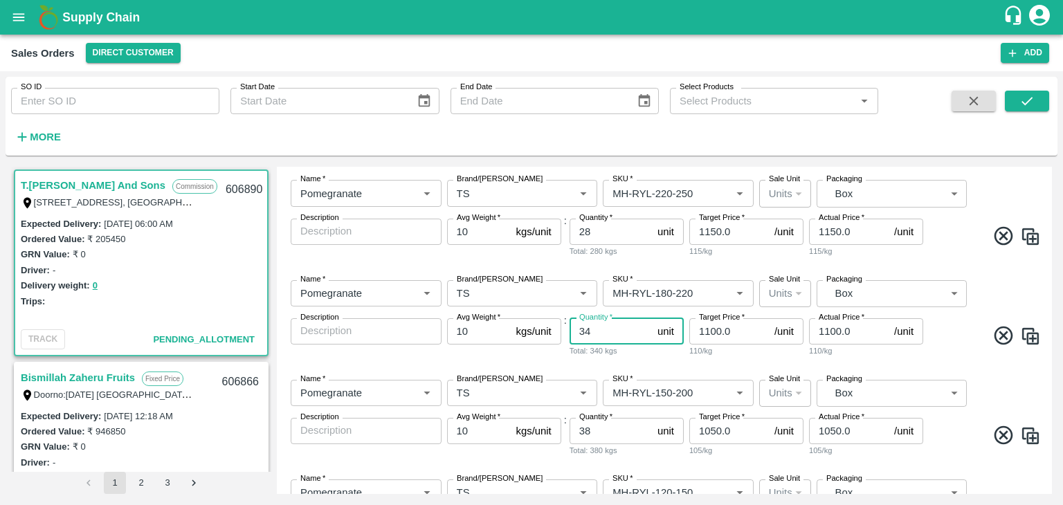
click at [592, 334] on input "34" at bounding box center [611, 331] width 82 height 26
click at [588, 231] on input "28" at bounding box center [611, 232] width 82 height 26
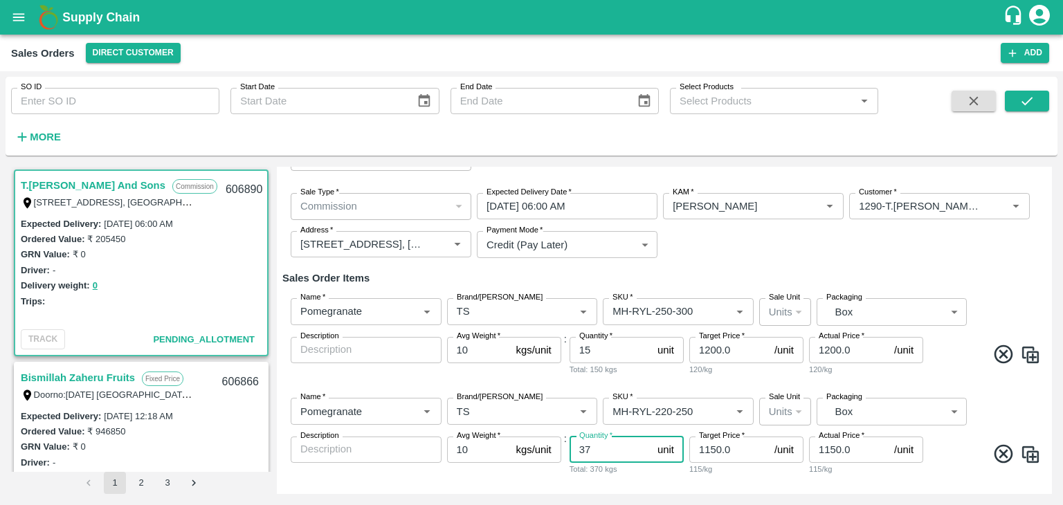
scroll to position [54, 0]
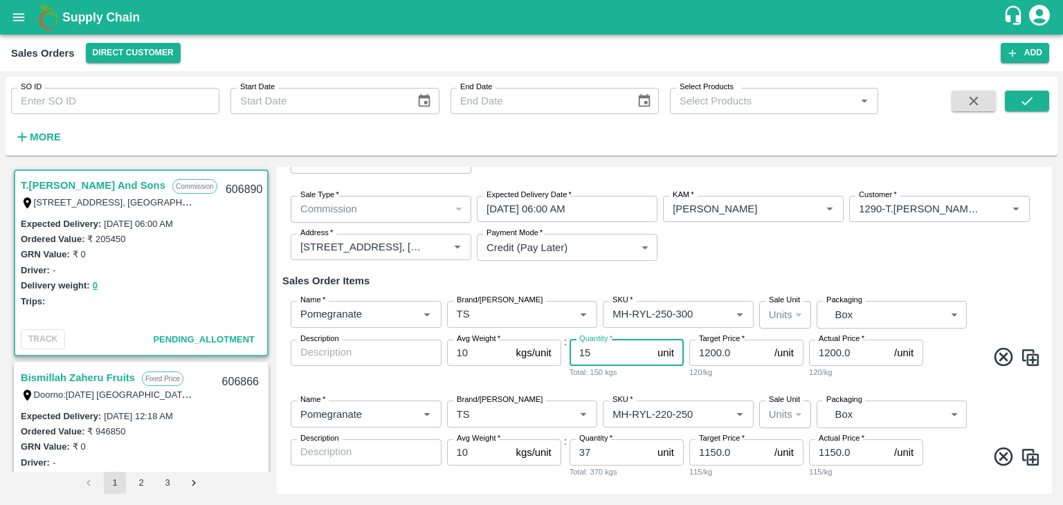
click at [595, 352] on input "15" at bounding box center [611, 353] width 82 height 26
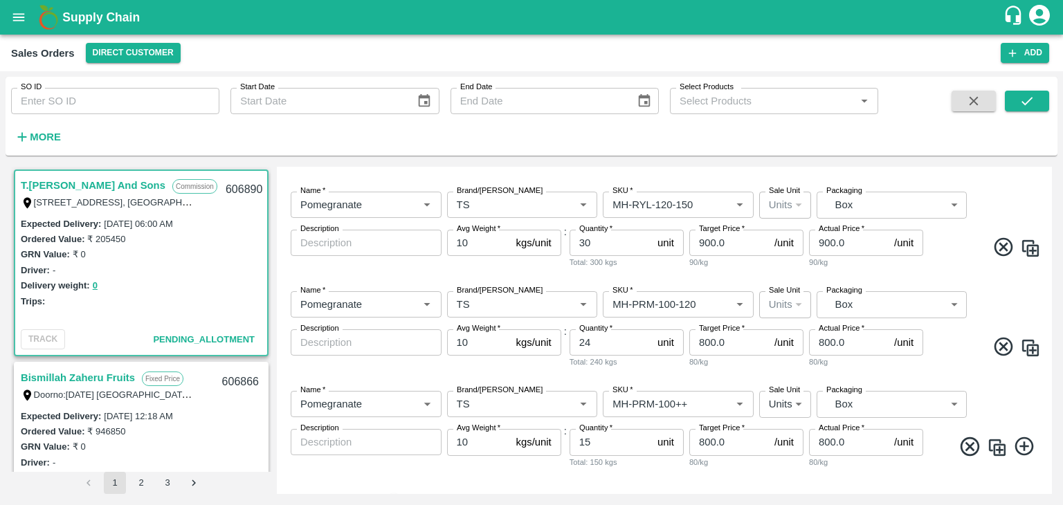
scroll to position [610, 0]
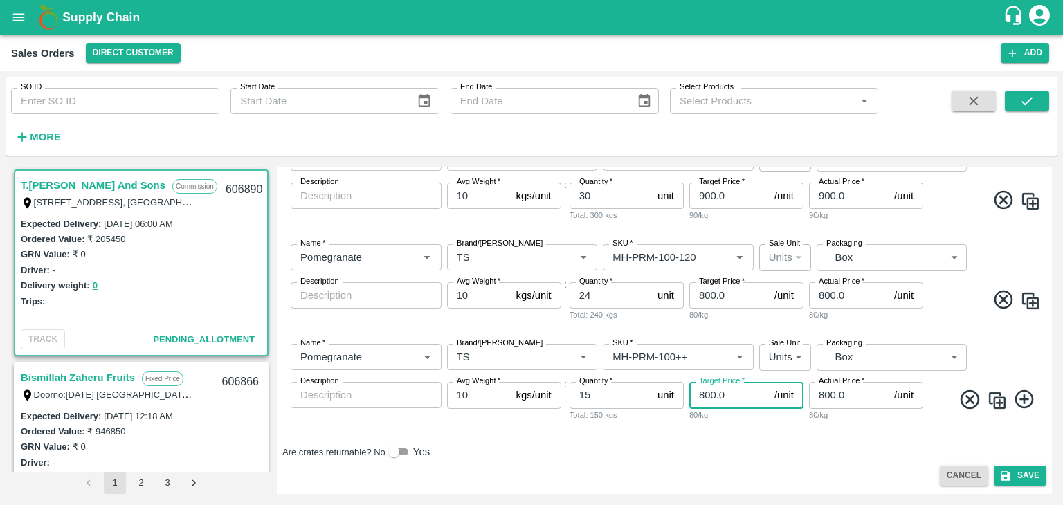
click at [705, 395] on input "800.0" at bounding box center [730, 395] width 80 height 26
click at [821, 397] on input "800.0" at bounding box center [849, 395] width 80 height 26
click at [706, 300] on input "800.0" at bounding box center [730, 295] width 80 height 26
click at [823, 294] on input "800.0" at bounding box center [849, 295] width 80 height 26
click at [703, 196] on input "900.0" at bounding box center [730, 196] width 80 height 26
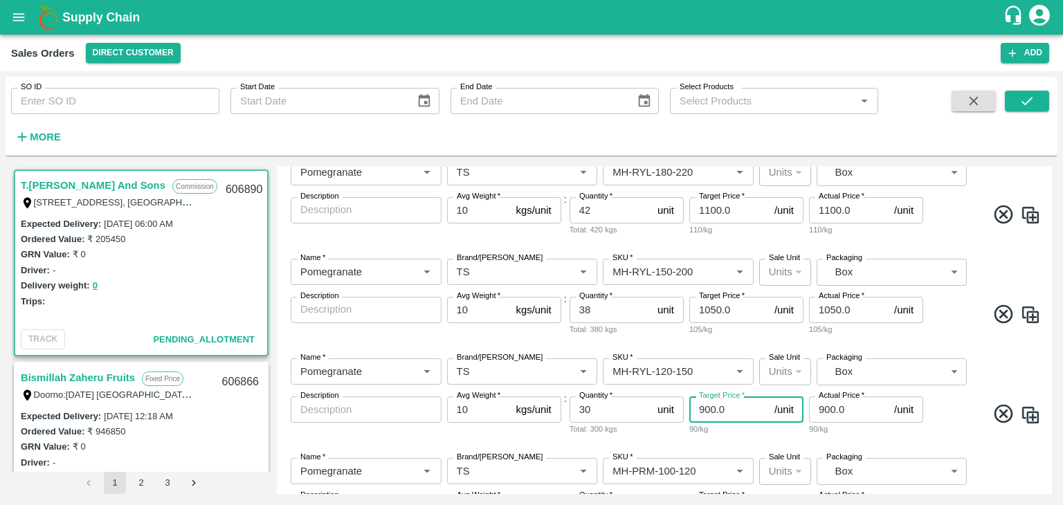
scroll to position [394, 0]
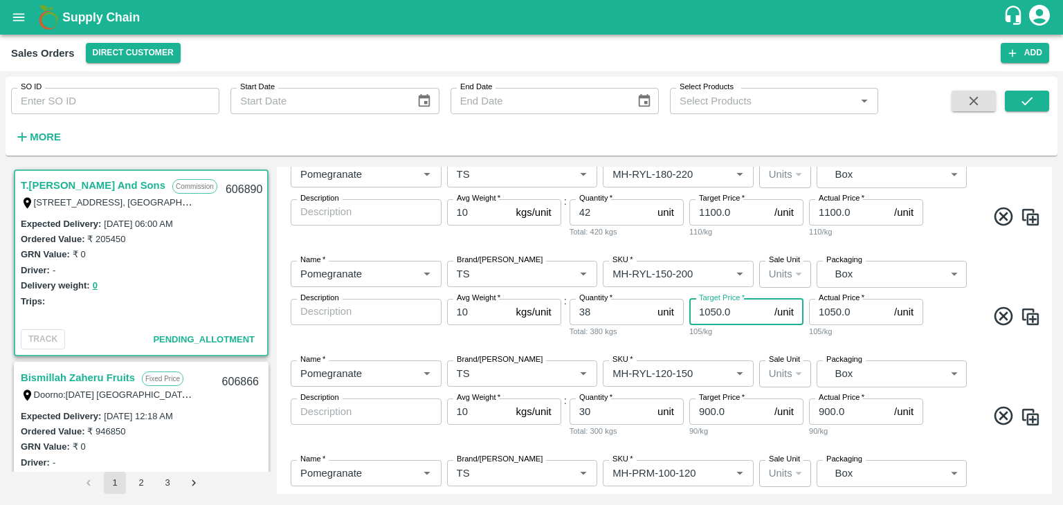
click at [716, 314] on input "1050.0" at bounding box center [730, 312] width 80 height 26
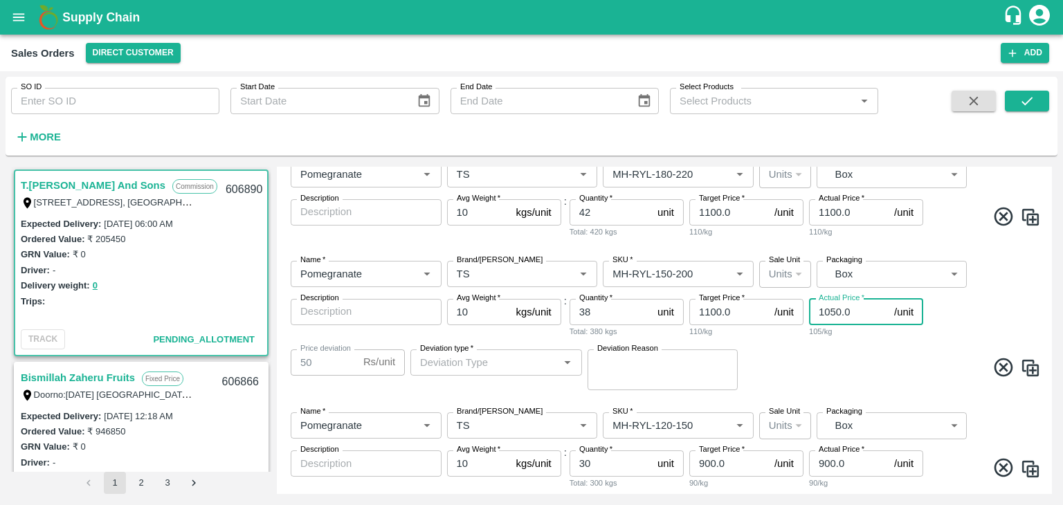
click at [836, 310] on input "1050.0" at bounding box center [849, 312] width 80 height 26
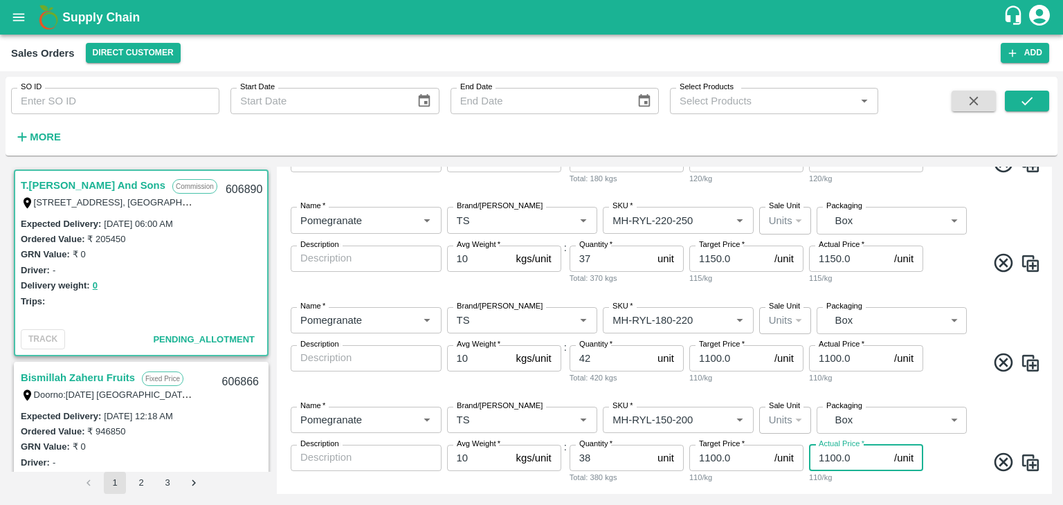
scroll to position [244, 0]
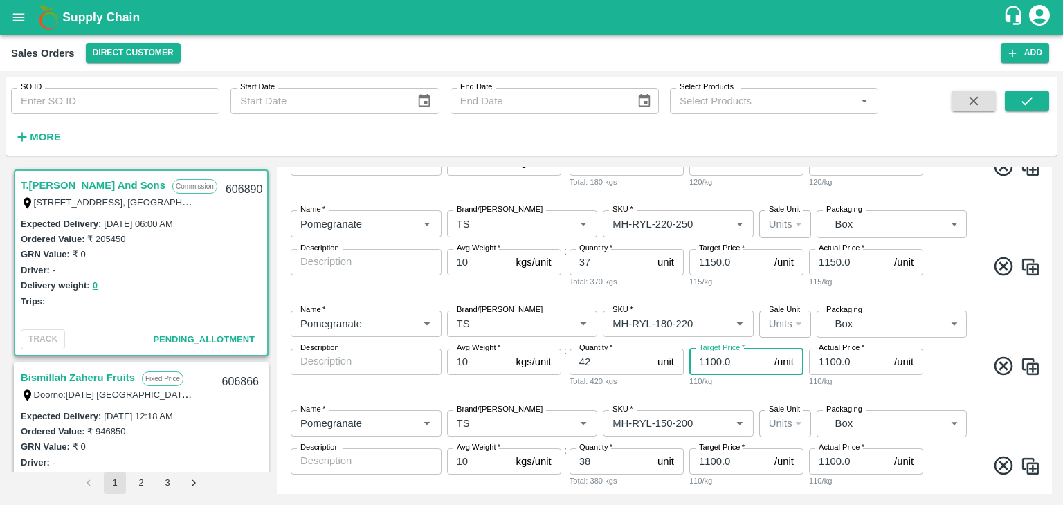
click at [709, 364] on input "1100.0" at bounding box center [730, 362] width 80 height 26
click at [713, 262] on input "1150.0" at bounding box center [730, 262] width 80 height 26
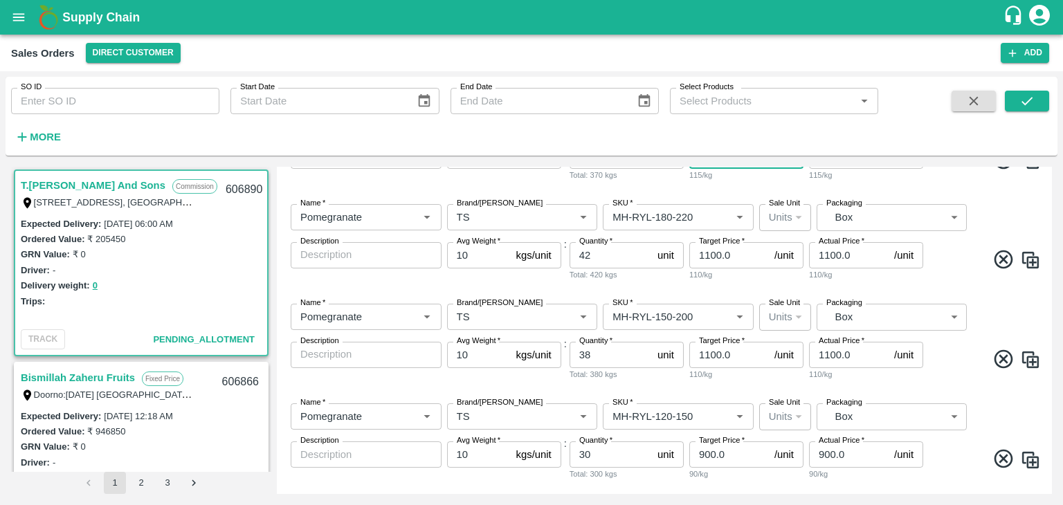
scroll to position [359, 0]
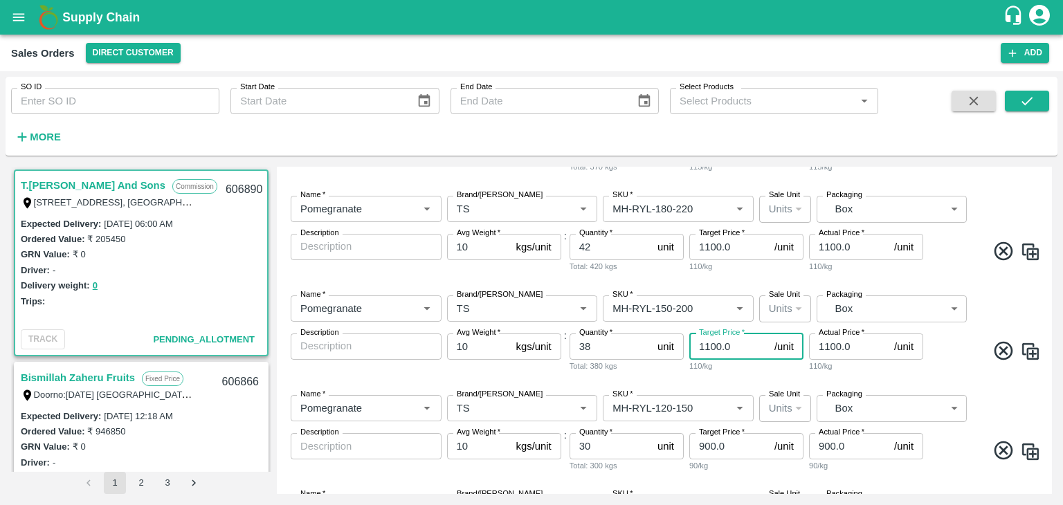
click at [709, 348] on input "1100.0" at bounding box center [730, 347] width 80 height 26
click at [827, 344] on input "1100.0" at bounding box center [849, 347] width 80 height 26
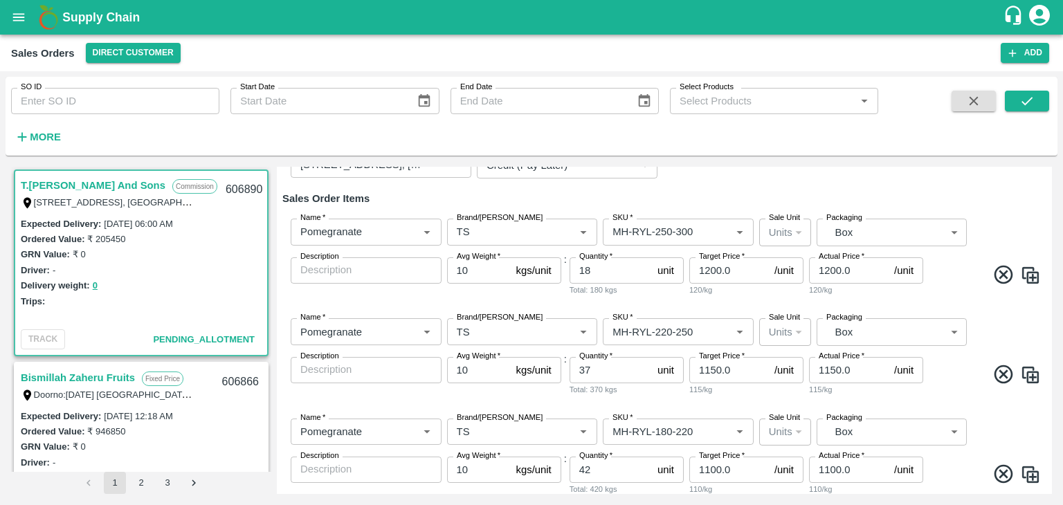
scroll to position [133, 0]
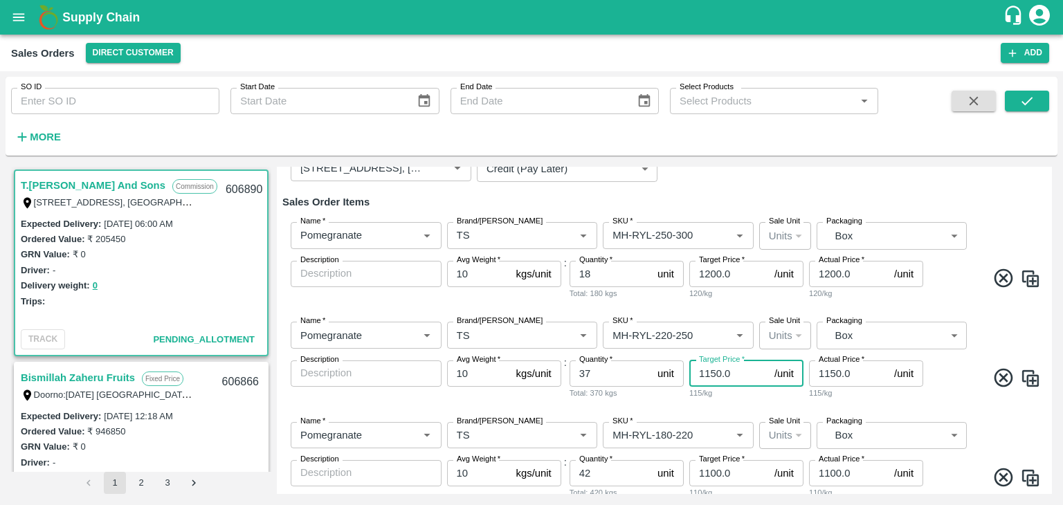
click at [714, 371] on input "1150.0" at bounding box center [730, 374] width 80 height 26
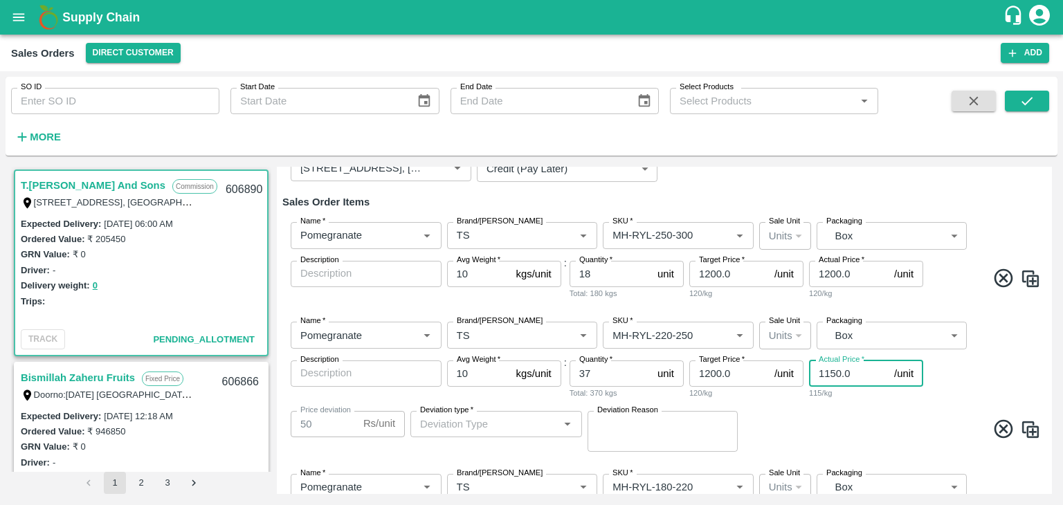
click at [834, 372] on input "1150.0" at bounding box center [849, 374] width 80 height 26
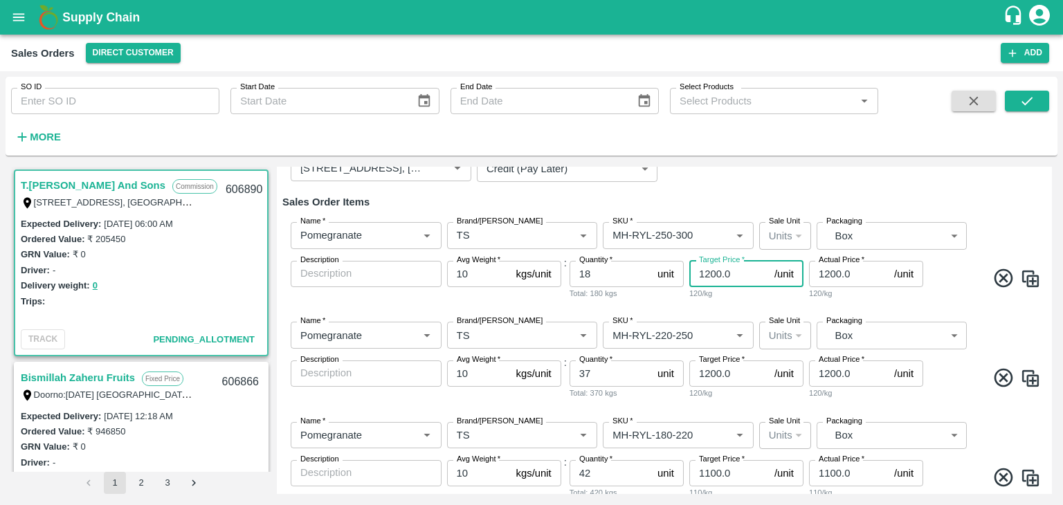
click at [708, 275] on input "1200.0" at bounding box center [730, 274] width 80 height 26
click at [708, 376] on input "1200.0" at bounding box center [730, 374] width 80 height 26
click at [829, 375] on input "1200.0" at bounding box center [849, 374] width 80 height 26
click at [706, 474] on input "1100.0" at bounding box center [730, 473] width 80 height 26
click at [831, 476] on input "1100.0" at bounding box center [849, 473] width 80 height 26
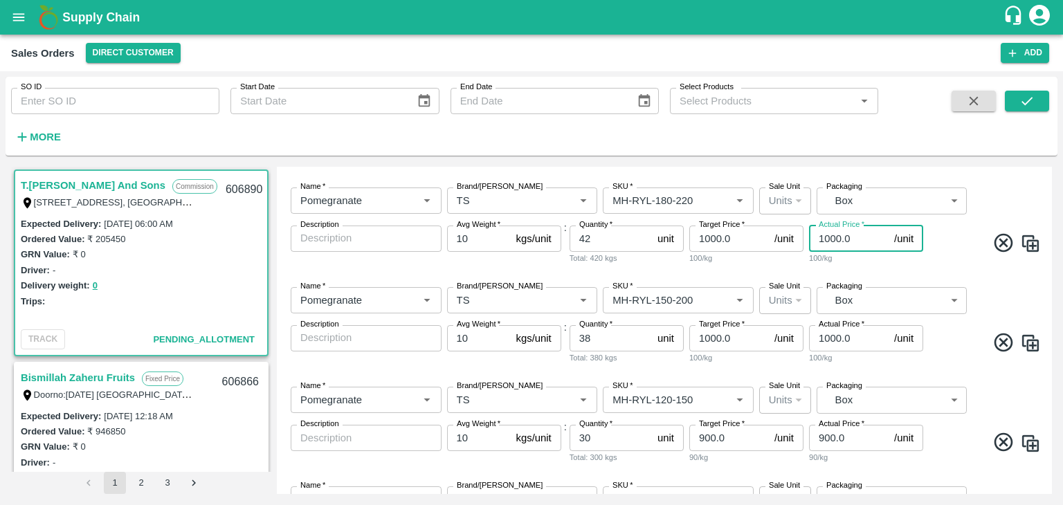
scroll to position [377, 0]
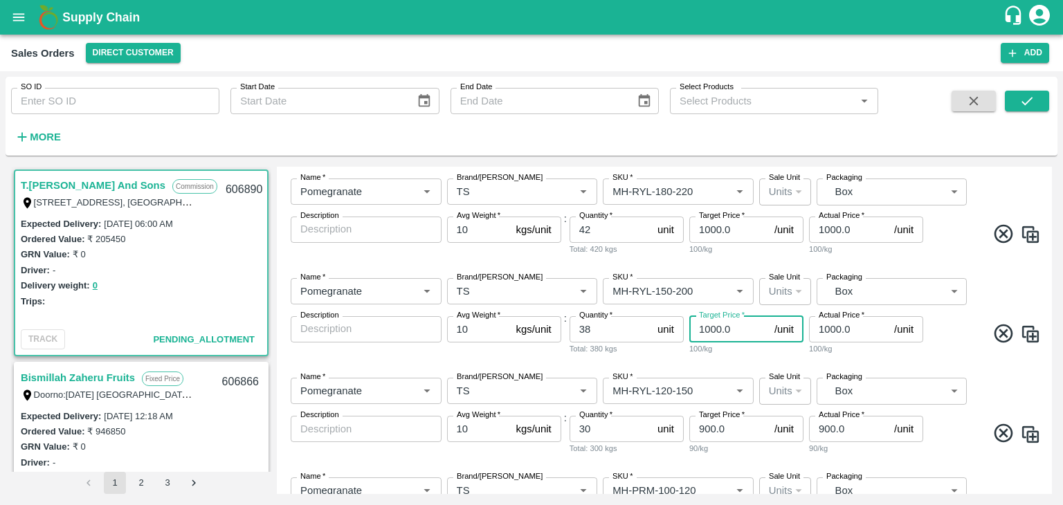
click at [708, 326] on input "1000.0" at bounding box center [730, 329] width 80 height 26
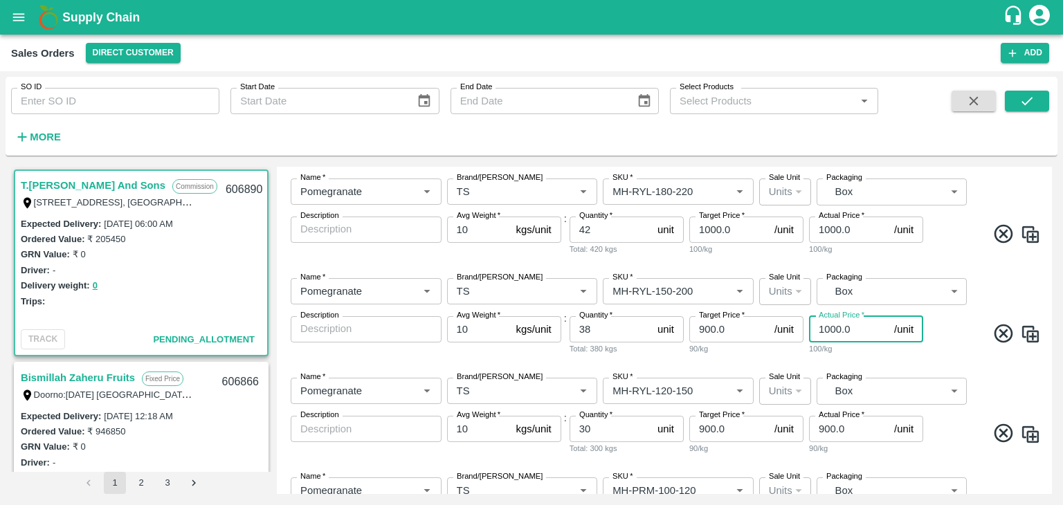
click at [831, 330] on input "1000.0" at bounding box center [849, 329] width 80 height 26
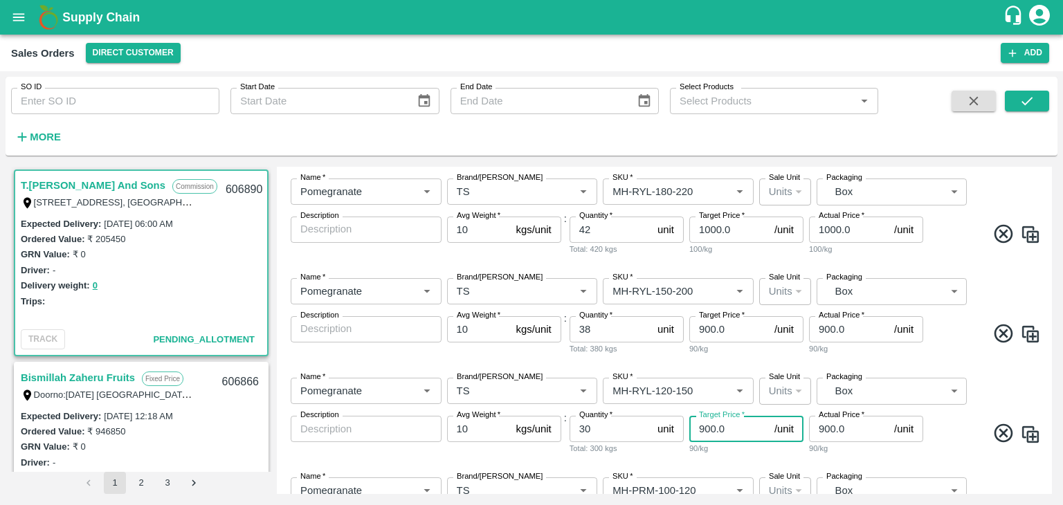
click at [703, 433] on input "900.0" at bounding box center [730, 429] width 80 height 26
click at [825, 431] on input "900.0" at bounding box center [849, 429] width 80 height 26
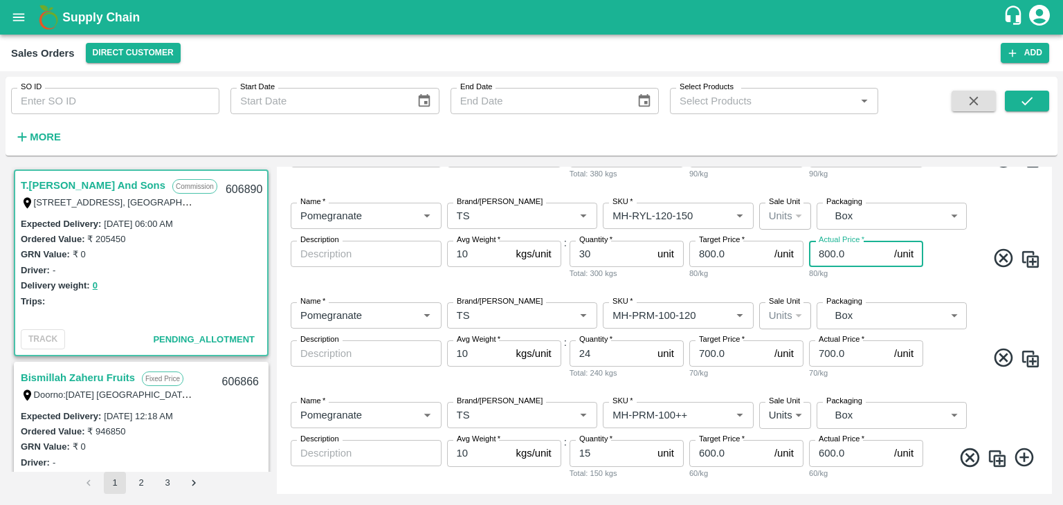
scroll to position [555, 0]
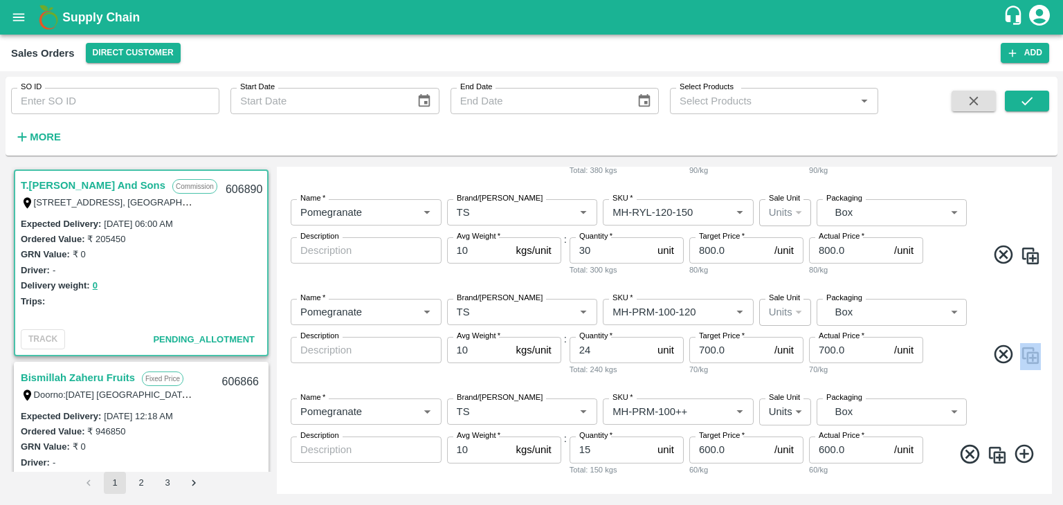
drag, startPoint x: 1053, startPoint y: 379, endPoint x: 1050, endPoint y: 369, distance: 10.3
click at [1050, 369] on div "T.[PERSON_NAME] And Sons Commission Shop [STREET_ADDRESS] 221007, [GEOGRAPHIC_D…" at bounding box center [532, 330] width 1052 height 339
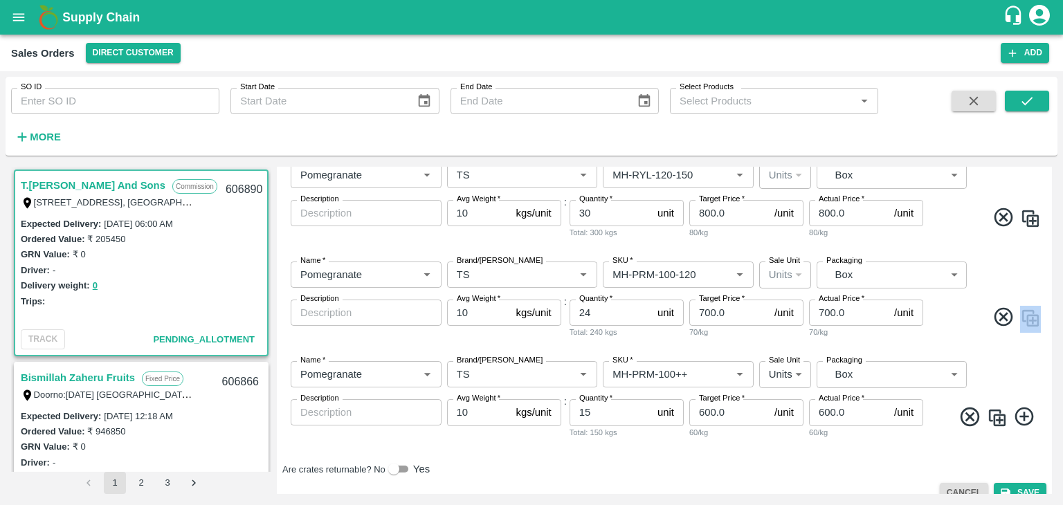
scroll to position [610, 0]
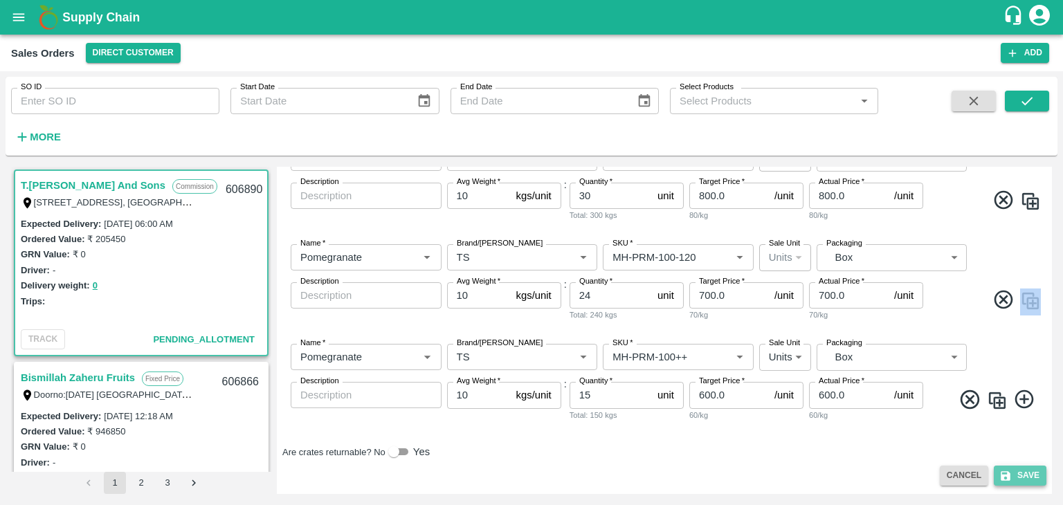
click at [1023, 473] on button "Save" at bounding box center [1020, 476] width 53 height 20
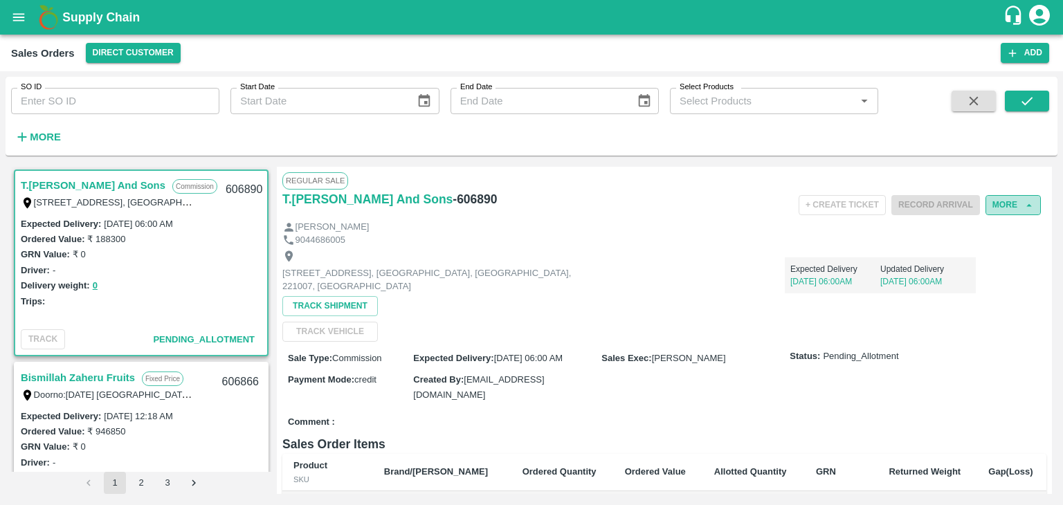
click at [1010, 203] on button "More" at bounding box center [1013, 205] width 55 height 20
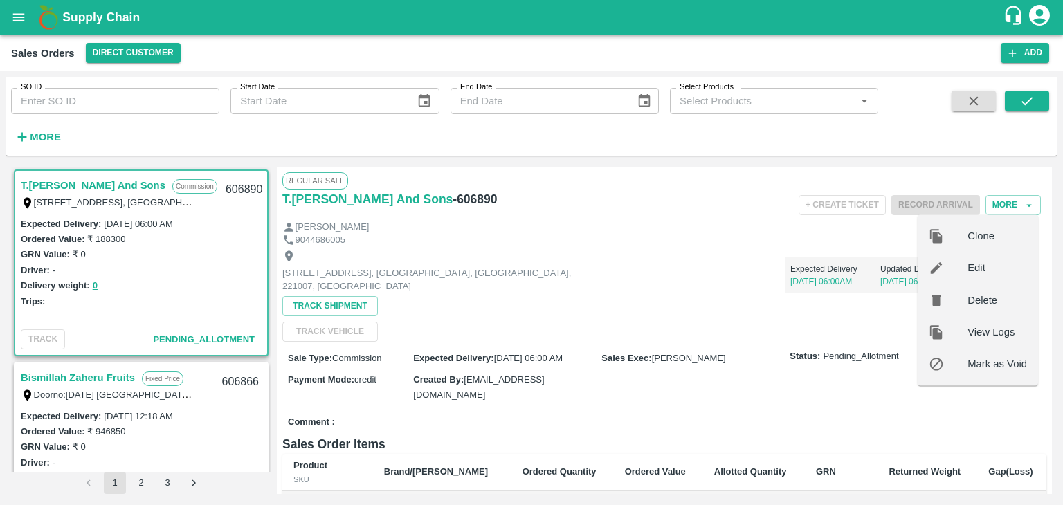
click at [975, 269] on span "Edit" at bounding box center [998, 268] width 60 height 15
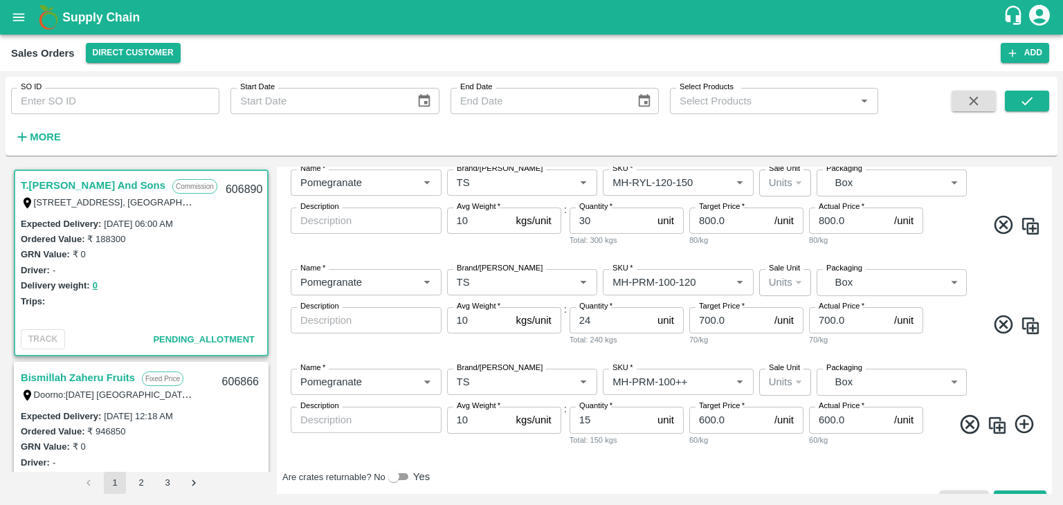
scroll to position [610, 0]
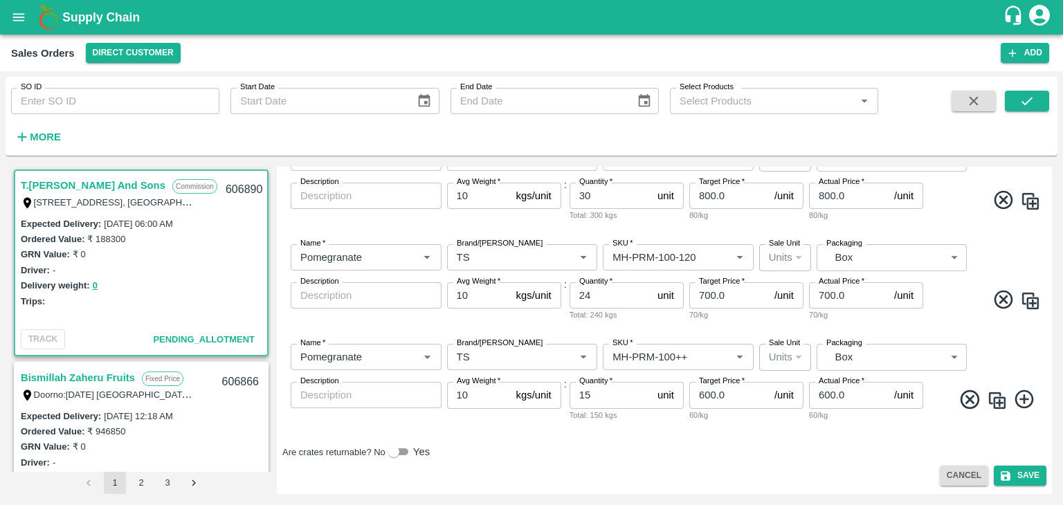
drag, startPoint x: 1052, startPoint y: 413, endPoint x: 1049, endPoint y: 388, distance: 24.5
click at [1049, 388] on div "T.Kishore Kapoor And Sons Commission Shop No B 27 , , Pahariya fruit mandi, Pah…" at bounding box center [532, 330] width 1052 height 339
drag, startPoint x: 1049, startPoint y: 388, endPoint x: 1050, endPoint y: 380, distance: 8.4
click at [1050, 380] on div "Edit Sales Order DC   * Direct Customer 6 DC Sale Type   * Commission 2 Sale Ty…" at bounding box center [664, 330] width 775 height 327
click at [1025, 480] on button "Save" at bounding box center [1020, 476] width 53 height 20
